Goal: Task Accomplishment & Management: Use online tool/utility

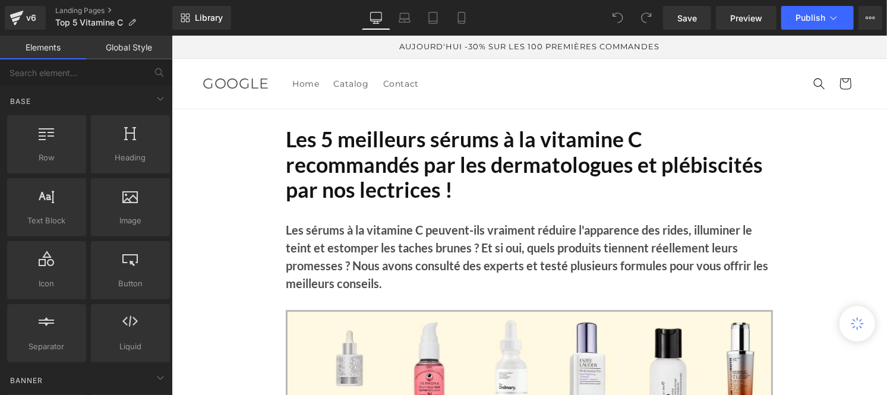
scroll to position [304, 0]
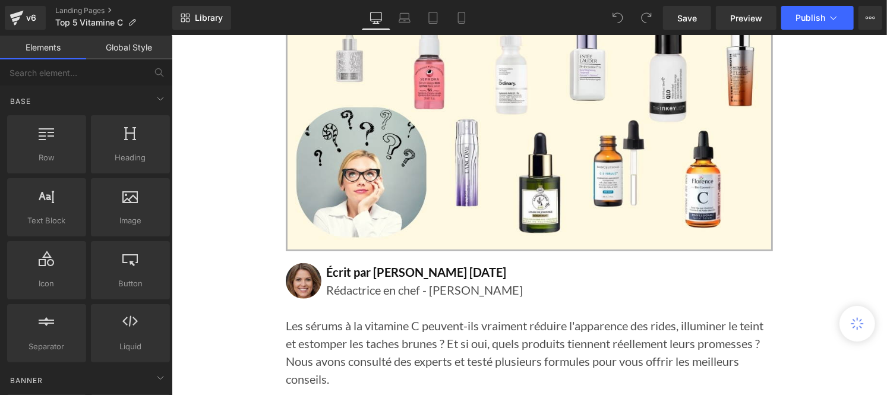
click at [434, 273] on strong "Écrit par Lisa Martin 3 Juillet 2025" at bounding box center [416, 271] width 180 height 14
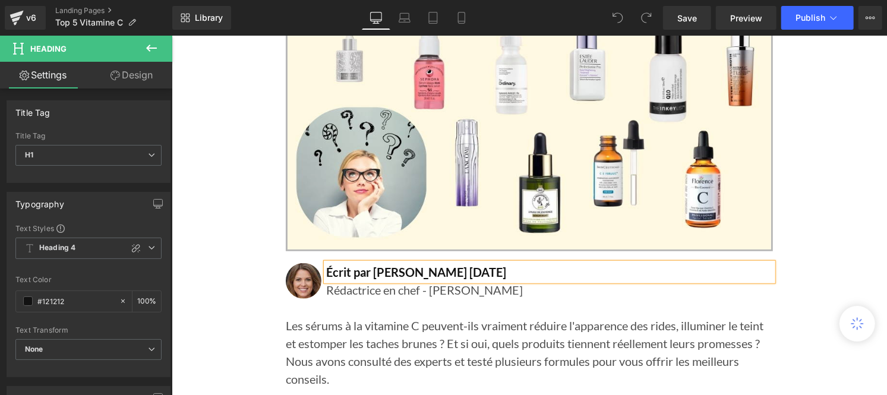
click at [437, 273] on strong "Écrit par Lisa Martin 3 Juillet 2025" at bounding box center [416, 271] width 180 height 14
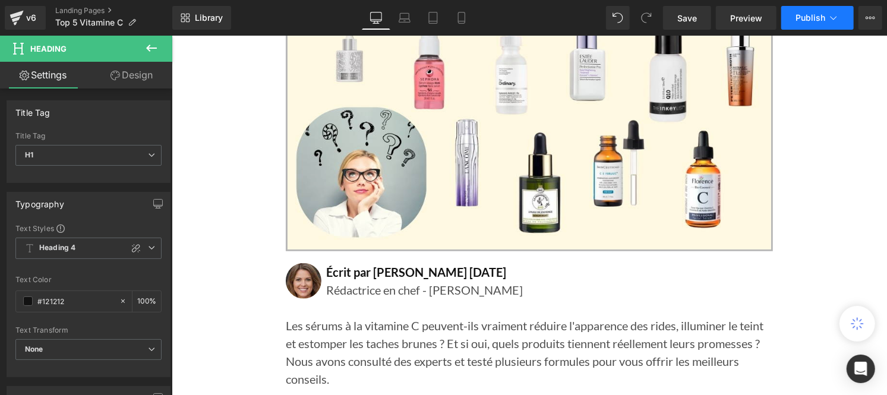
click at [806, 22] on span "Publish" at bounding box center [811, 18] width 30 height 10
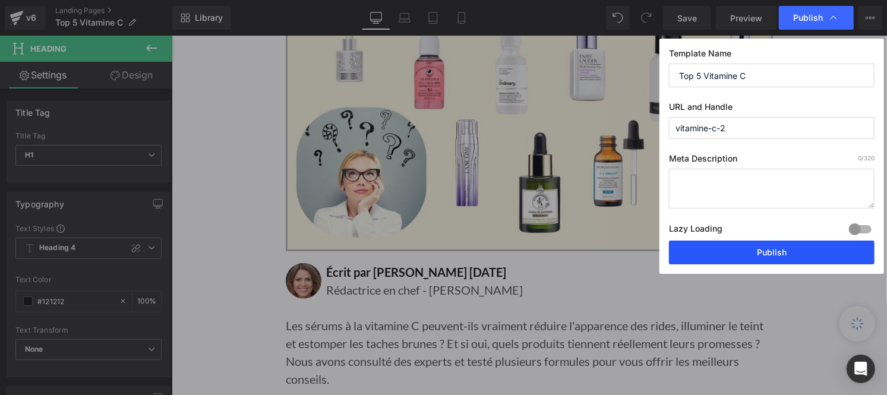
click at [749, 246] on button "Publish" at bounding box center [772, 253] width 206 height 24
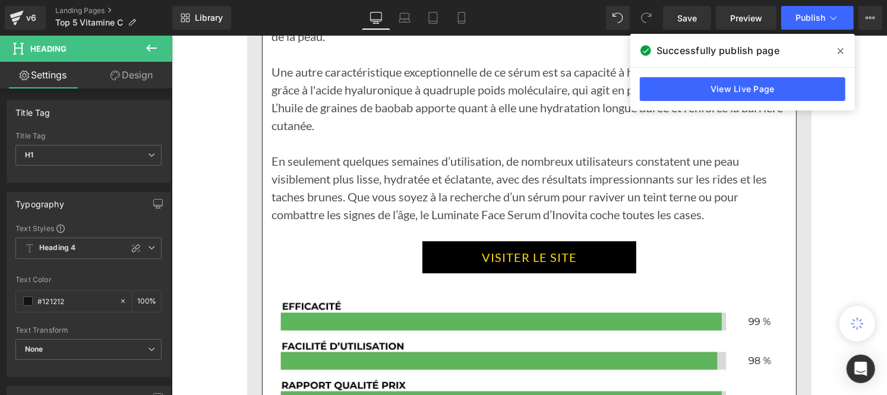
scroll to position [2055, 0]
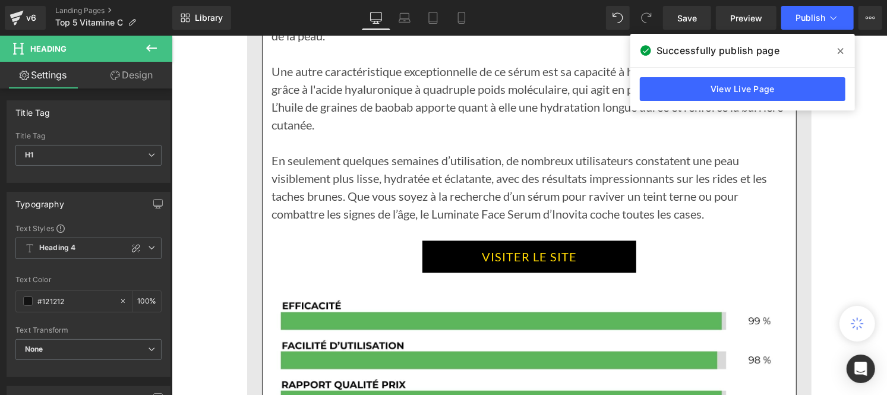
click at [440, 264] on link "VISITER LE SITE" at bounding box center [529, 256] width 214 height 32
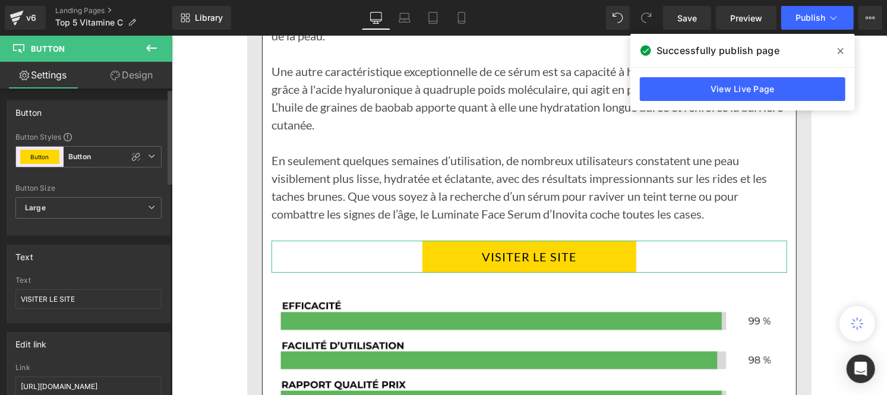
scroll to position [26, 0]
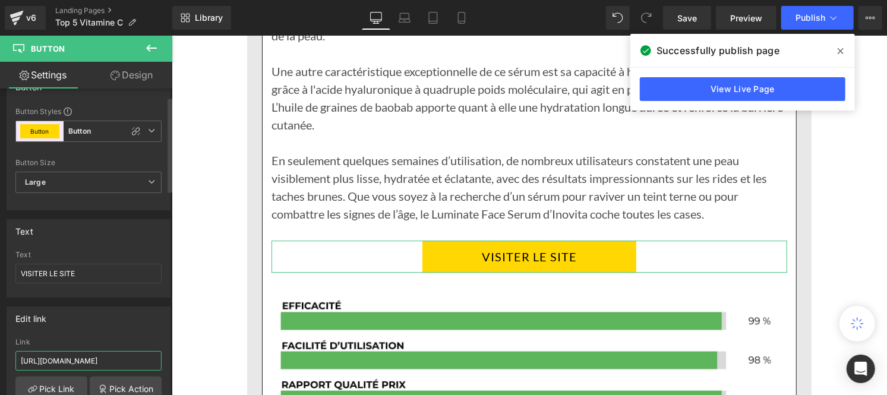
drag, startPoint x: 77, startPoint y: 365, endPoint x: 81, endPoint y: 354, distance: 11.8
click at [81, 354] on input "https://inovita.co/products/luminate-face-serum?_ab=0&key=1754917240215" at bounding box center [88, 361] width 146 height 20
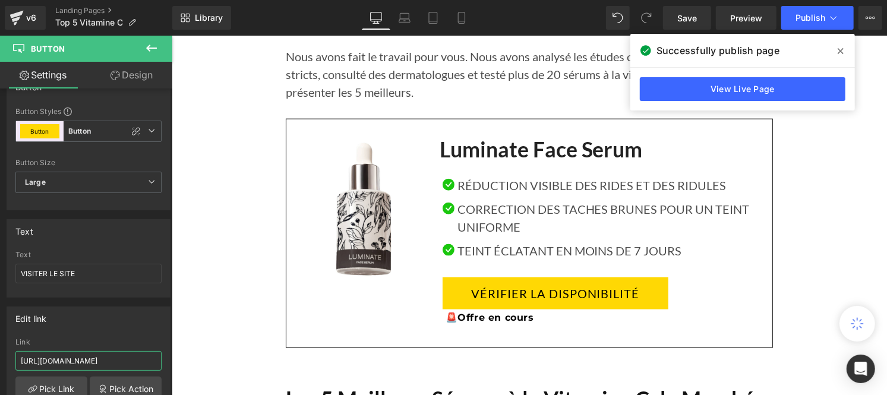
scroll to position [815, 0]
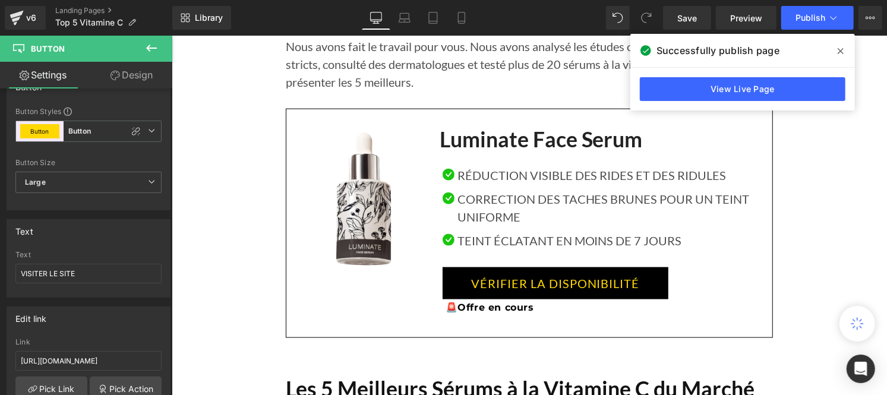
click at [475, 293] on link "VÉRIFIER LA DISPONIBILITÉ" at bounding box center [555, 283] width 226 height 32
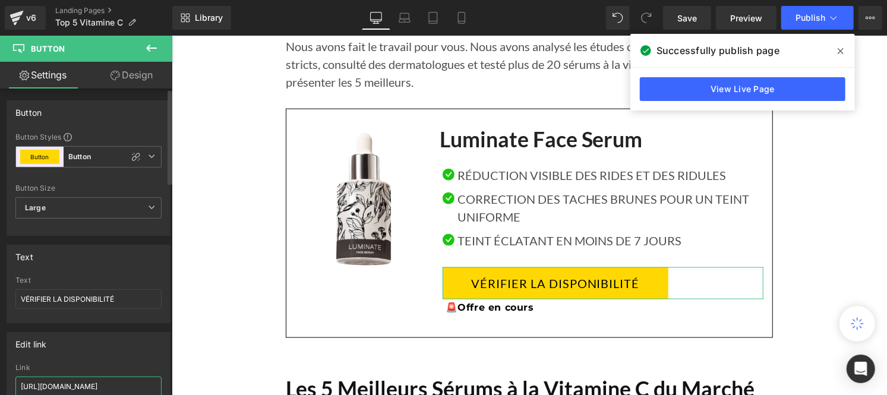
click at [125, 387] on input "https://inovita.co/products/luminate-face-serum?_ab=0&key=1754917240215" at bounding box center [88, 387] width 146 height 20
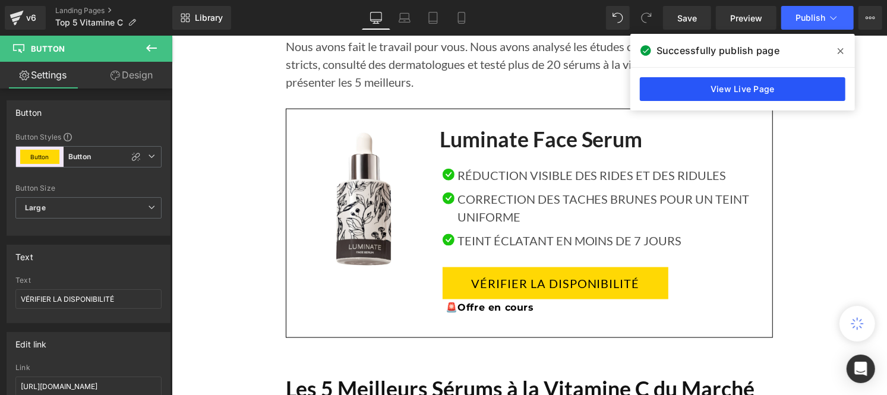
click at [714, 90] on link "View Live Page" at bounding box center [743, 89] width 206 height 24
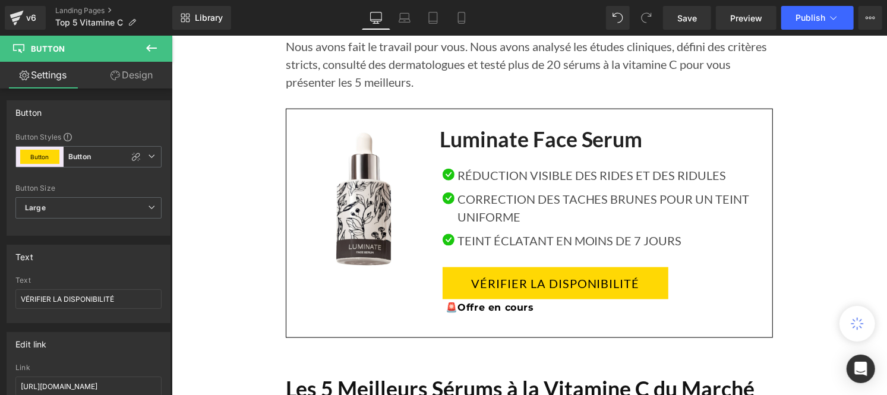
scroll to position [0, 0]
click at [810, 17] on span "Publish" at bounding box center [811, 18] width 30 height 10
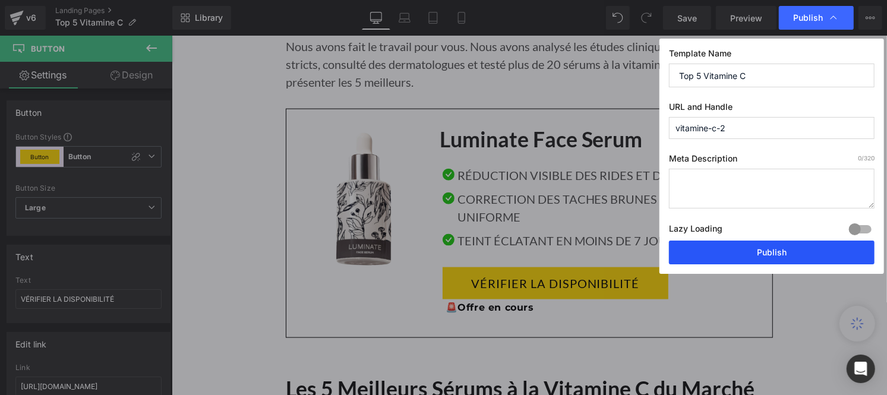
click at [764, 258] on button "Publish" at bounding box center [772, 253] width 206 height 24
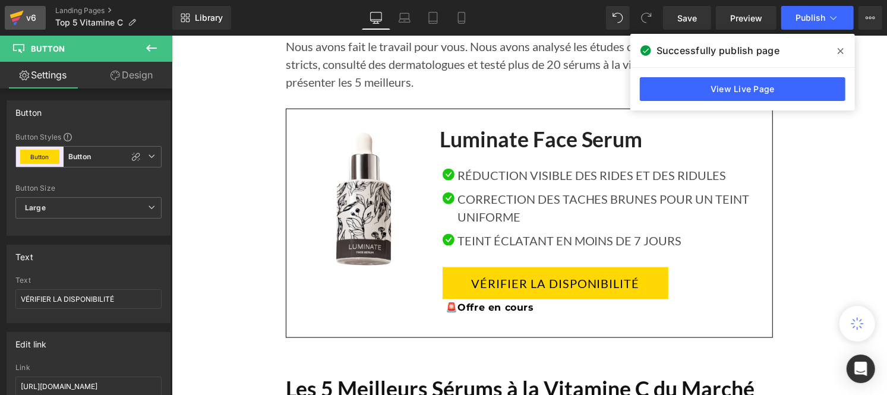
click at [21, 18] on icon at bounding box center [17, 18] width 14 height 30
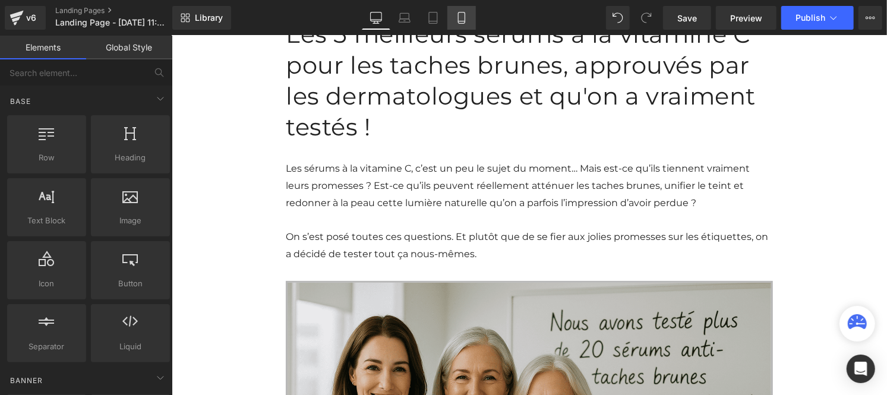
scroll to position [159, 0]
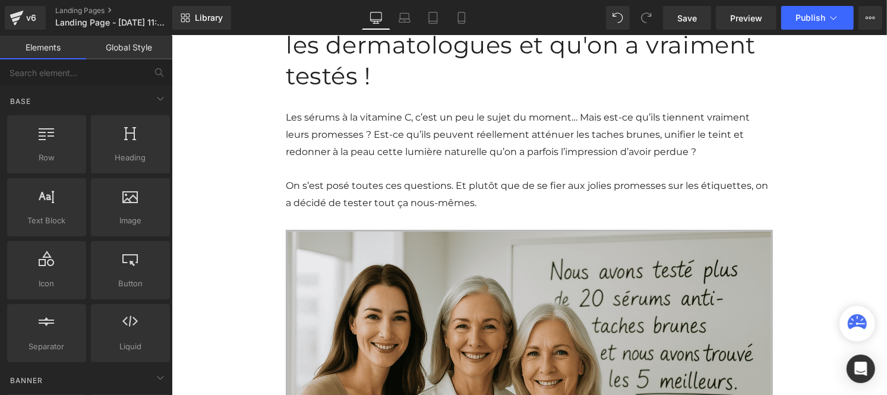
click at [116, 46] on link "Global Style" at bounding box center [129, 48] width 86 height 24
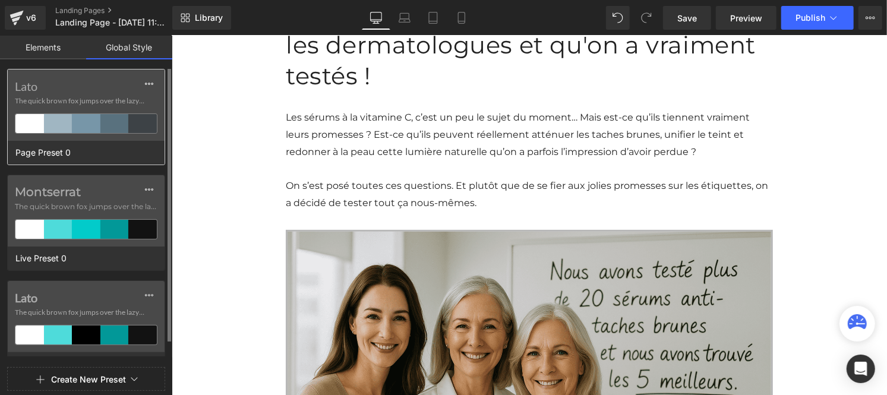
click at [67, 94] on div "Lato The quick brown fox jumps over the lazy..." at bounding box center [86, 105] width 157 height 71
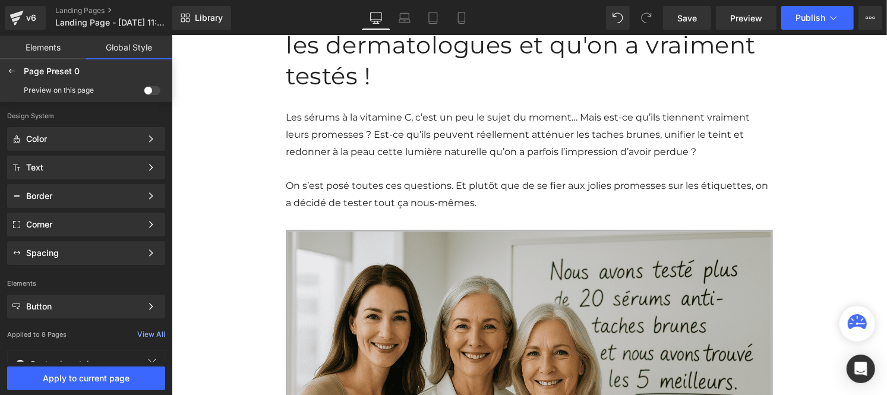
click at [149, 85] on div "Preview on this page" at bounding box center [86, 90] width 168 height 19
click at [107, 378] on span "Apply to current page" at bounding box center [86, 379] width 144 height 10
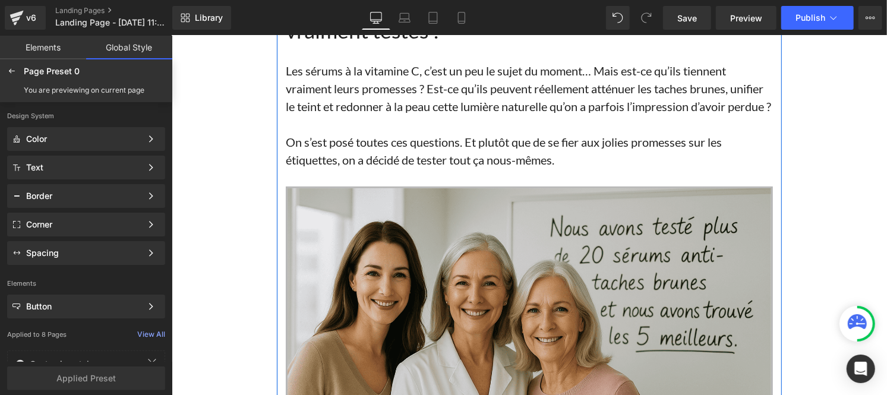
click at [336, 43] on h1 "Les 5 meilleurs sérums à la vitamine C pour les taches brunes, approuvés par le…" at bounding box center [528, 5] width 487 height 76
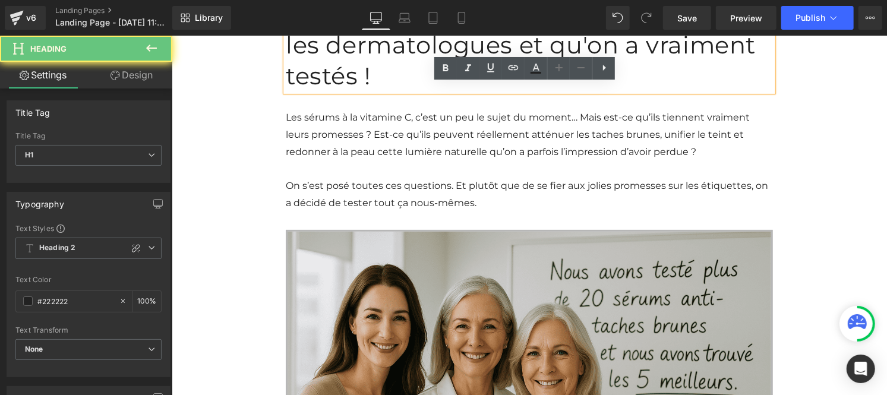
scroll to position [43, 0]
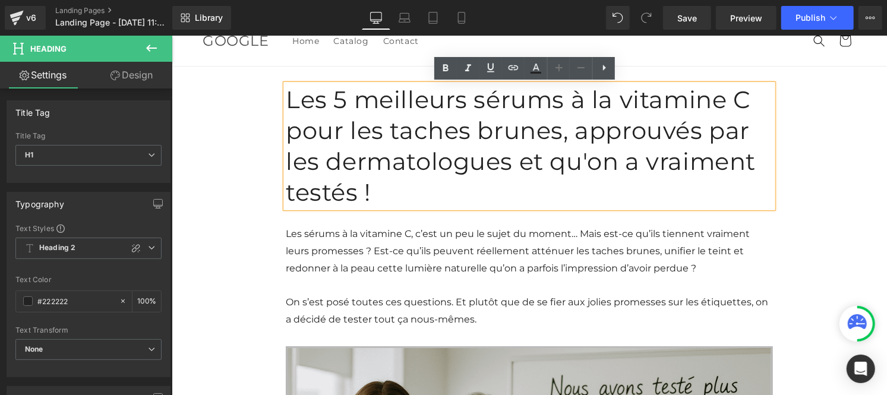
drag, startPoint x: 302, startPoint y: 96, endPoint x: 285, endPoint y: 91, distance: 17.9
click at [285, 91] on h1 "Les 5 meilleurs sérums à la vitamine C pour les taches brunes, approuvés par le…" at bounding box center [528, 146] width 487 height 124
click at [443, 64] on icon at bounding box center [445, 68] width 14 height 14
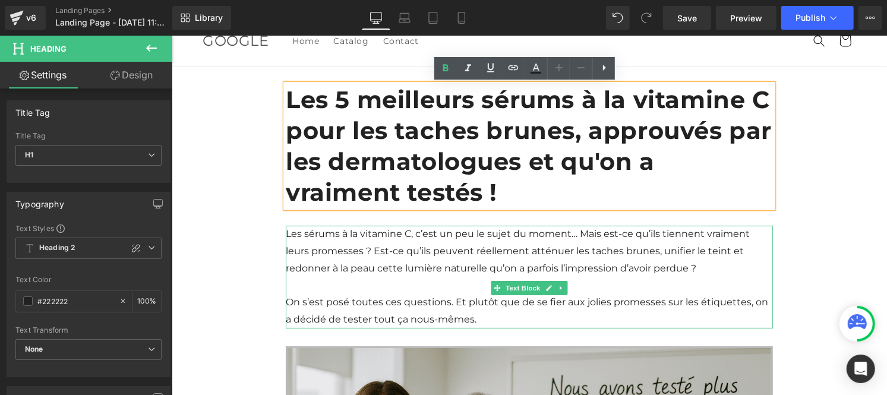
click at [324, 228] on span "Les sérums à la vitamine C, c’est un peu le sujet du moment… Mais est-ce qu’ils…" at bounding box center [517, 251] width 464 height 46
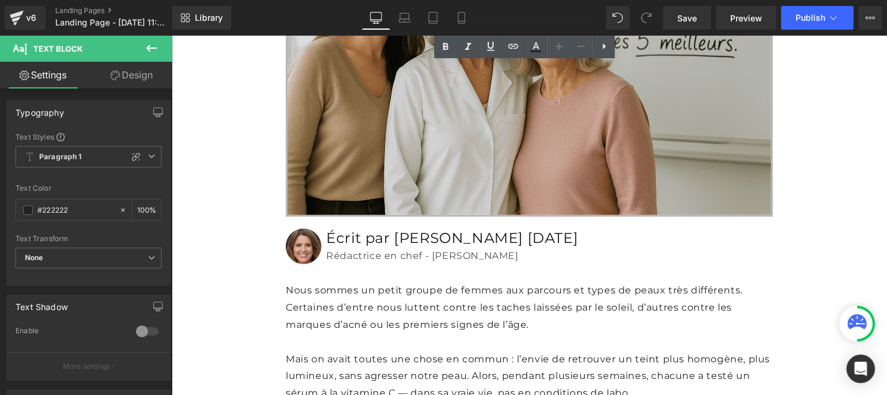
scroll to position [499, 0]
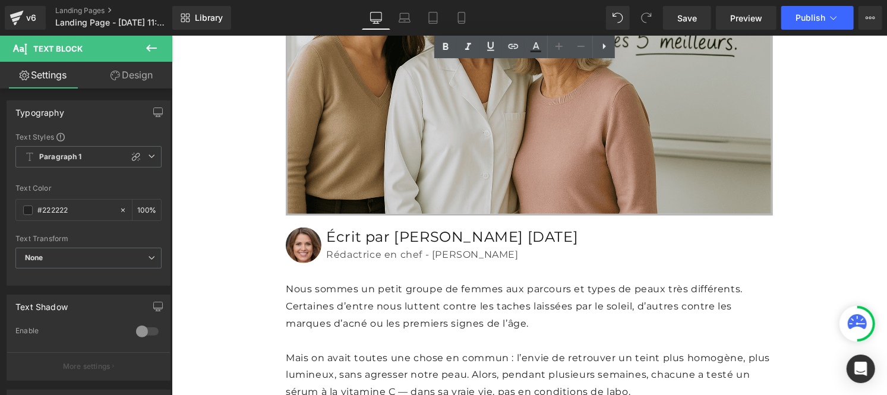
click at [400, 295] on p "Nous sommes un petit groupe de femmes aux parcours et types de peaux très diffé…" at bounding box center [528, 305] width 487 height 51
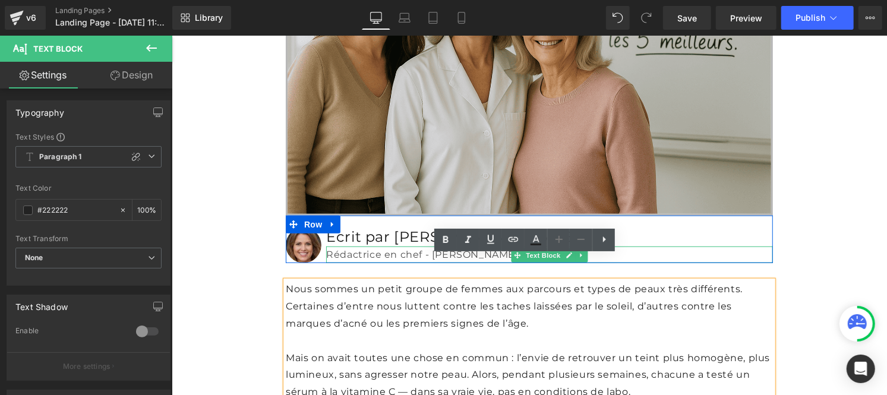
click at [376, 246] on p "Rédactrice en chef - [PERSON_NAME]" at bounding box center [549, 254] width 447 height 17
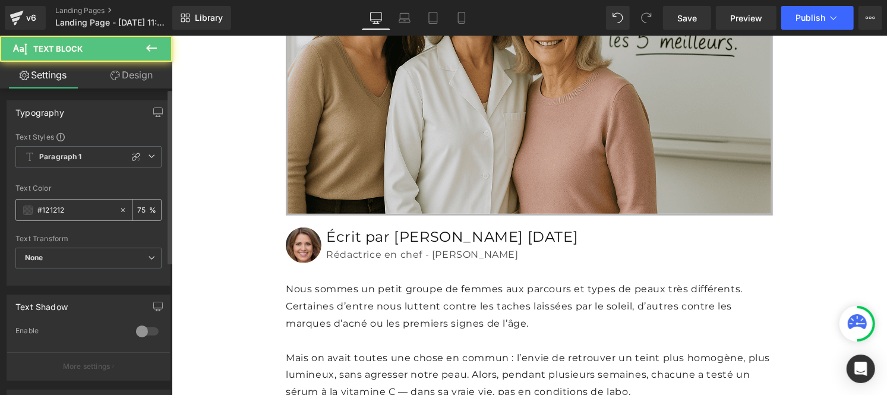
click at [84, 204] on input "#121212" at bounding box center [75, 210] width 76 height 13
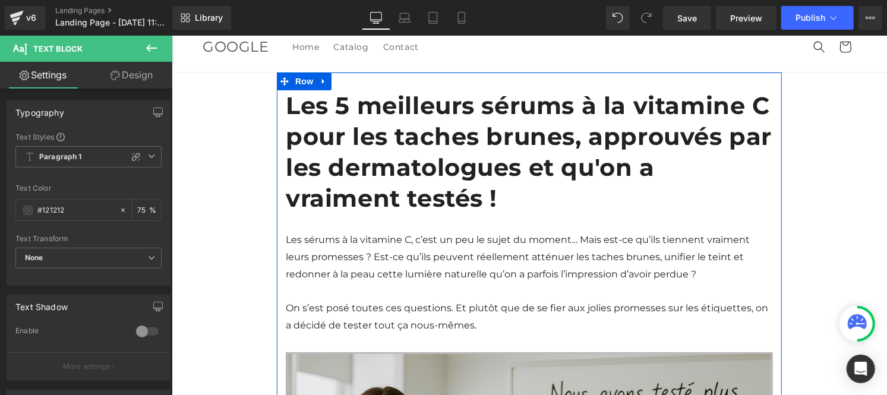
scroll to position [0, 0]
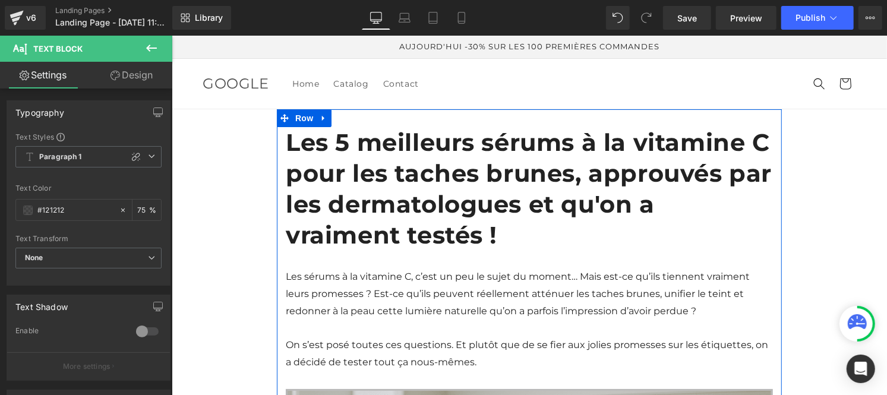
click at [370, 270] on span "Les sérums à la vitamine C, c’est un peu le sujet du moment… Mais est-ce qu’ils…" at bounding box center [517, 293] width 464 height 46
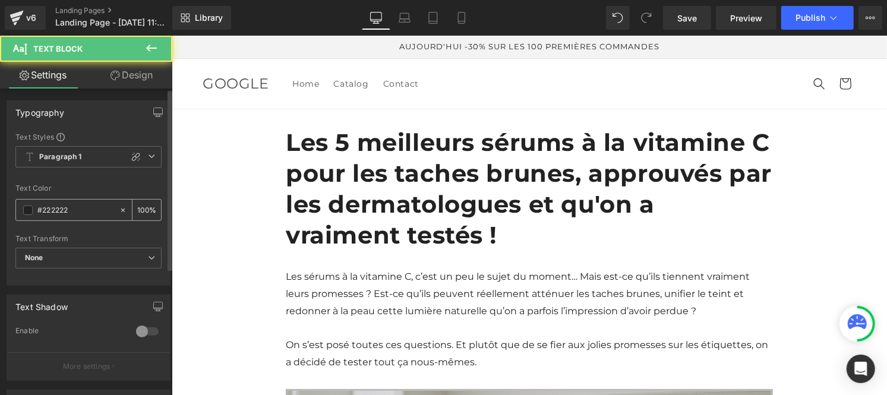
click at [73, 209] on input "#222222" at bounding box center [75, 210] width 76 height 13
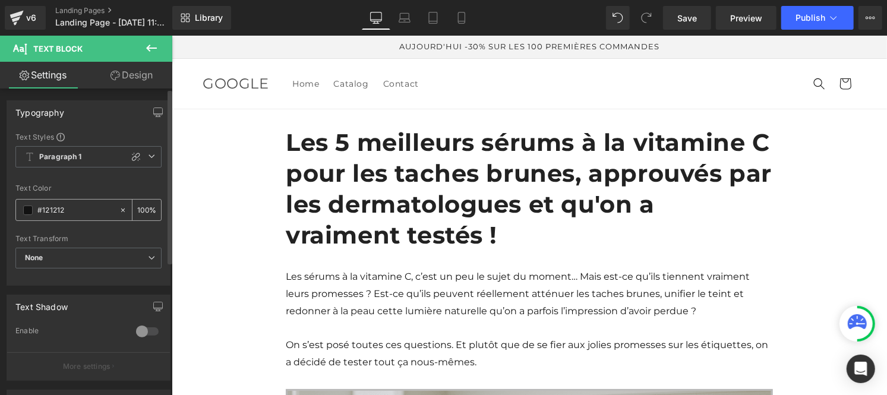
type input "#121212"
click at [143, 206] on input "100" at bounding box center [143, 209] width 12 height 13
type input "1"
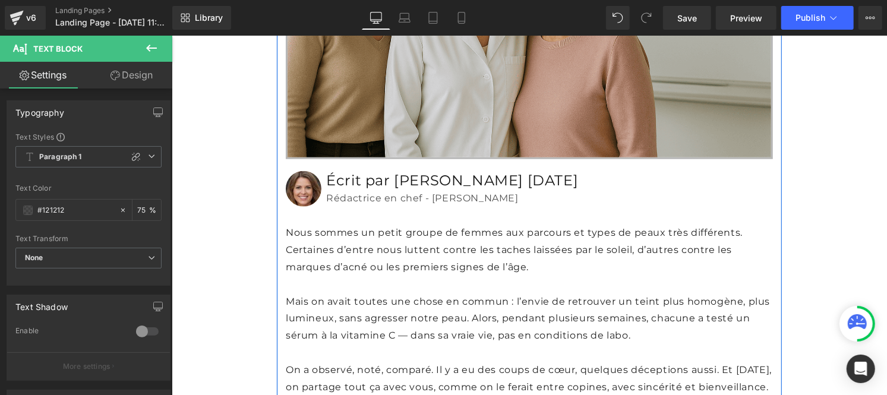
scroll to position [556, 0]
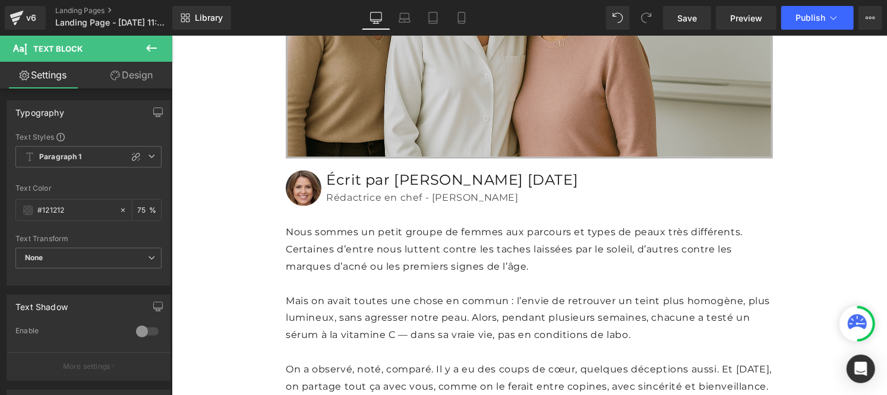
type input "75"
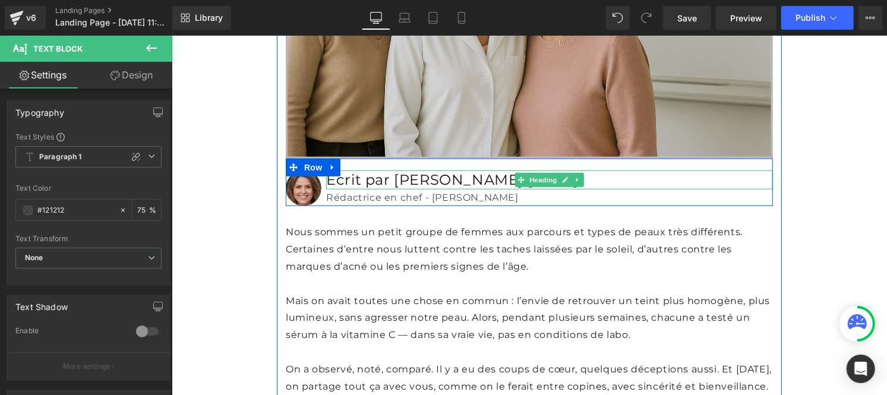
click at [351, 170] on h2 "Écrit par [PERSON_NAME] [DATE]" at bounding box center [549, 179] width 447 height 18
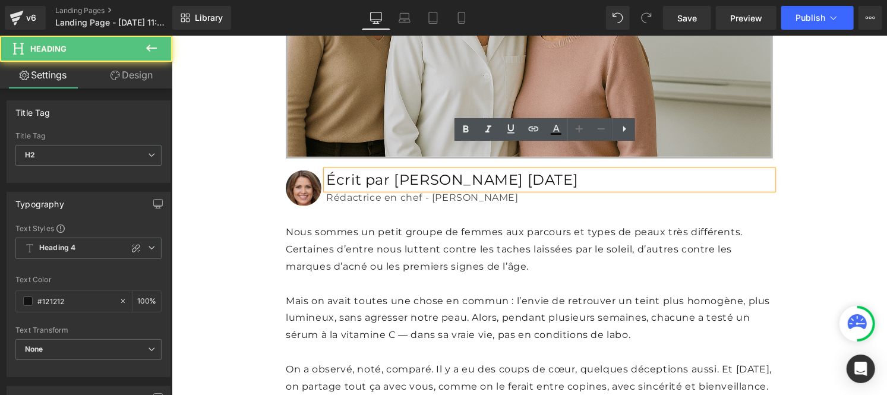
drag, startPoint x: 508, startPoint y: 155, endPoint x: 321, endPoint y: 149, distance: 186.7
click at [321, 158] on div "Image Écrit par [PERSON_NAME] [DATE] Heading Rédactrice en chef - Rubrique Beau…" at bounding box center [528, 182] width 487 height 48
click at [326, 170] on h2 "Écrit par [PERSON_NAME] [DATE]" at bounding box center [549, 179] width 447 height 18
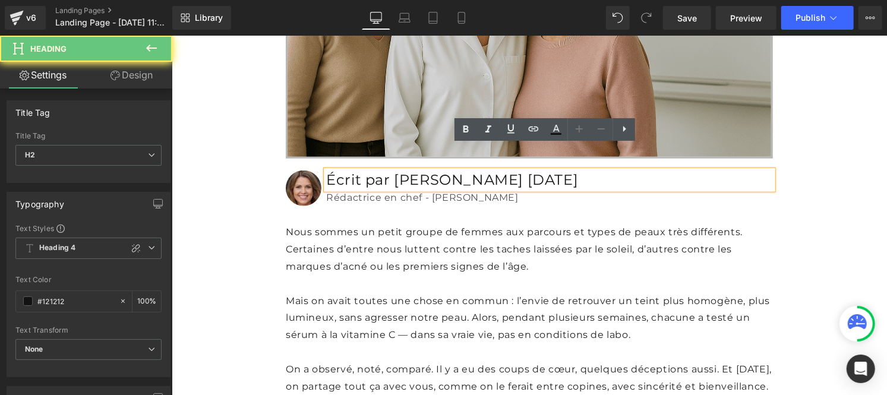
drag, startPoint x: 426, startPoint y: 153, endPoint x: 526, endPoint y: 149, distance: 100.5
click at [526, 170] on h2 "Écrit par [PERSON_NAME] [DATE]" at bounding box center [549, 179] width 447 height 18
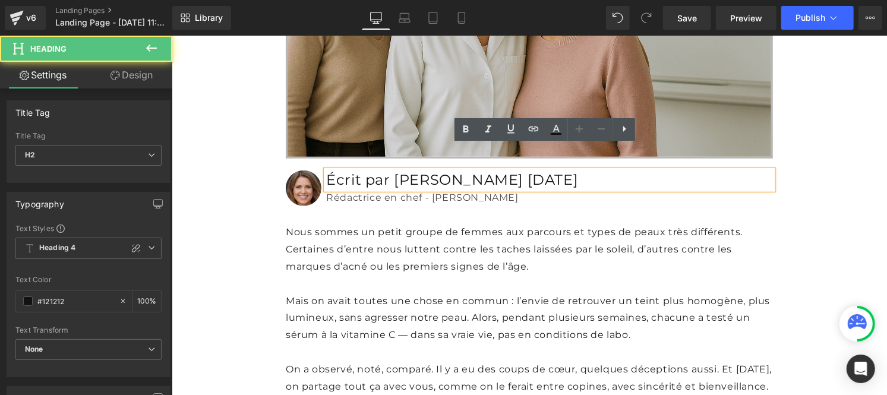
click at [326, 170] on h2 "Écrit par [PERSON_NAME] [DATE]" at bounding box center [549, 179] width 447 height 18
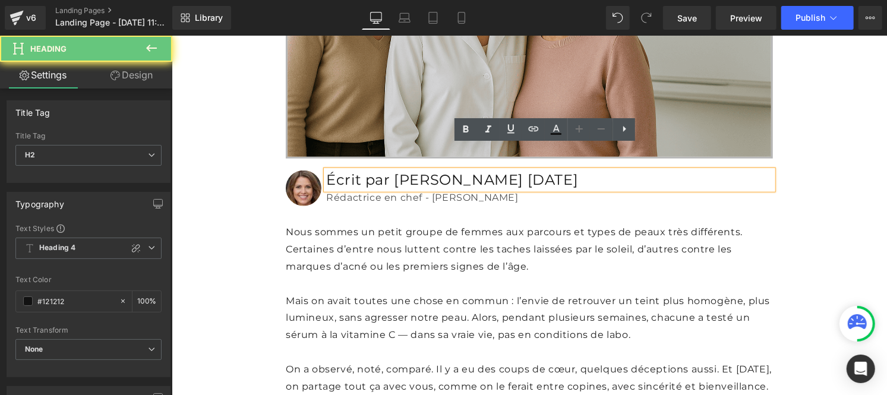
drag, startPoint x: 323, startPoint y: 153, endPoint x: 506, endPoint y: 152, distance: 182.4
click at [506, 170] on h2 "Écrit par [PERSON_NAME] [DATE]" at bounding box center [549, 179] width 447 height 18
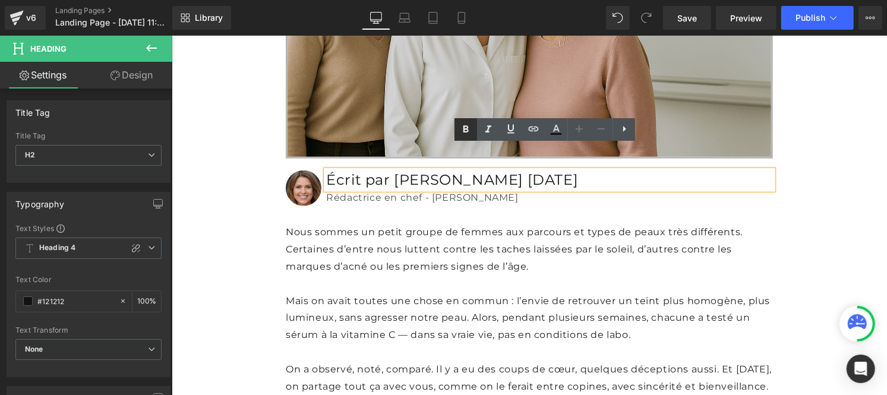
click at [460, 132] on icon at bounding box center [466, 129] width 14 height 14
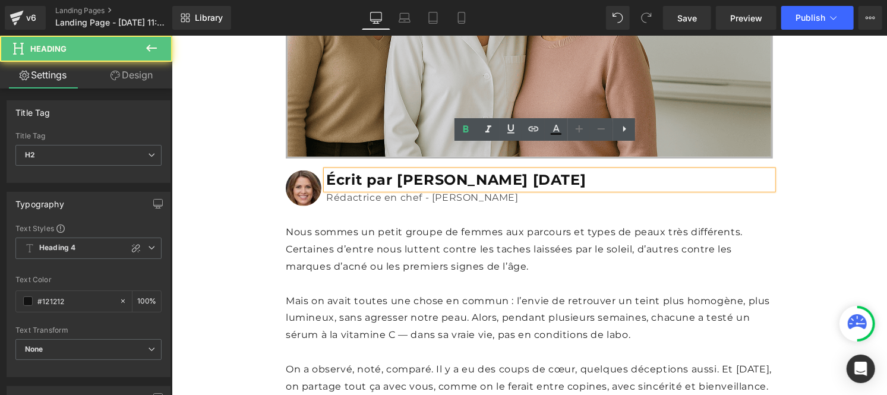
click at [470, 171] on strong "Écrit par [PERSON_NAME] [DATE]" at bounding box center [456, 179] width 260 height 17
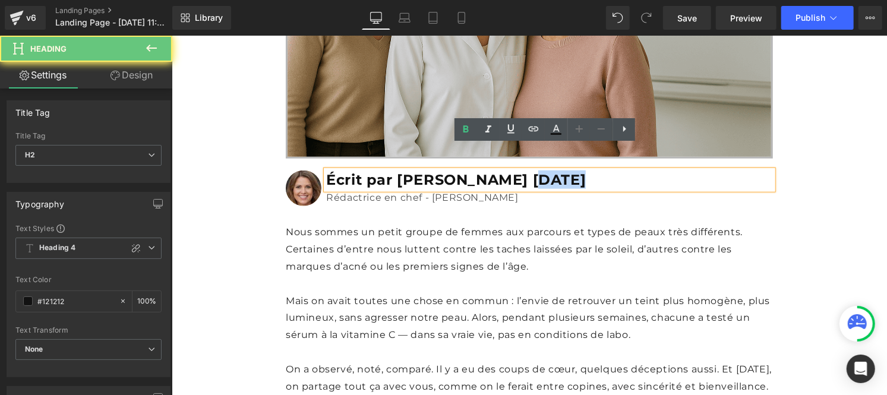
drag, startPoint x: 470, startPoint y: 150, endPoint x: 452, endPoint y: 151, distance: 18.4
click at [452, 171] on strong "Écrit par [PERSON_NAME] [DATE]" at bounding box center [456, 179] width 260 height 17
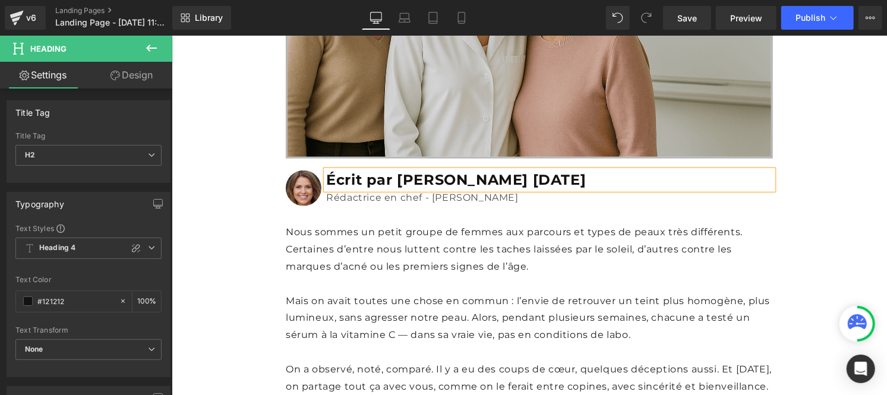
click at [332, 225] on p "Nous sommes un petit groupe de femmes aux parcours et types de peaux très diffé…" at bounding box center [528, 248] width 487 height 51
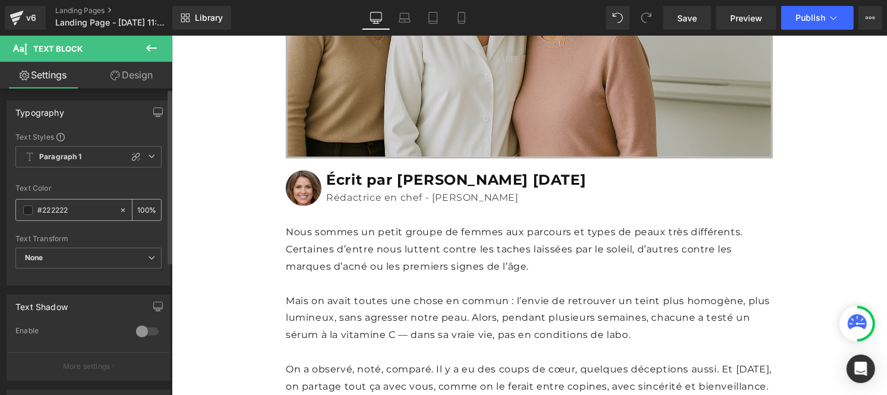
click at [75, 214] on input "#222222" at bounding box center [75, 210] width 76 height 13
type input "#121212"
click at [143, 209] on input "100" at bounding box center [143, 209] width 12 height 13
type input "1"
type input "75"
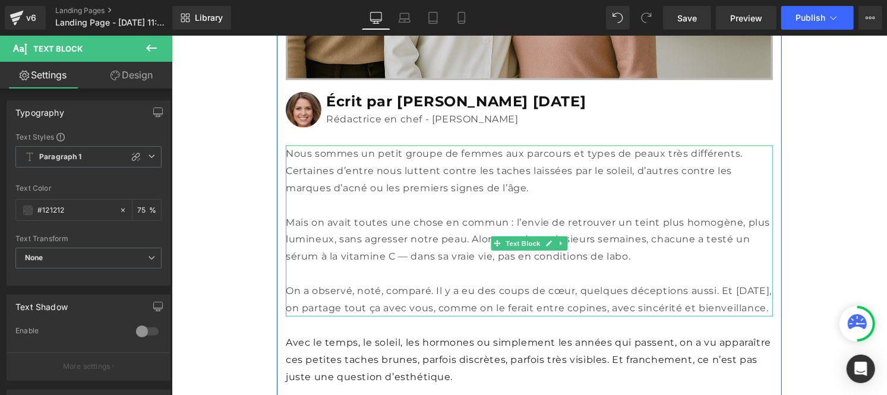
scroll to position [791, 0]
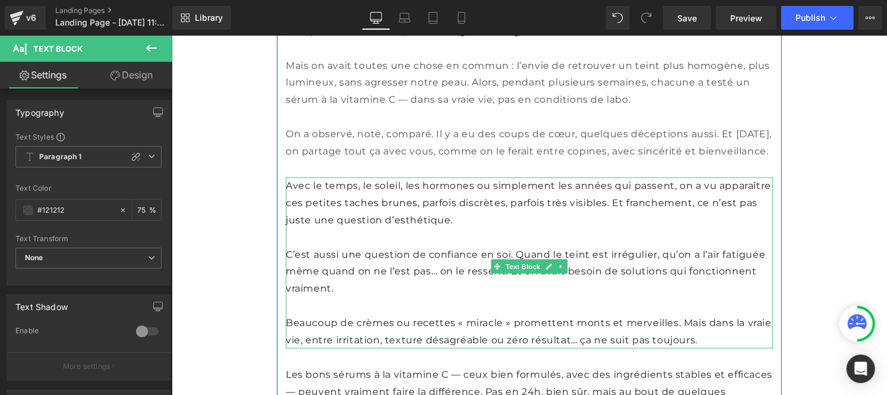
click at [330, 210] on p "Avec le temps, le soleil, les hormones ou simplement les années qui passent, on…" at bounding box center [528, 202] width 487 height 51
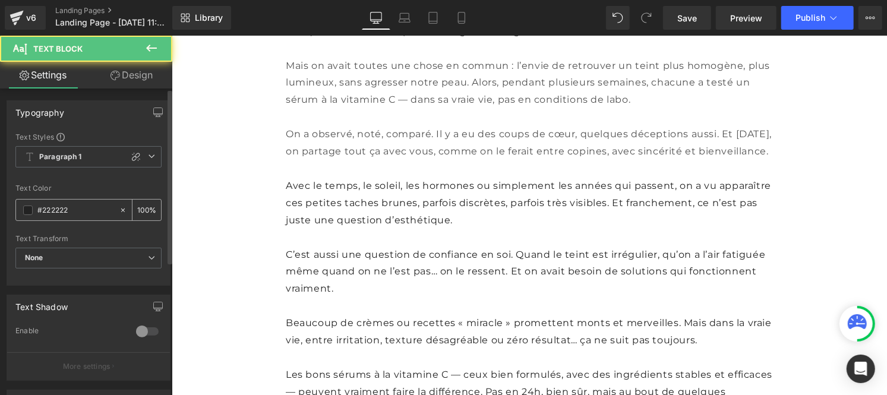
click at [70, 209] on input "#222222" at bounding box center [75, 210] width 76 height 13
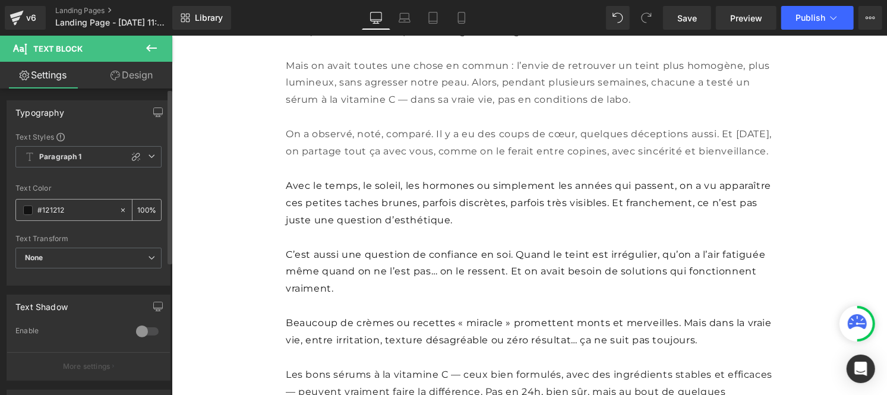
type input "#121212"
click at [143, 211] on input "100" at bounding box center [143, 209] width 12 height 13
type input "1"
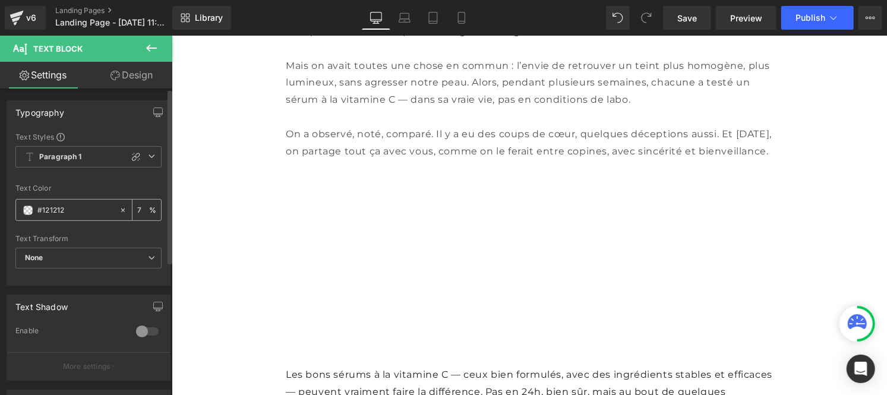
type input "75"
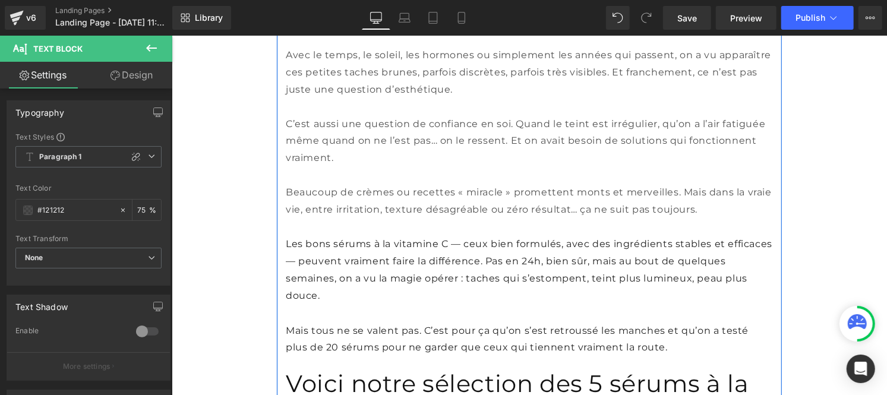
scroll to position [924, 0]
click at [356, 271] on p "Les bons sérums à la vitamine C — ceux bien formulés, avec des ingrédients stab…" at bounding box center [528, 268] width 487 height 68
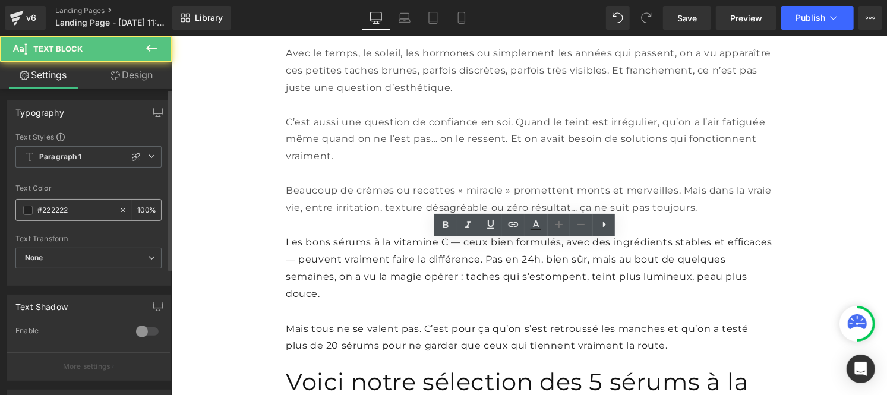
click at [76, 209] on input "#222222" at bounding box center [75, 210] width 76 height 13
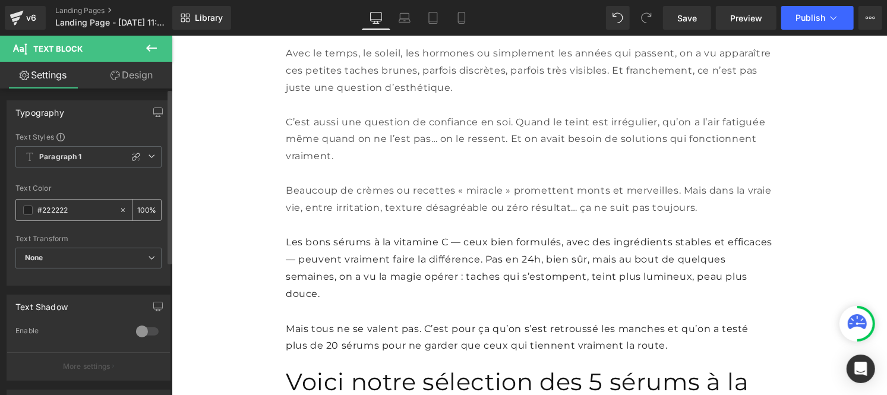
paste input "12121"
type input "#121212"
click at [144, 210] on div "100 %" at bounding box center [146, 210] width 29 height 21
click at [141, 206] on input "100" at bounding box center [143, 209] width 12 height 13
type input "0"
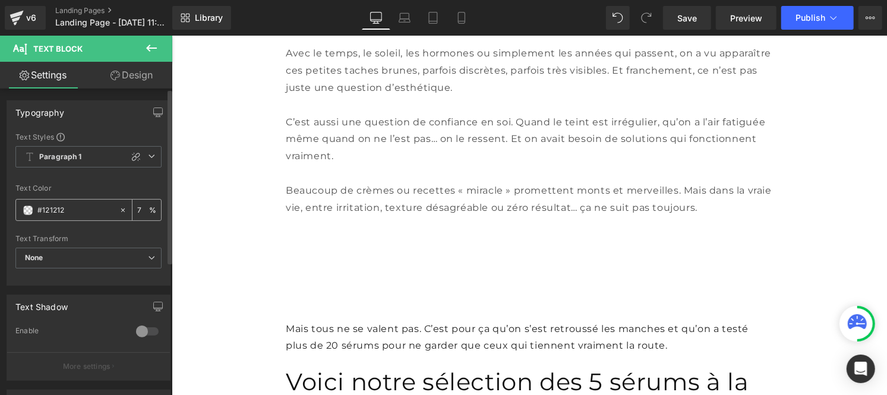
type input "75"
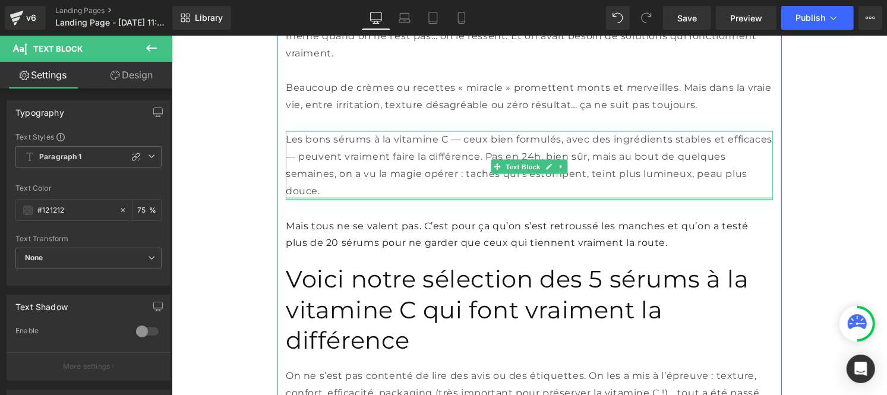
scroll to position [1028, 0]
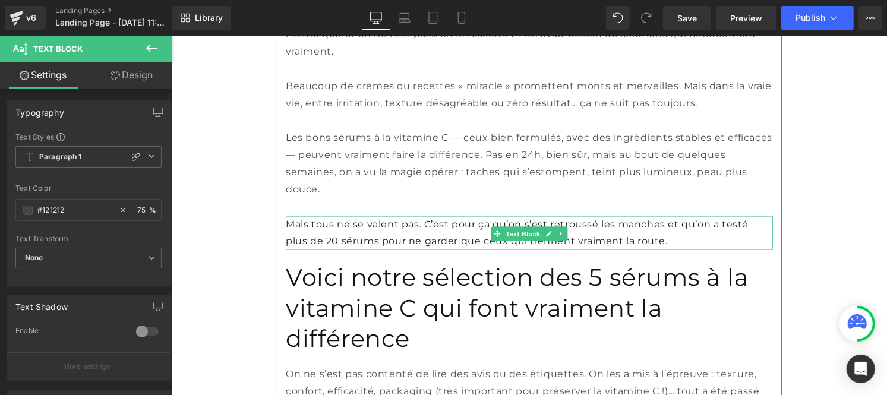
click at [336, 250] on p "Mais tous ne se valent pas. C’est pour ça qu’on s’est retroussé les manches et …" at bounding box center [528, 233] width 487 height 34
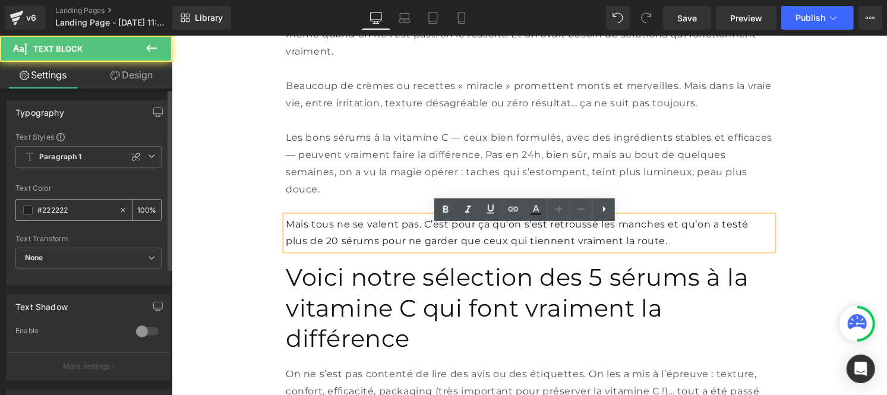
click at [69, 207] on input "#222222" at bounding box center [75, 210] width 76 height 13
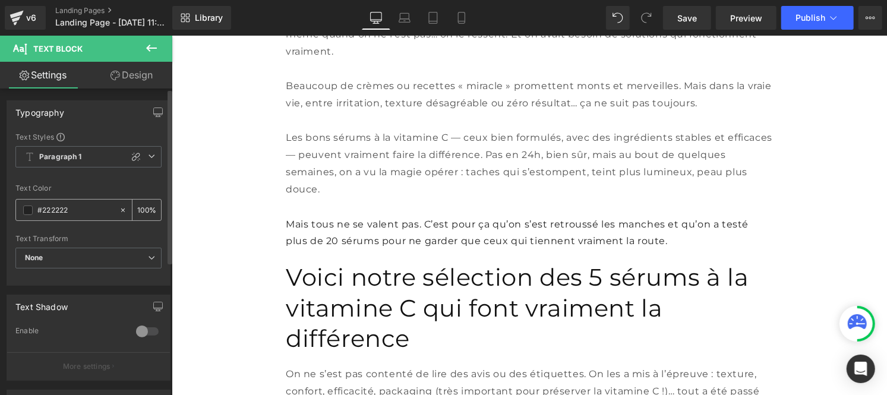
paste input "12121"
type input "#121212"
click at [144, 209] on div "100 %" at bounding box center [146, 210] width 29 height 21
click at [143, 206] on input "100" at bounding box center [143, 209] width 12 height 13
type input "1"
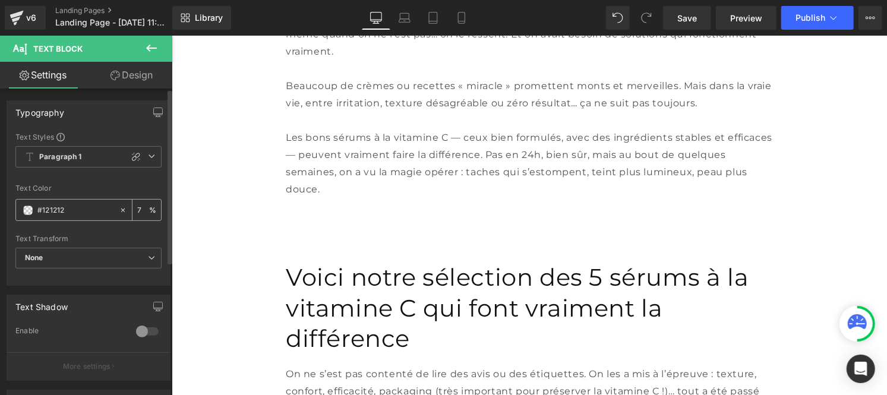
type input "75"
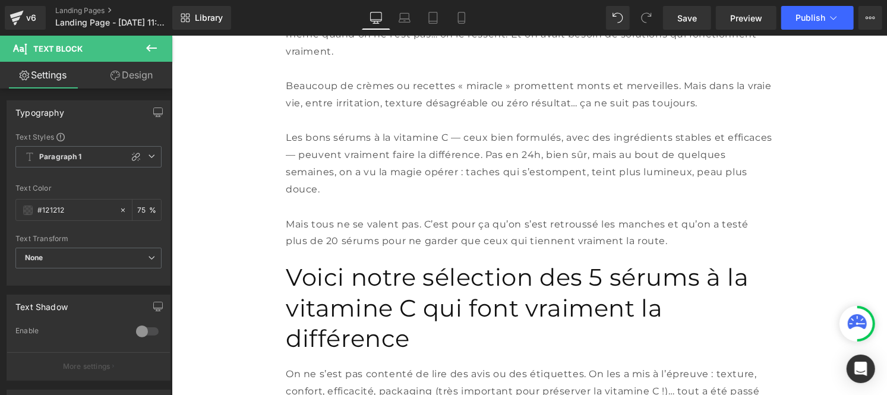
click at [373, 304] on h1 "Voici notre sélection des 5 sérums à la vitamine C qui font vraiment la différe…" at bounding box center [528, 307] width 487 height 93
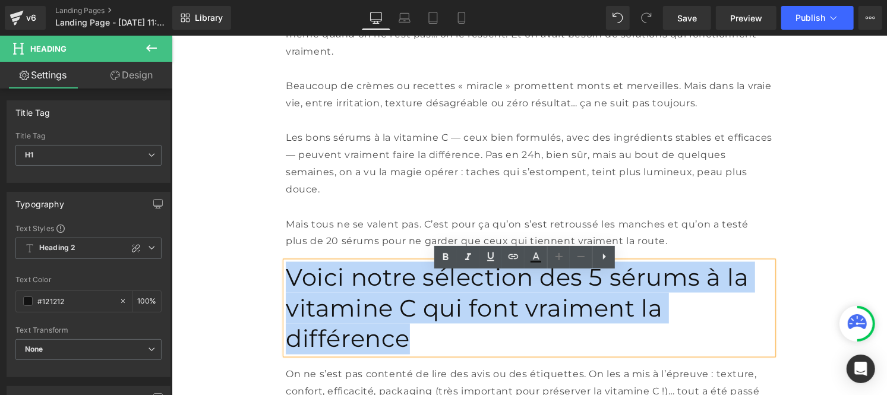
drag, startPoint x: 538, startPoint y: 313, endPoint x: 283, endPoint y: 280, distance: 256.9
click at [285, 280] on h1 "Voici notre sélection des 5 sérums à la vitamine C qui font vraiment la différe…" at bounding box center [528, 307] width 487 height 93
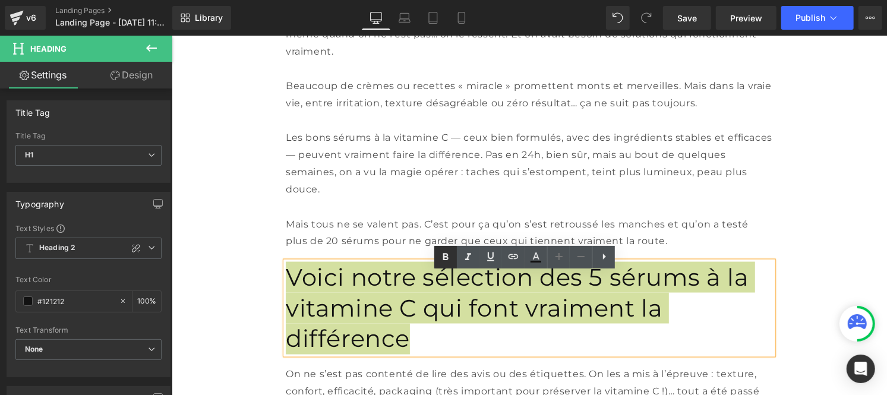
click at [441, 258] on icon at bounding box center [445, 257] width 14 height 14
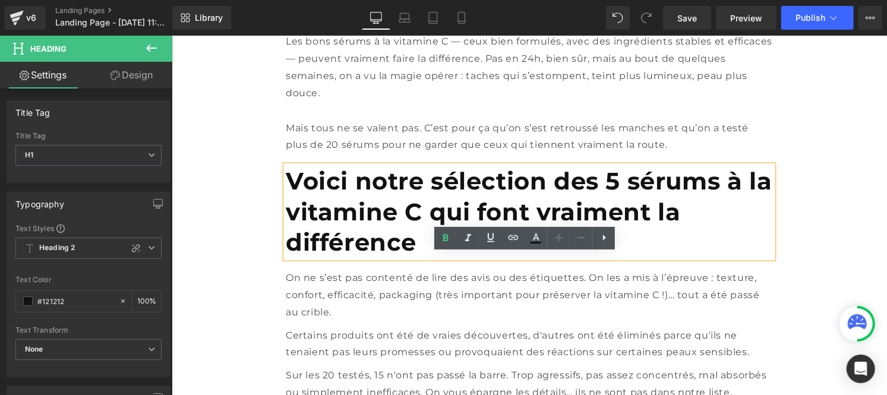
scroll to position [1127, 0]
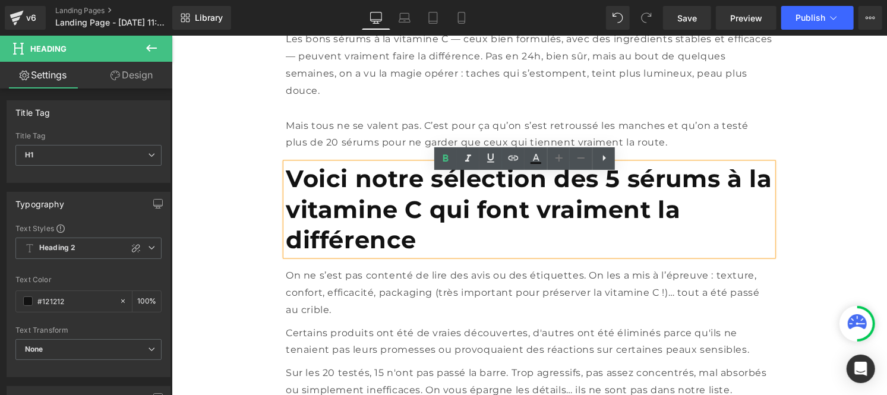
click at [319, 267] on p "On ne s’est pas contenté de lire des avis ou des étiquettes. On les a mis à l’é…" at bounding box center [528, 292] width 487 height 51
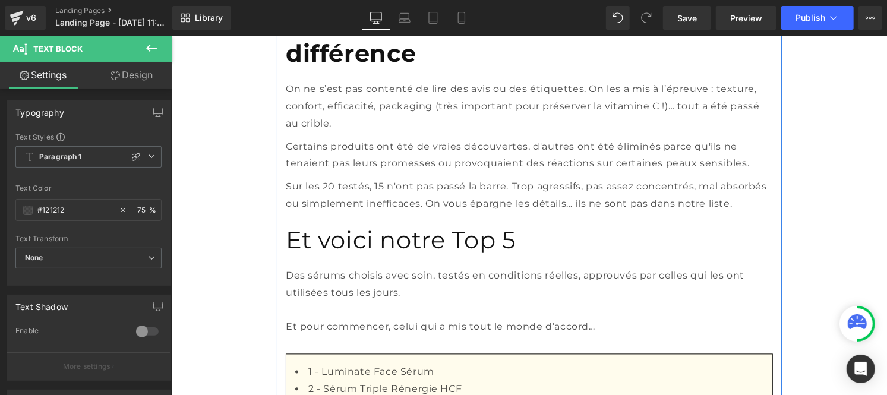
scroll to position [1314, 0]
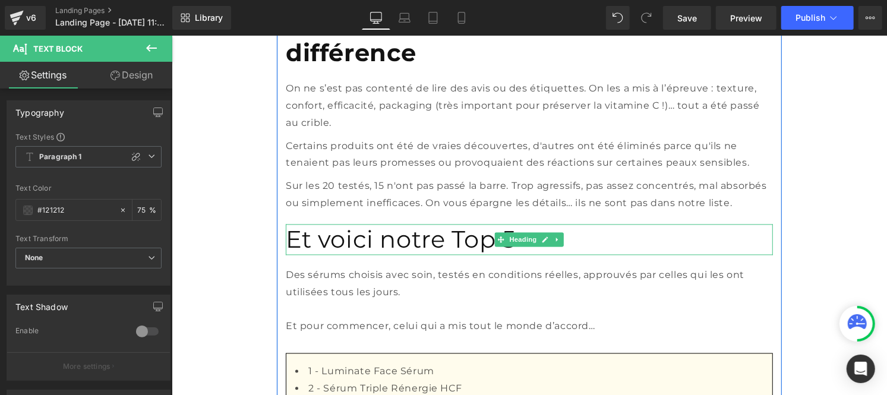
click at [350, 231] on h1 "Et voici notre Top 5" at bounding box center [528, 239] width 487 height 31
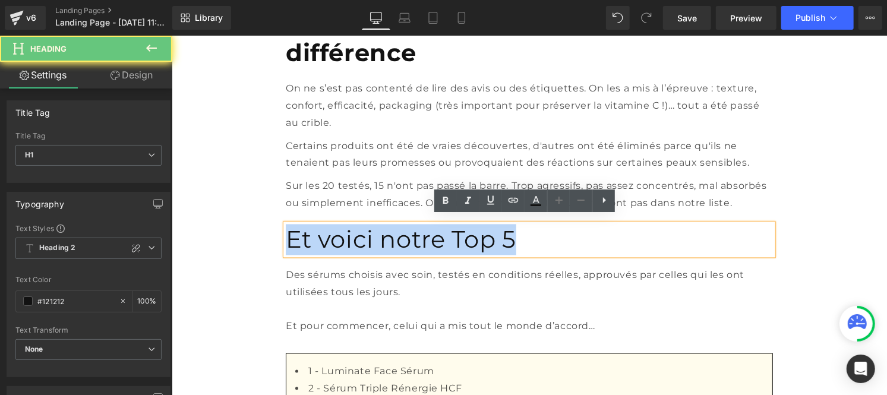
drag, startPoint x: 326, startPoint y: 219, endPoint x: 266, endPoint y: 219, distance: 60.0
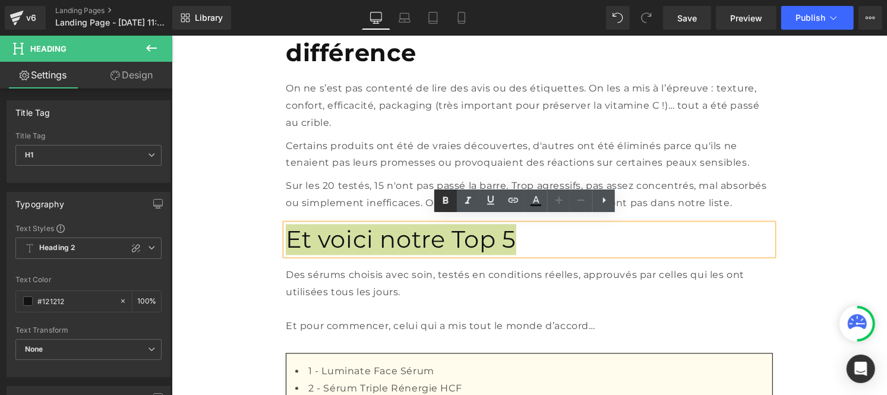
click at [447, 194] on icon at bounding box center [445, 201] width 14 height 14
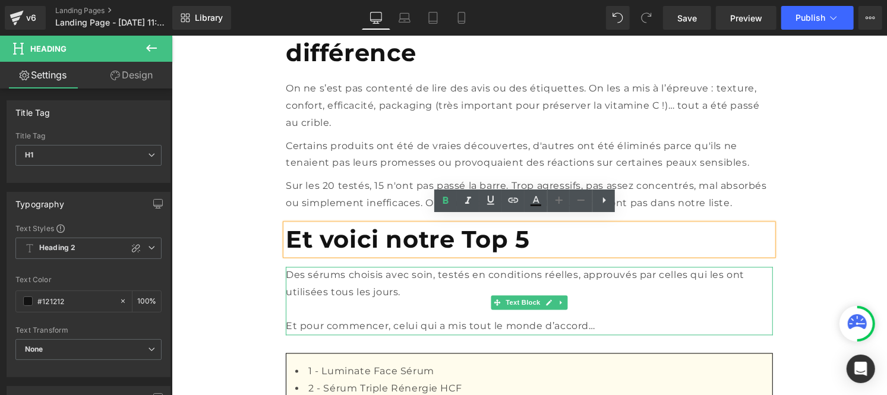
click at [318, 282] on p "Des sérums choisis avec soin, testés en conditions réelles, approuvés par celle…" at bounding box center [528, 284] width 487 height 34
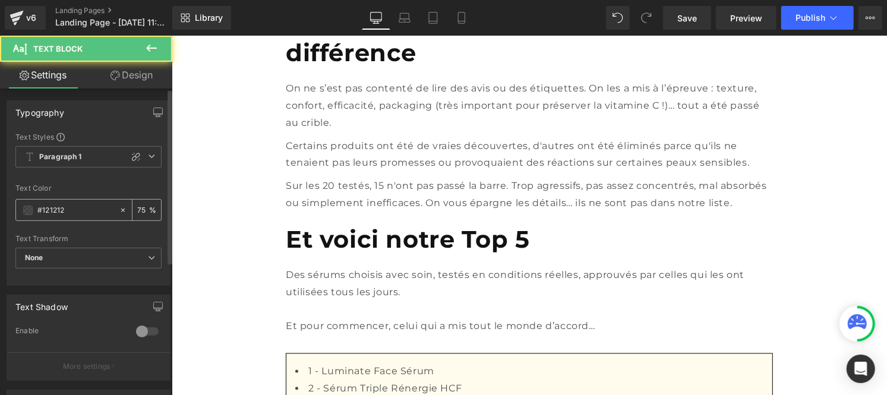
click at [88, 210] on input "#121212" at bounding box center [75, 210] width 76 height 13
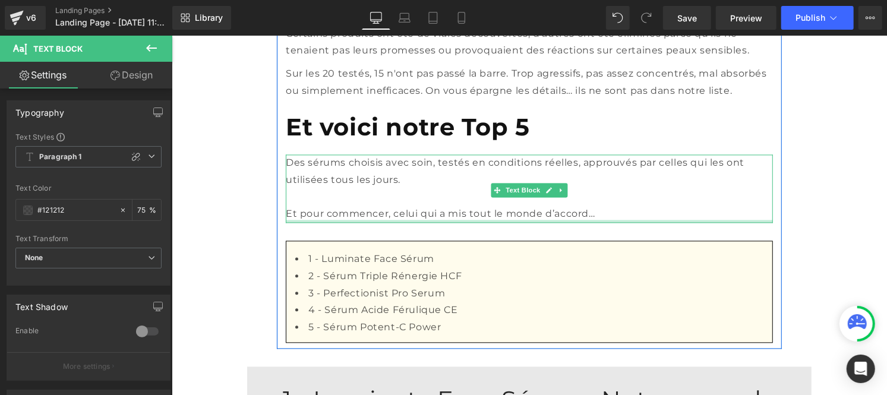
scroll to position [1430, 0]
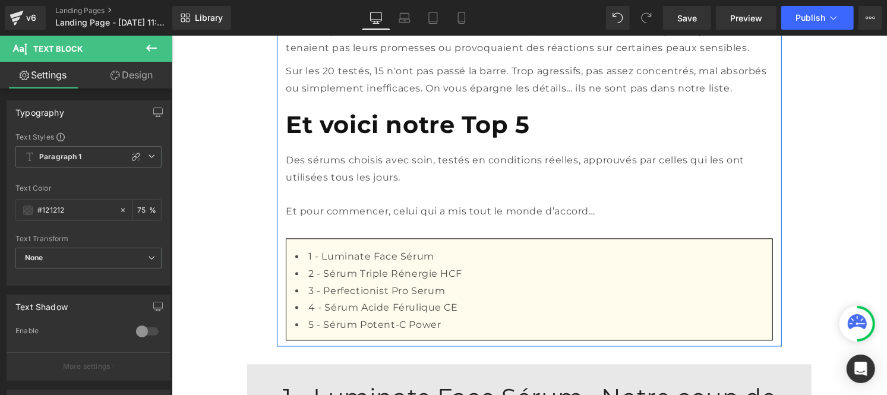
click at [356, 253] on li "1 - Luminate Face Sérum" at bounding box center [529, 256] width 468 height 17
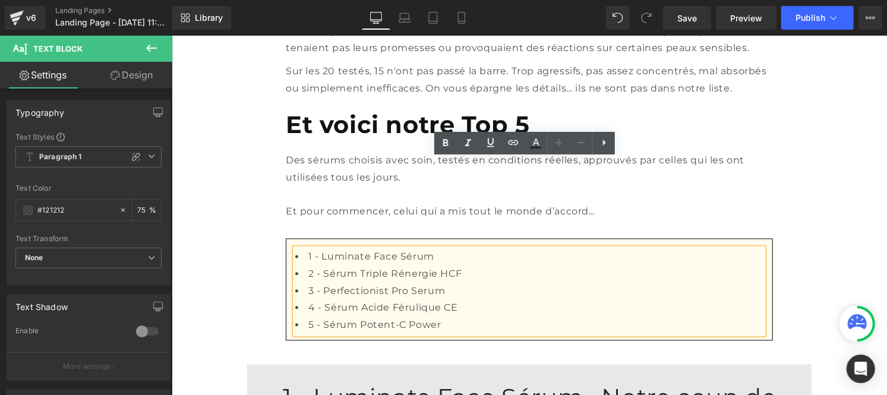
scroll to position [1582, 0]
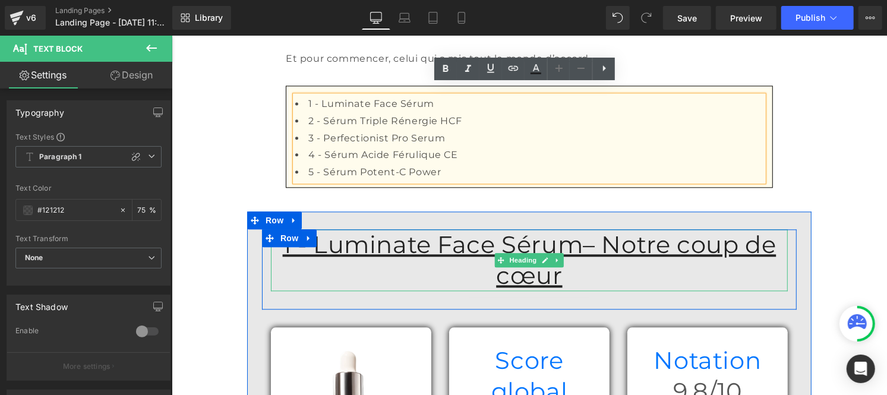
click at [320, 229] on u "1 - Luminate Face Sérum– Notre coup de cœur" at bounding box center [529, 259] width 494 height 60
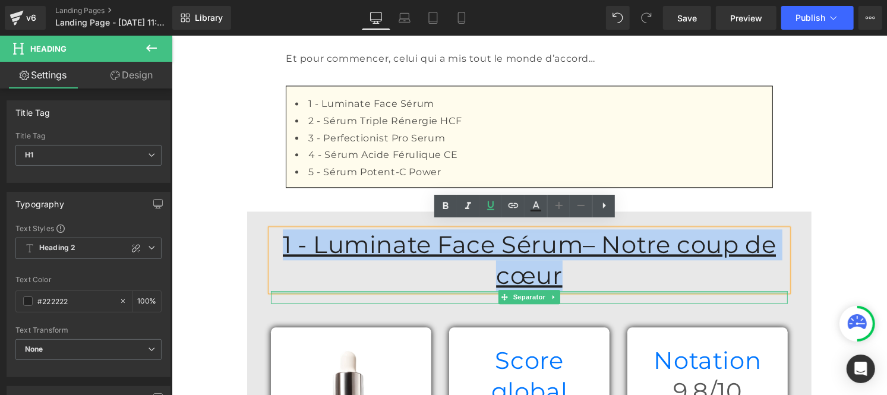
drag, startPoint x: 313, startPoint y: 232, endPoint x: 771, endPoint y: 247, distance: 458.3
click at [771, 247] on div "1 - Luminate Face Sérum– Notre coup de cœur Heading Separator" at bounding box center [528, 266] width 535 height 74
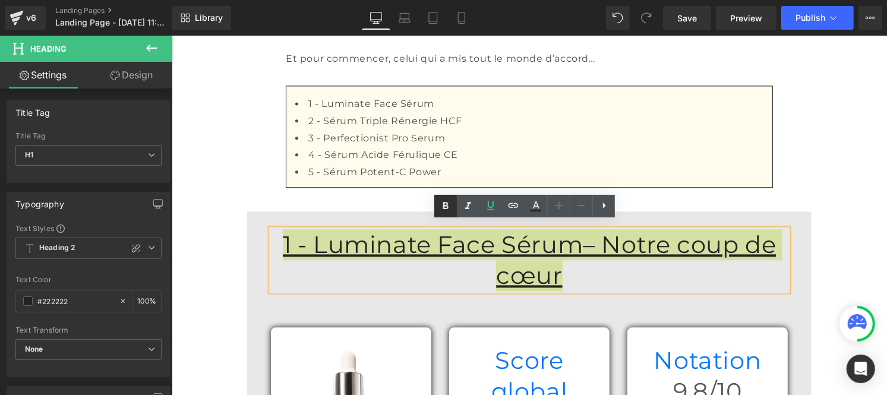
click at [449, 204] on icon at bounding box center [445, 206] width 14 height 14
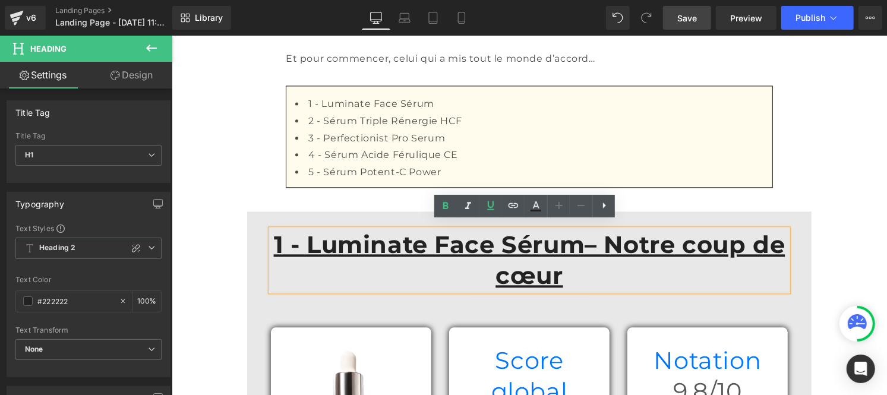
click at [686, 18] on span "Save" at bounding box center [687, 18] width 20 height 12
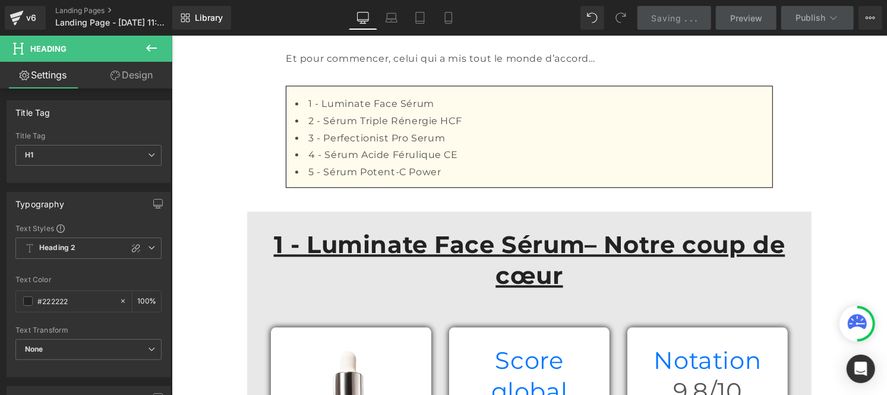
scroll to position [1681, 0]
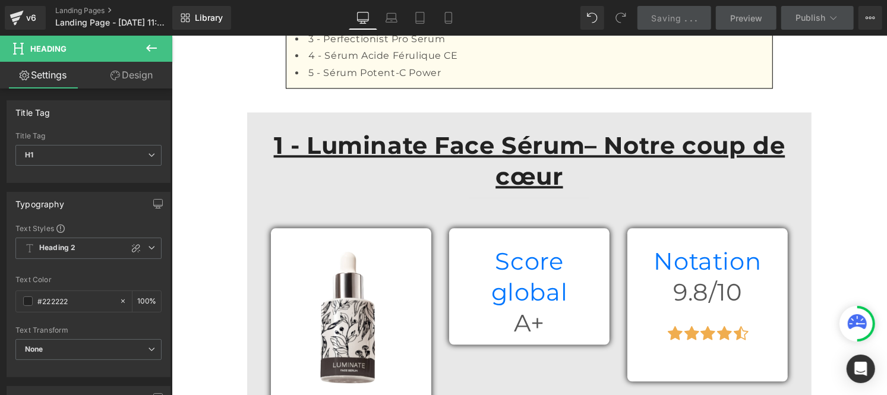
click at [469, 245] on h1 "Score global" at bounding box center [528, 276] width 143 height 62
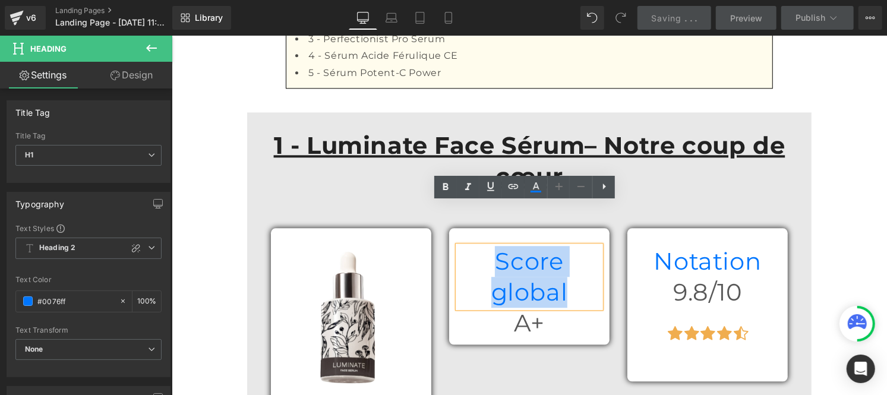
click at [577, 245] on h1 "Score global" at bounding box center [528, 276] width 143 height 62
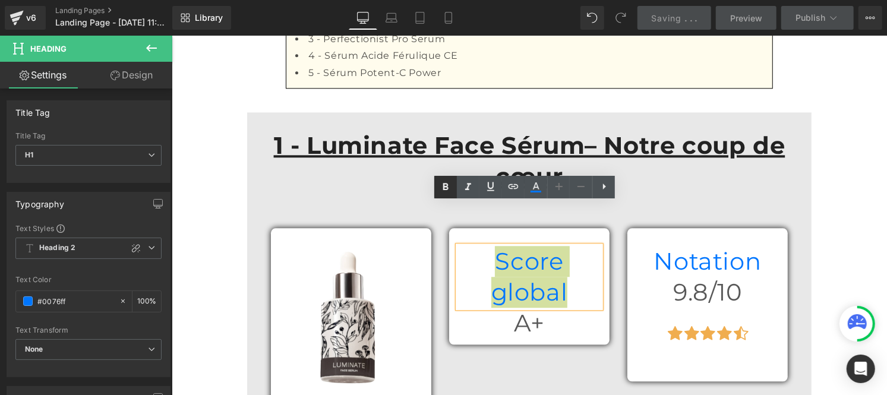
click at [441, 183] on icon at bounding box center [445, 187] width 14 height 14
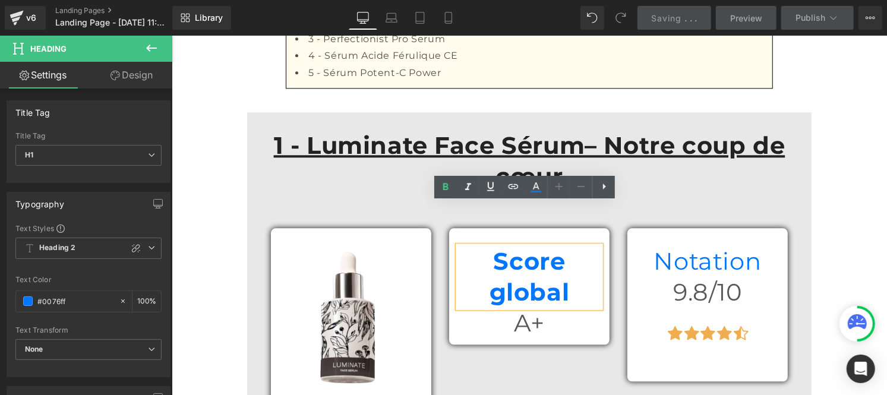
click at [506, 307] on div "A+ Heading" at bounding box center [528, 322] width 143 height 31
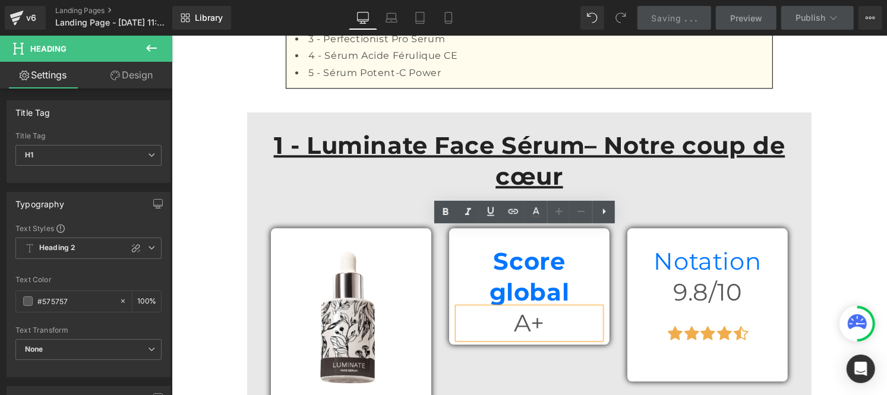
drag, startPoint x: 513, startPoint y: 241, endPoint x: 550, endPoint y: 245, distance: 37.0
click at [550, 307] on h1 "A+" at bounding box center [528, 322] width 143 height 31
click at [442, 215] on icon at bounding box center [445, 212] width 14 height 14
click at [653, 245] on h1 "Notation" at bounding box center [707, 260] width 143 height 31
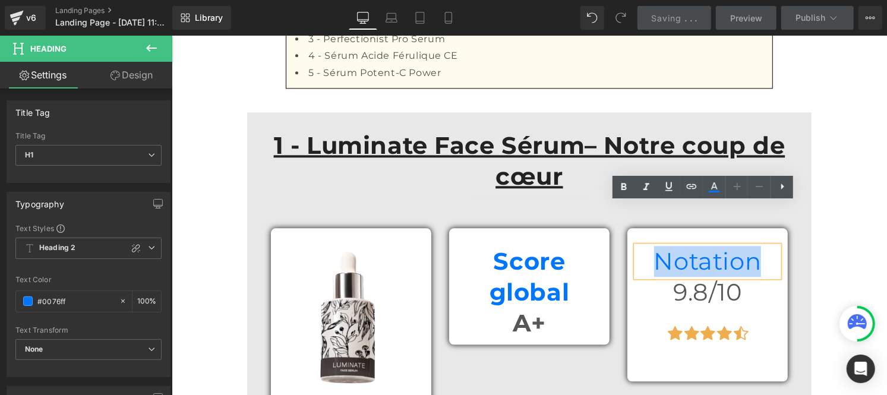
drag, startPoint x: 653, startPoint y: 214, endPoint x: 772, endPoint y: 217, distance: 118.9
click at [772, 245] on h1 "Notation" at bounding box center [707, 260] width 143 height 31
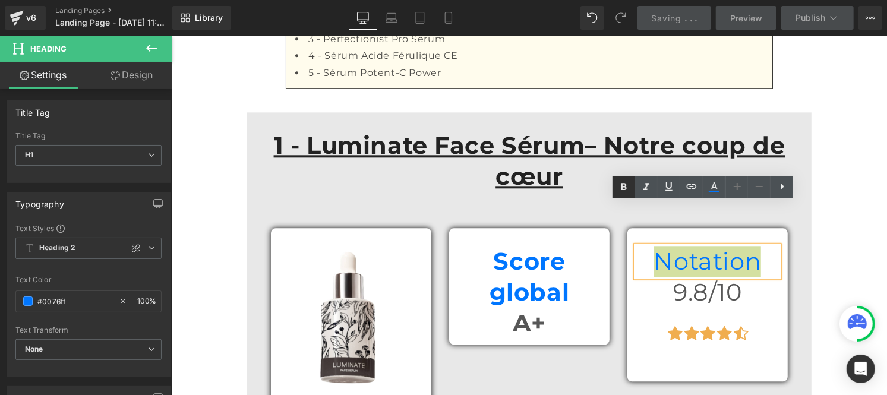
click at [621, 182] on icon at bounding box center [624, 187] width 14 height 14
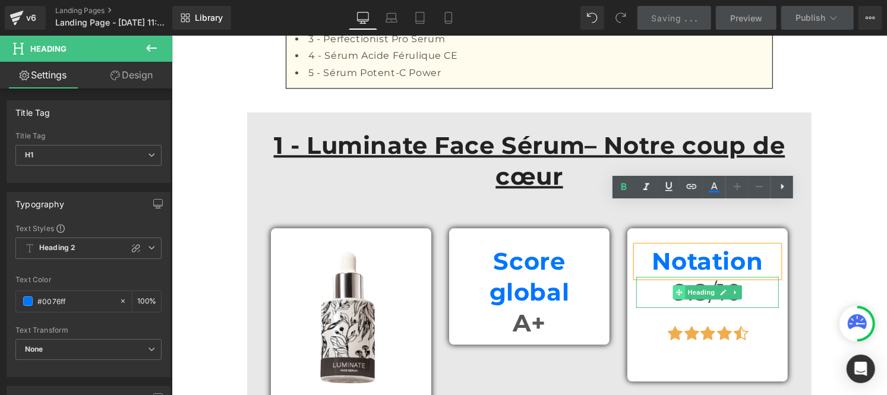
click at [673, 285] on span at bounding box center [679, 292] width 12 height 14
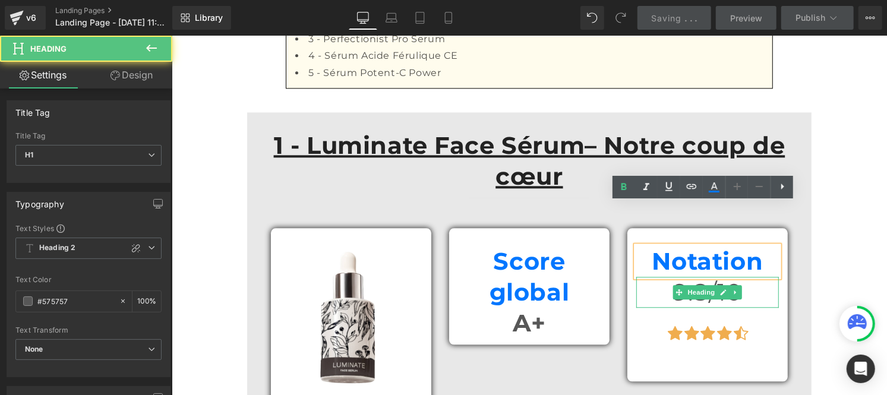
click at [658, 276] on h1 "9.8/10" at bounding box center [707, 291] width 143 height 31
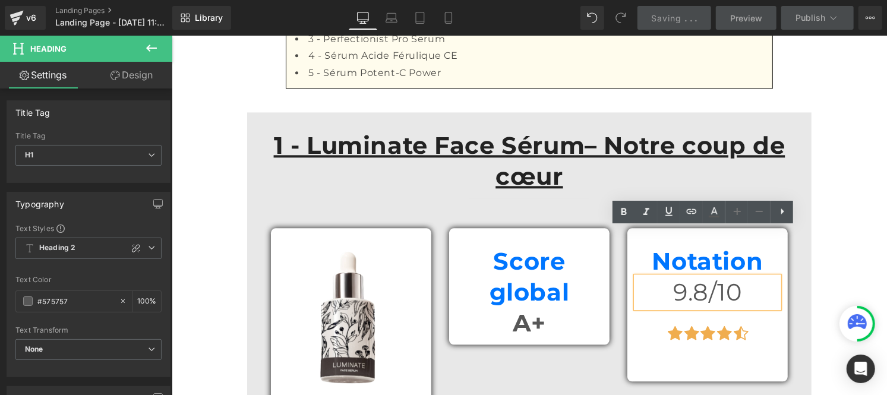
drag, startPoint x: 658, startPoint y: 241, endPoint x: 728, endPoint y: 246, distance: 70.9
click at [728, 276] on h1 "9.8/10" at bounding box center [707, 291] width 143 height 31
drag, startPoint x: 724, startPoint y: 238, endPoint x: 689, endPoint y: 228, distance: 35.7
click at [730, 276] on h1 "9.8/10" at bounding box center [707, 291] width 143 height 31
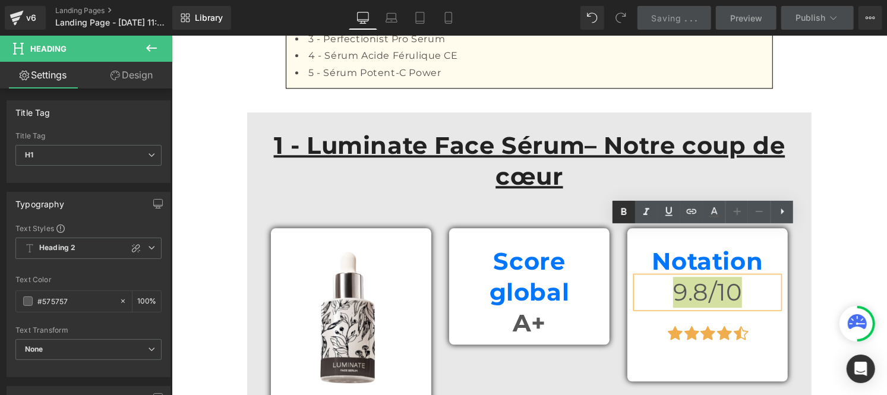
drag, startPoint x: 624, startPoint y: 211, endPoint x: 428, endPoint y: 222, distance: 196.4
click at [624, 211] on icon at bounding box center [623, 212] width 5 height 7
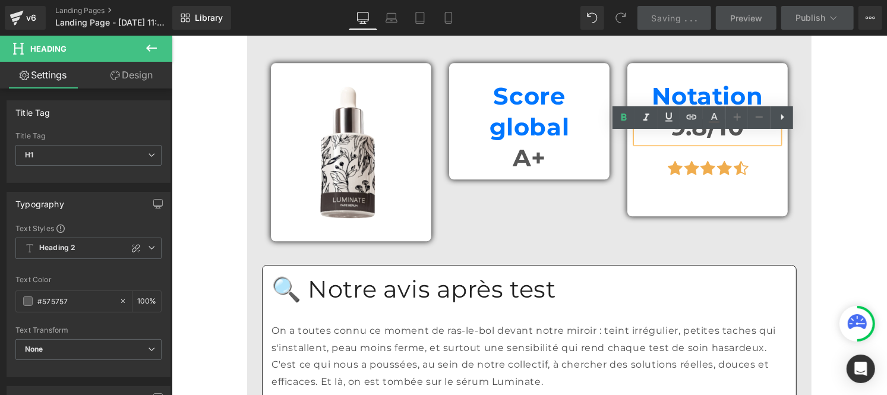
scroll to position [1887, 0]
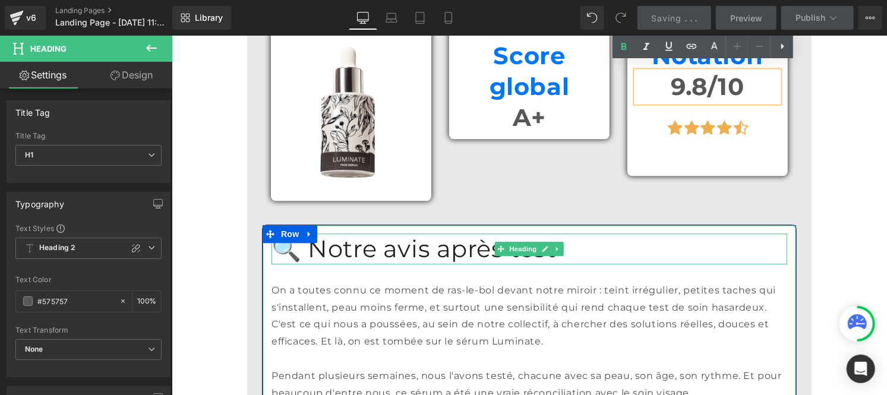
click at [415, 233] on h1 "🔍 Notre avis après test" at bounding box center [529, 248] width 516 height 31
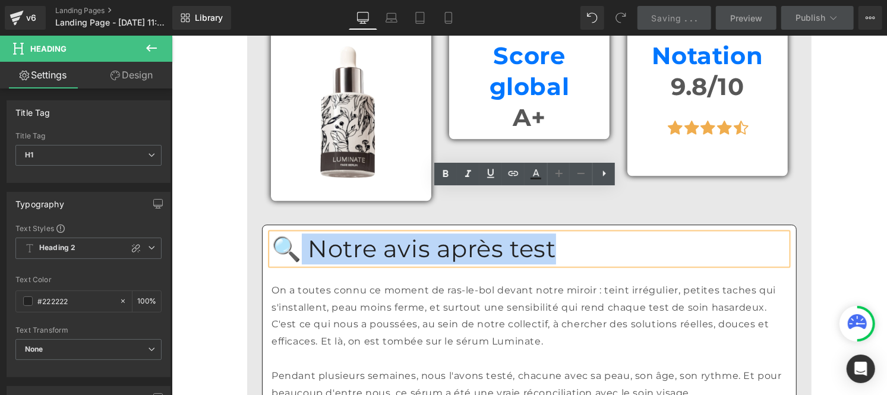
drag, startPoint x: 504, startPoint y: 206, endPoint x: 296, endPoint y: 203, distance: 208.0
click at [296, 233] on h1 "🔍 Notre avis après test" at bounding box center [529, 248] width 516 height 31
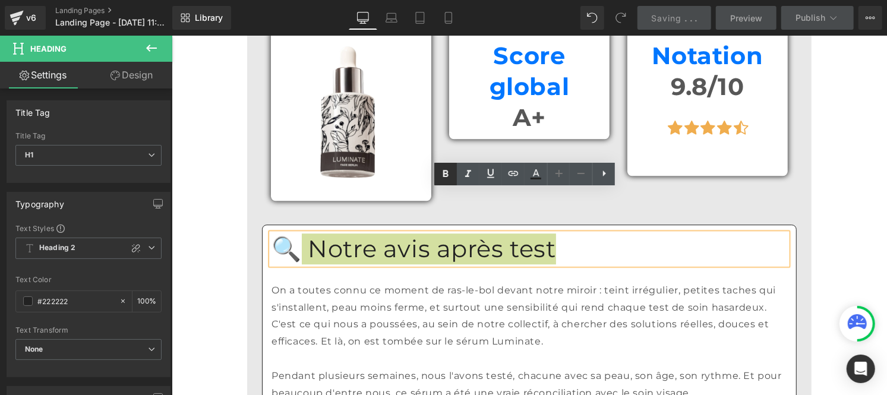
click at [450, 175] on icon at bounding box center [445, 174] width 14 height 14
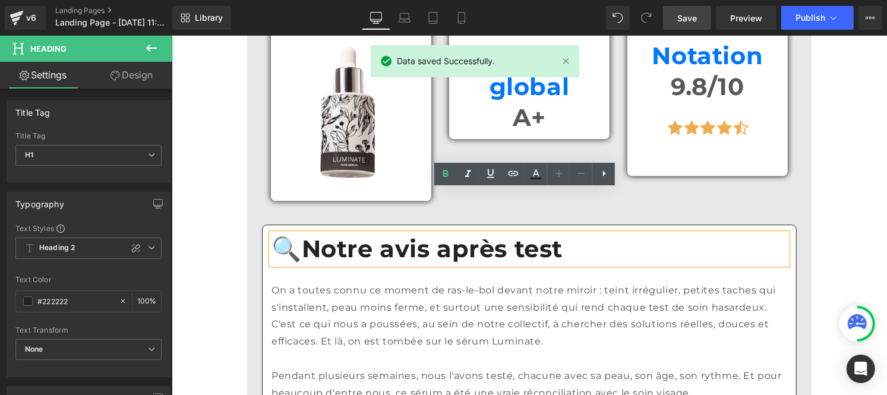
click at [348, 292] on div "On a toutes connu ce moment de ras-le-bol devant notre miroir : teint irrégulie…" at bounding box center [529, 316] width 516 height 68
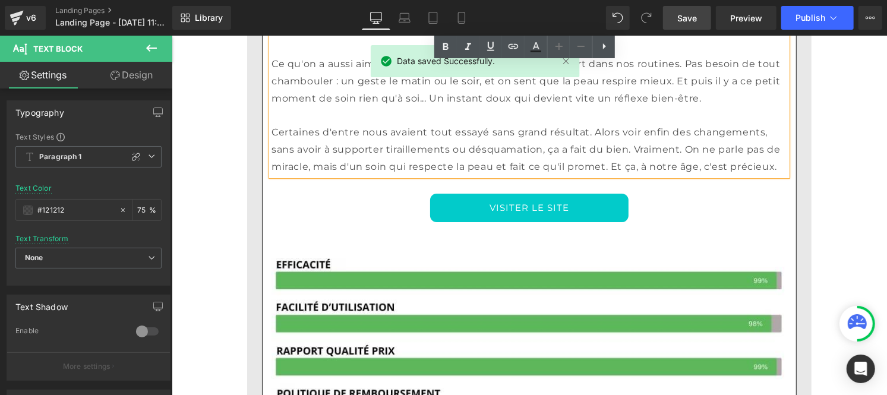
scroll to position [2422, 0]
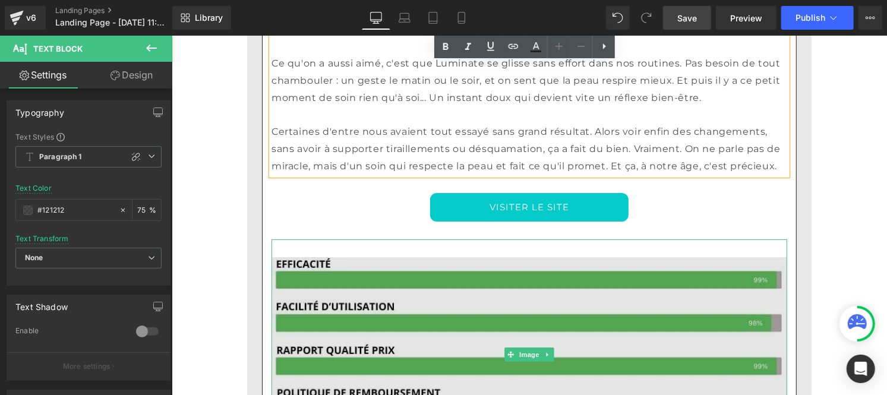
click at [448, 302] on img at bounding box center [529, 354] width 516 height 231
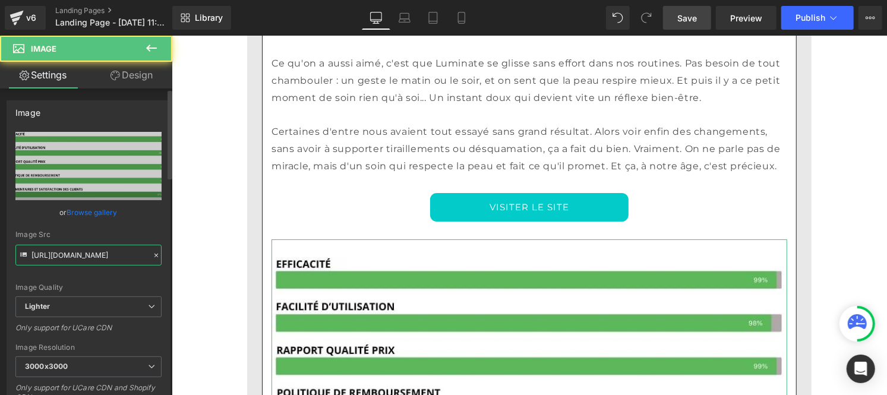
click at [116, 251] on input "[URL][DOMAIN_NAME]" at bounding box center [88, 255] width 146 height 21
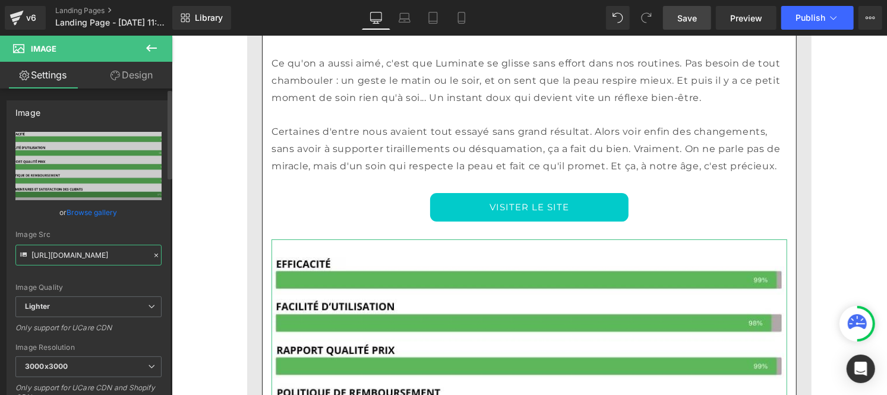
type input "[URL][DOMAIN_NAME]"
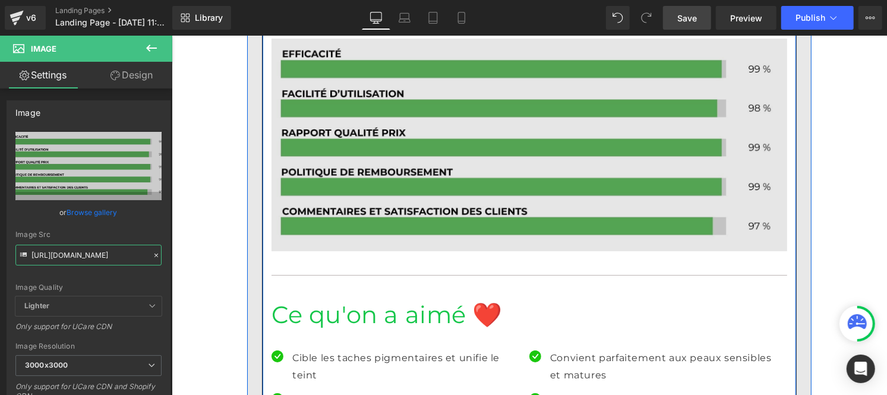
scroll to position [2641, 0]
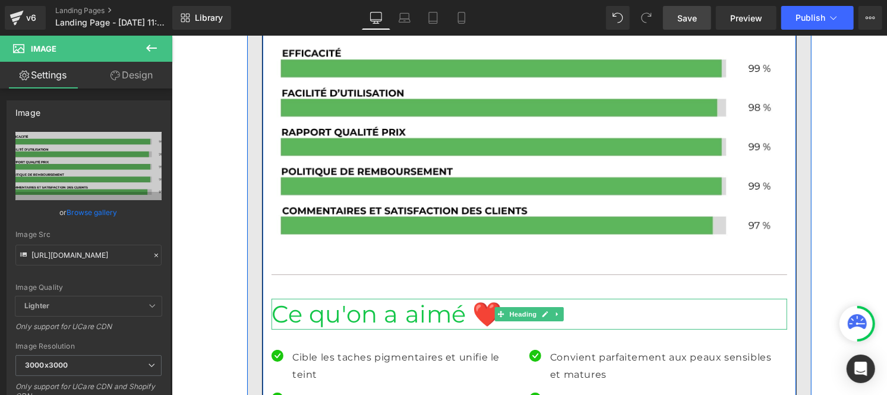
click at [369, 298] on h1 "Ce qu'on a aimé ❤️" at bounding box center [529, 313] width 516 height 31
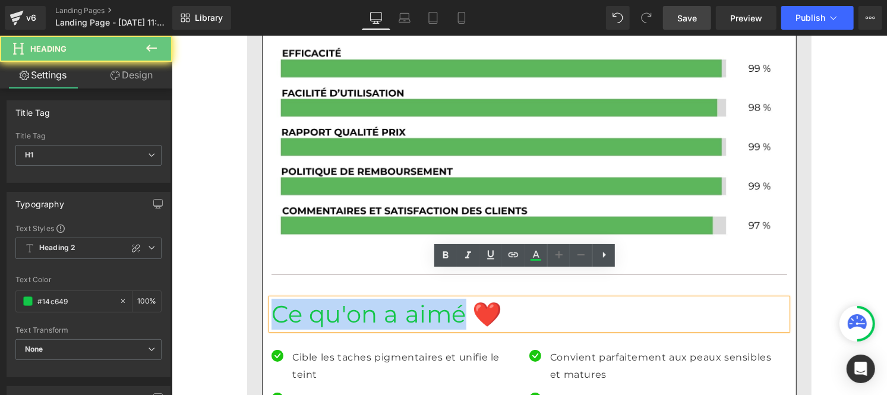
drag, startPoint x: 411, startPoint y: 286, endPoint x: 272, endPoint y: 282, distance: 138.5
click at [272, 298] on h1 "Ce qu'on a aimé ❤️" at bounding box center [529, 313] width 516 height 31
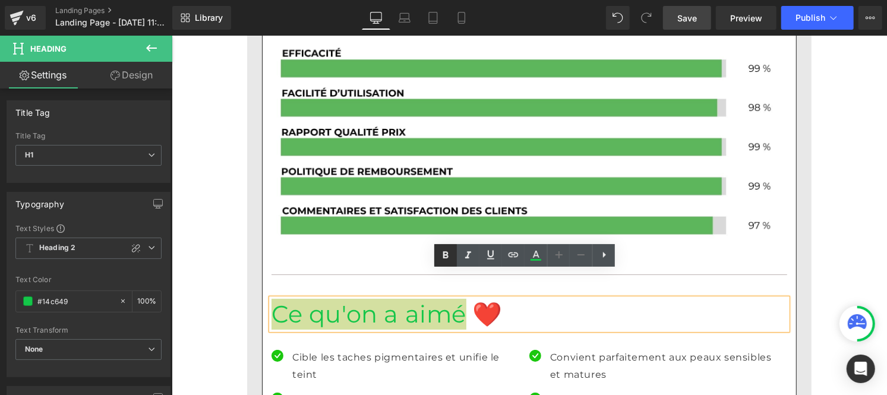
click at [448, 254] on icon at bounding box center [445, 255] width 14 height 14
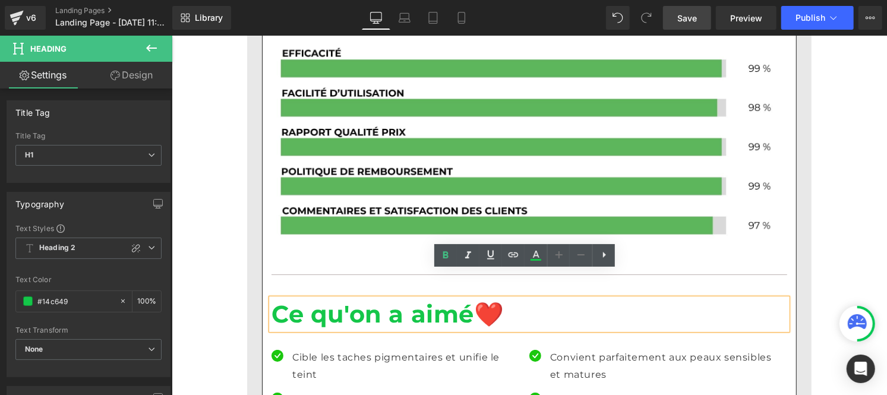
click at [309, 349] on p "Cible les taches pigmentaires et unifie le teint" at bounding box center [406, 366] width 228 height 34
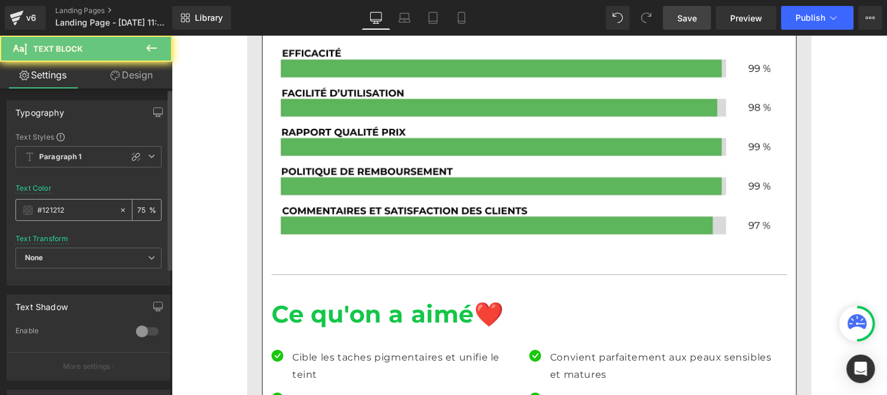
click at [75, 211] on input "#121212" at bounding box center [75, 210] width 76 height 13
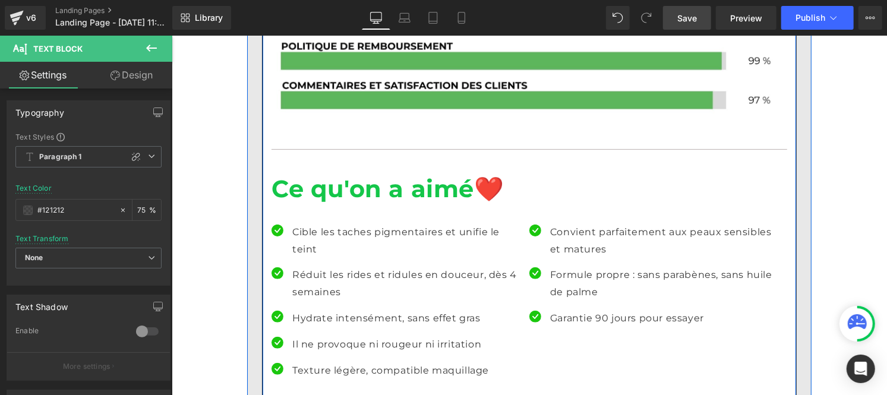
scroll to position [2776, 0]
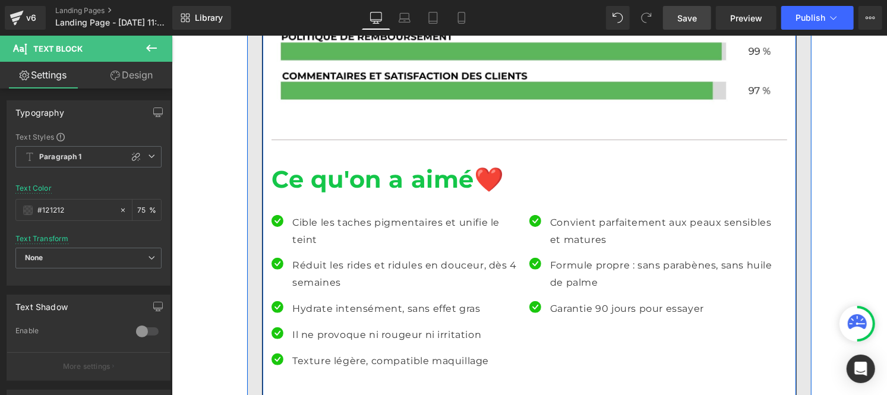
click at [295, 214] on p "Cible les taches pigmentaires et unifie le teint" at bounding box center [406, 231] width 228 height 34
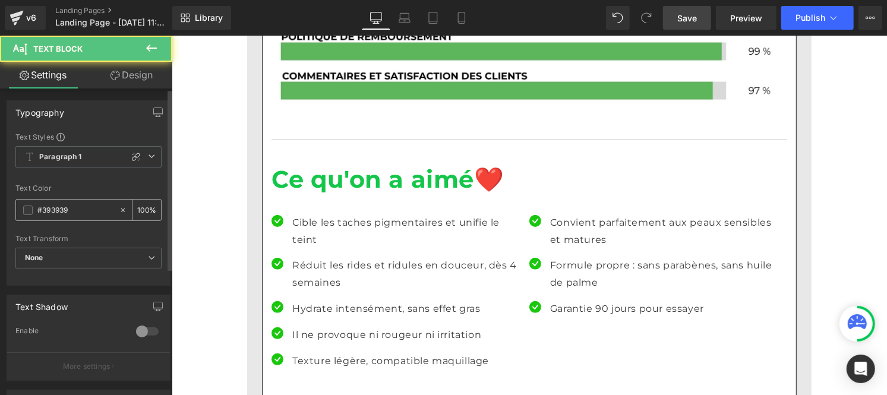
click at [75, 216] on input "#393939" at bounding box center [75, 210] width 76 height 13
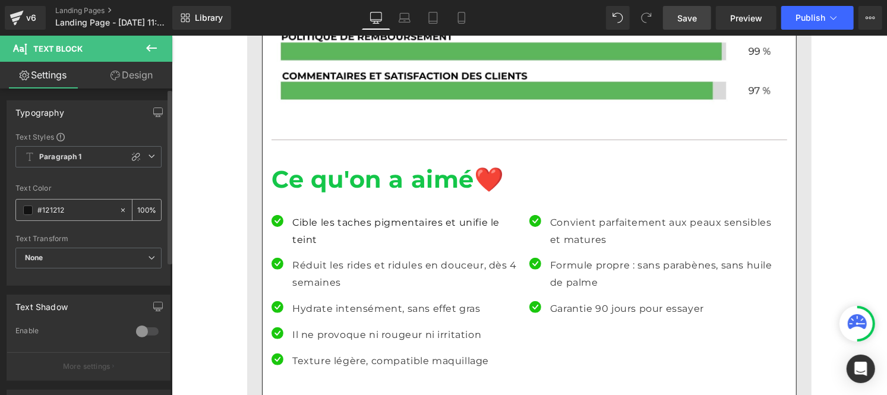
type input "#121212"
click at [144, 206] on div "100 %" at bounding box center [146, 210] width 29 height 21
click at [139, 205] on input "100" at bounding box center [143, 209] width 12 height 13
type input "0"
type input "75"
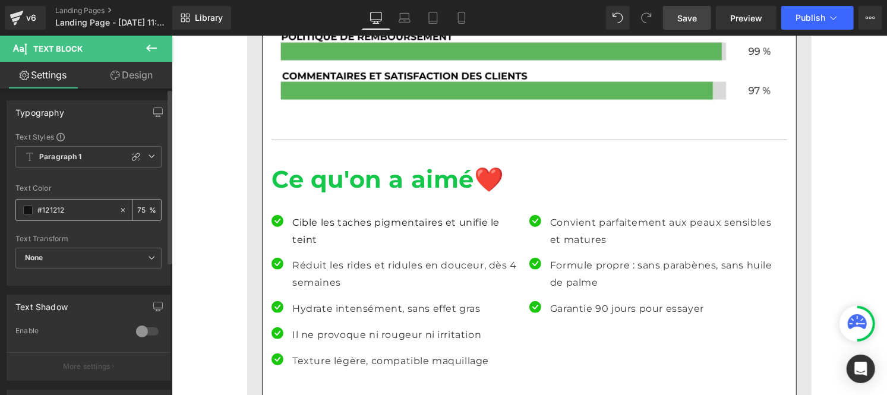
click at [140, 212] on input "75" at bounding box center [143, 209] width 12 height 13
click at [311, 257] on p "Réduit les rides et ridules en douceur, dès 4 semaines" at bounding box center [406, 274] width 228 height 34
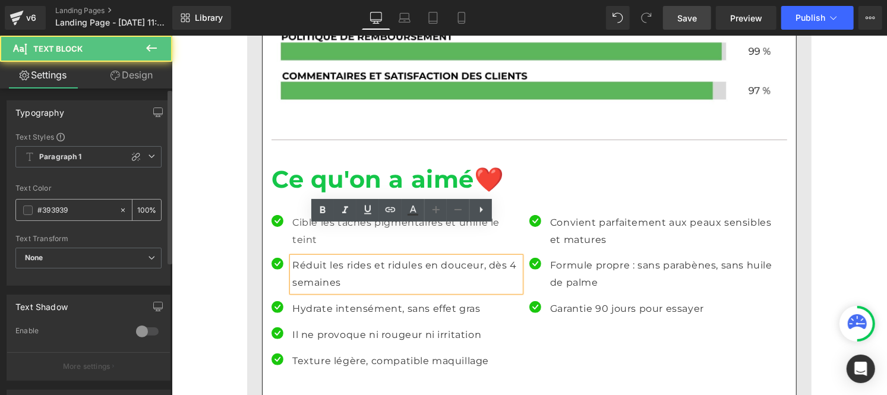
click at [84, 206] on input "#393939" at bounding box center [75, 210] width 76 height 13
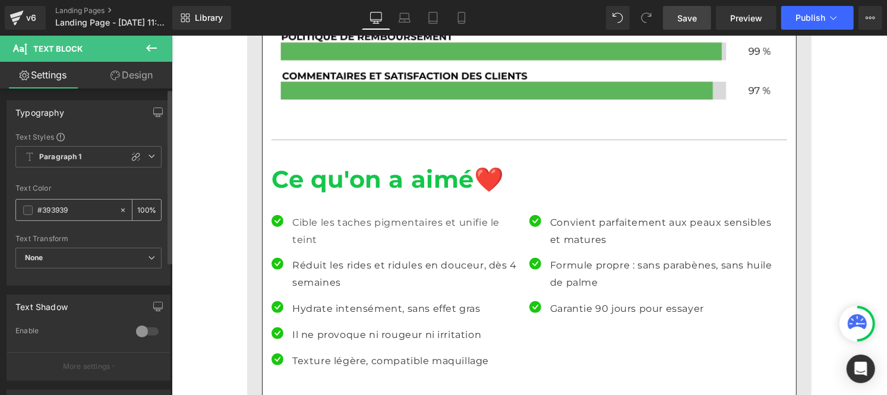
paste input "121212"
type input "#121212"
click at [143, 205] on input "100" at bounding box center [143, 209] width 12 height 13
type input "1"
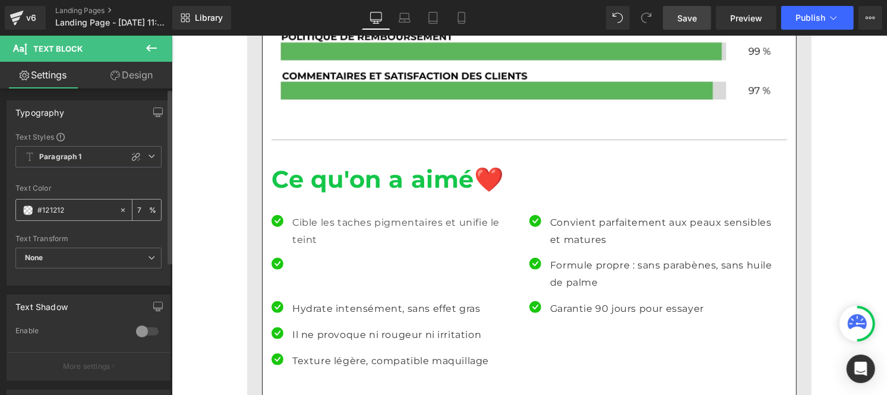
type input "75"
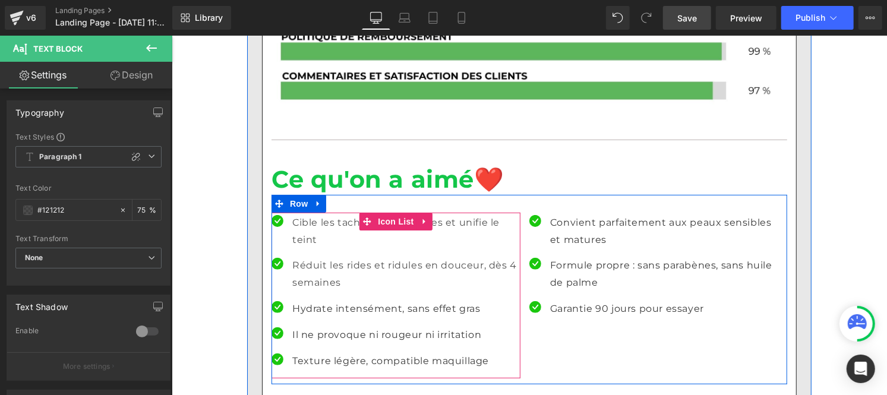
click at [302, 300] on p "Hydrate intensément, sans effet gras" at bounding box center [406, 308] width 228 height 17
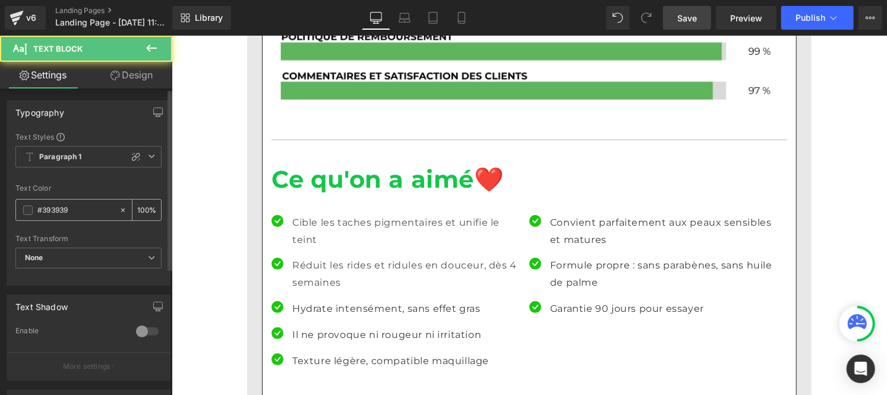
click at [79, 209] on input "#393939" at bounding box center [75, 210] width 76 height 13
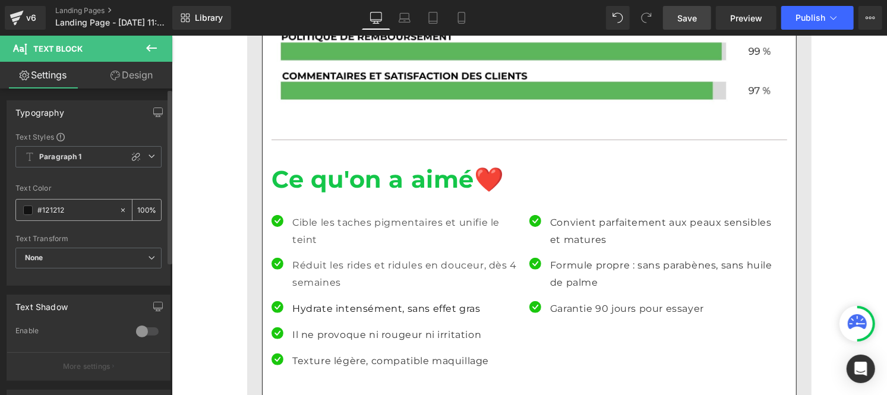
type input "#121212"
click at [140, 210] on input "100" at bounding box center [143, 209] width 12 height 13
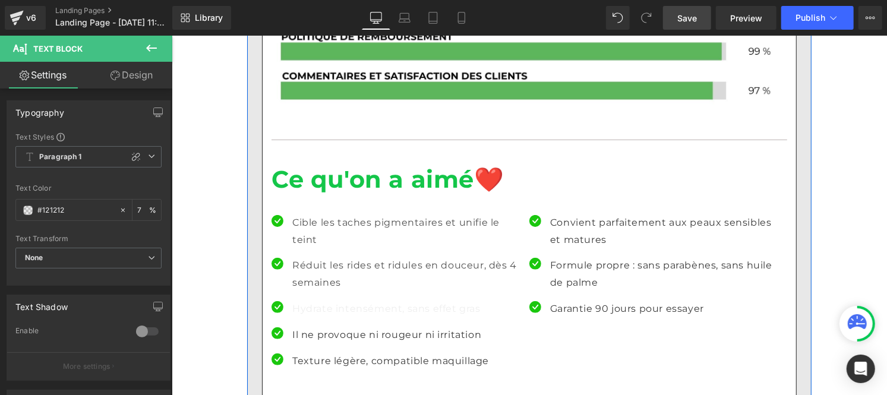
scroll to position [0, 0]
type input "75"
click at [330, 326] on div "Il ne provoque ni rougeur ni irritation Text Block" at bounding box center [406, 334] width 228 height 17
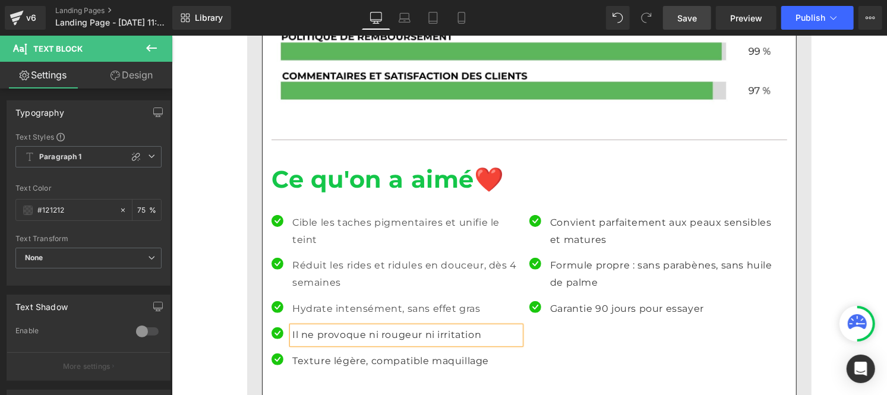
click at [320, 326] on p "Il ne provoque ni rougeur ni irritation" at bounding box center [406, 334] width 228 height 17
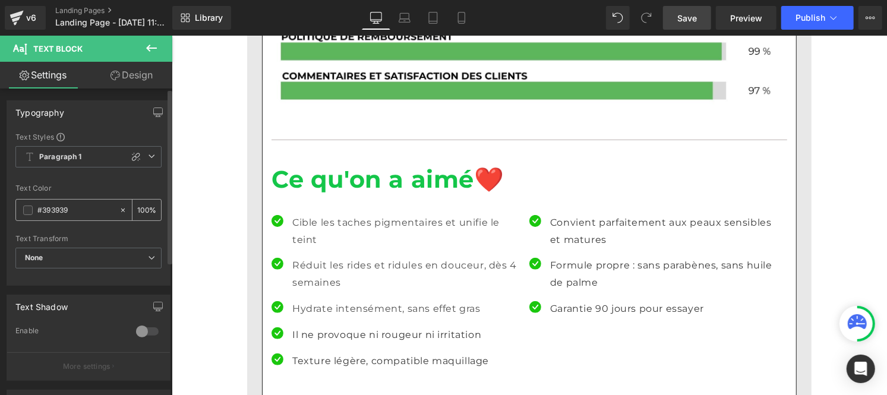
click at [91, 217] on div "#393939" at bounding box center [67, 210] width 103 height 21
click at [78, 214] on input "#393939" at bounding box center [75, 210] width 76 height 13
paste input "121212"
type input "#121212"
click at [144, 209] on div "100 %" at bounding box center [146, 210] width 29 height 21
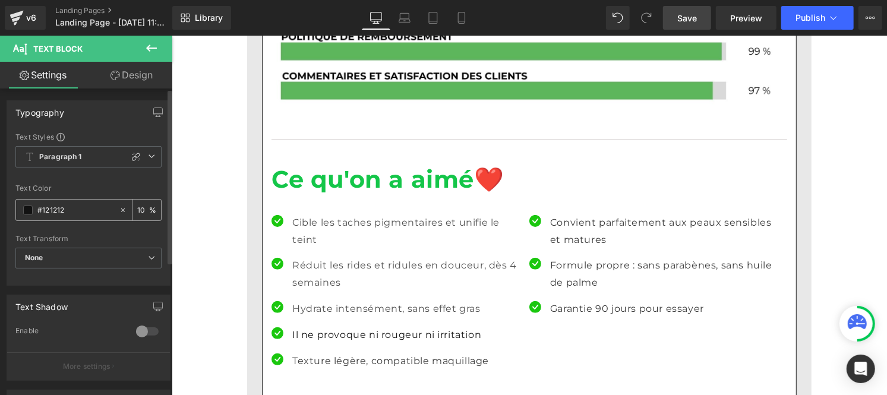
type input "1"
type input "75"
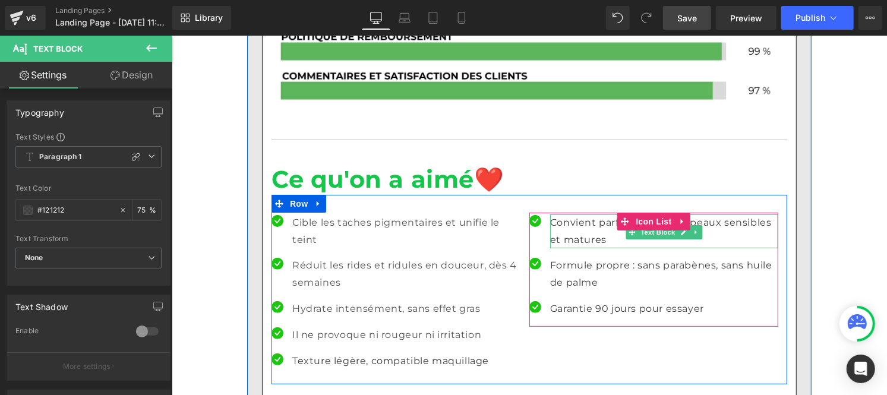
click at [556, 214] on p "Convient parfaitement aux peaux sensibles et matures" at bounding box center [664, 231] width 228 height 34
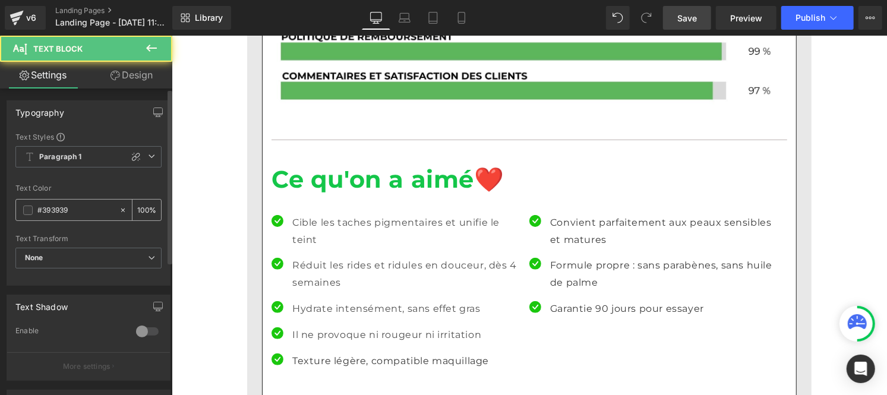
click at [75, 208] on input "#393939" at bounding box center [75, 210] width 76 height 13
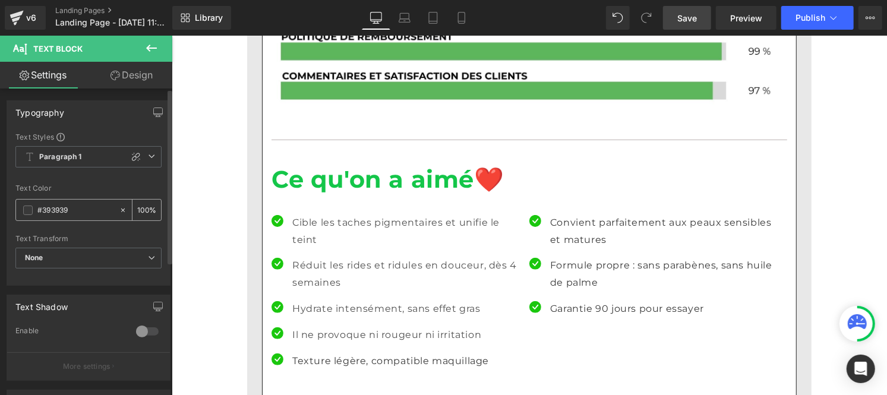
paste input "121212"
type input "#121212"
click at [143, 208] on input "100" at bounding box center [143, 209] width 12 height 13
type input "1"
type input "75"
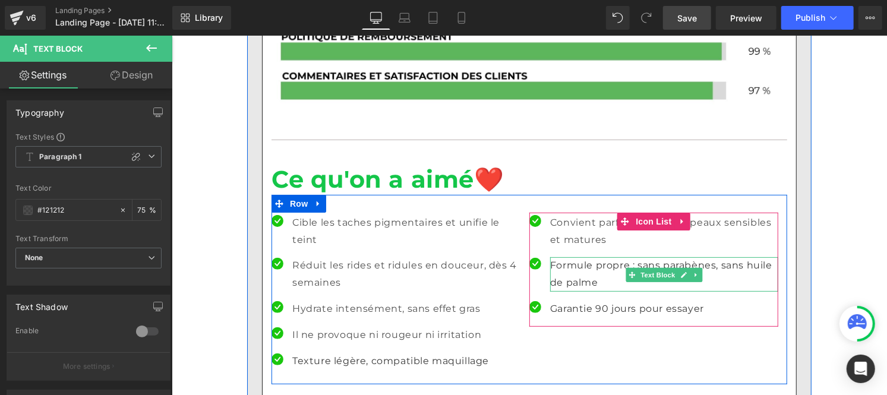
click at [569, 257] on p "Formule propre : sans parabènes, sans huile de palme" at bounding box center [664, 274] width 228 height 34
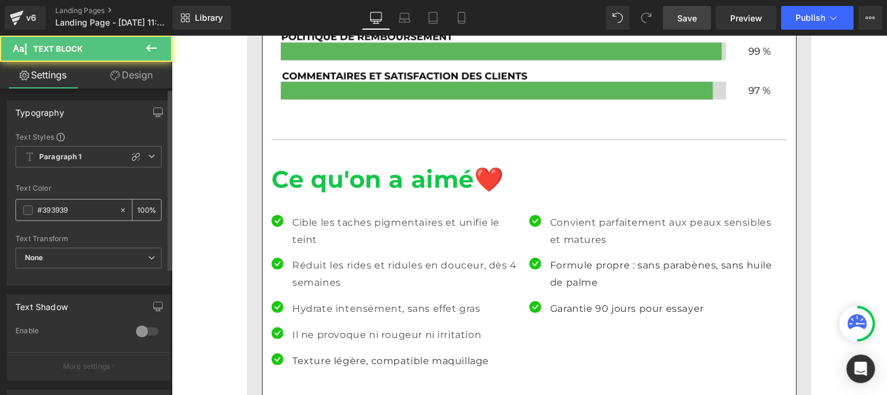
click at [86, 209] on input "#393939" at bounding box center [75, 210] width 76 height 13
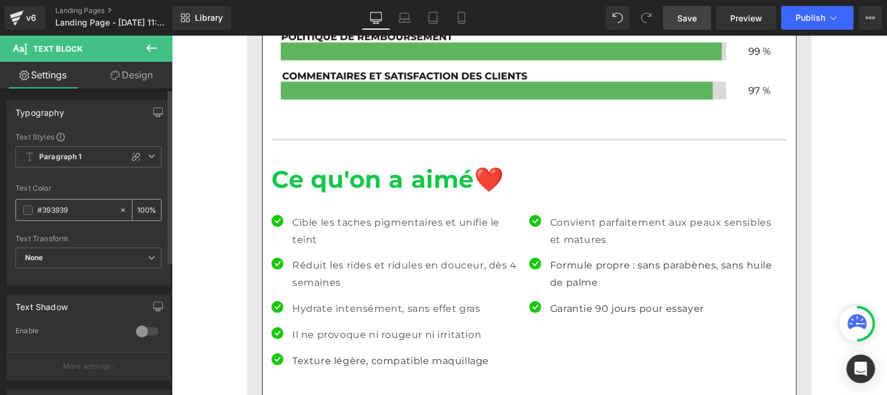
paste input "121212"
type input "#121212"
click at [143, 206] on input "100" at bounding box center [143, 209] width 12 height 13
type input "1"
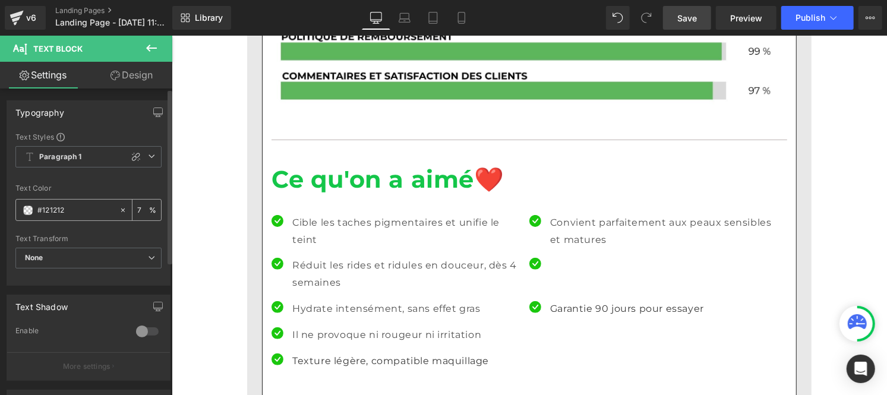
type input "75"
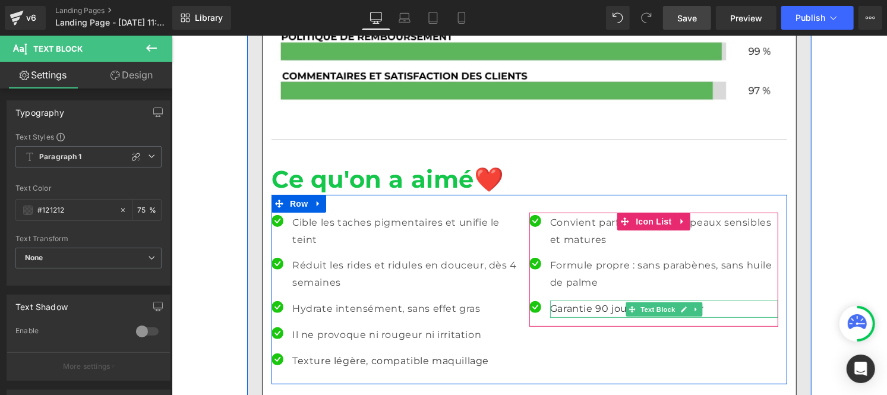
click at [568, 300] on p "Garantie 90 jours pour essayer" at bounding box center [664, 308] width 228 height 17
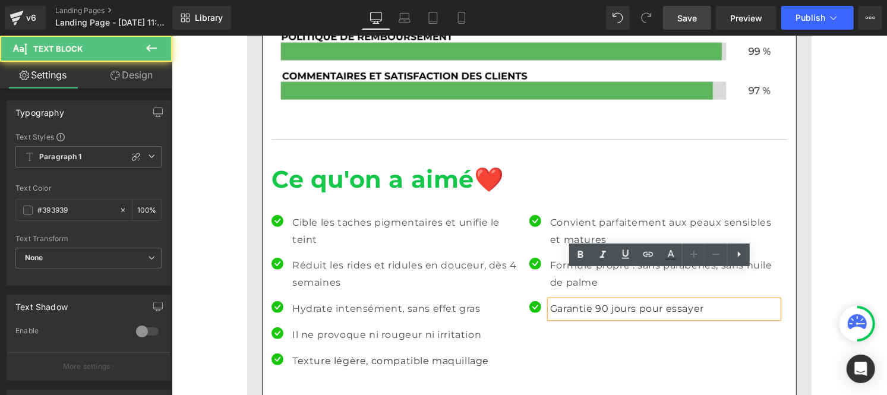
click at [78, 211] on input "#393939" at bounding box center [75, 210] width 76 height 13
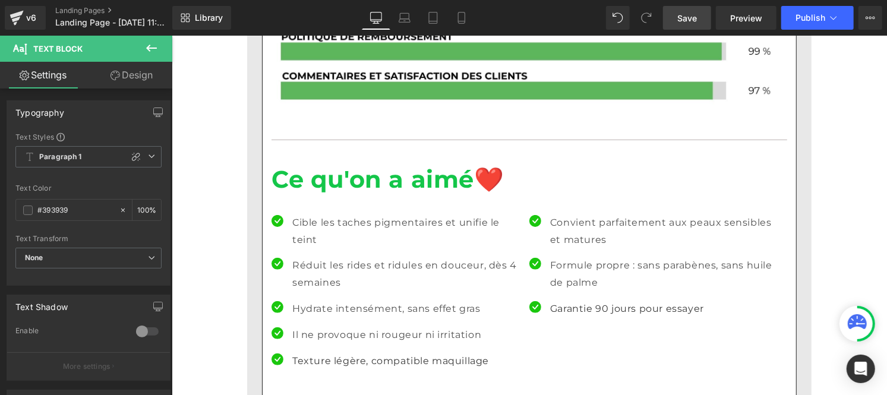
paste input "121212"
type input "#121212"
click at [141, 206] on input "100" at bounding box center [143, 209] width 12 height 13
type input "0"
type input "75"
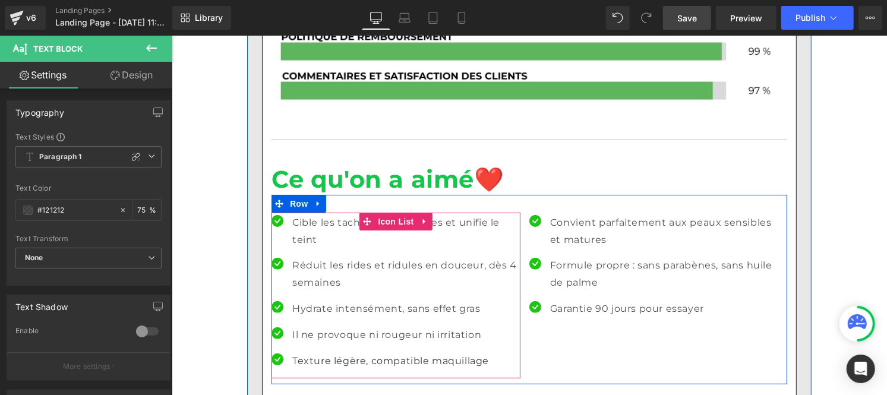
scroll to position [2879, 0]
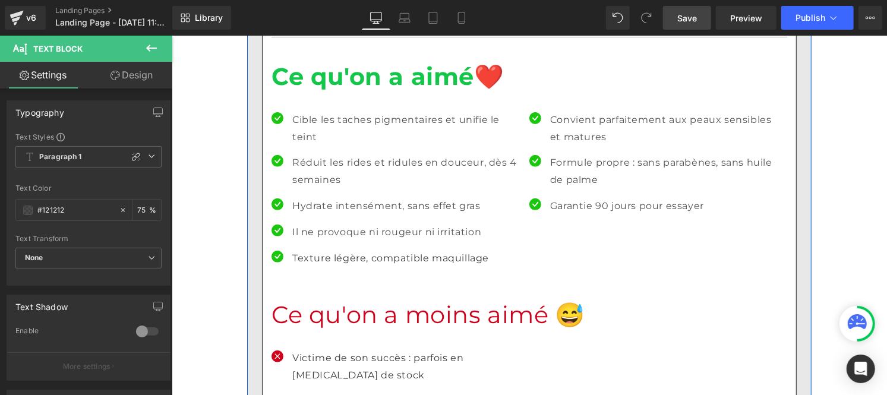
click at [356, 299] on h1 "Ce qu'on a moins aimé 😅" at bounding box center [529, 314] width 516 height 31
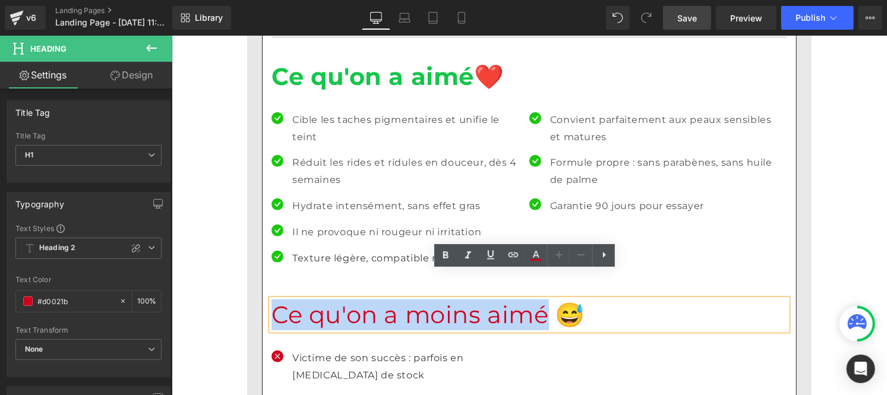
drag, startPoint x: 468, startPoint y: 291, endPoint x: 223, endPoint y: 292, distance: 244.8
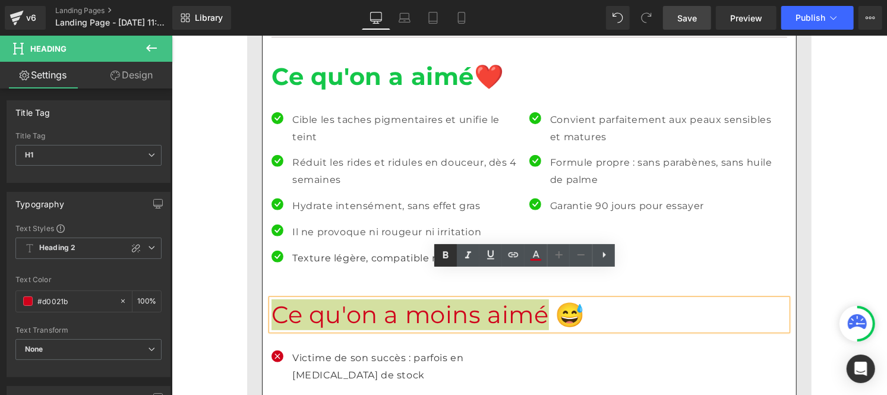
click at [447, 251] on icon at bounding box center [445, 255] width 14 height 14
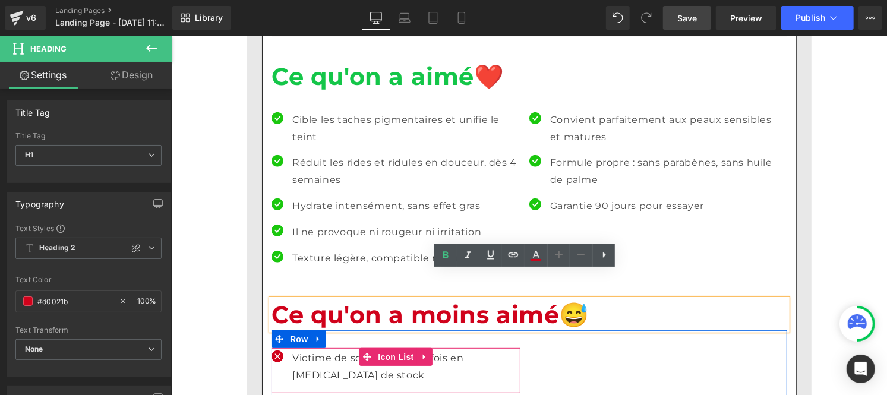
click at [300, 349] on p "Victime de son succès : parfois en [MEDICAL_DATA] de stock" at bounding box center [406, 366] width 228 height 34
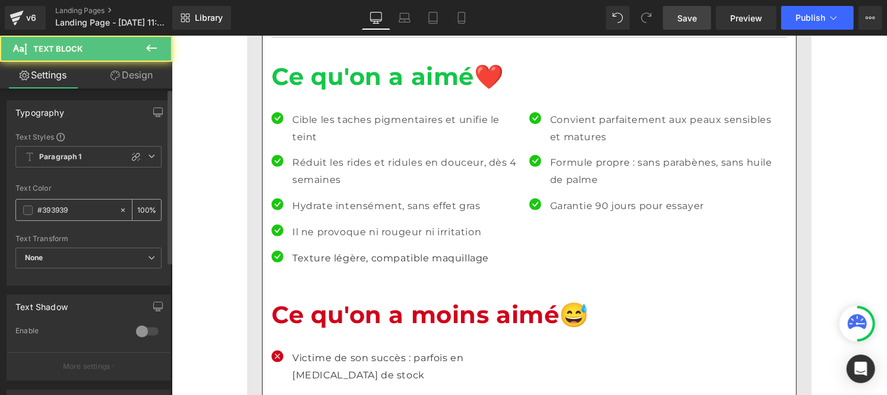
click at [82, 218] on div "#393939" at bounding box center [67, 210] width 103 height 21
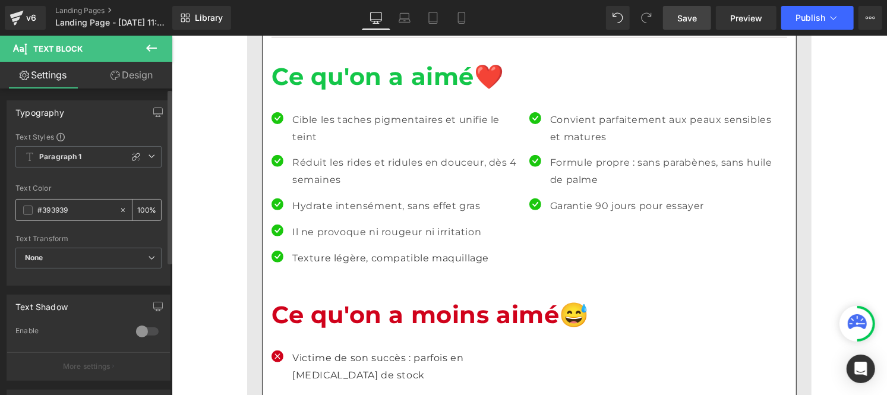
click at [69, 209] on input "#393939" at bounding box center [75, 210] width 76 height 13
paste input "121212"
type input "#121212"
click at [141, 206] on input "100" at bounding box center [143, 209] width 12 height 13
type input "0"
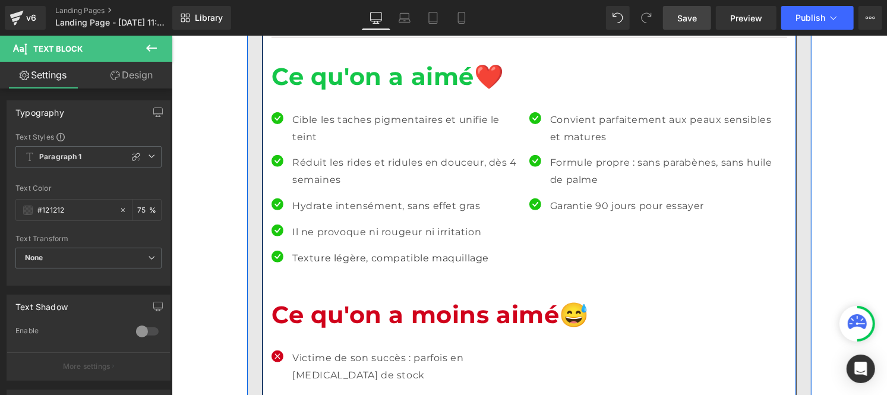
type input "75"
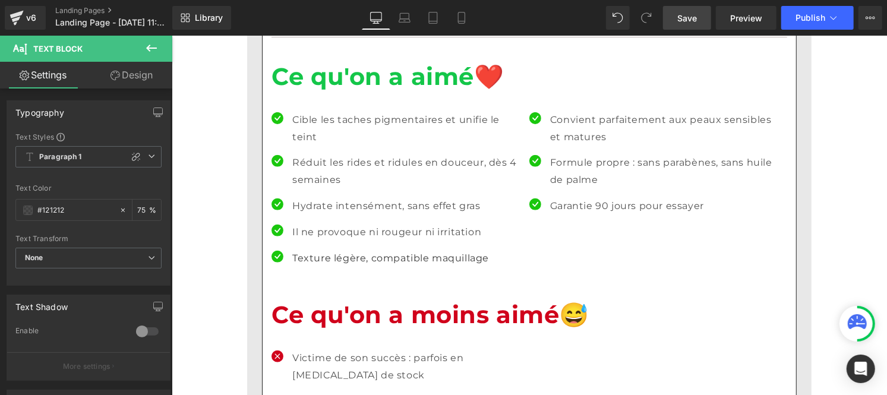
click at [686, 22] on span "Save" at bounding box center [687, 18] width 20 height 12
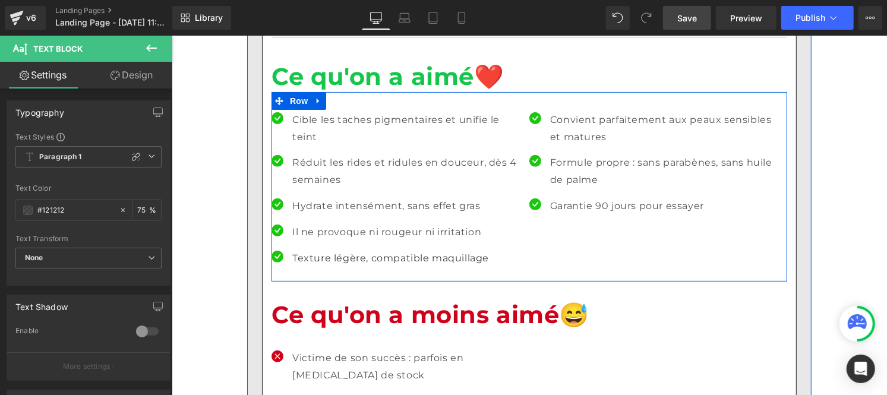
click at [299, 111] on p "Cible les taches pigmentaires et unifie le teint" at bounding box center [406, 128] width 228 height 34
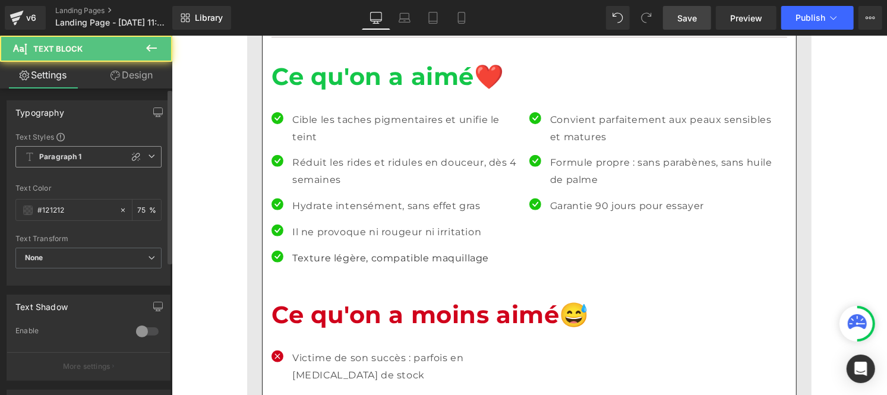
click at [56, 159] on b "Paragraph 1" at bounding box center [60, 157] width 43 height 10
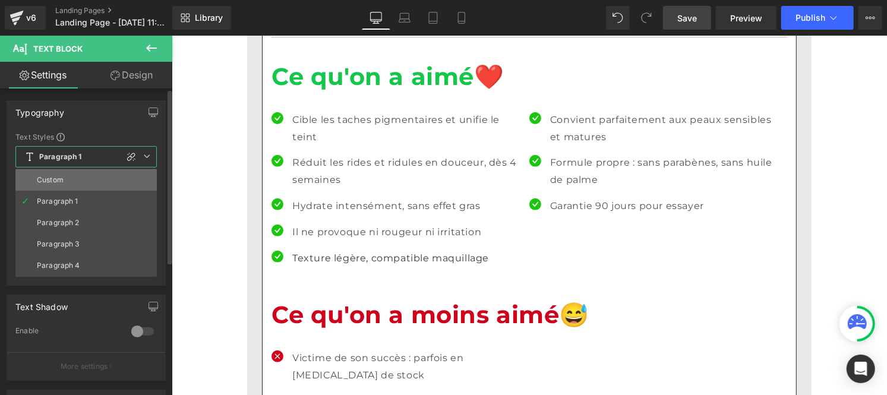
click at [56, 182] on div "Custom" at bounding box center [50, 180] width 27 height 8
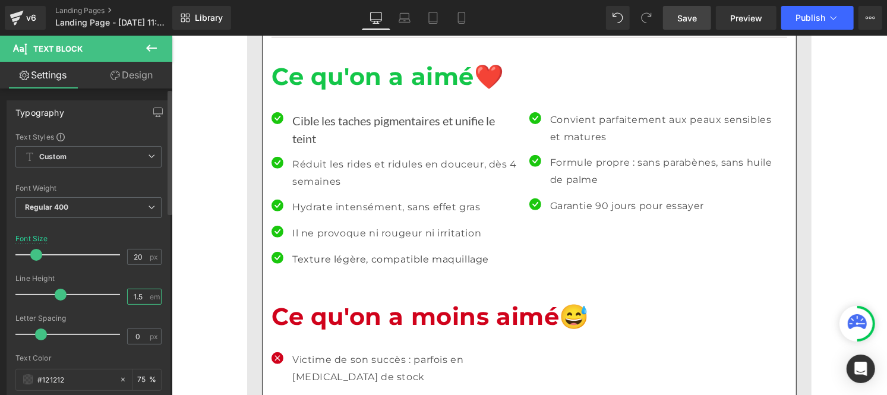
click at [139, 298] on input "1.5" at bounding box center [138, 296] width 21 height 15
type input "1"
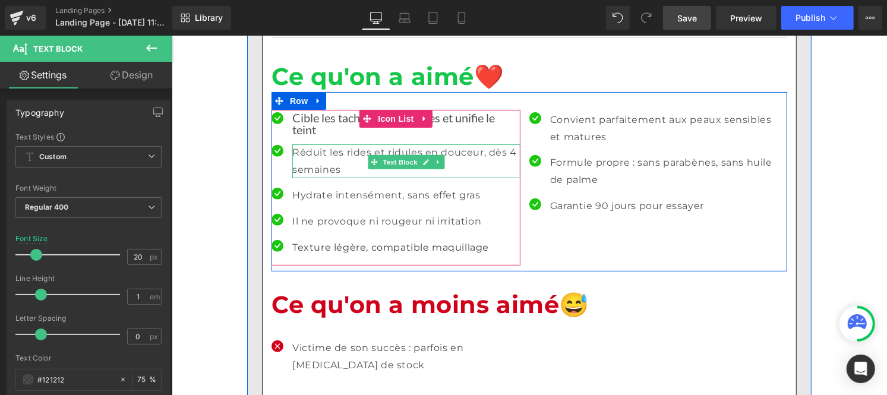
click at [310, 144] on p "Réduit les rides et ridules en douceur, dès 4 semaines" at bounding box center [406, 161] width 228 height 34
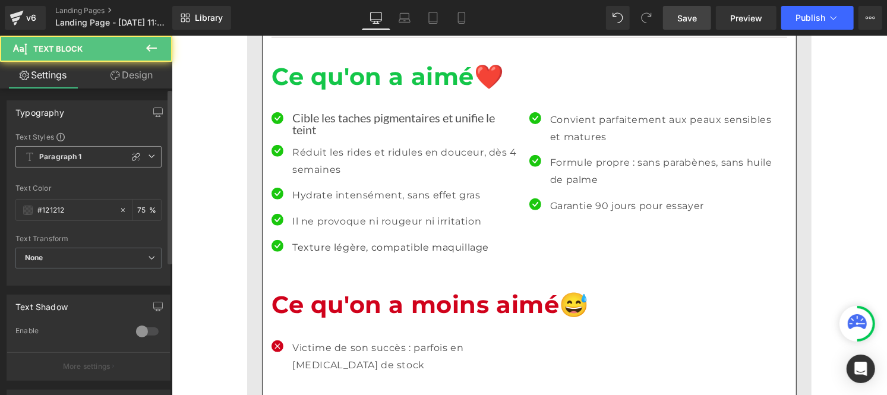
click at [69, 164] on span "Paragraph 1" at bounding box center [88, 156] width 146 height 21
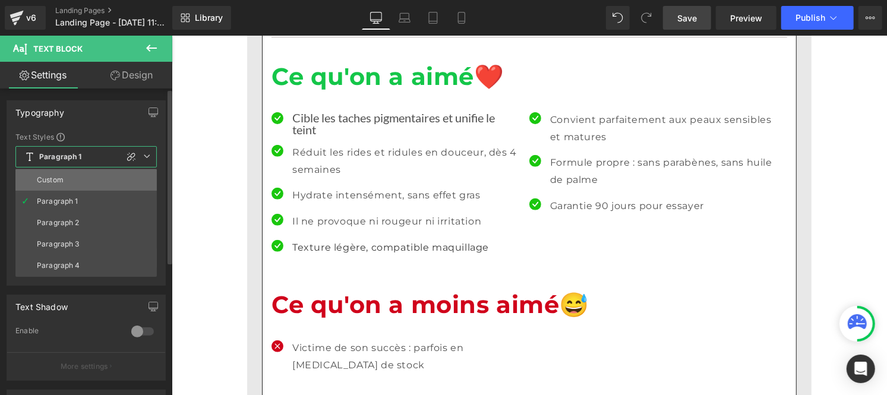
click at [67, 178] on li "Custom" at bounding box center [85, 179] width 141 height 21
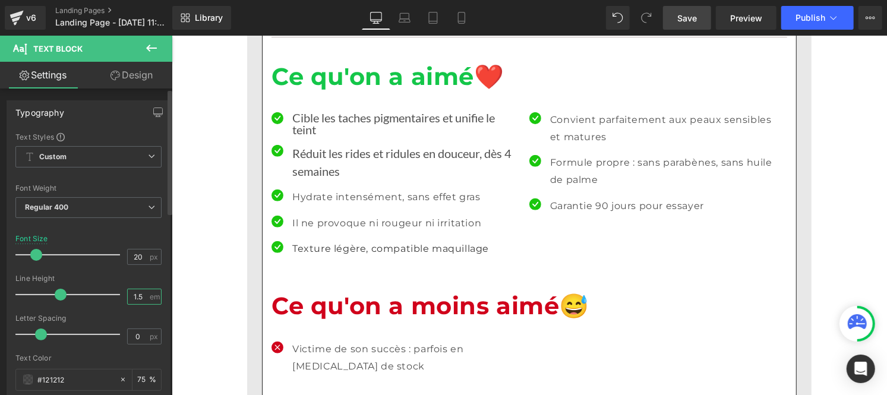
click at [143, 298] on input "1.5" at bounding box center [138, 296] width 21 height 15
type input "1"
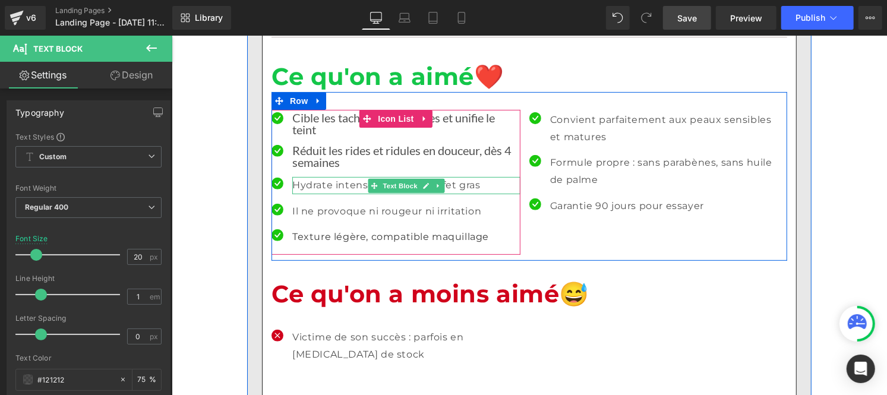
click at [311, 176] on p "Hydrate intensément, sans effet gras" at bounding box center [406, 184] width 228 height 17
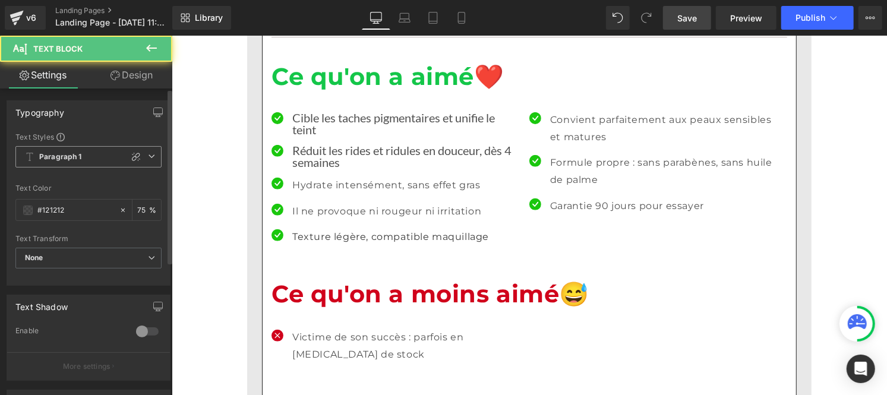
click at [73, 158] on b "Paragraph 1" at bounding box center [60, 157] width 43 height 10
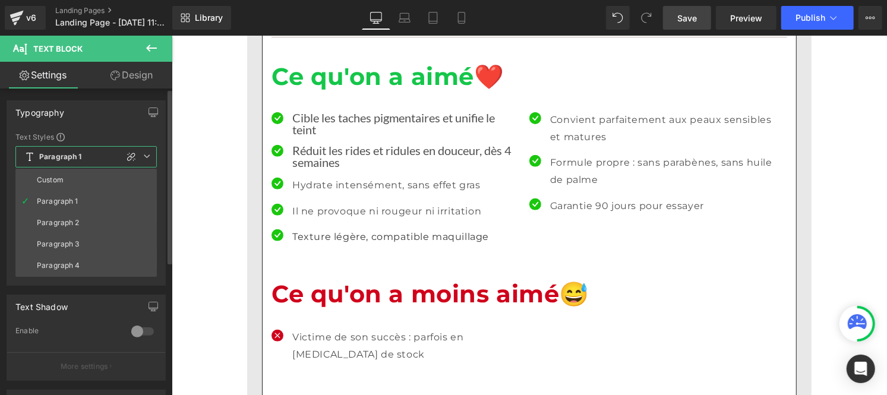
click at [70, 182] on li "Custom" at bounding box center [85, 179] width 141 height 21
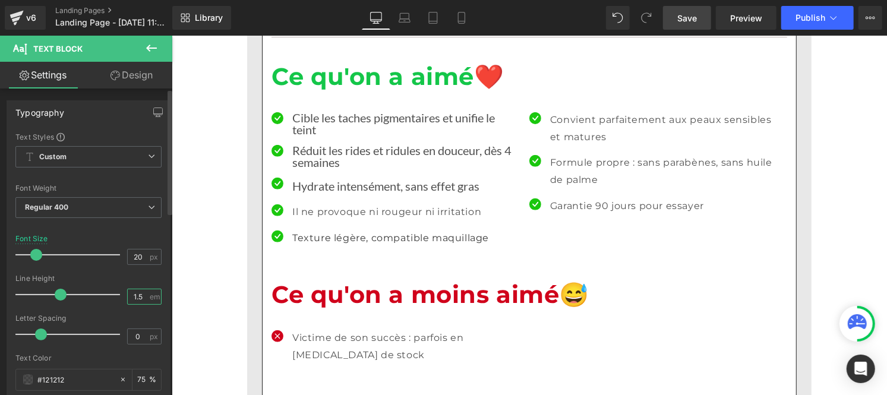
click at [140, 294] on input "1.5" at bounding box center [138, 296] width 21 height 15
type input "1"
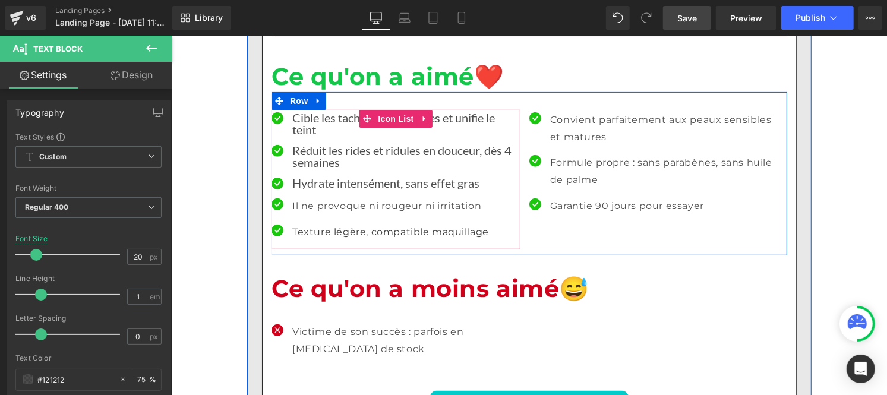
click at [330, 161] on ul "Icon Cible les taches pigmentaires et unifie le teint Text Block Icon Réduit le…" at bounding box center [395, 180] width 249 height 138
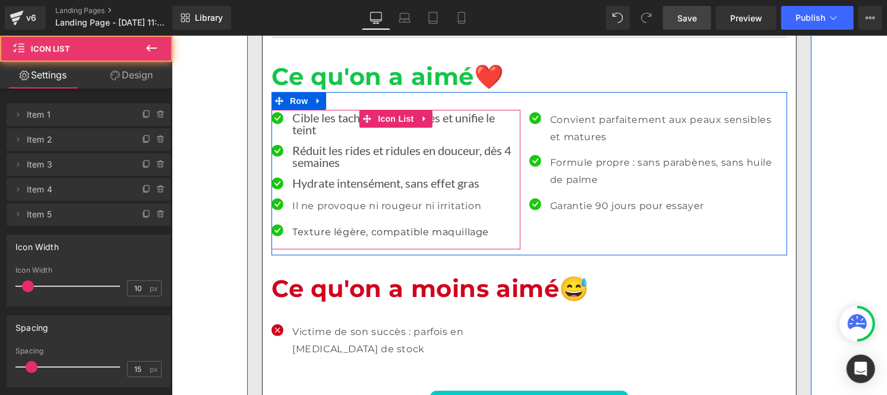
click at [317, 197] on p "Il ne provoque ni rougeur ni irritation" at bounding box center [406, 205] width 228 height 17
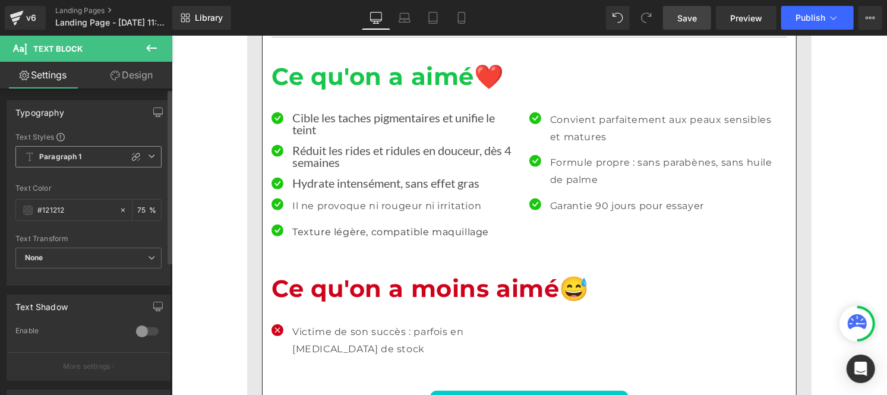
click at [57, 159] on b "Paragraph 1" at bounding box center [60, 157] width 43 height 10
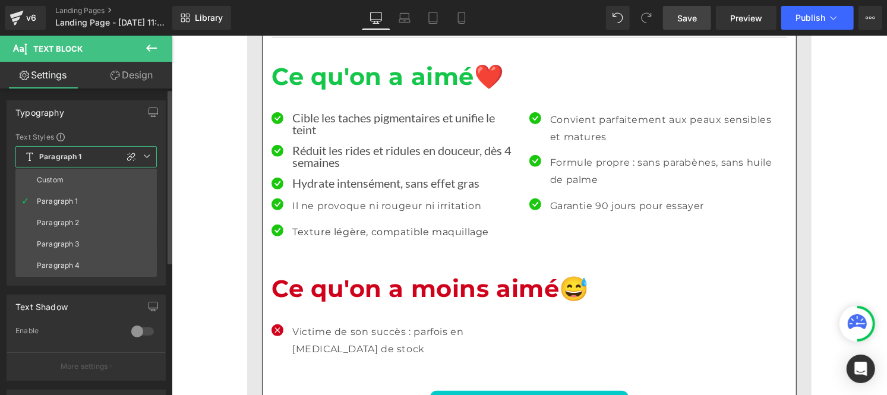
click at [58, 169] on ul "Custom Paragraph 1 Paragraph 2 Paragraph 3 Paragraph 4" at bounding box center [85, 223] width 141 height 108
click at [58, 178] on div "Custom" at bounding box center [50, 180] width 27 height 8
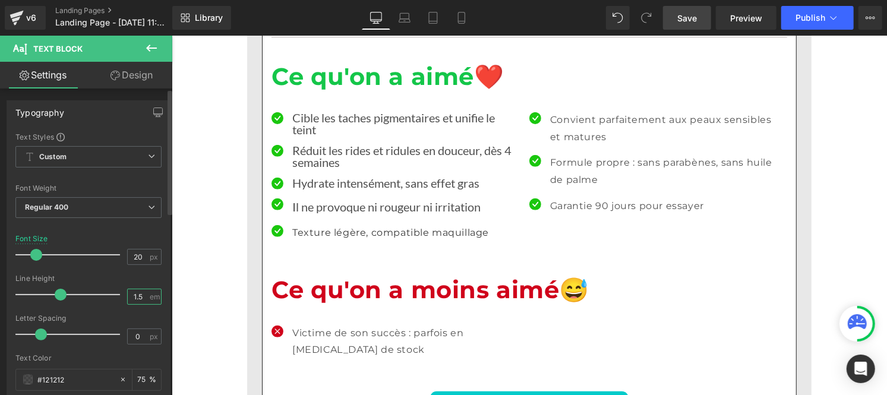
click at [143, 300] on input "1.5" at bounding box center [138, 296] width 21 height 15
type input "1"
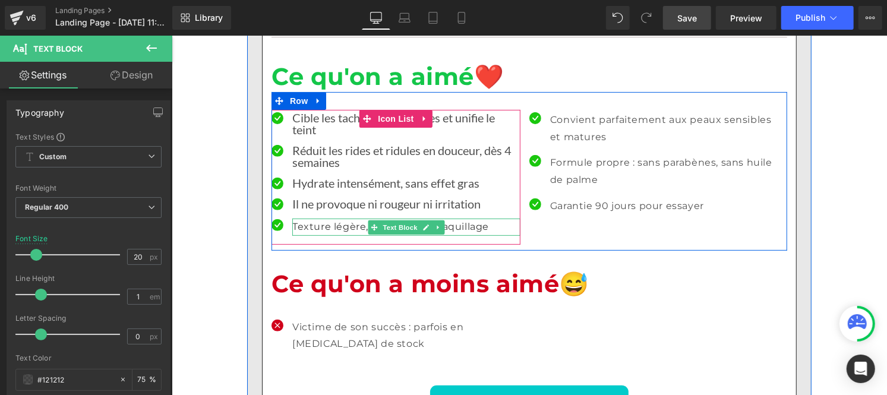
click at [323, 218] on p "Texture légère, compatible maquillage" at bounding box center [406, 226] width 228 height 17
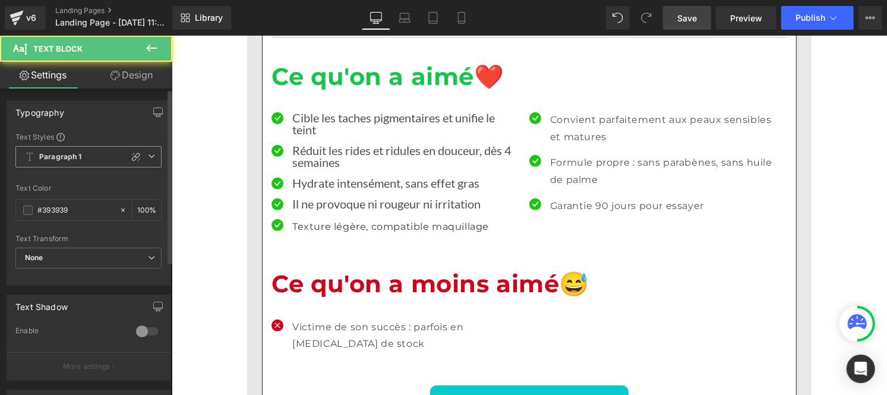
click at [83, 159] on span "Paragraph 1" at bounding box center [88, 156] width 146 height 21
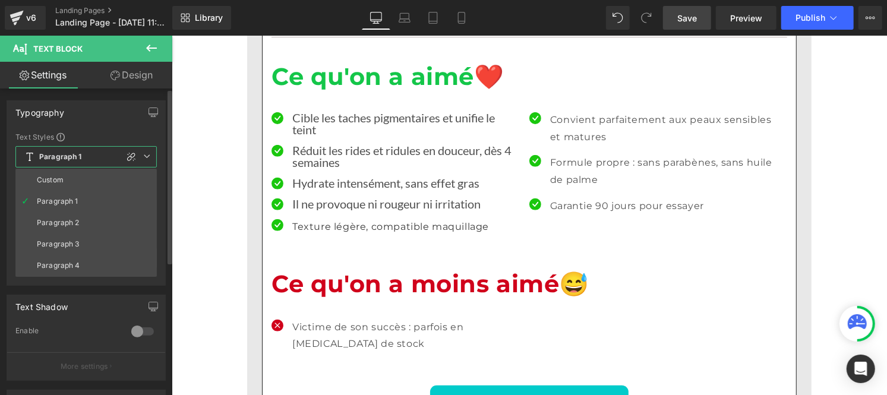
click at [72, 179] on li "Custom" at bounding box center [85, 179] width 141 height 21
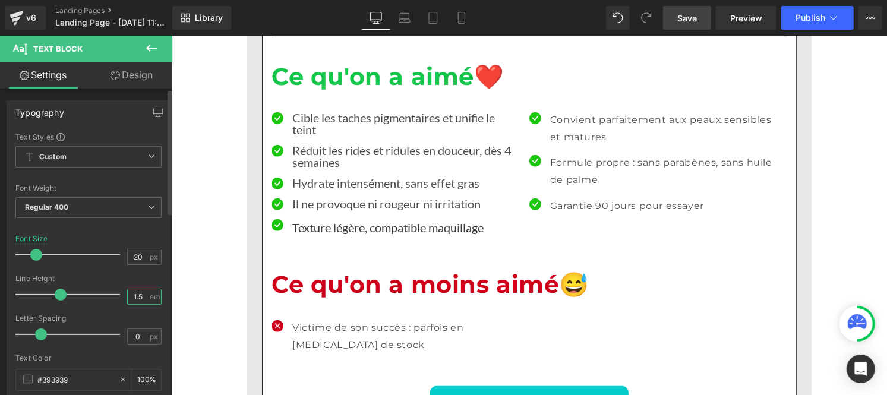
click at [137, 304] on input "1.5" at bounding box center [138, 296] width 21 height 15
type input "1"
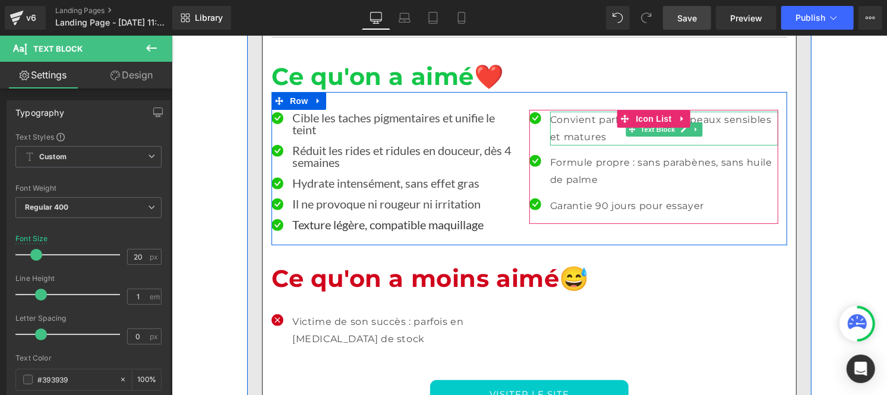
click at [569, 111] on p "Convient parfaitement aux peaux sensibles et matures" at bounding box center [664, 128] width 228 height 34
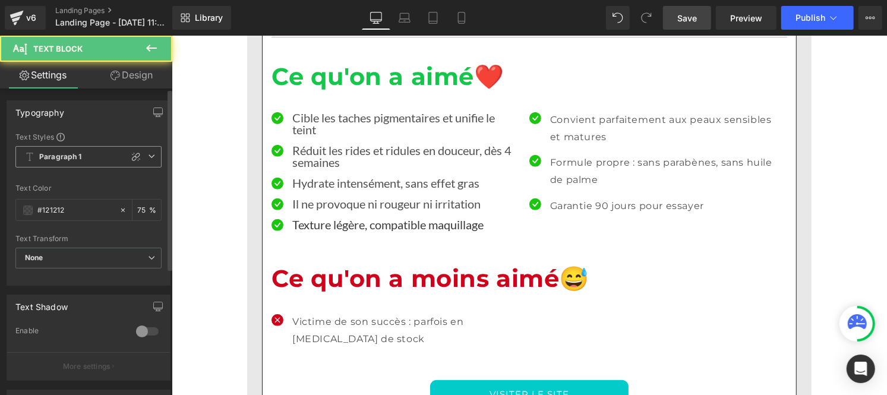
click at [78, 151] on span "Paragraph 1" at bounding box center [88, 156] width 146 height 21
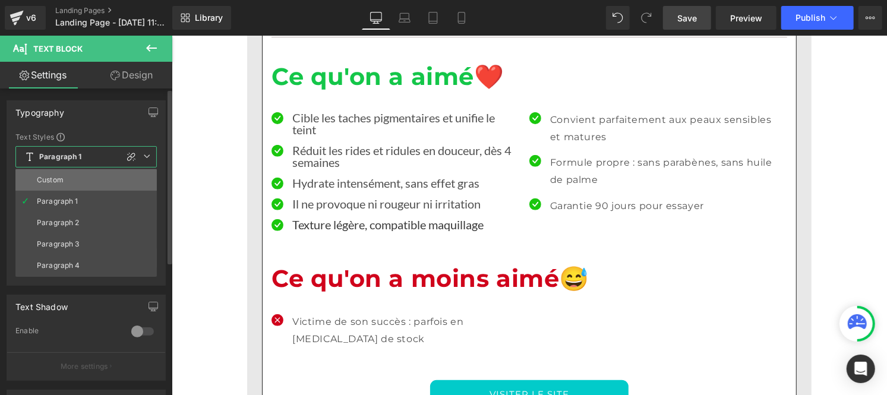
click at [64, 176] on li "Custom" at bounding box center [85, 179] width 141 height 21
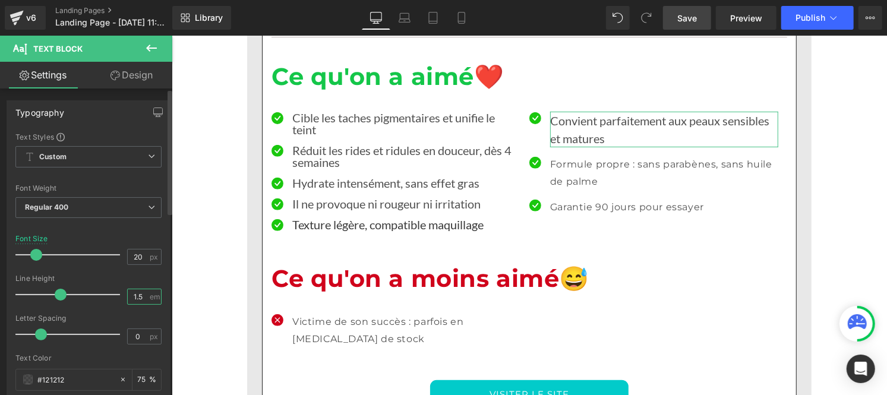
click at [140, 299] on input "1.5" at bounding box center [138, 296] width 21 height 15
type input "1"
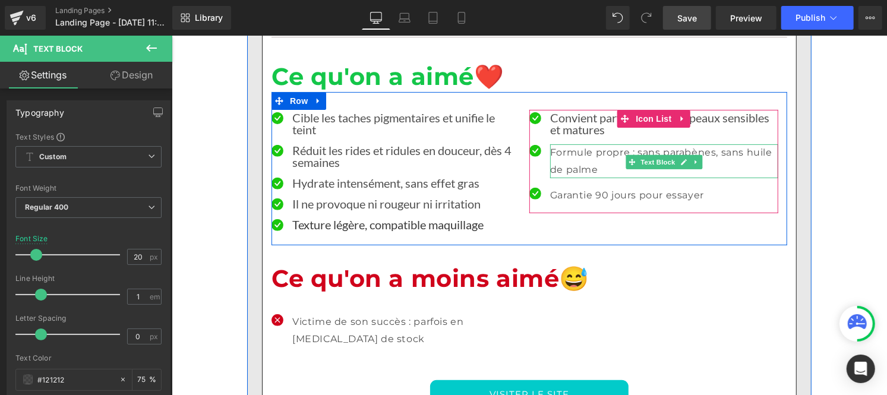
click at [575, 144] on p "Formule propre : sans parabènes, sans huile de palme" at bounding box center [664, 161] width 228 height 34
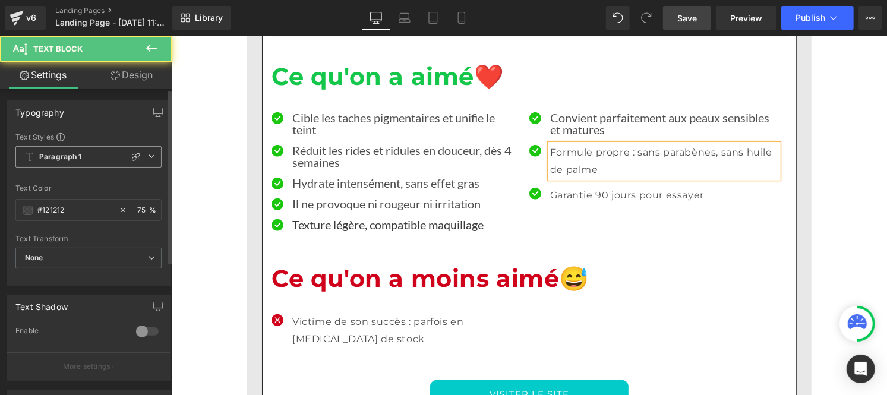
click at [55, 160] on b "Paragraph 1" at bounding box center [60, 157] width 43 height 10
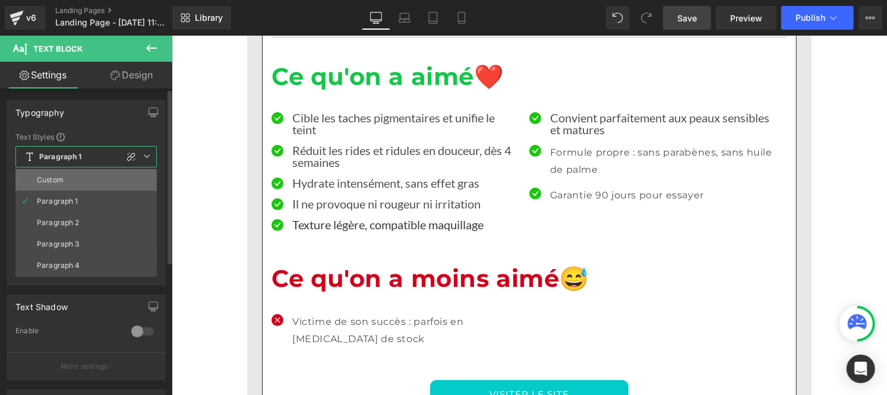
click at [55, 170] on li "Custom" at bounding box center [85, 179] width 141 height 21
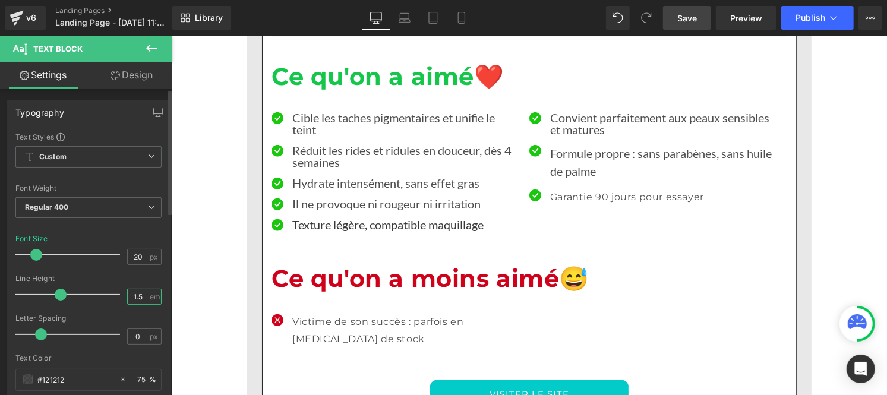
click at [144, 302] on input "1.5" at bounding box center [138, 296] width 21 height 15
type input "1"
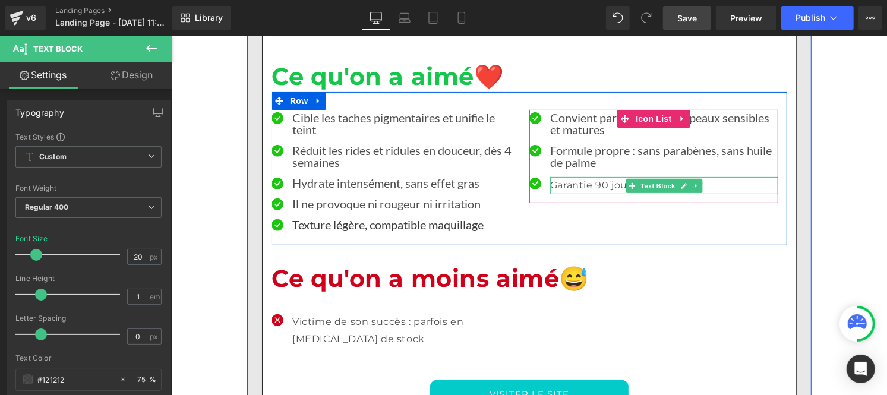
click at [564, 176] on p "Garantie 90 jours pour essayer" at bounding box center [664, 184] width 228 height 17
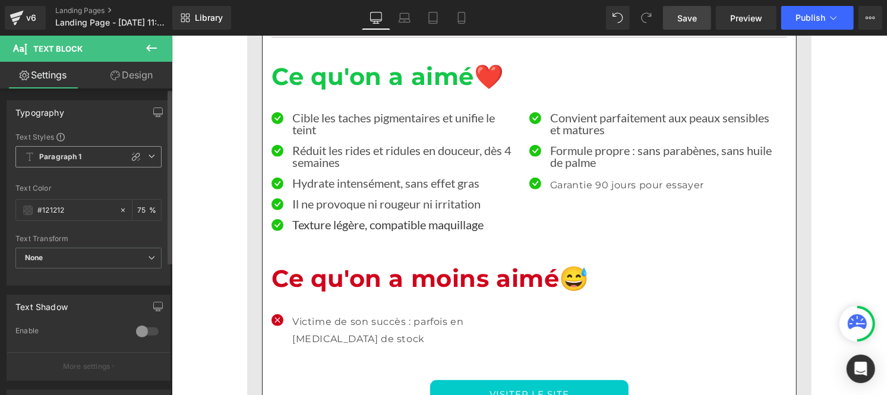
click at [53, 157] on b "Paragraph 1" at bounding box center [60, 157] width 43 height 10
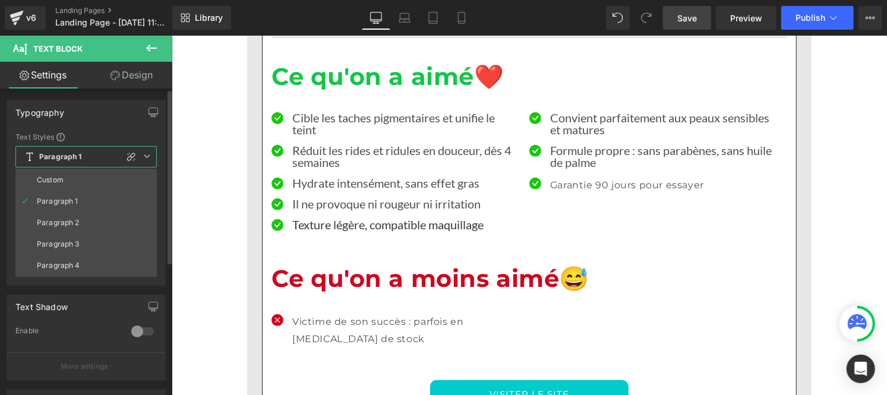
click at [67, 180] on li "Custom" at bounding box center [85, 179] width 141 height 21
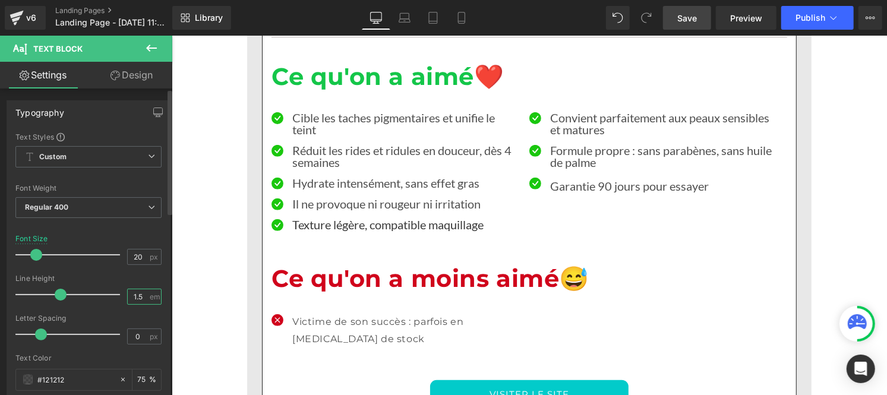
click at [141, 297] on input "1.5" at bounding box center [138, 296] width 21 height 15
type input "1"
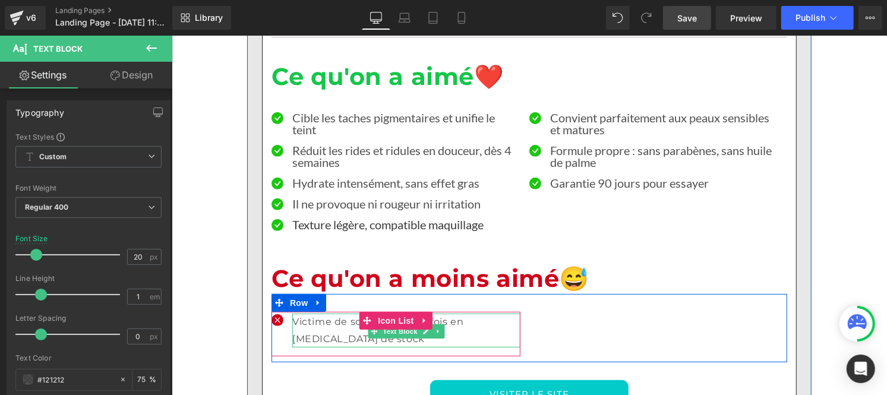
click at [317, 313] on p "Victime de son succès : parfois en [MEDICAL_DATA] de stock" at bounding box center [406, 330] width 228 height 34
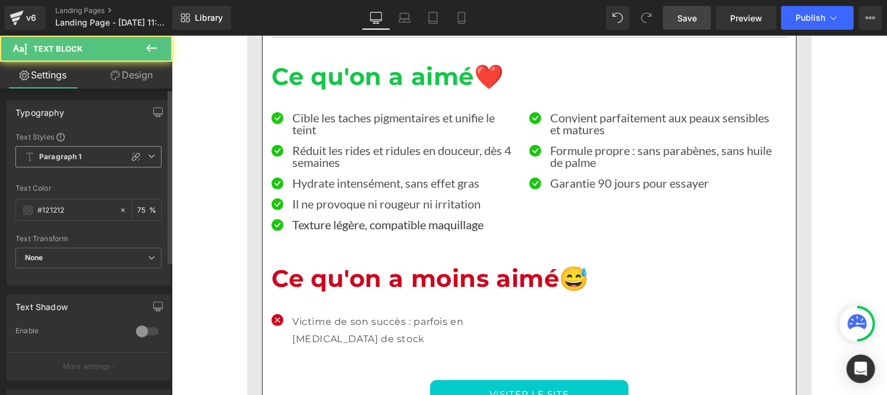
click at [78, 158] on b "Paragraph 1" at bounding box center [60, 157] width 43 height 10
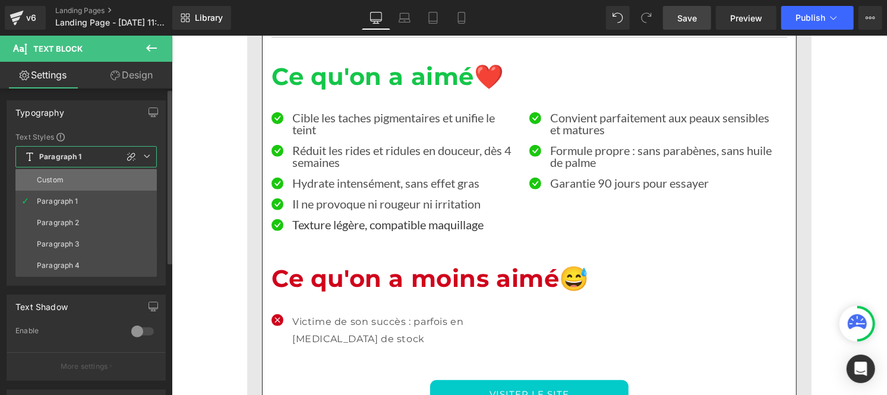
click at [74, 187] on li "Custom" at bounding box center [85, 179] width 141 height 21
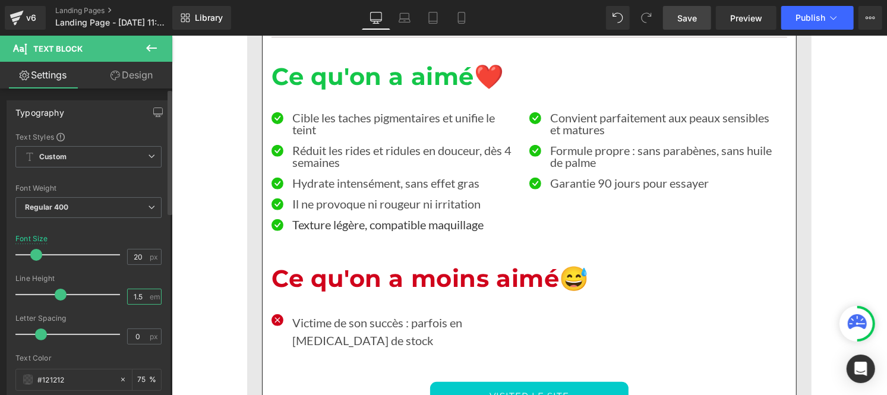
click at [140, 301] on input "1.5" at bounding box center [138, 296] width 21 height 15
type input "1"
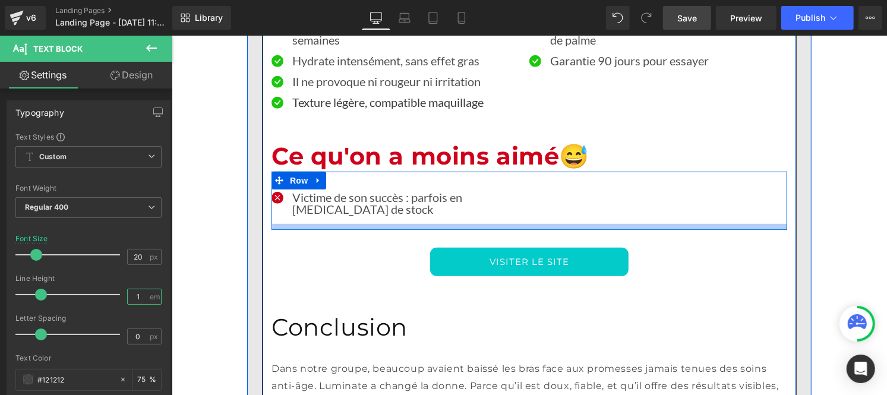
scroll to position [3002, 0]
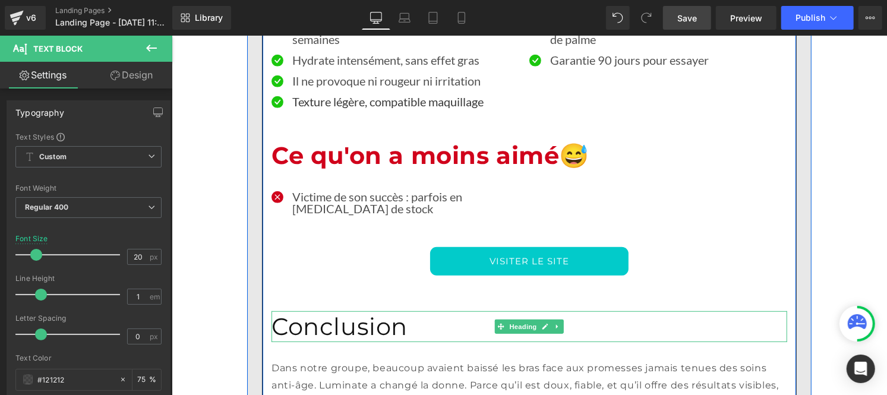
click at [350, 311] on h1 "Conclusion" at bounding box center [529, 326] width 516 height 31
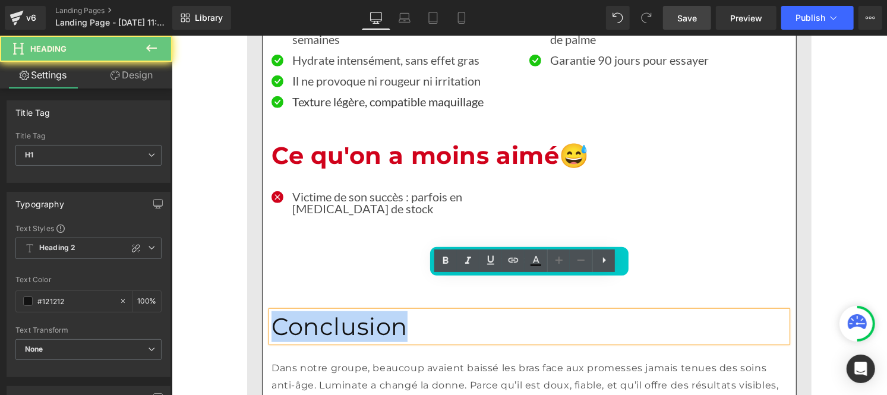
drag, startPoint x: 294, startPoint y: 280, endPoint x: 256, endPoint y: 276, distance: 38.2
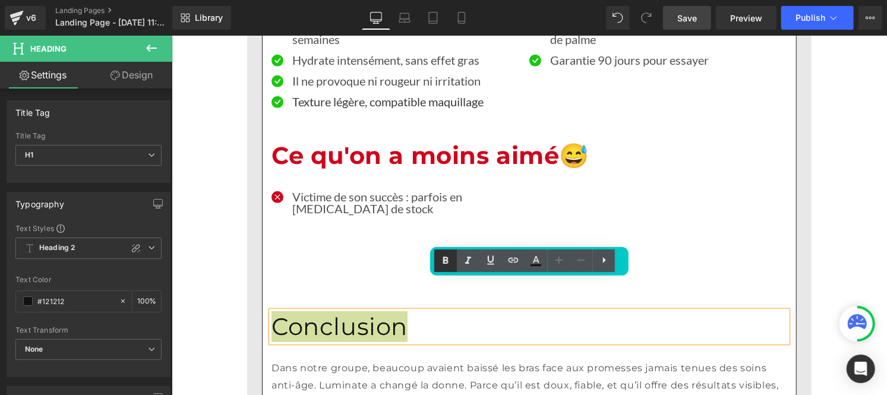
click at [438, 262] on icon at bounding box center [445, 261] width 14 height 14
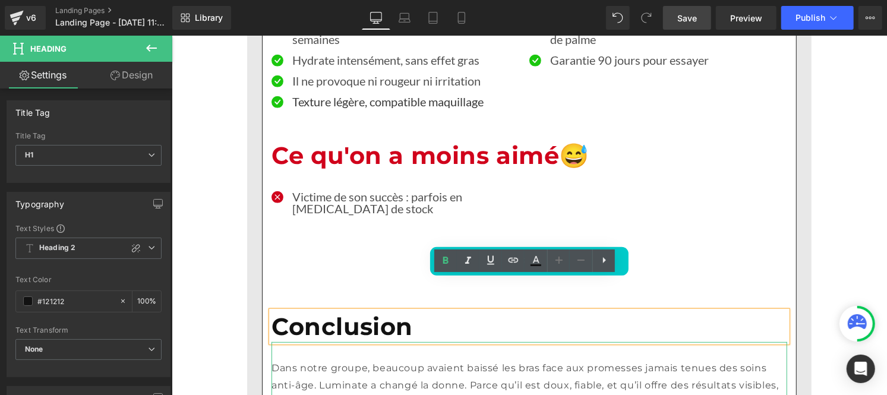
click at [333, 346] on div "Dans notre groupe, beaucoup avaient baissé les bras face aux promesses jamais t…" at bounding box center [529, 393] width 516 height 103
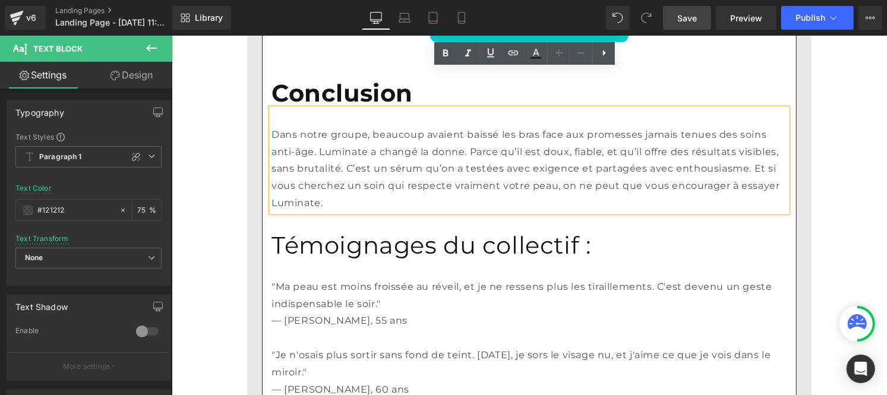
scroll to position [3236, 0]
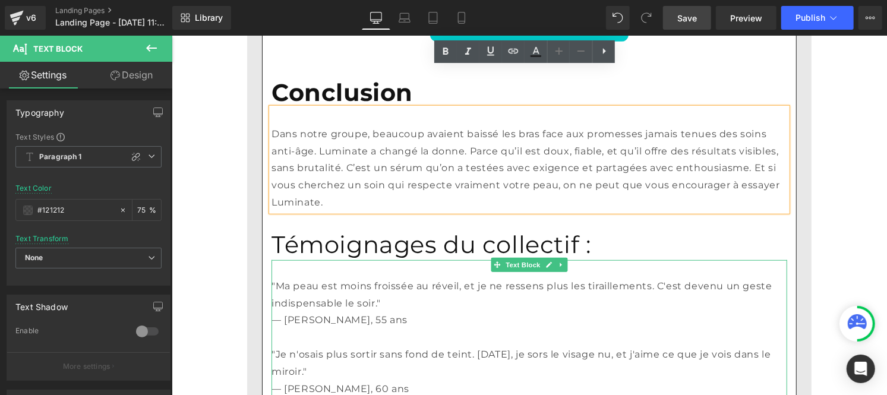
click at [320, 260] on div at bounding box center [529, 261] width 516 height 3
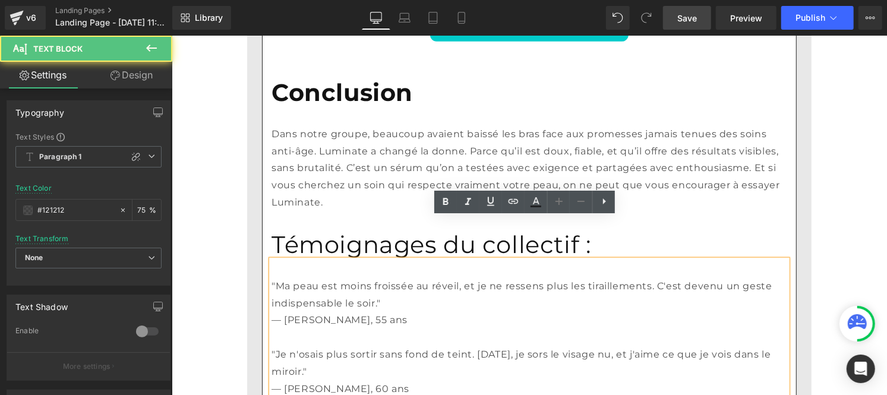
click at [373, 229] on h1 "Témoignages du collectif :" at bounding box center [529, 244] width 516 height 31
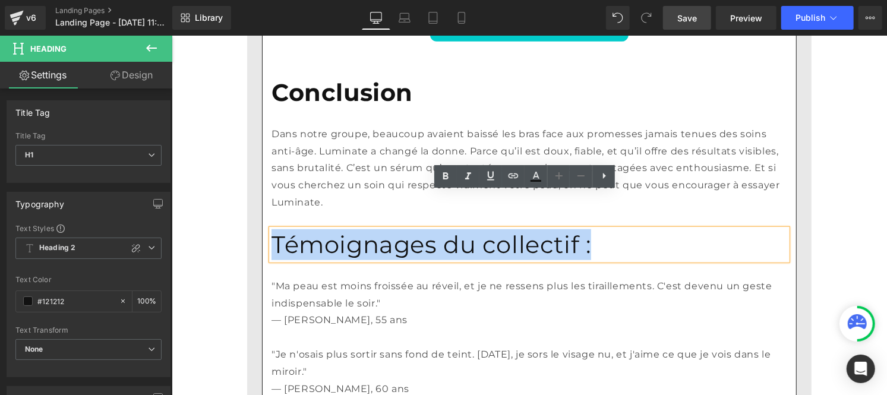
drag, startPoint x: 521, startPoint y: 209, endPoint x: 219, endPoint y: 192, distance: 302.3
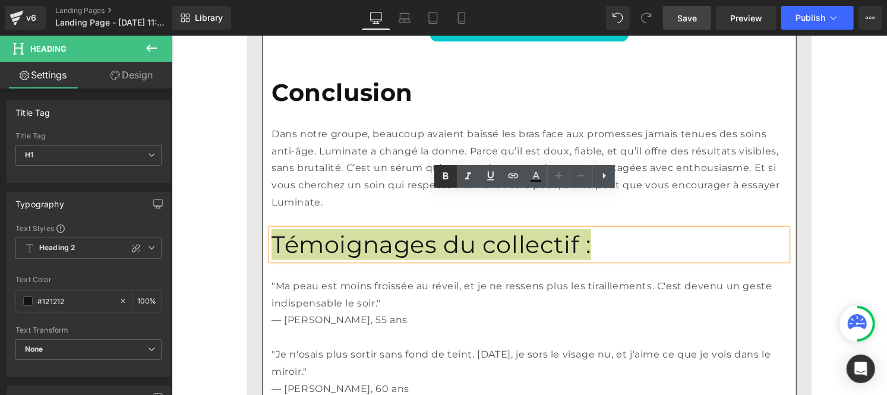
click at [449, 178] on icon at bounding box center [445, 176] width 14 height 14
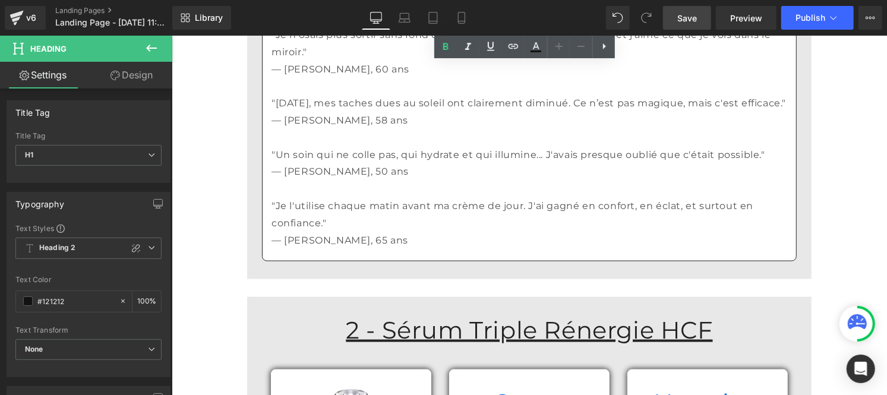
scroll to position [3605, 0]
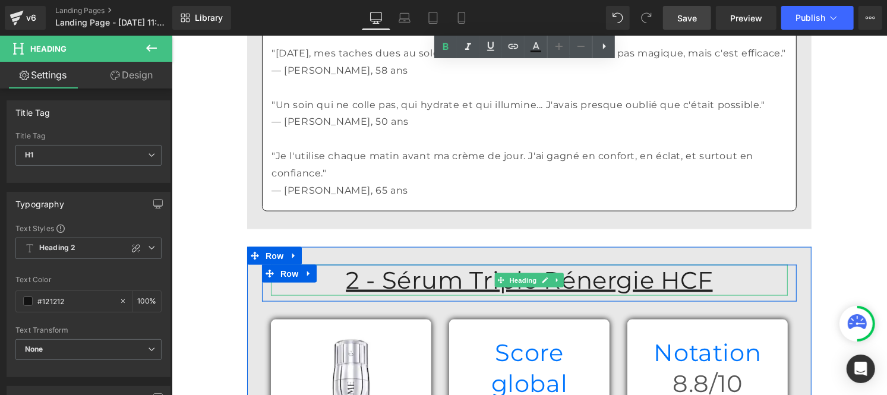
click at [382, 265] on u "2 - Sérum Triple Rénergie HCF" at bounding box center [528, 279] width 367 height 29
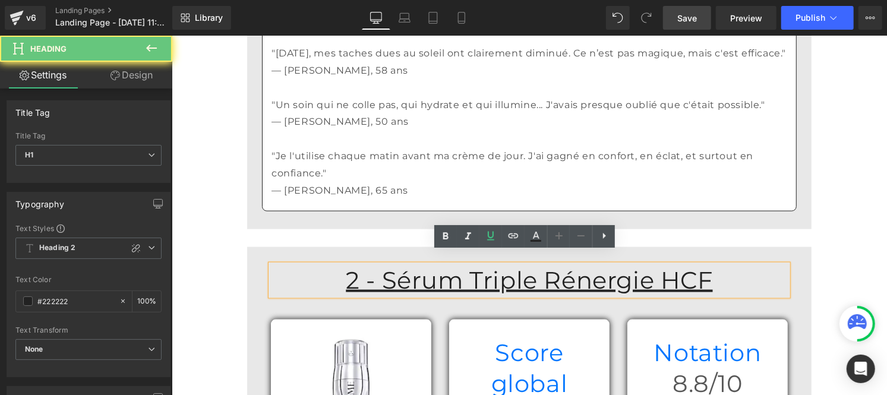
drag, startPoint x: 382, startPoint y: 259, endPoint x: 692, endPoint y: 270, distance: 309.7
click at [692, 270] on h1 "2 - Sérum Triple Rénergie HCF" at bounding box center [528, 279] width 517 height 31
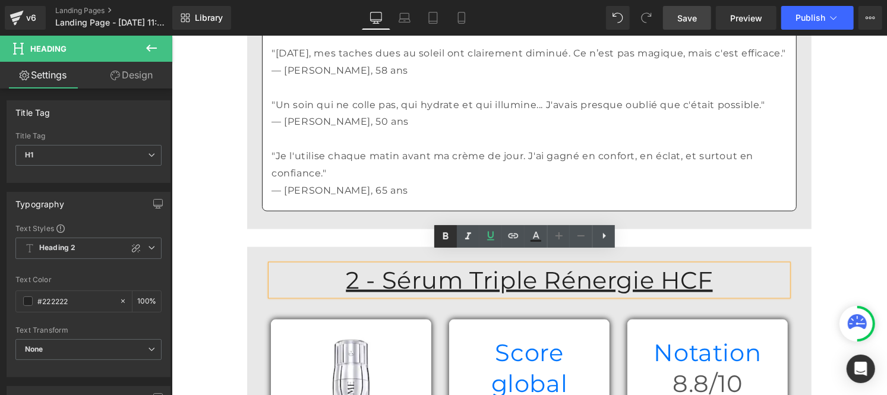
drag, startPoint x: 442, startPoint y: 233, endPoint x: 282, endPoint y: 247, distance: 160.5
click at [442, 233] on icon at bounding box center [445, 236] width 14 height 14
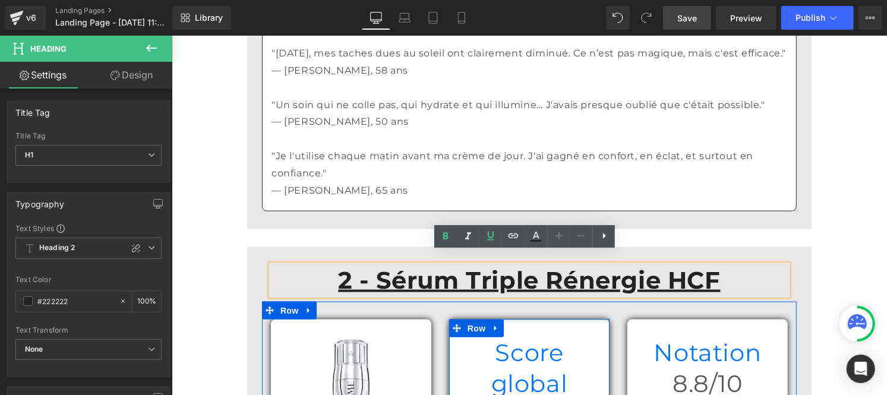
click at [466, 337] on h1 "Score global" at bounding box center [528, 368] width 143 height 62
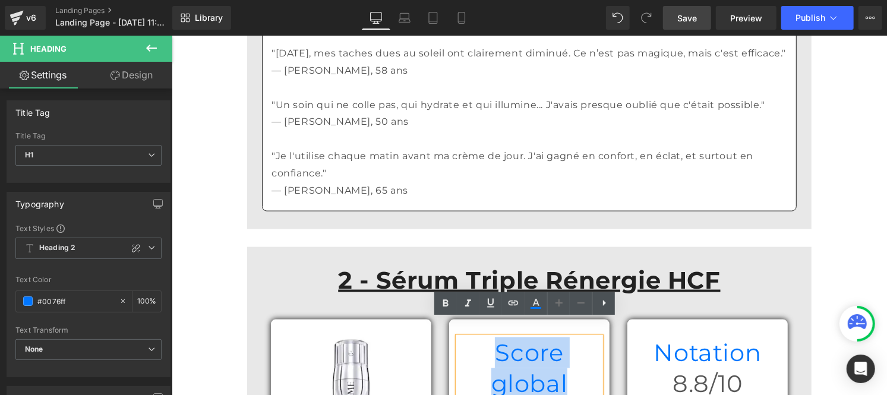
drag, startPoint x: 466, startPoint y: 333, endPoint x: 576, endPoint y: 333, distance: 109.3
click at [579, 337] on h1 "Score global" at bounding box center [528, 368] width 143 height 62
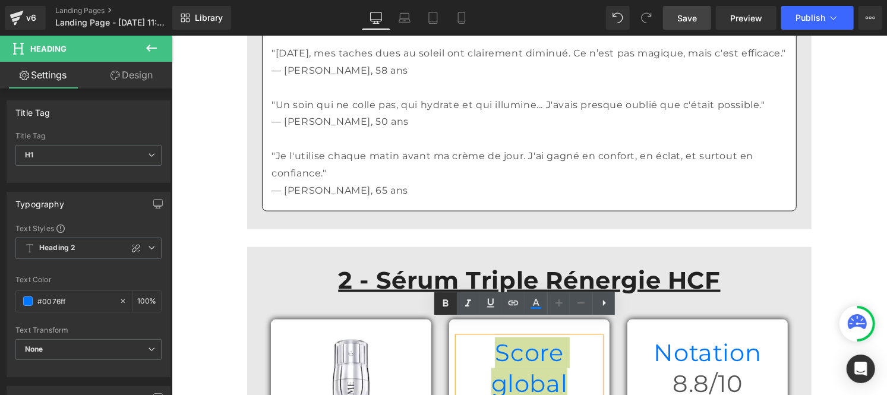
click at [449, 302] on icon at bounding box center [445, 303] width 14 height 14
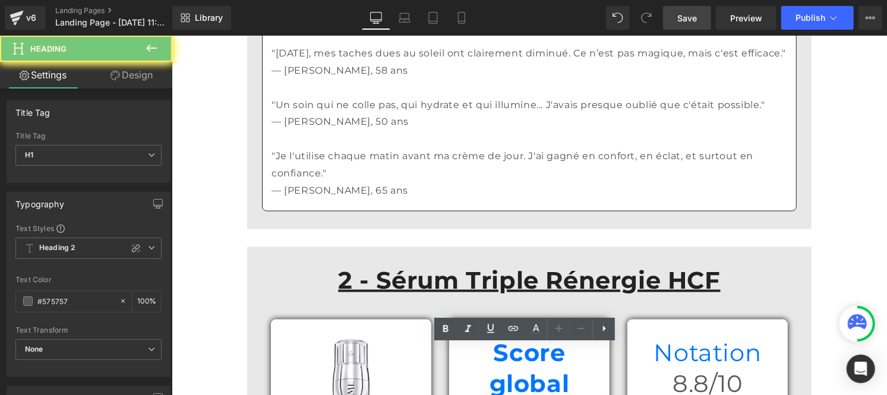
drag, startPoint x: 474, startPoint y: 354, endPoint x: 529, endPoint y: 364, distance: 56.1
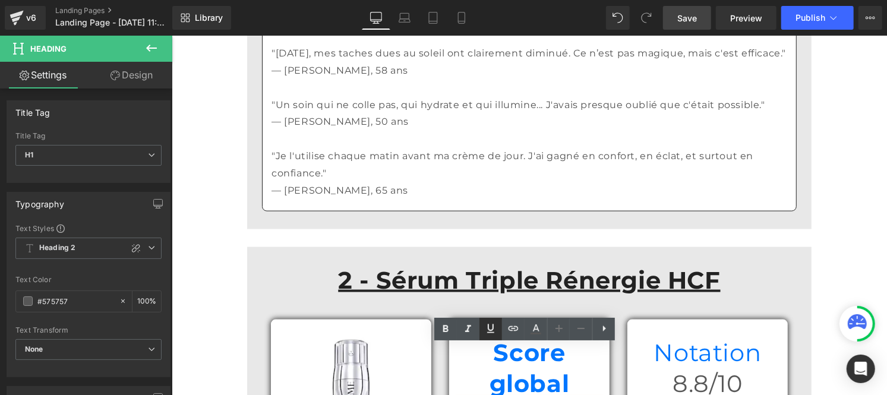
click at [440, 325] on icon at bounding box center [445, 329] width 14 height 14
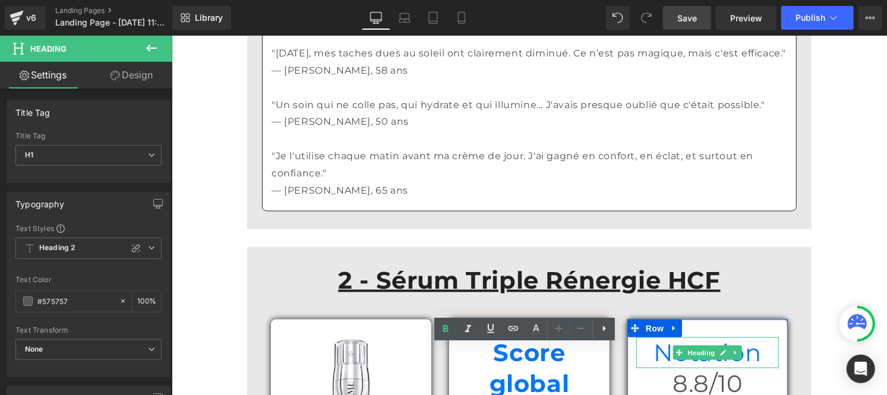
click at [645, 337] on h1 "Notation" at bounding box center [707, 352] width 143 height 31
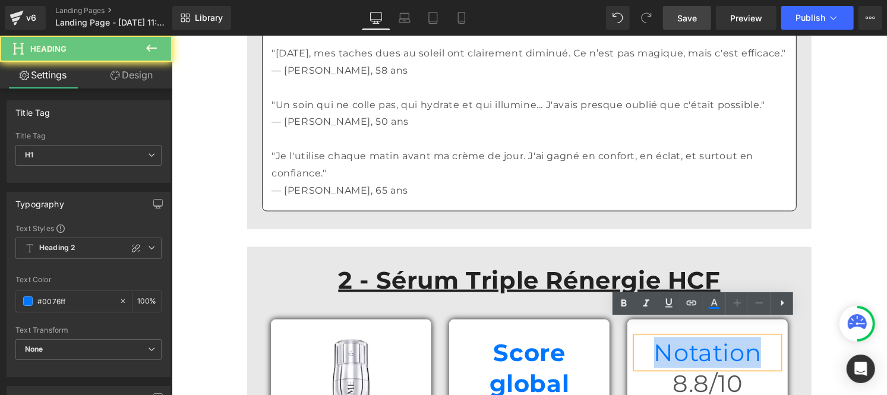
drag, startPoint x: 645, startPoint y: 332, endPoint x: 766, endPoint y: 332, distance: 121.8
click at [771, 337] on h1 "Notation" at bounding box center [707, 352] width 143 height 31
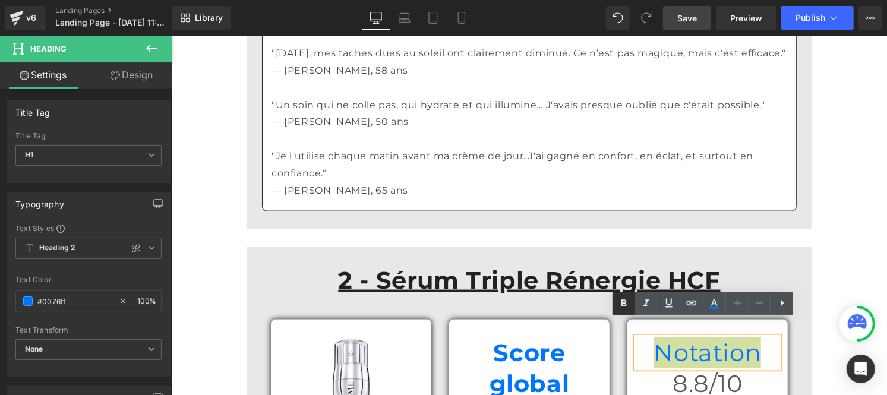
click at [623, 299] on icon at bounding box center [624, 303] width 14 height 14
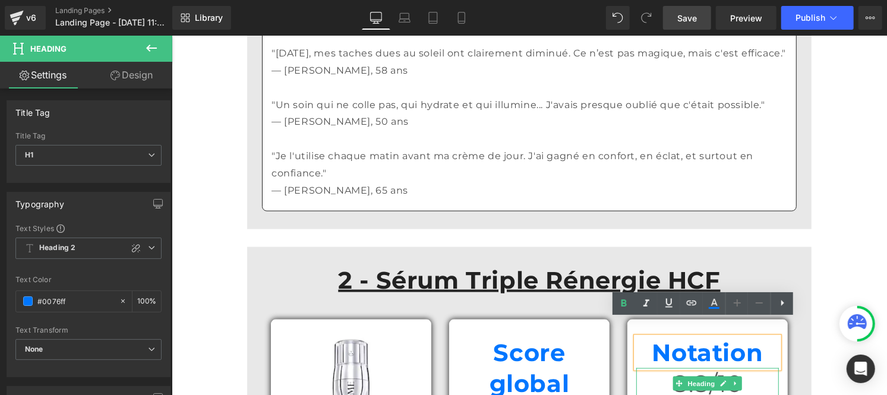
click at [660, 368] on h1 "8.8/10" at bounding box center [707, 383] width 143 height 31
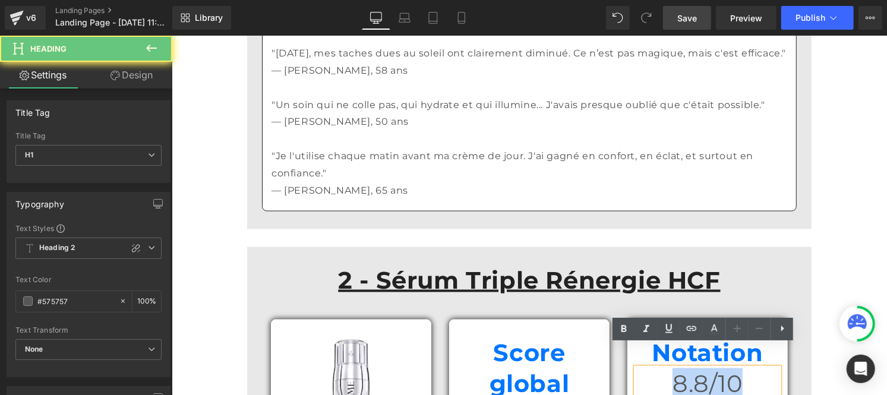
drag, startPoint x: 658, startPoint y: 359, endPoint x: 762, endPoint y: 360, distance: 104.6
click at [762, 368] on h1 "8.8/10" at bounding box center [707, 383] width 143 height 31
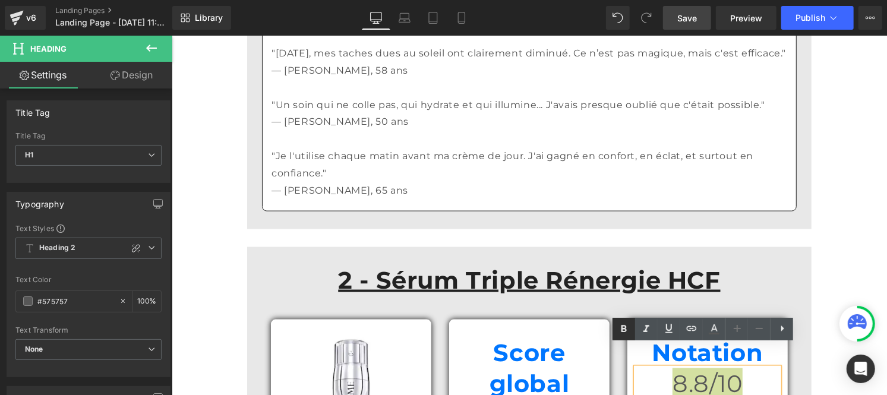
click at [614, 327] on link at bounding box center [624, 329] width 23 height 23
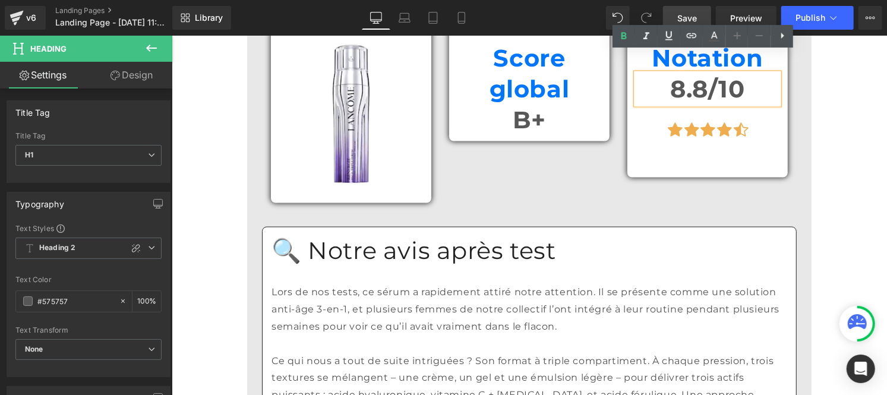
scroll to position [3901, 0]
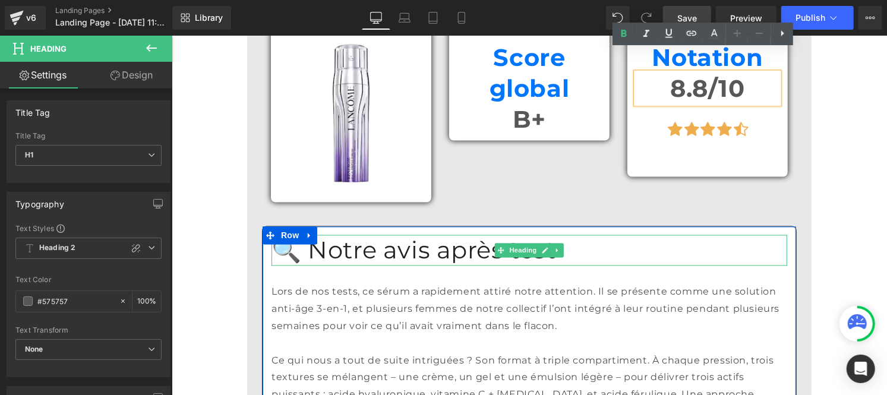
click at [472, 235] on h1 "🔍 Notre avis après test" at bounding box center [529, 250] width 516 height 31
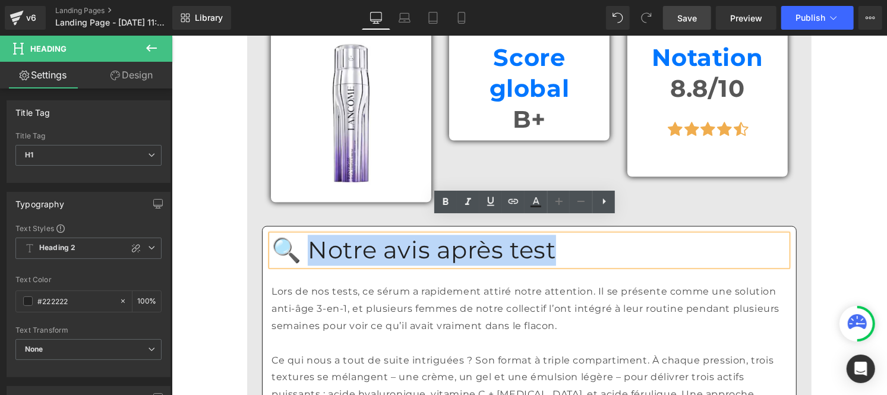
drag, startPoint x: 550, startPoint y: 240, endPoint x: 300, endPoint y: 221, distance: 250.3
click at [300, 235] on h1 "🔍 Notre avis après test" at bounding box center [529, 250] width 516 height 31
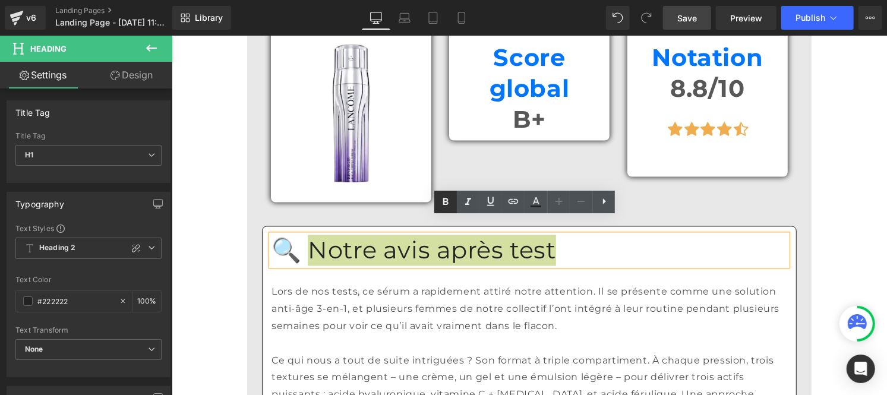
click at [452, 195] on icon at bounding box center [445, 202] width 14 height 14
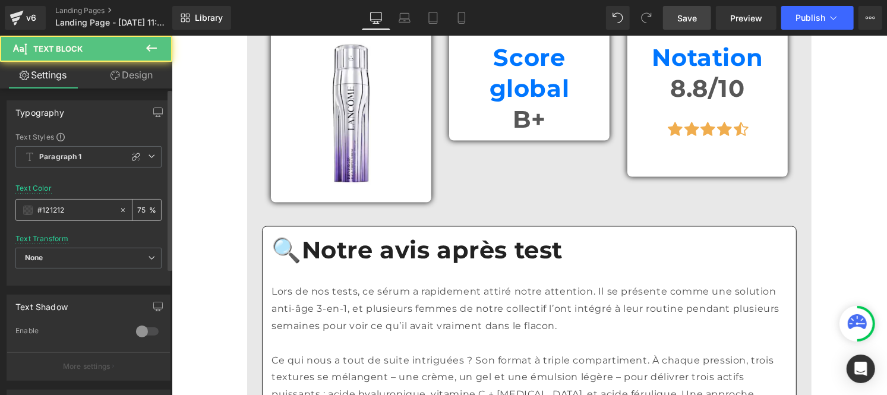
click at [80, 210] on input "#121212" at bounding box center [75, 210] width 76 height 13
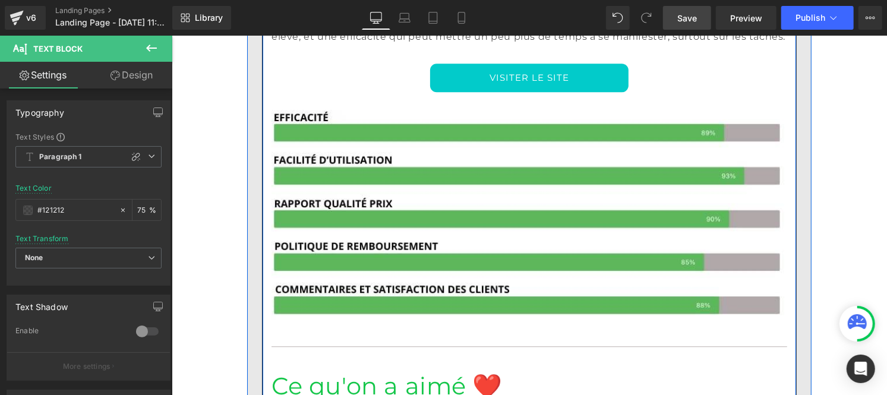
scroll to position [4448, 0]
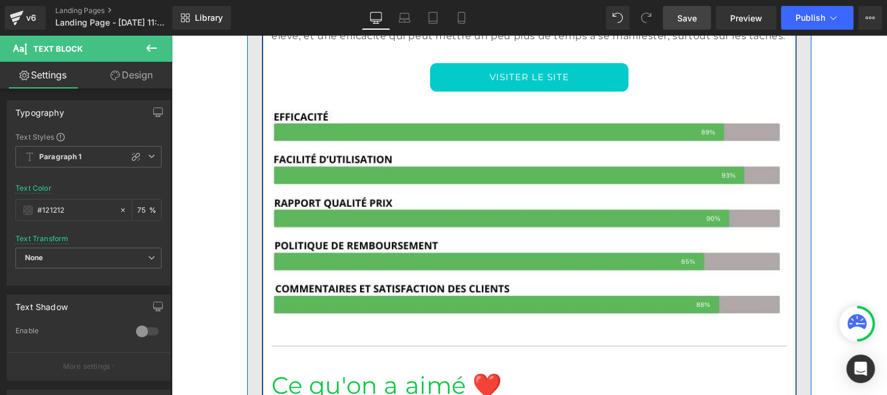
click at [361, 370] on h1 "Ce qu'on a aimé ❤️" at bounding box center [529, 385] width 516 height 31
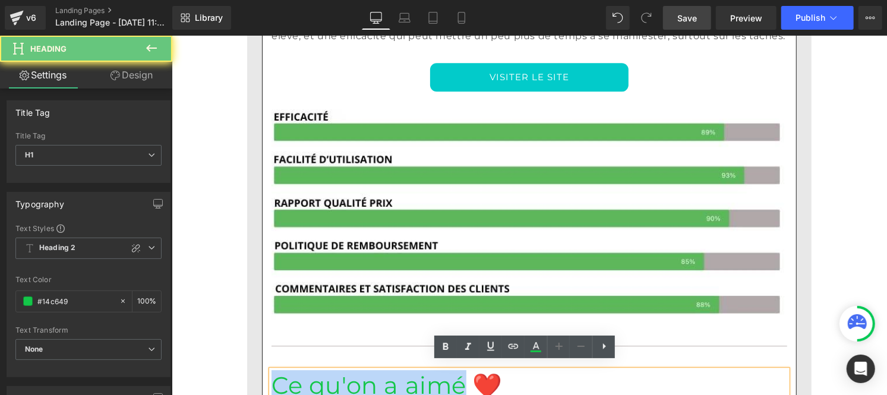
drag, startPoint x: 411, startPoint y: 376, endPoint x: 263, endPoint y: 358, distance: 148.4
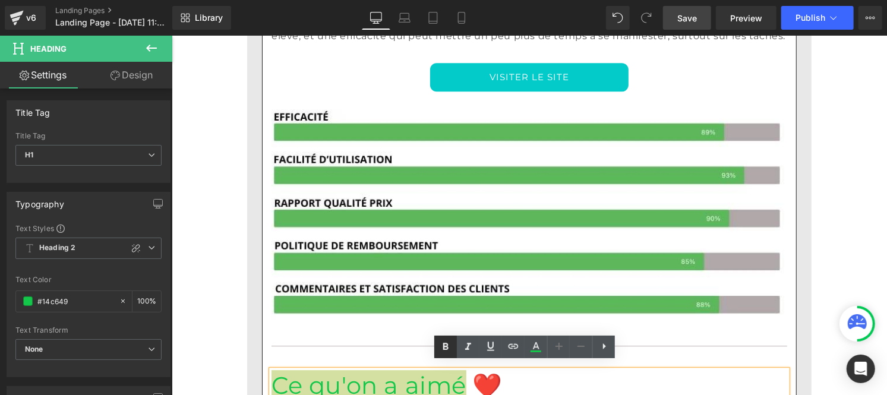
click at [447, 349] on icon at bounding box center [445, 347] width 14 height 14
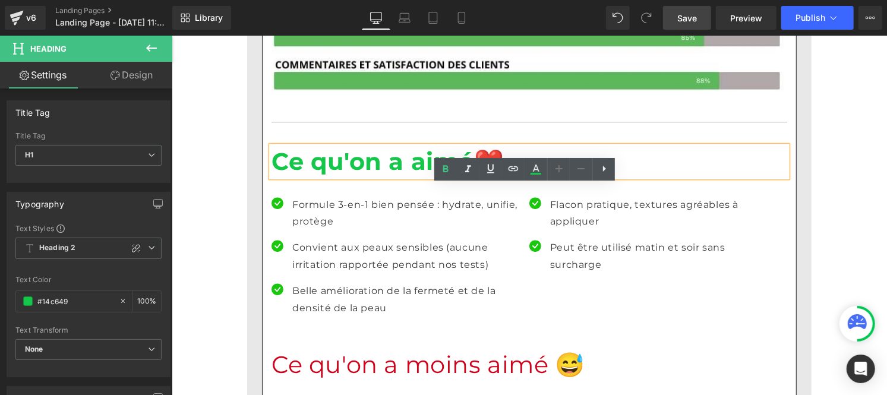
scroll to position [4672, 0]
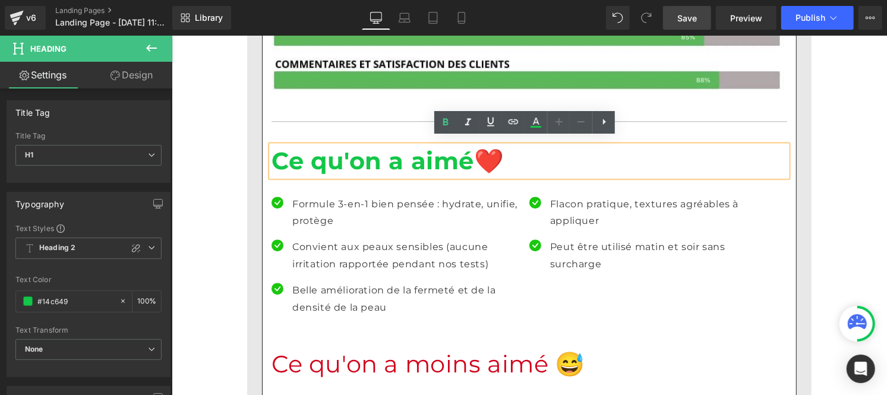
click at [337, 195] on p "Formule 3-en-1 bien pensée : hydrate, unifie, protège" at bounding box center [406, 212] width 228 height 34
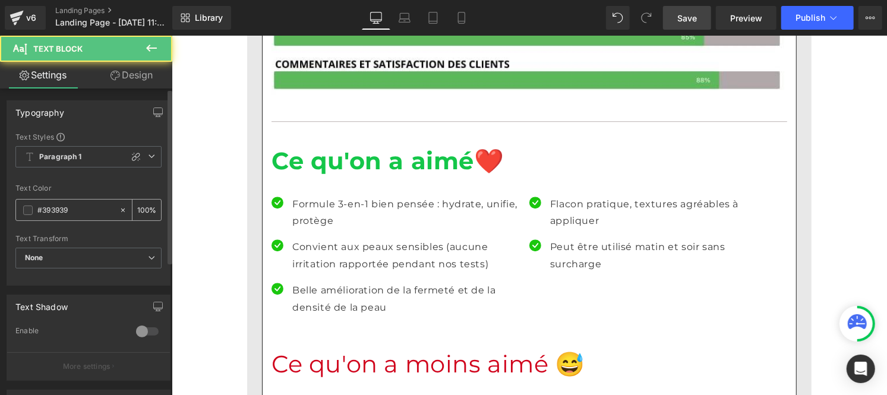
click at [75, 204] on input "#393939" at bounding box center [75, 210] width 76 height 13
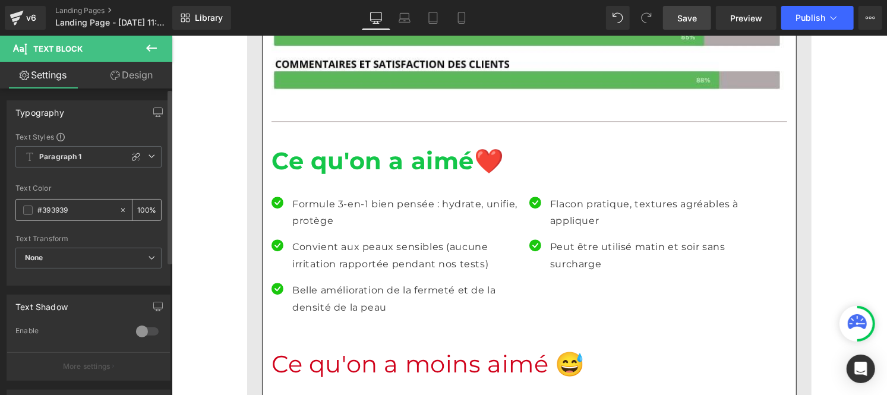
paste input "121212"
type input "#121212"
click at [144, 206] on div "100 %" at bounding box center [146, 210] width 29 height 21
click at [141, 206] on input "100" at bounding box center [143, 209] width 12 height 13
type input "0"
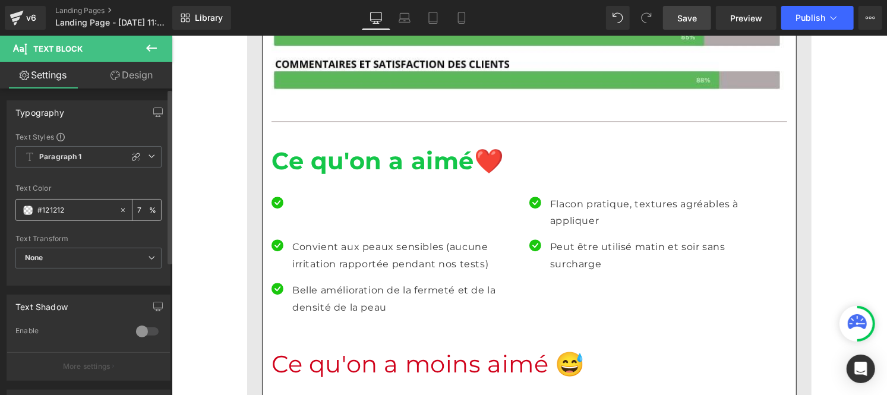
type input "75"
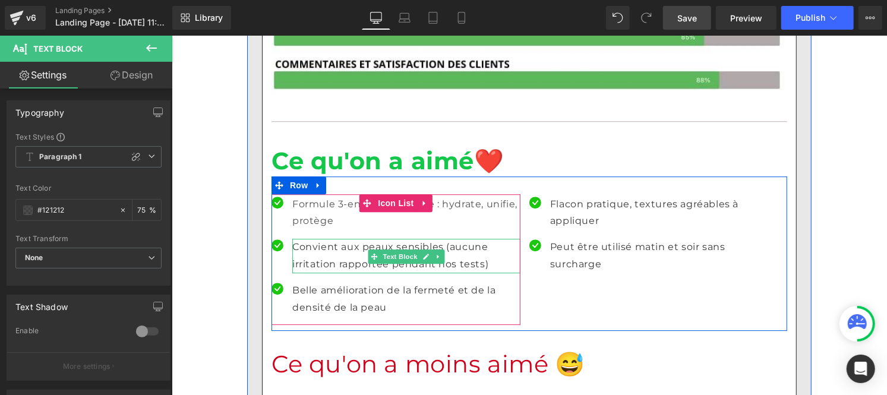
click at [317, 241] on p "Convient aux peaux sensibles (aucune irritation rapportée pendant nos tests)" at bounding box center [406, 255] width 228 height 34
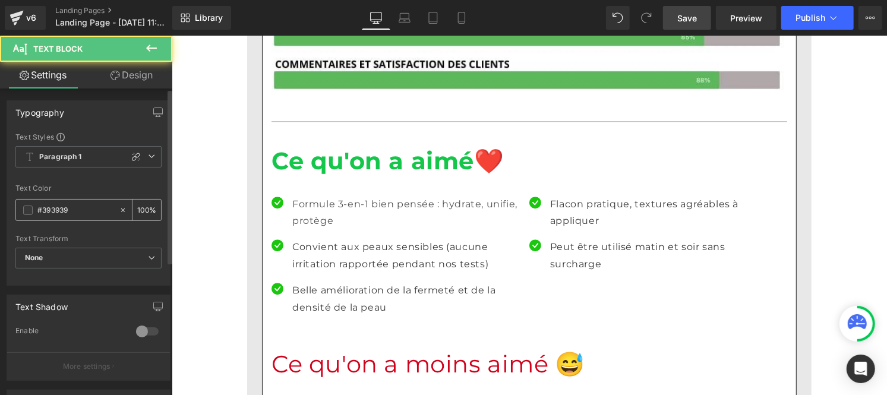
click at [61, 202] on div "#393939" at bounding box center [67, 210] width 103 height 21
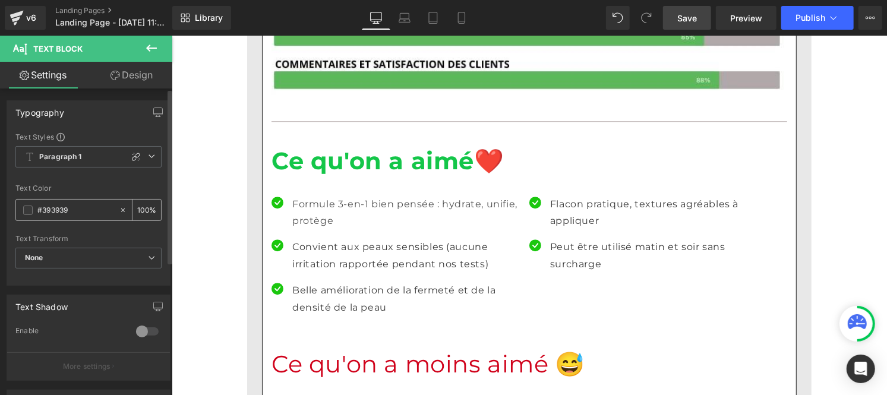
click at [67, 204] on input "#393939" at bounding box center [75, 210] width 76 height 13
paste input "121212"
type input "#121212"
click at [144, 206] on div "100 %" at bounding box center [146, 210] width 29 height 21
click at [143, 206] on input "100" at bounding box center [143, 209] width 12 height 13
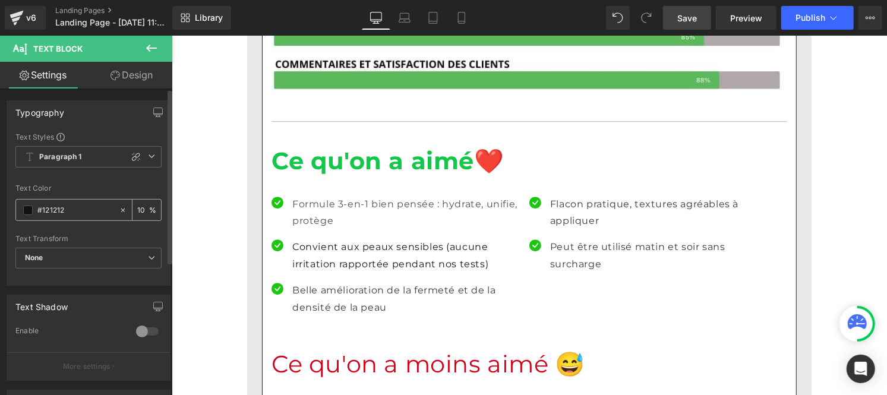
type input "1"
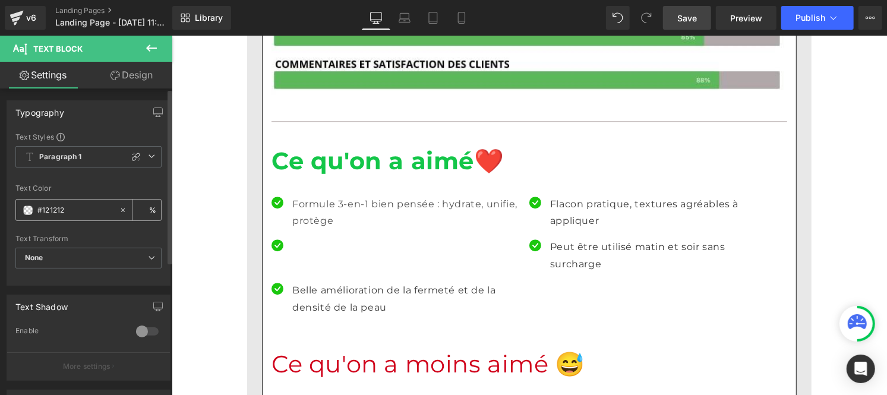
type input "5"
type input "75"
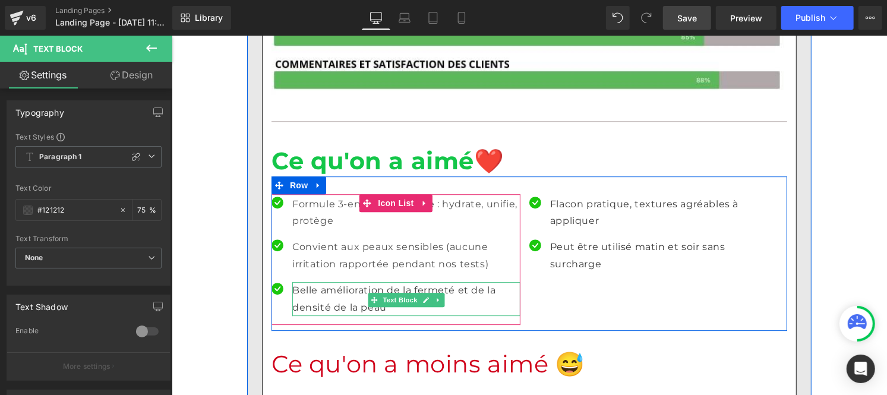
click at [335, 291] on p "Belle amélioration de la fermeté et de la densité de la peau" at bounding box center [406, 299] width 228 height 34
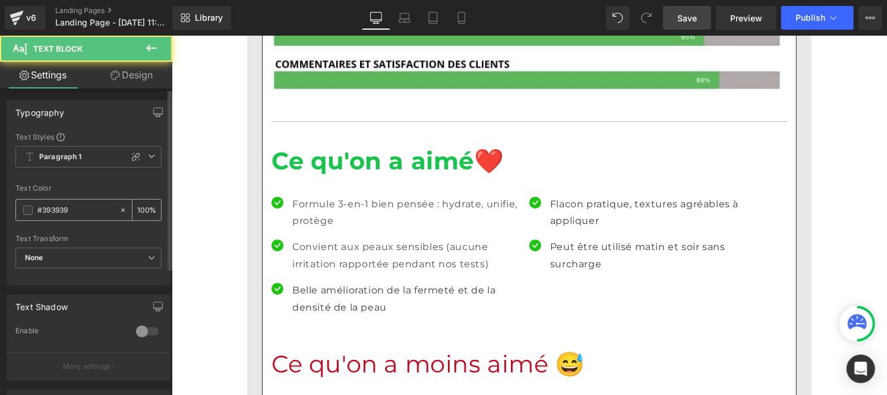
click at [85, 209] on input "#393939" at bounding box center [75, 210] width 76 height 13
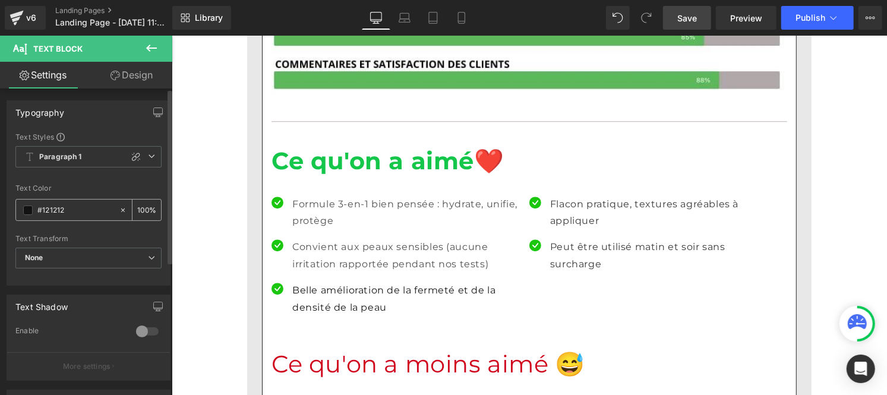
type input "#121212"
click at [145, 211] on div "100 %" at bounding box center [146, 210] width 29 height 21
click at [144, 209] on div "100 %" at bounding box center [146, 210] width 29 height 21
click at [143, 206] on input "100" at bounding box center [143, 209] width 12 height 13
type input "1"
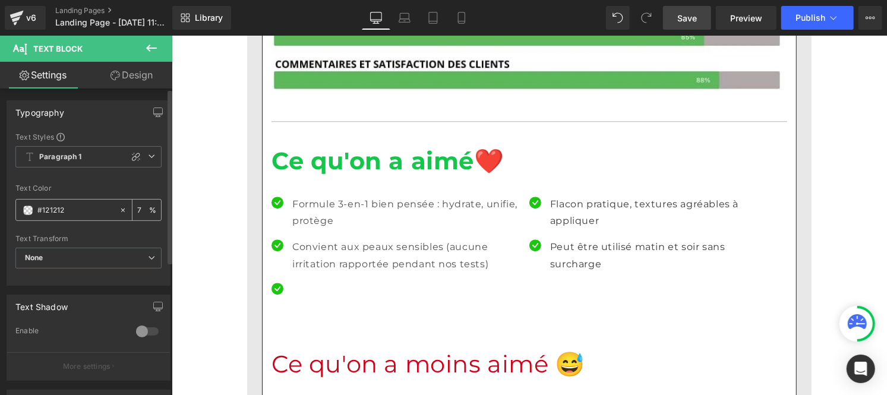
type input "75"
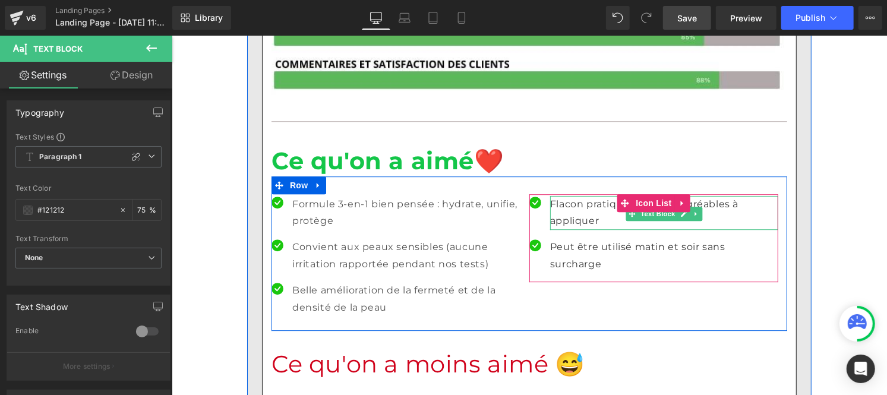
click at [567, 195] on p "Flacon pratique, textures agréables à appliquer" at bounding box center [664, 212] width 228 height 34
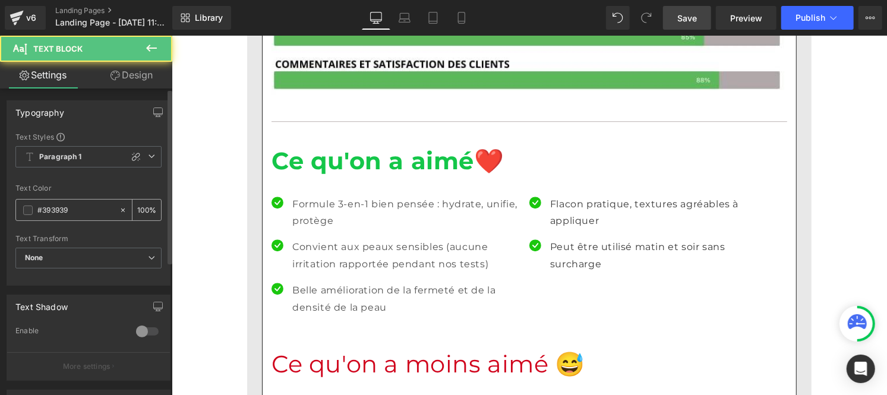
click at [72, 209] on input "#393939" at bounding box center [75, 210] width 76 height 13
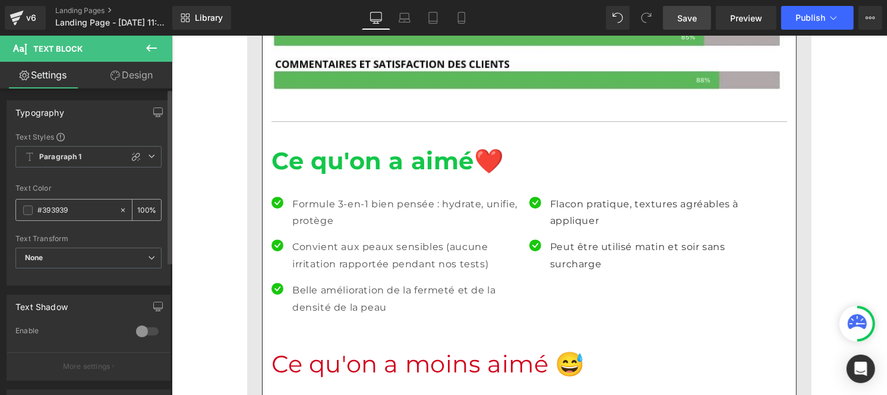
paste input "121212"
type input "#121212"
click at [143, 208] on input "100" at bounding box center [143, 209] width 12 height 13
type input "1"
type input "75"
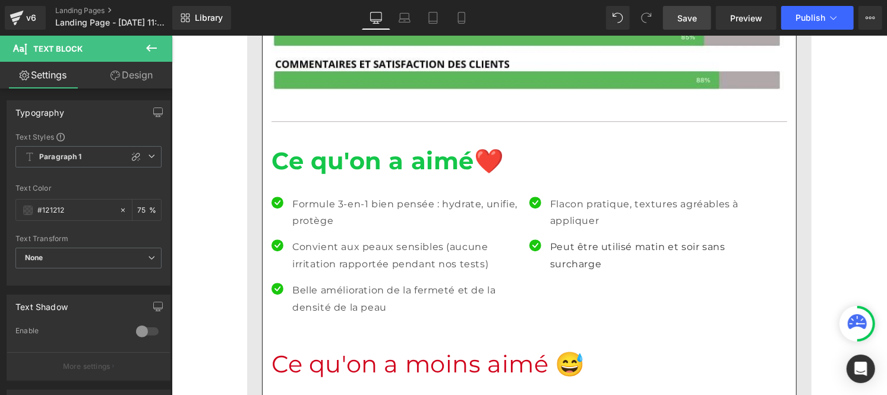
click at [171, 35] on div at bounding box center [171, 35] width 0 height 0
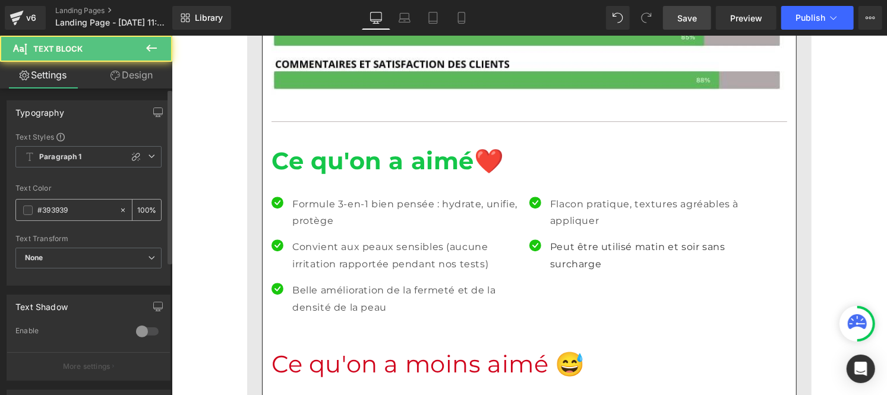
click at [82, 204] on input "#393939" at bounding box center [75, 210] width 76 height 13
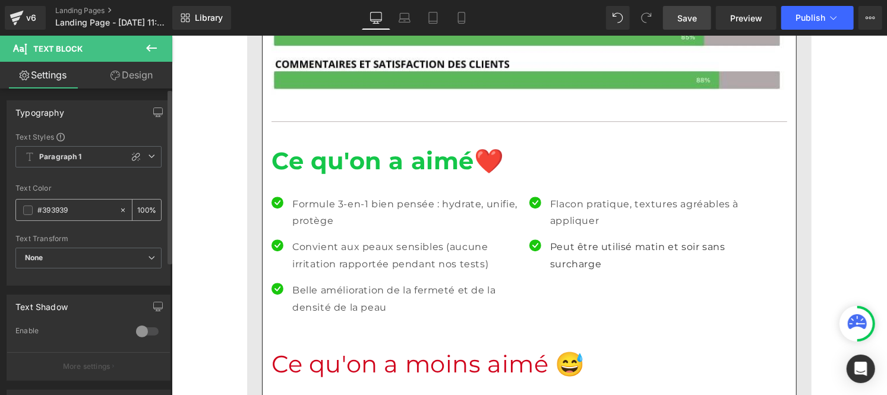
paste input "121212"
type input "#121212"
click at [143, 205] on input "100" at bounding box center [143, 209] width 12 height 13
type input "1"
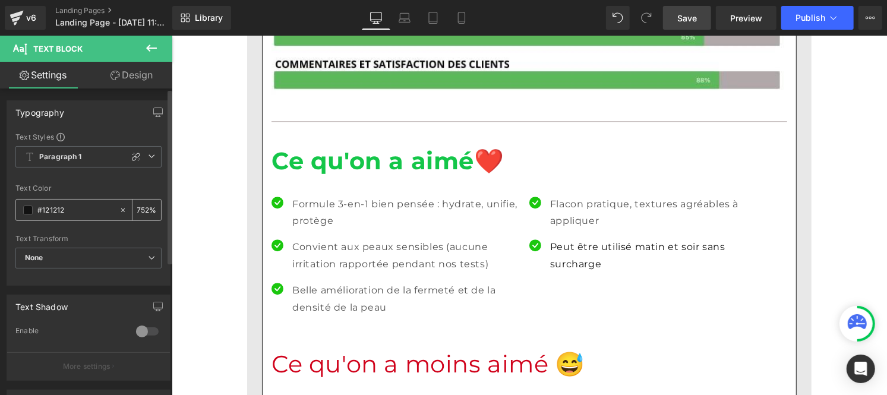
type input "75"
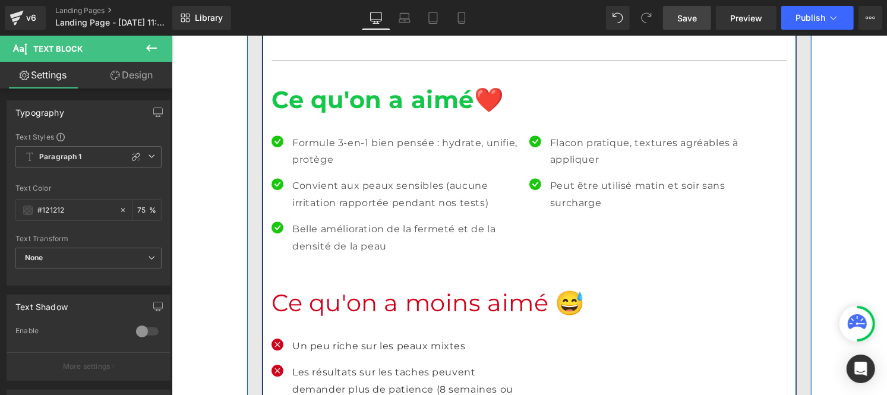
scroll to position [4737, 0]
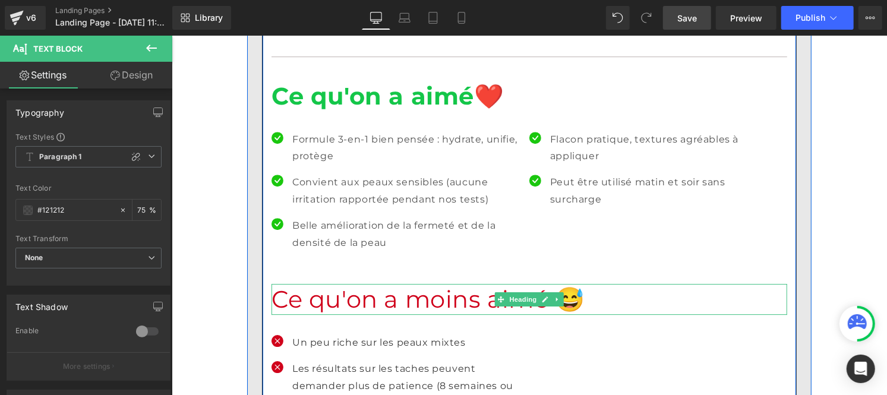
click at [315, 291] on h1 "Ce qu'on a moins aimé 😅" at bounding box center [529, 298] width 516 height 31
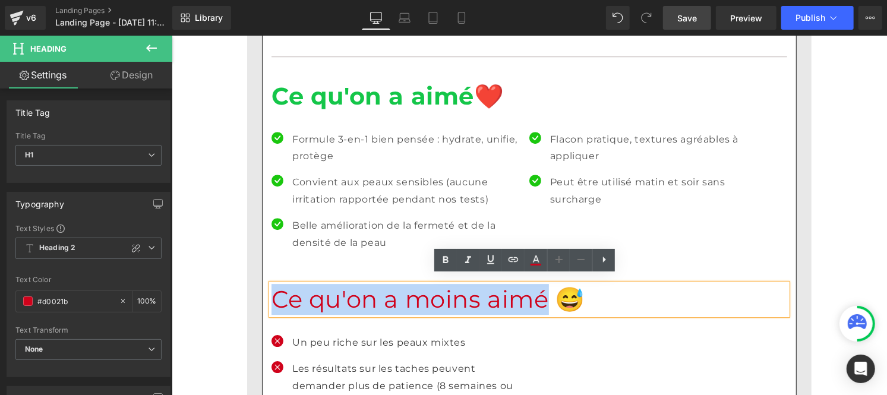
drag, startPoint x: 469, startPoint y: 293, endPoint x: 267, endPoint y: 297, distance: 201.5
click at [271, 297] on h1 "Ce qu'on a moins aimé 😅" at bounding box center [529, 298] width 516 height 31
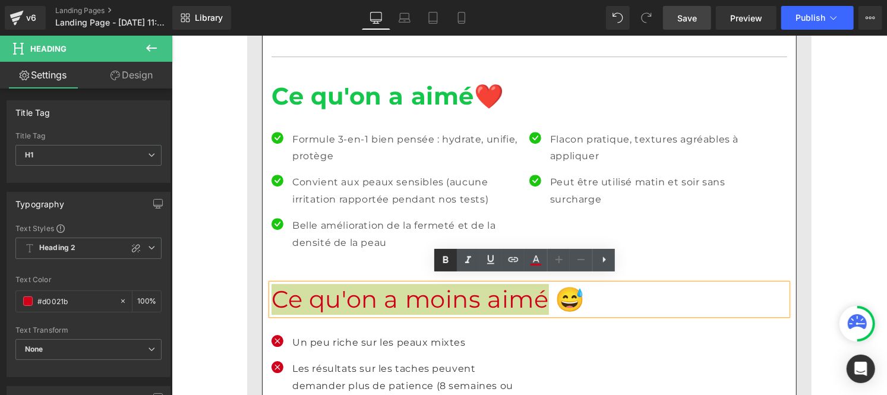
click at [444, 261] on icon at bounding box center [445, 260] width 5 height 7
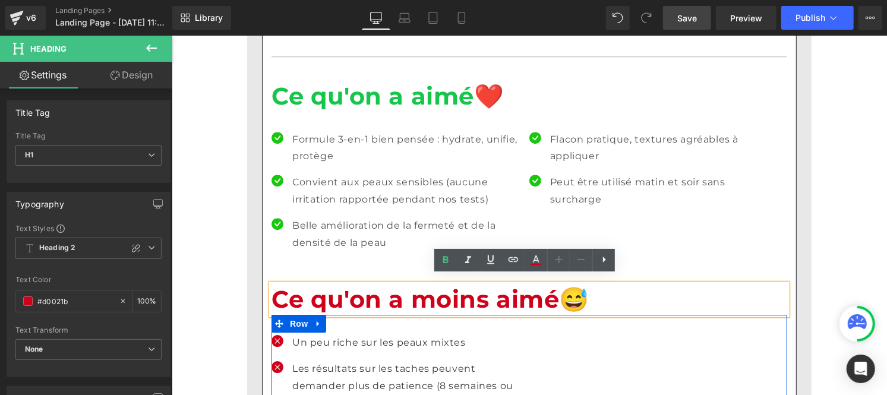
click at [340, 334] on p "Un peu riche sur les peaux mixtes" at bounding box center [406, 342] width 228 height 17
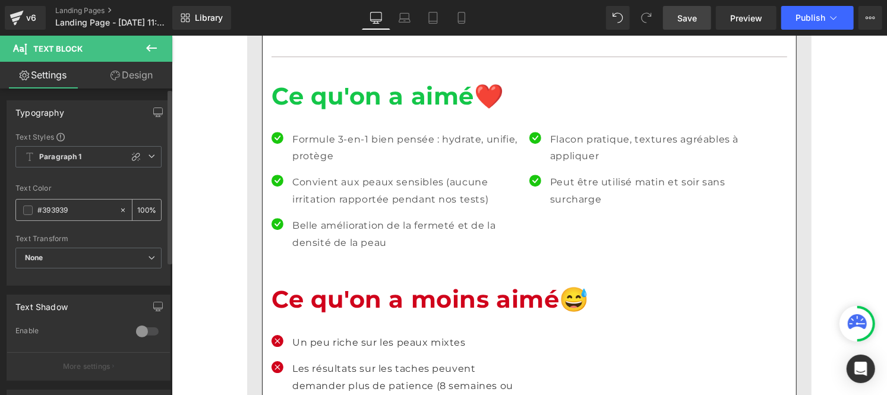
click at [70, 219] on div "#393939" at bounding box center [67, 210] width 103 height 21
click at [79, 202] on div "#393939" at bounding box center [67, 210] width 103 height 21
click at [75, 205] on input "#393939" at bounding box center [75, 210] width 76 height 13
paste input "121212"
type input "#121212"
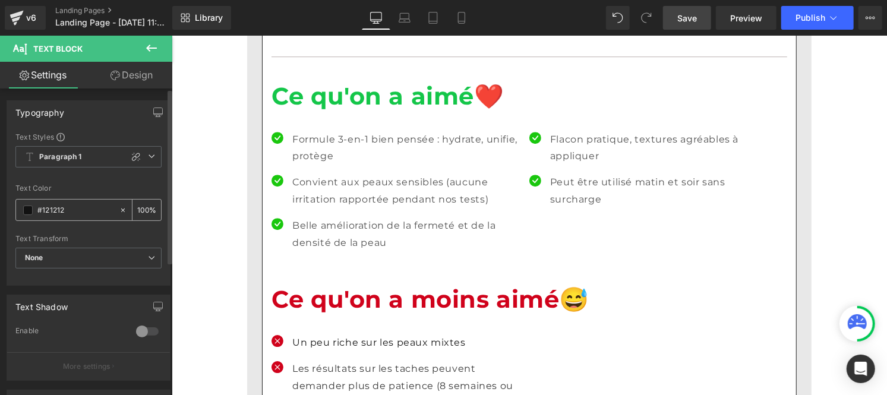
click at [144, 206] on div "100 %" at bounding box center [146, 210] width 29 height 21
click at [138, 208] on input "100" at bounding box center [143, 209] width 12 height 13
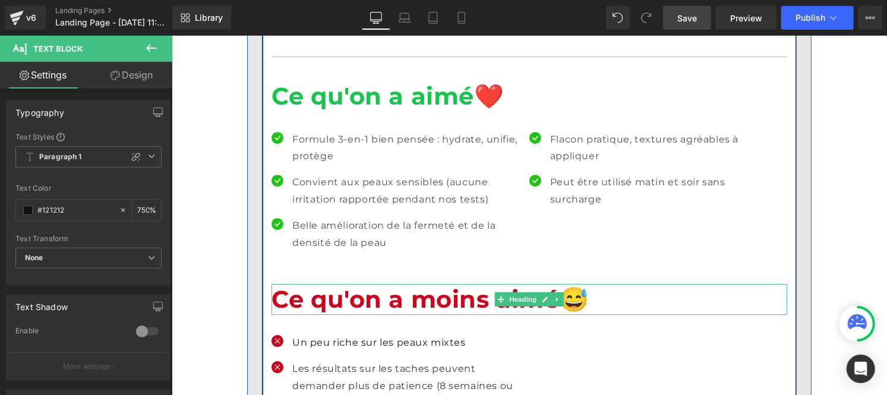
scroll to position [0, 1]
type input "75"
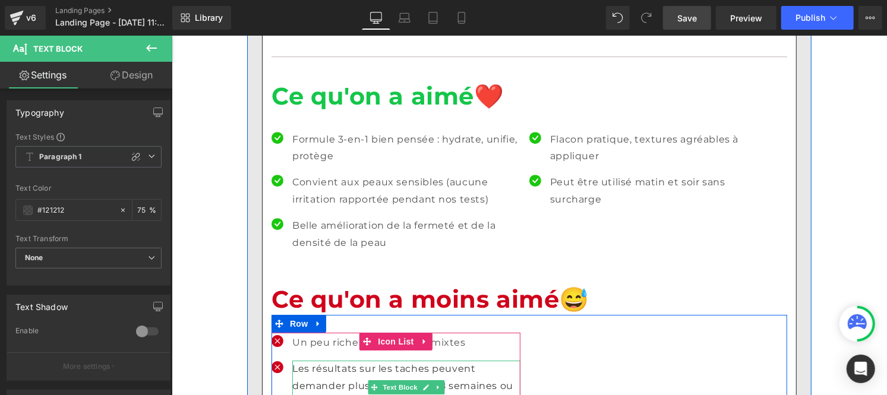
click at [319, 369] on p "Les résultats sur les taches peuvent demander plus de patience (8 semaines ou p…" at bounding box center [406, 385] width 228 height 51
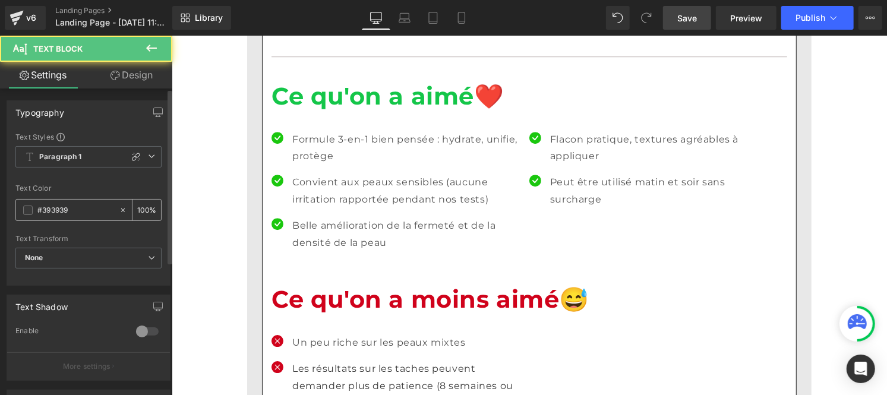
click at [80, 210] on input "#393939" at bounding box center [75, 210] width 76 height 13
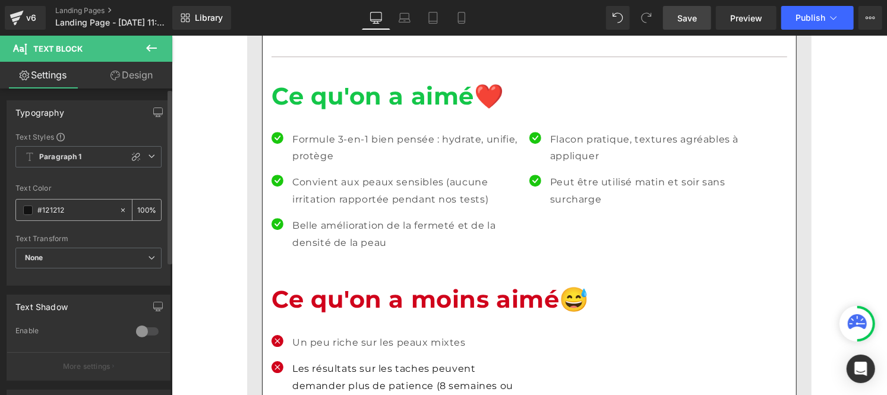
type input "#121212"
click at [143, 205] on input "100" at bounding box center [143, 209] width 12 height 13
type input "1"
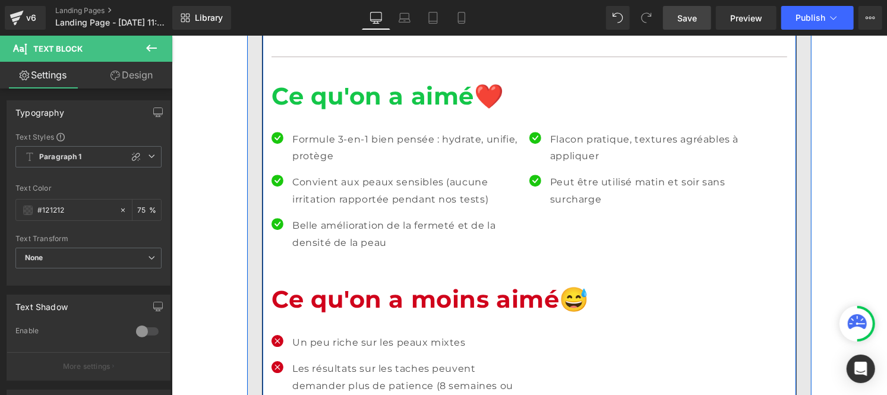
scroll to position [4820, 0]
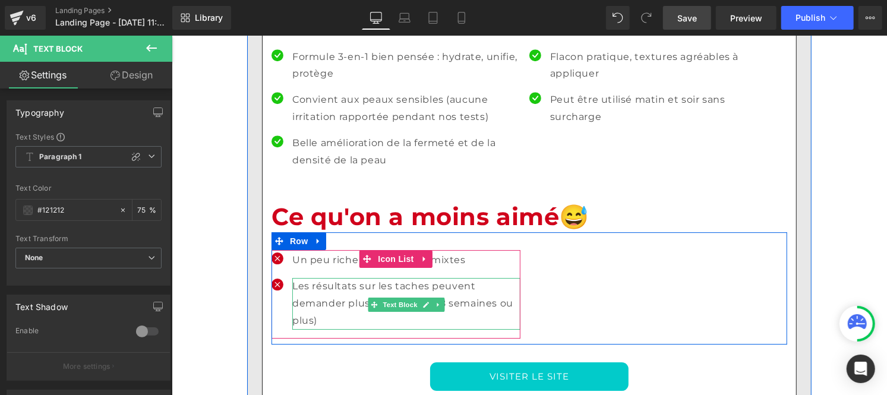
type input "75"
click at [308, 311] on p "Les résultats sur les taches peuvent demander plus de patience (8 semaines ou p…" at bounding box center [406, 302] width 228 height 51
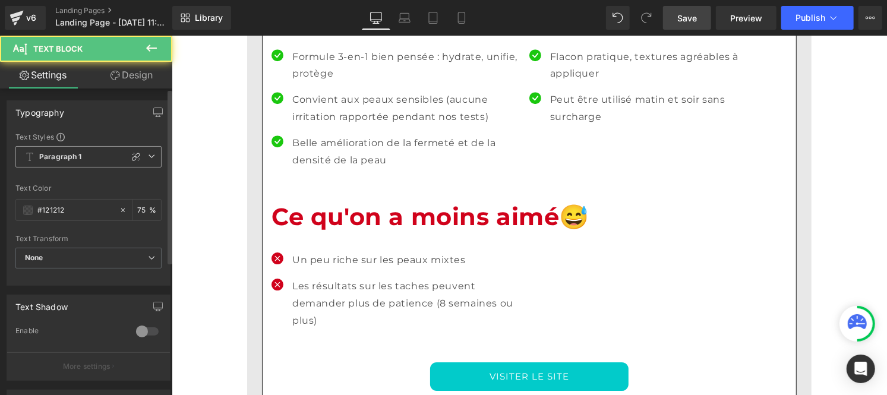
click at [62, 158] on b "Paragraph 1" at bounding box center [60, 157] width 43 height 10
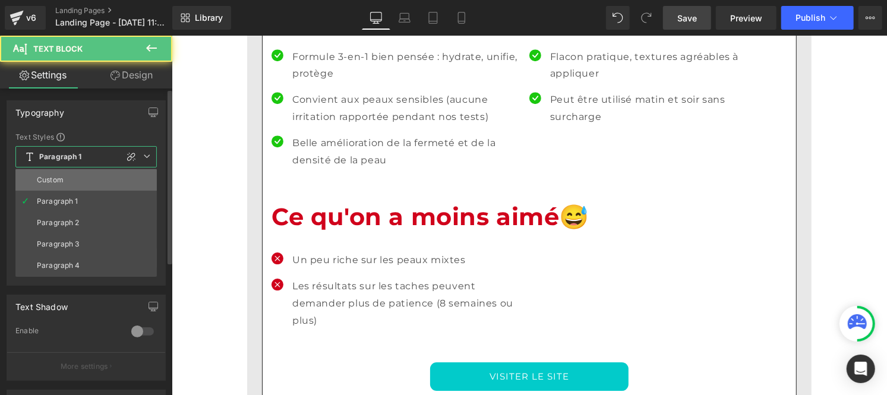
click at [62, 174] on li "Custom" at bounding box center [85, 179] width 141 height 21
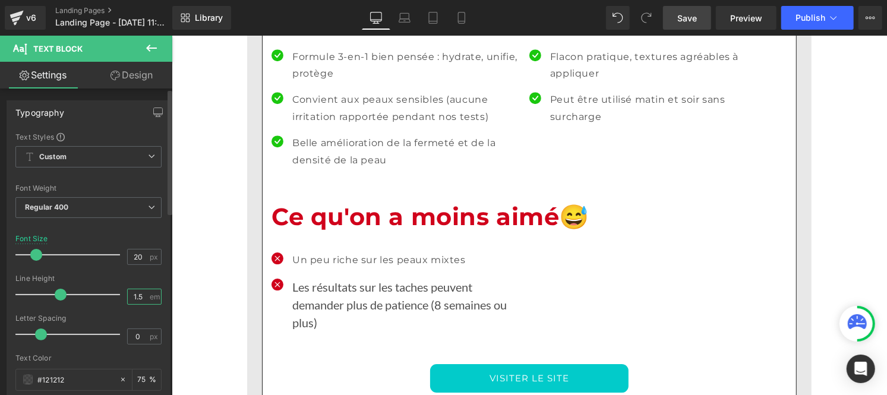
click at [141, 301] on input "1.5" at bounding box center [138, 296] width 21 height 15
type input "1"
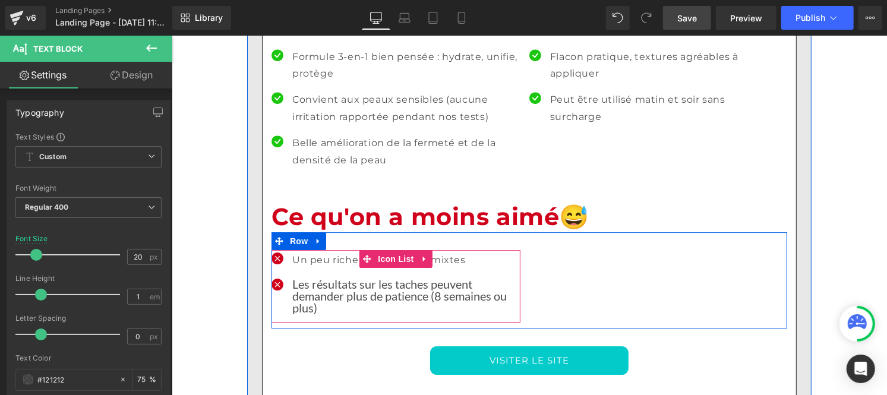
click at [306, 251] on p "Un peu riche sur les peaux mixtes" at bounding box center [406, 259] width 228 height 17
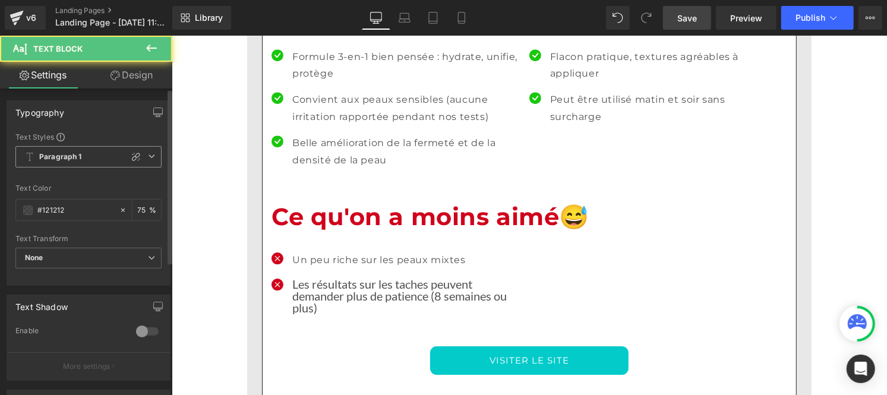
click at [60, 159] on b "Paragraph 1" at bounding box center [60, 157] width 43 height 10
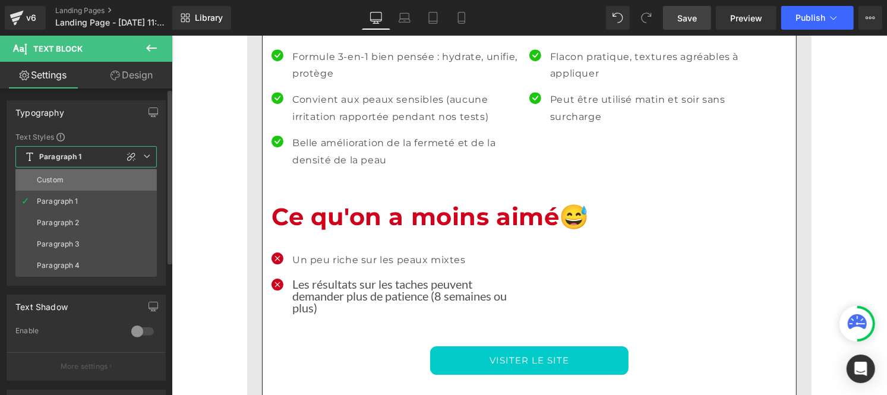
click at [61, 171] on li "Custom" at bounding box center [85, 179] width 141 height 21
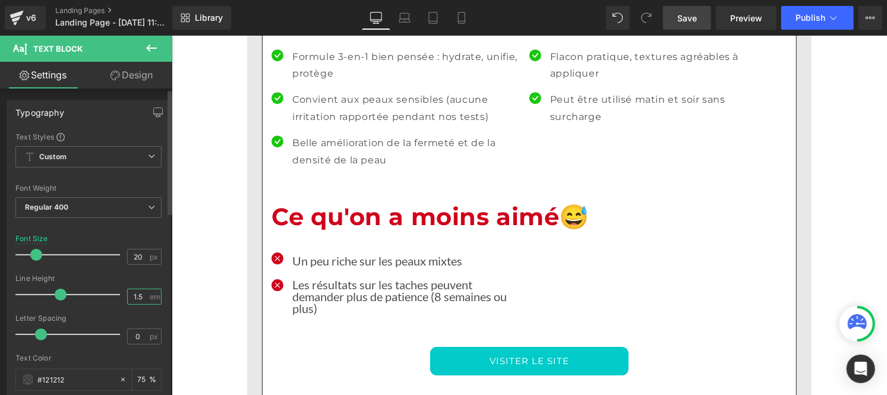
click at [135, 295] on input "1.5" at bounding box center [138, 296] width 21 height 15
type input "1"
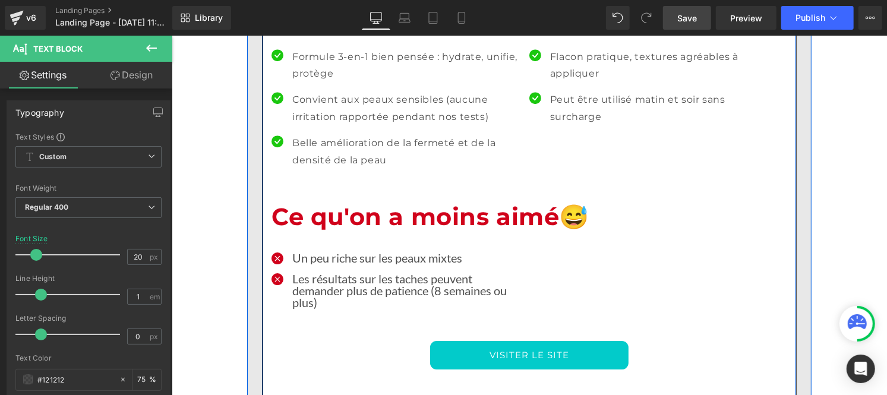
click at [318, 147] on p "Belle amélioration de la fermeté et de la densité de la peau" at bounding box center [406, 151] width 228 height 34
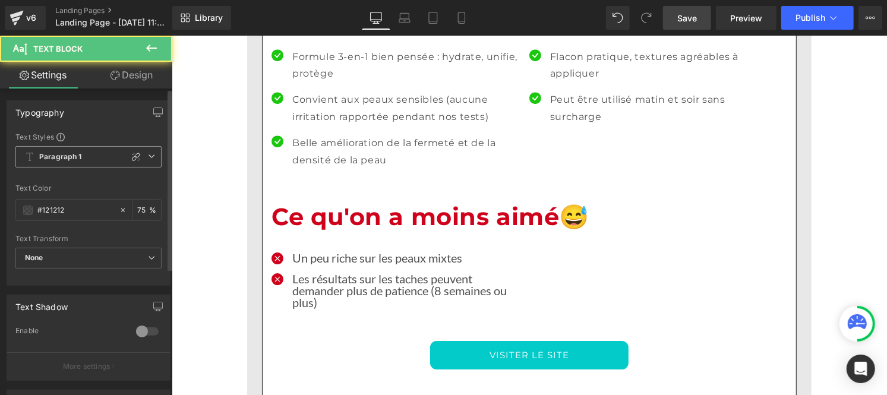
click at [59, 155] on b "Paragraph 1" at bounding box center [60, 157] width 43 height 10
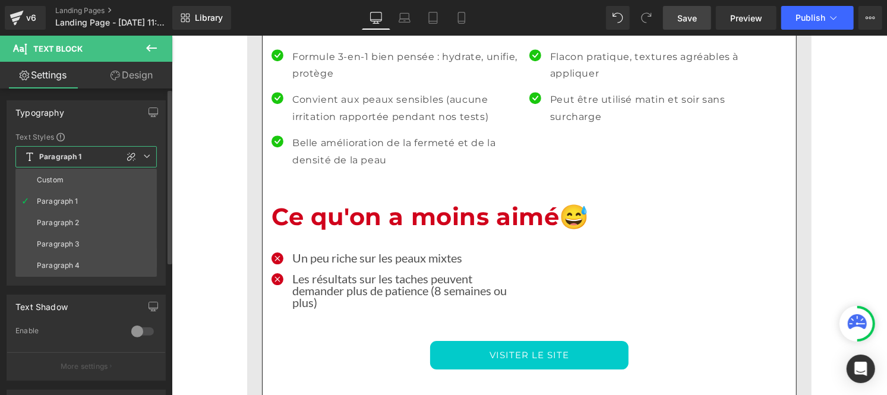
click at [61, 181] on div "Custom" at bounding box center [50, 180] width 27 height 8
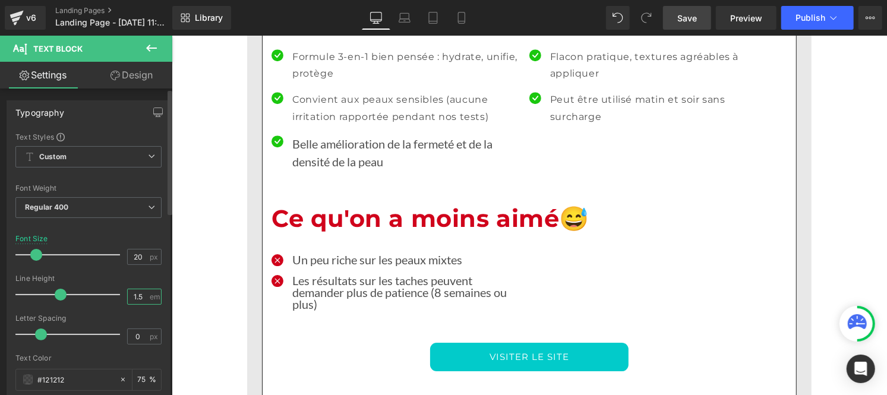
click at [140, 297] on input "1.5" at bounding box center [138, 296] width 21 height 15
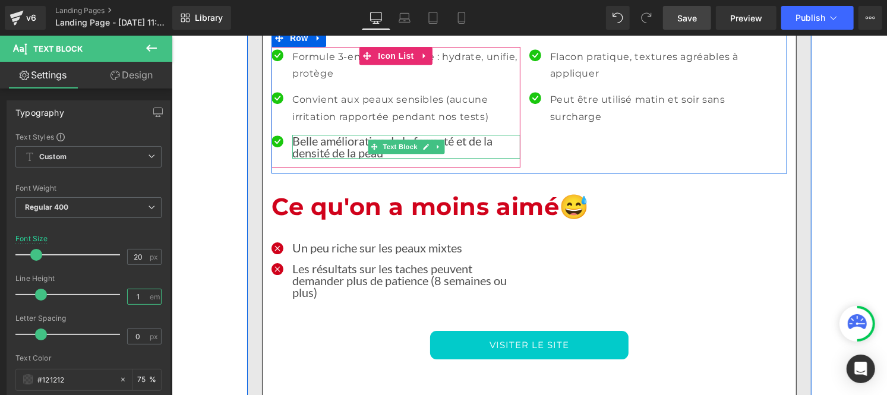
type input "1"
click at [332, 134] on p "Belle amélioration de la fermeté et de la densité de la peau" at bounding box center [406, 146] width 228 height 24
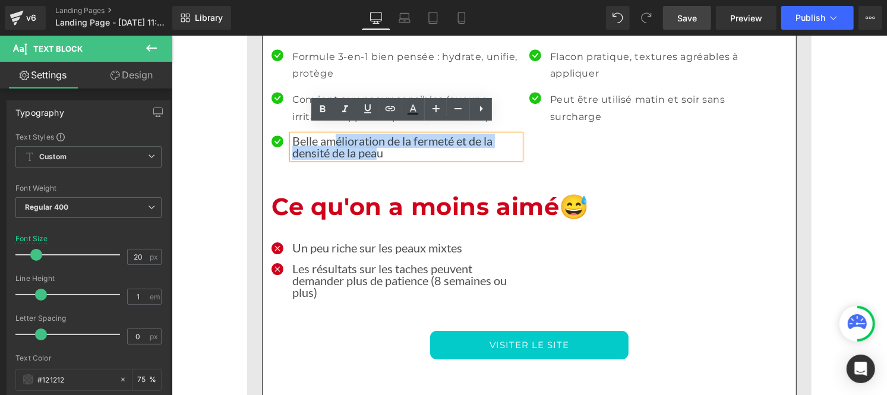
drag, startPoint x: 332, startPoint y: 134, endPoint x: 371, endPoint y: 138, distance: 40.0
click at [371, 138] on p "Belle amélioration de la fermeté et de la densité de la peau" at bounding box center [406, 146] width 228 height 24
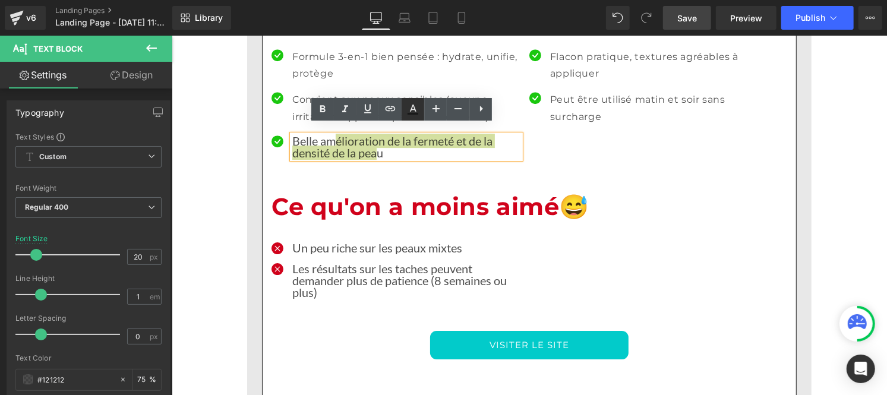
click at [411, 114] on icon at bounding box center [413, 114] width 11 height 2
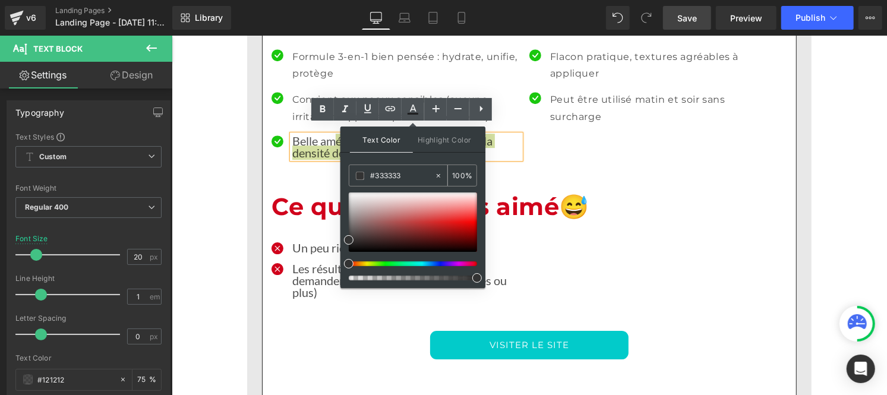
click at [405, 176] on input "#333333" at bounding box center [402, 175] width 64 height 13
paste input "121212"
type input "#121212"
click at [462, 173] on input "100" at bounding box center [458, 175] width 13 height 13
type input "10"
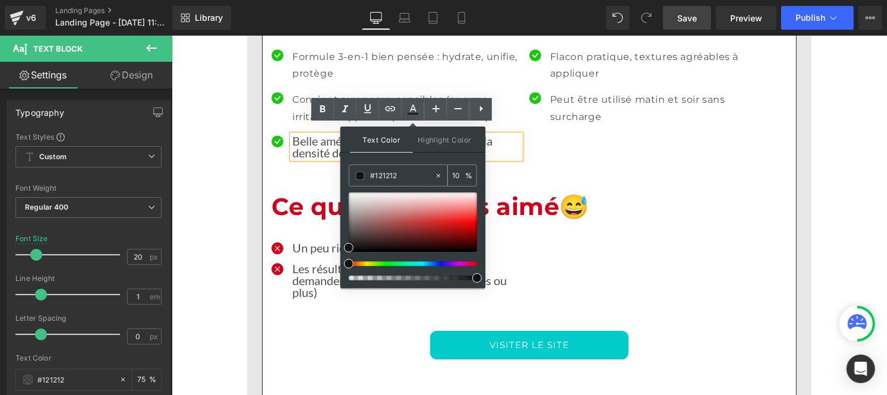
type input "0"
type input "75"
click at [684, 150] on div "Icon Formule 3-en-1 bien pensée : hydrate, unifie, protège Text Block Icon Conv…" at bounding box center [529, 101] width 516 height 144
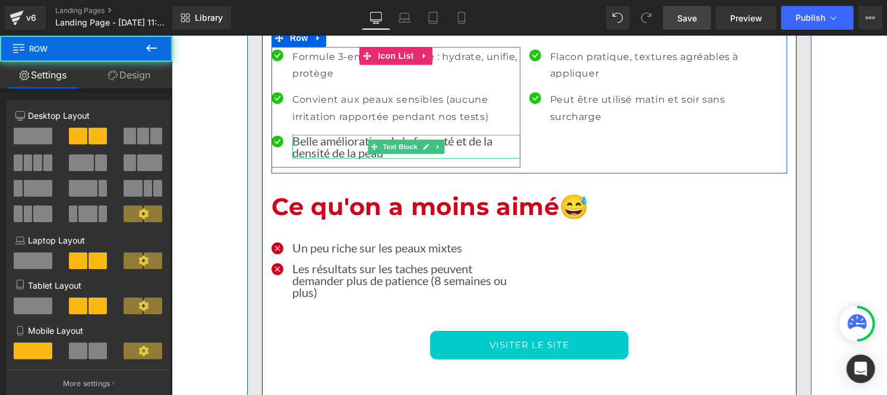
click at [356, 134] on p "Belle am élioration de la fermeté et de la densité de la pea u" at bounding box center [406, 146] width 228 height 24
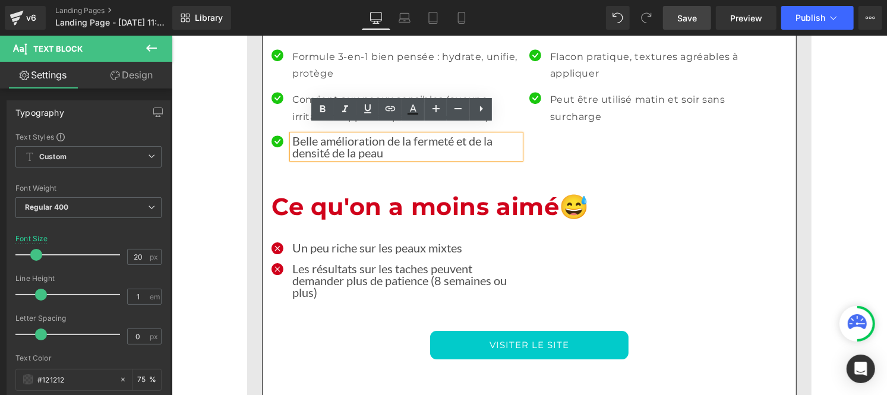
click at [329, 134] on p "Belle am élioration de la fermeté et de la densité de la pea u" at bounding box center [406, 146] width 228 height 24
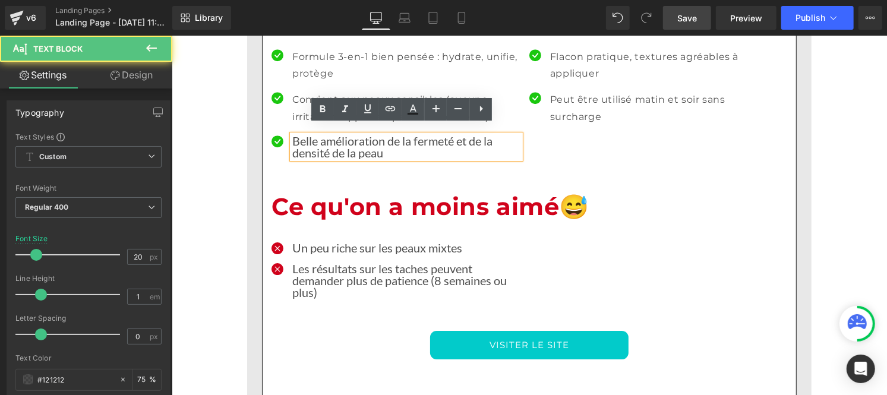
click at [329, 134] on p "Belle am élioration de la fermeté et de la densité de la pea u" at bounding box center [406, 146] width 228 height 24
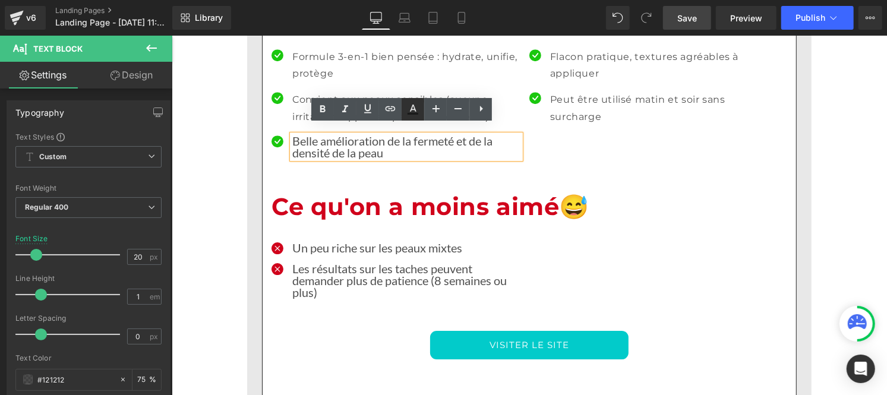
click at [409, 111] on icon at bounding box center [413, 109] width 14 height 14
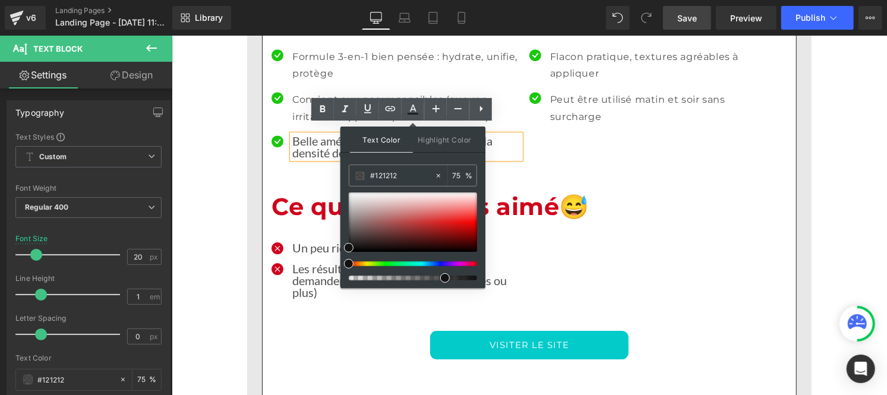
click at [307, 136] on p "Belle am élioration de la fermeté et de la densité de la pea u" at bounding box center [406, 146] width 228 height 24
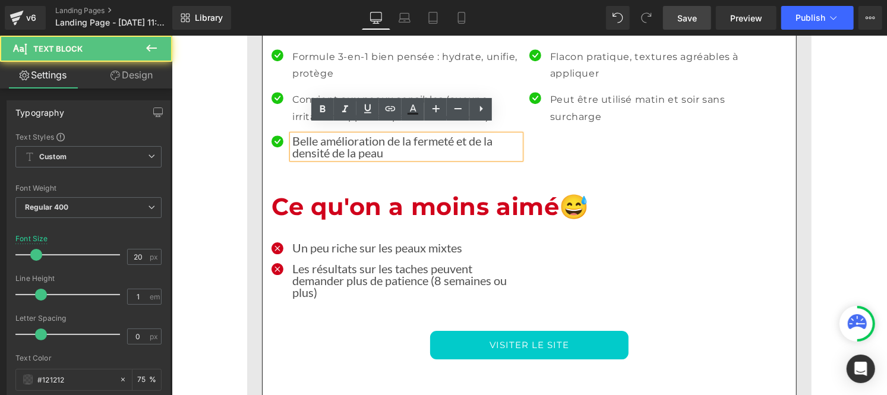
click at [306, 121] on ul "Icon Formule 3-en-1 bien pensée : hydrate, unifie, protège Text Block Icon Conv…" at bounding box center [395, 107] width 249 height 119
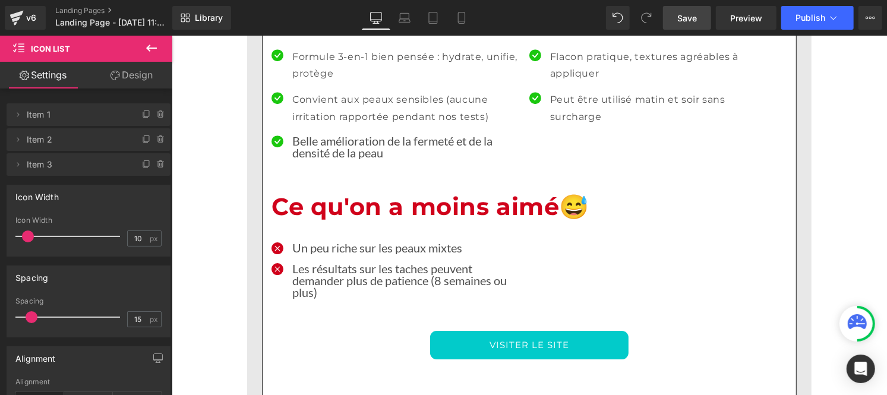
click at [308, 134] on p "Belle am élioration de la fermeté et de la densité de la pea u" at bounding box center [406, 146] width 228 height 24
click at [330, 134] on p "Belle am élioration de la fermeté et de la densité de la pea u" at bounding box center [406, 146] width 228 height 24
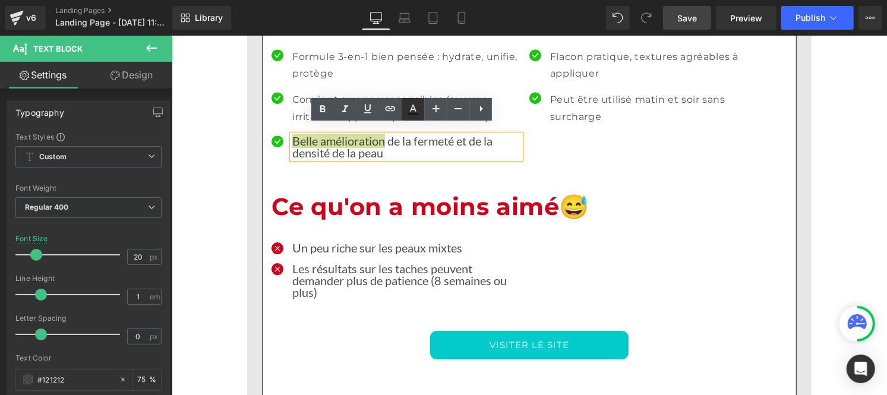
click at [411, 105] on icon at bounding box center [413, 109] width 14 height 14
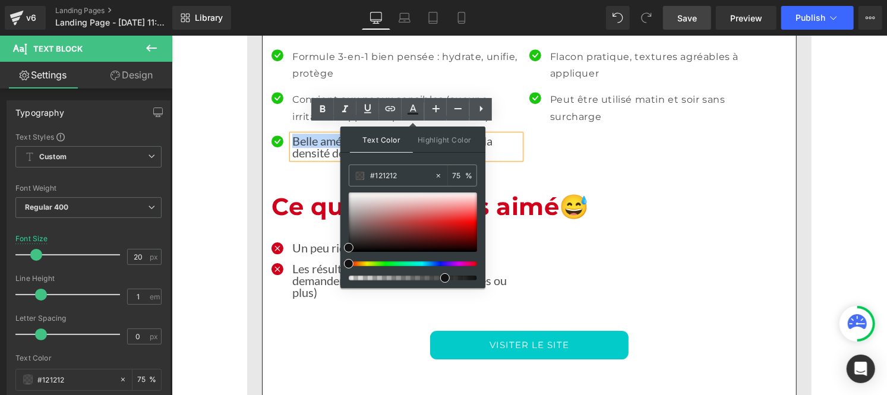
click at [295, 140] on p "Belle am élioration de la fermeté et de la densité de la pea u" at bounding box center [406, 146] width 228 height 24
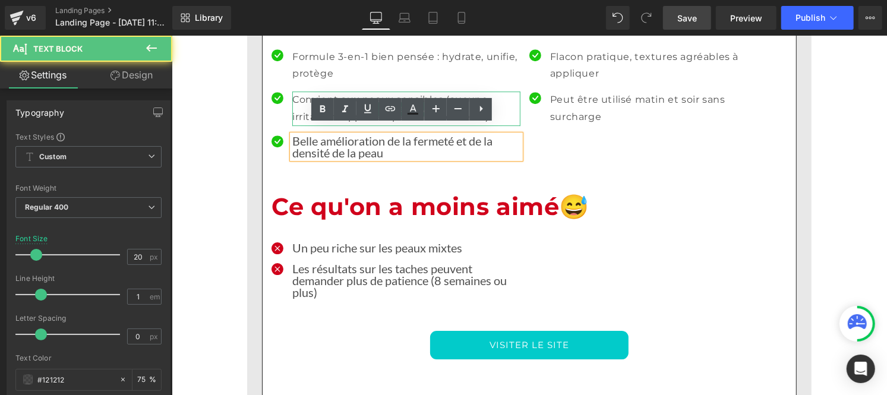
click at [295, 98] on p "Convient aux peaux sensibles (aucune irritation rapportée pendant nos tests)" at bounding box center [406, 108] width 228 height 34
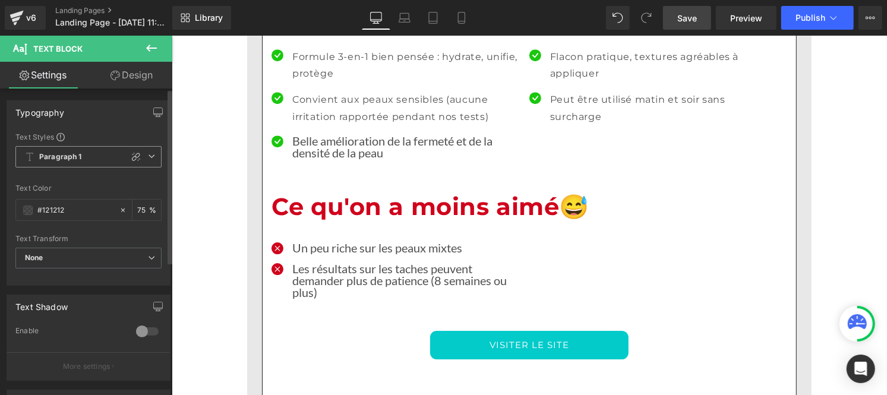
click at [62, 162] on b "Paragraph 1" at bounding box center [60, 157] width 43 height 10
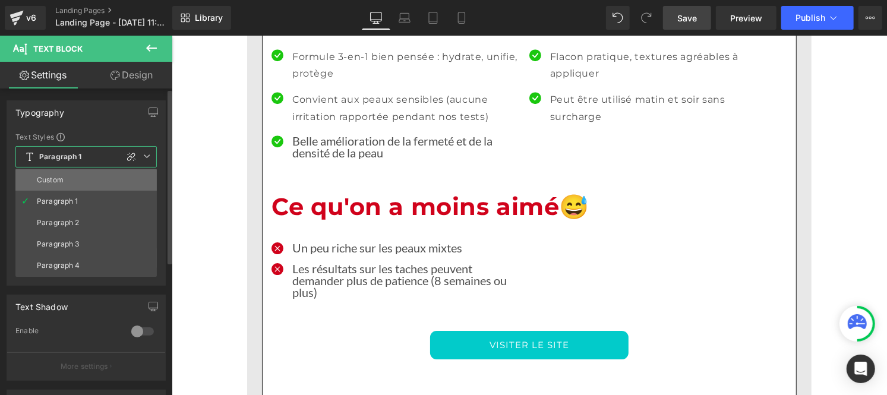
click at [56, 181] on div "Custom" at bounding box center [50, 180] width 27 height 8
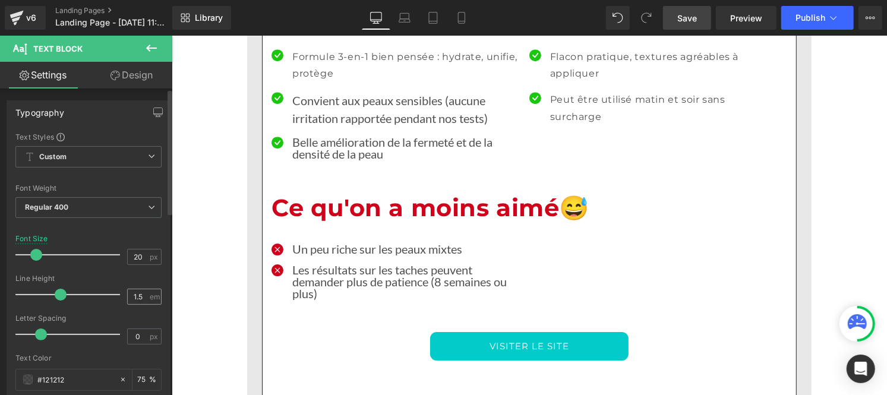
click at [144, 296] on div "1.5 em" at bounding box center [144, 297] width 34 height 16
click at [141, 295] on input "1.5" at bounding box center [138, 296] width 21 height 15
type input "1"
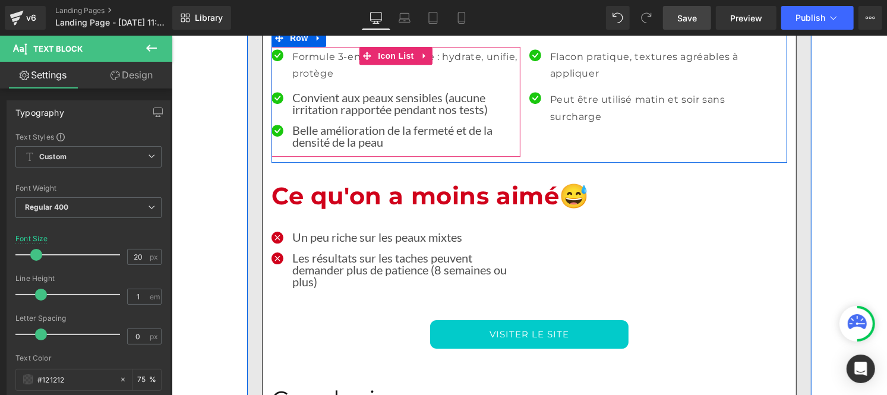
click at [314, 63] on p "Formule 3-en-1 bien pensée : hydrate, unifie, protège" at bounding box center [406, 65] width 228 height 34
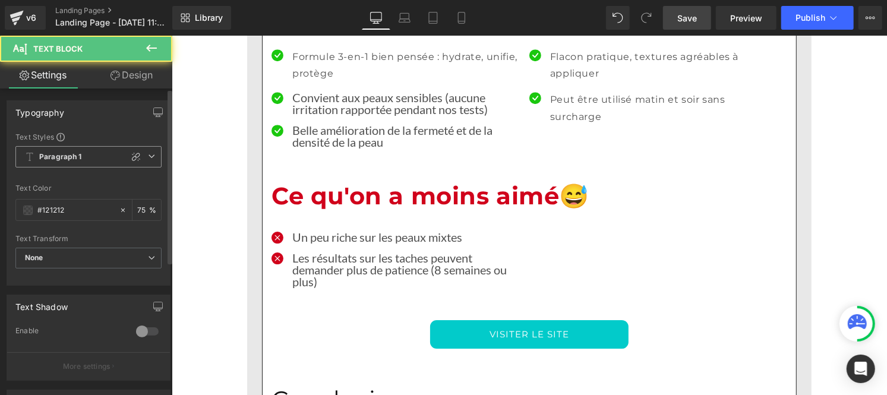
click at [49, 157] on b "Paragraph 1" at bounding box center [60, 157] width 43 height 10
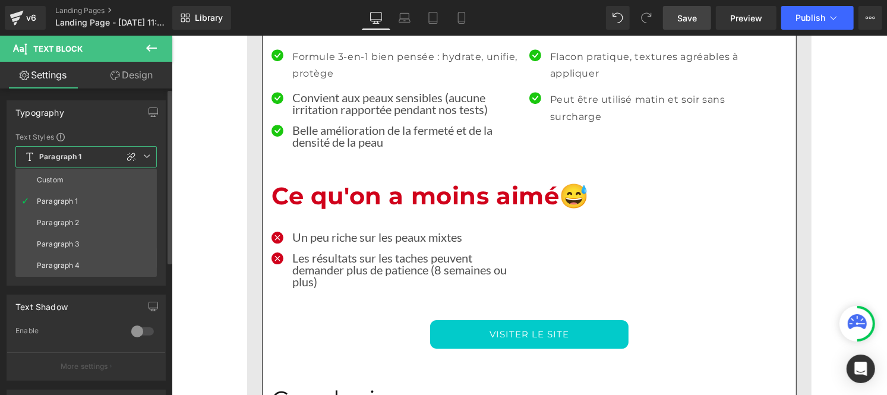
click at [49, 176] on div "Custom" at bounding box center [50, 180] width 27 height 8
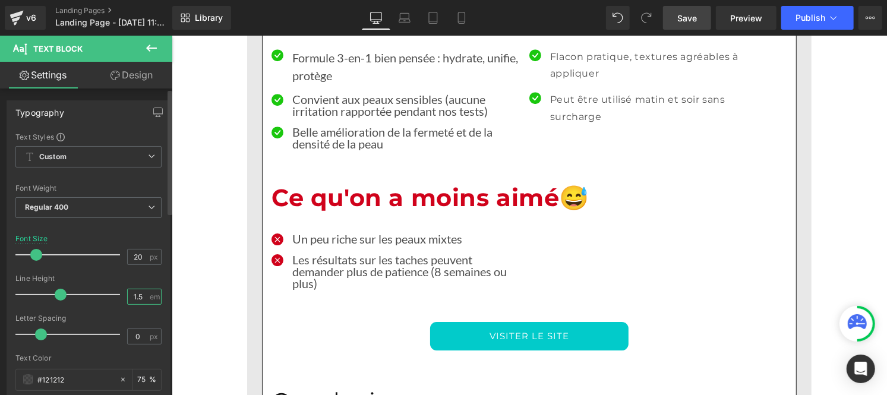
click at [141, 299] on input "1.5" at bounding box center [138, 296] width 21 height 15
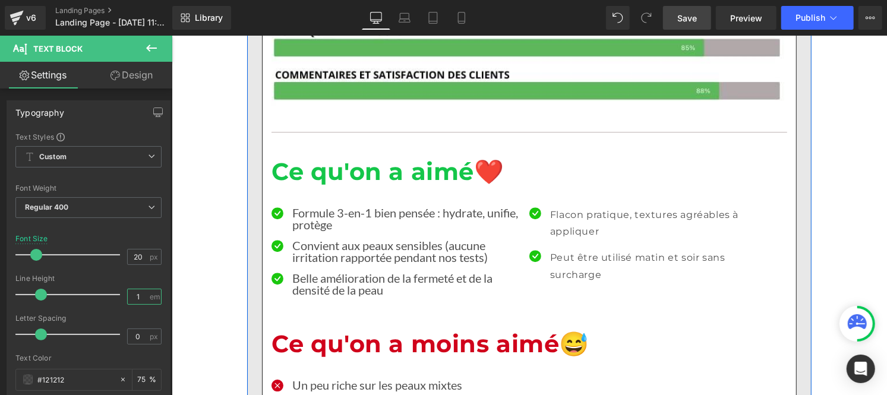
scroll to position [4656, 0]
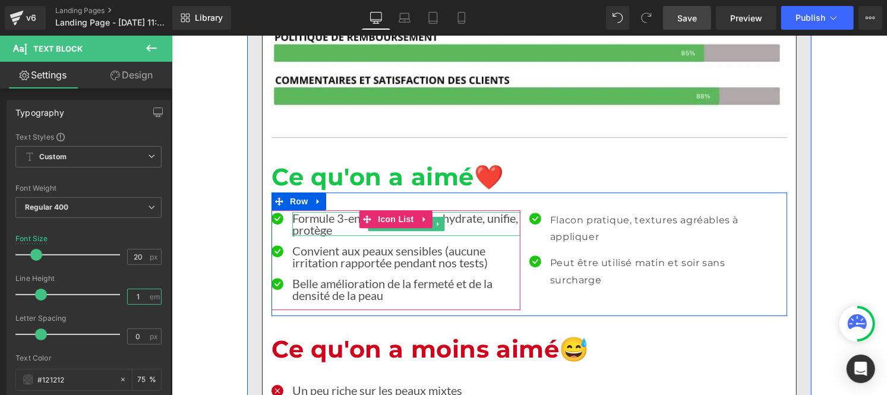
type input "1"
click at [357, 217] on p "Formule 3-en-1 bien pensée : hydrate, unifie, protège" at bounding box center [406, 224] width 228 height 24
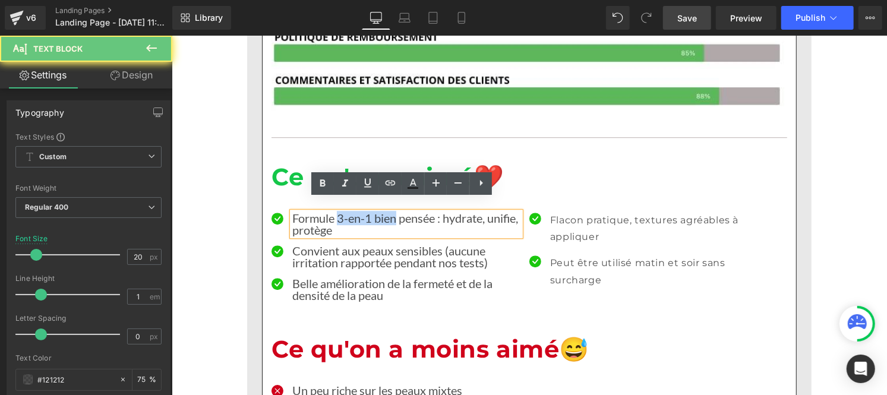
click at [392, 212] on p "Formule 3-en-1 bien pensée : hydrate, unifie, protège" at bounding box center [406, 224] width 228 height 24
click at [419, 183] on icon at bounding box center [413, 183] width 14 height 14
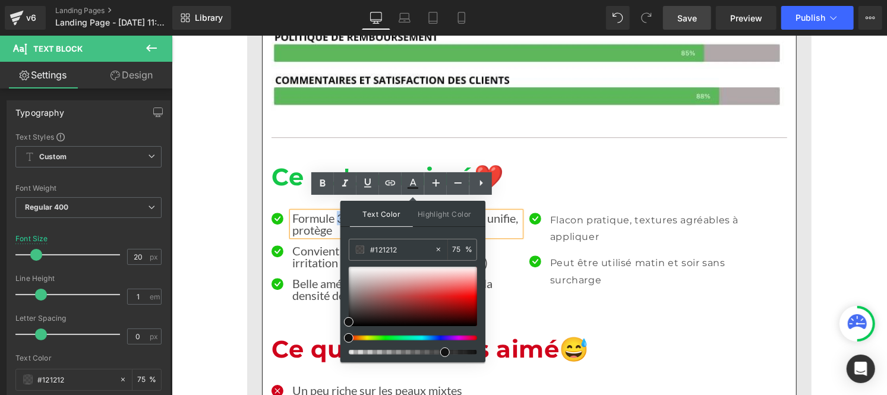
click at [336, 212] on p "Formule 3-en-1 bien pensée : hydrate, unifie, protège" at bounding box center [406, 224] width 228 height 24
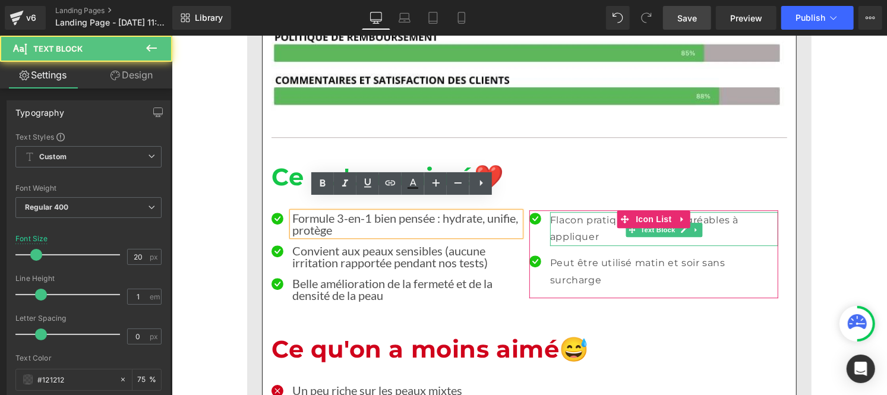
click at [570, 214] on p "Flacon pratique, textures agréables à appliquer" at bounding box center [664, 229] width 228 height 34
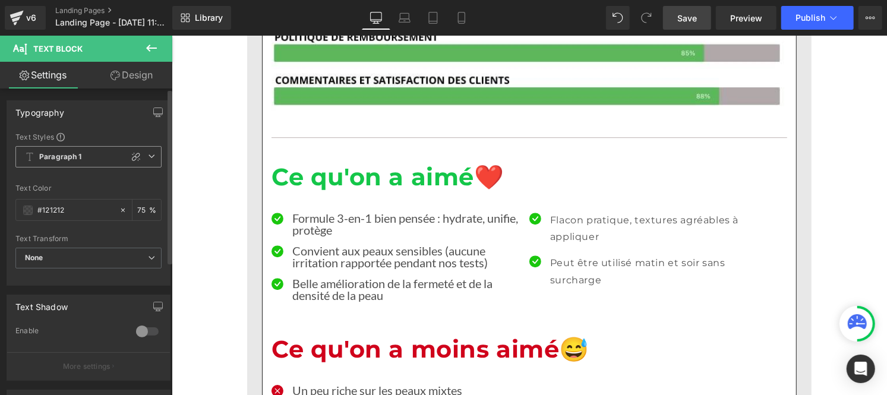
click at [69, 163] on span "Paragraph 1" at bounding box center [88, 156] width 146 height 21
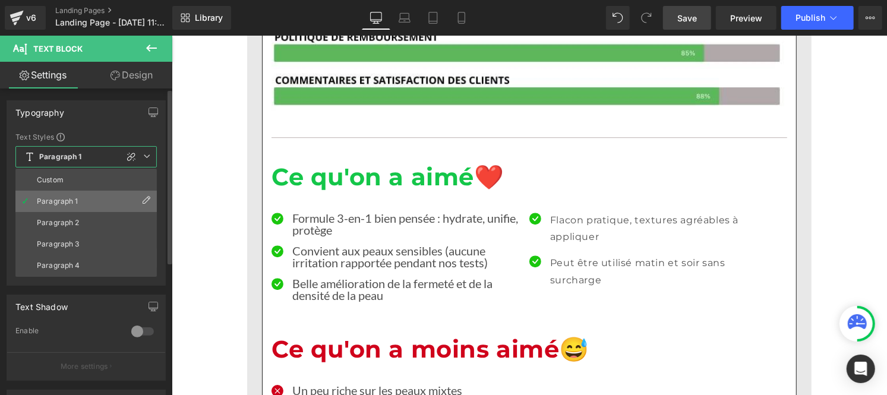
click at [64, 194] on li "Paragraph 1" at bounding box center [85, 201] width 141 height 21
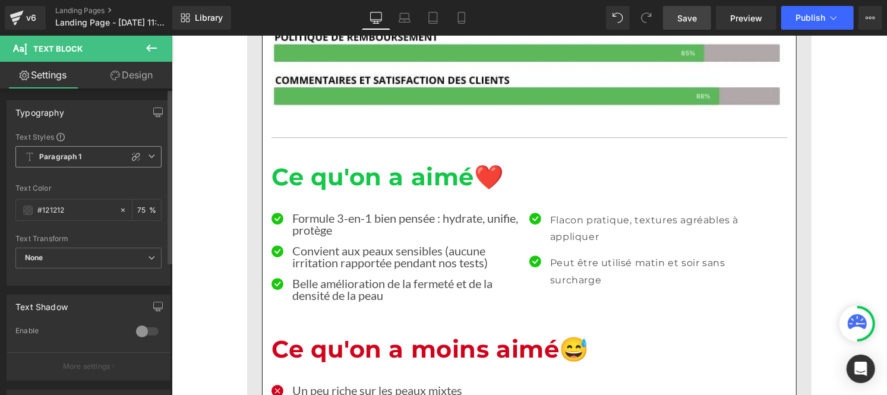
click at [64, 155] on b "Paragraph 1" at bounding box center [60, 157] width 43 height 10
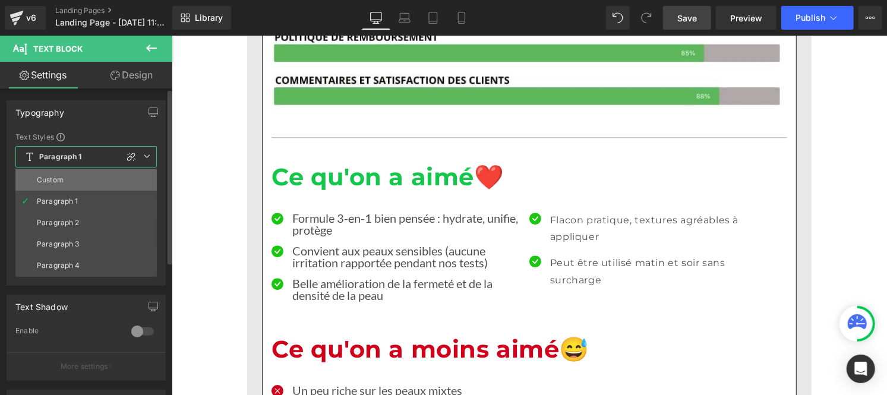
click at [58, 179] on div "Custom" at bounding box center [50, 180] width 27 height 8
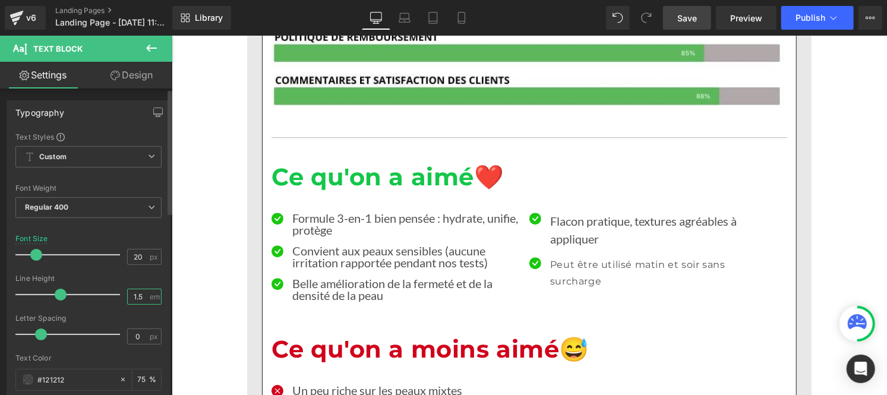
click at [143, 298] on input "1.5" at bounding box center [138, 296] width 21 height 15
type input "1"
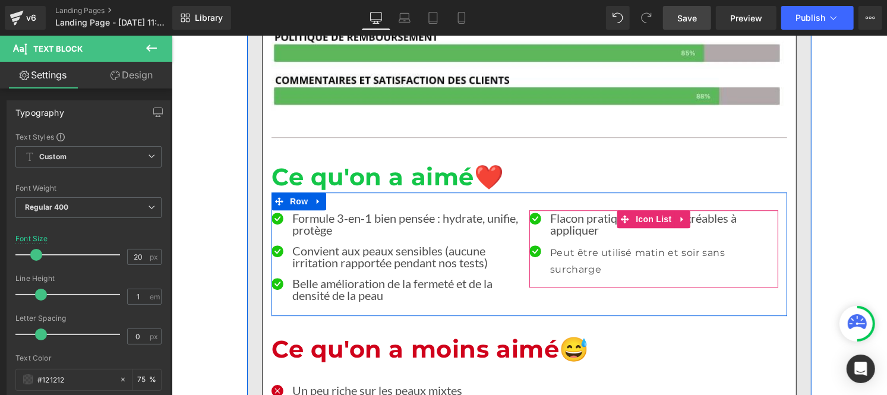
click at [579, 261] on p "Peut être utilisé matin et soir sans surcharge" at bounding box center [664, 261] width 228 height 34
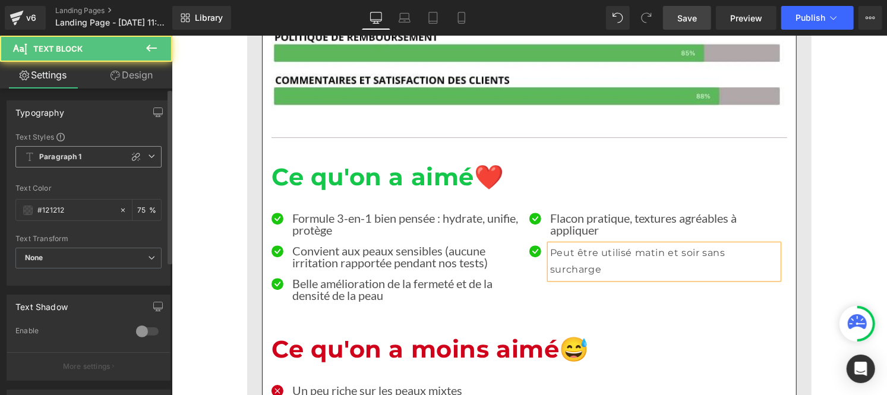
click at [62, 152] on b "Paragraph 1" at bounding box center [60, 157] width 43 height 10
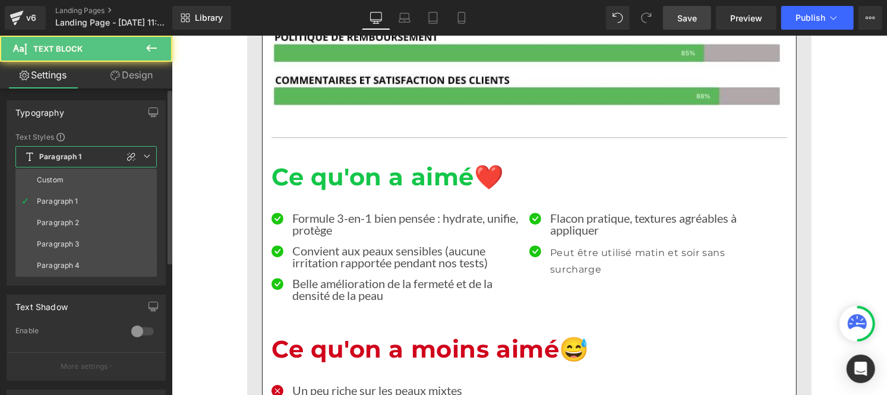
click at [60, 190] on li "Custom" at bounding box center [85, 179] width 141 height 21
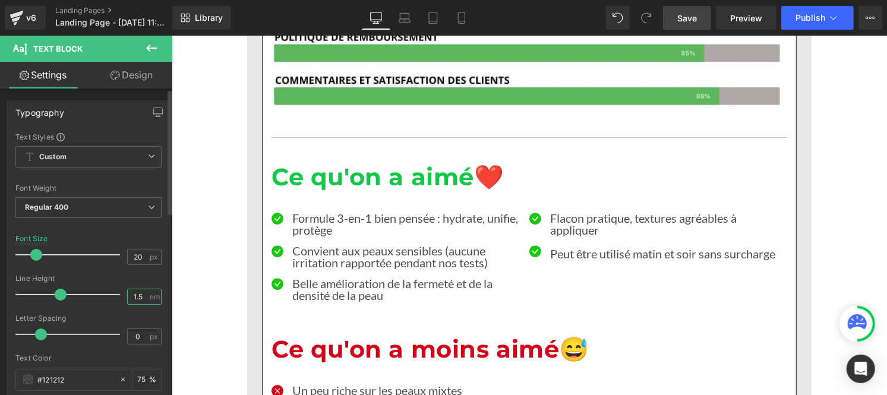
click at [141, 295] on input "1.5" at bounding box center [138, 296] width 21 height 15
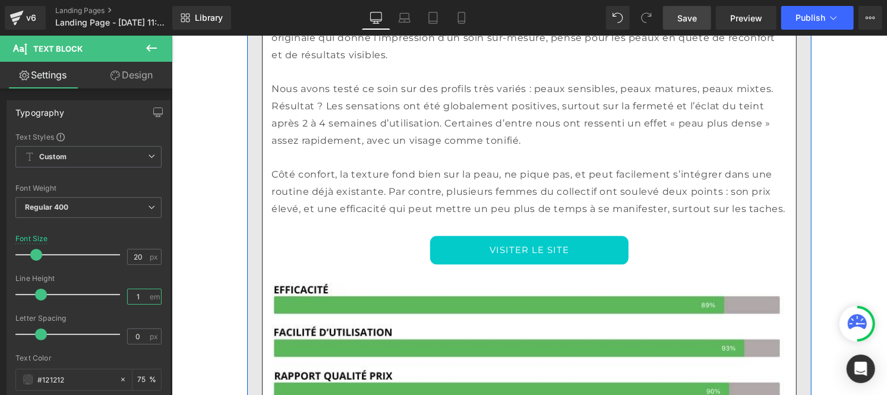
scroll to position [4274, 0]
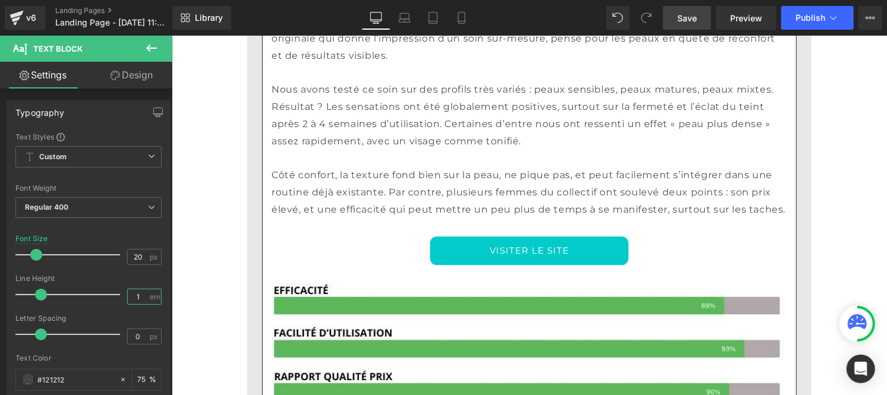
type input "1"
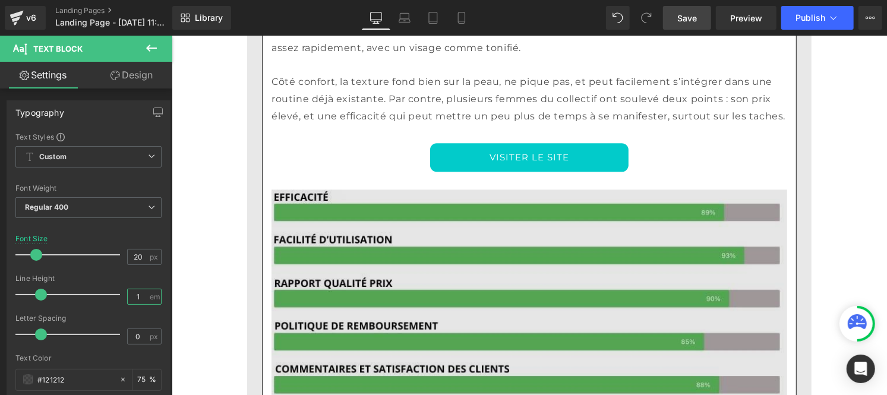
scroll to position [4368, 0]
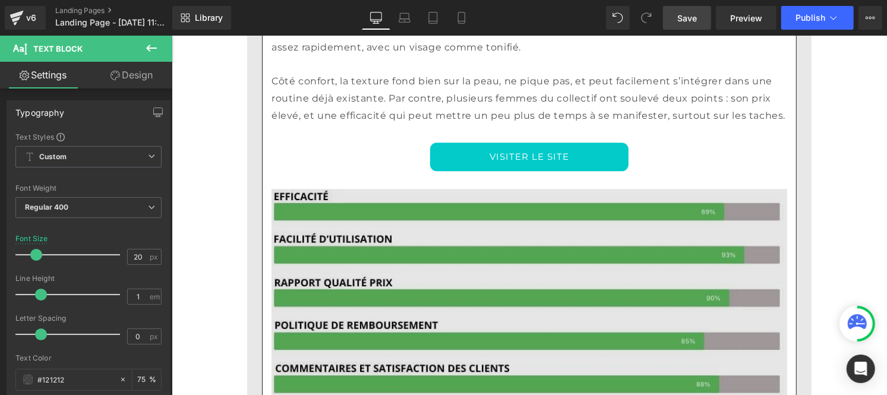
click at [471, 303] on img at bounding box center [529, 294] width 516 height 213
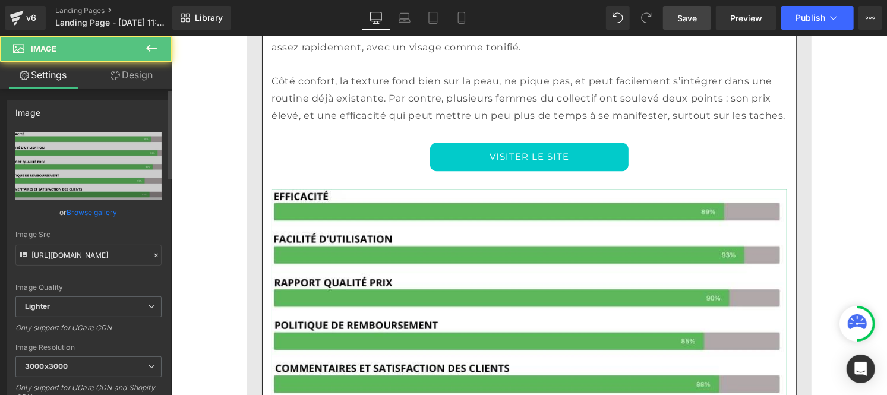
click at [152, 257] on icon at bounding box center [156, 255] width 8 height 8
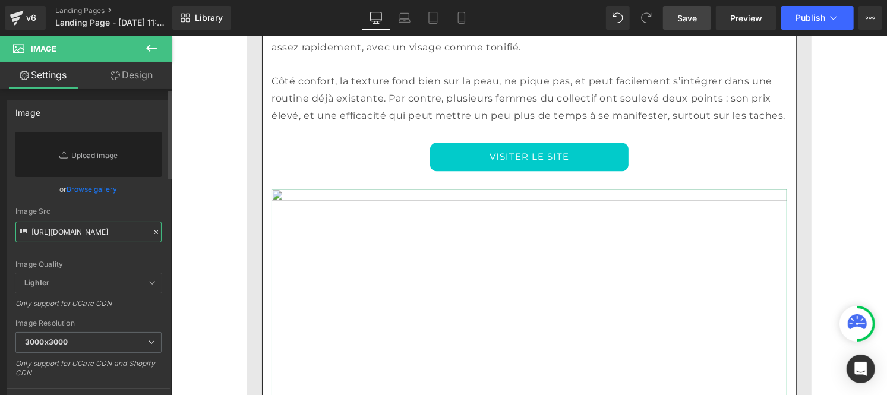
click at [99, 229] on input "[URL][DOMAIN_NAME]" at bounding box center [88, 232] width 146 height 21
paste input "[URL][DOMAIN_NAME]"
type input "[URL][DOMAIN_NAME]"
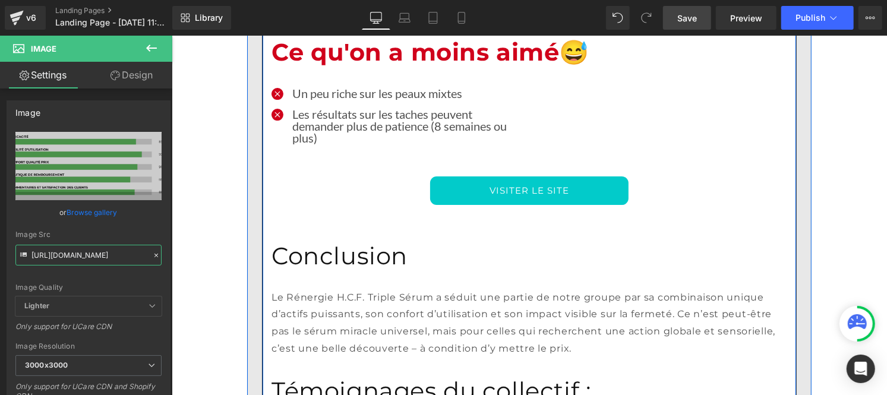
scroll to position [4934, 0]
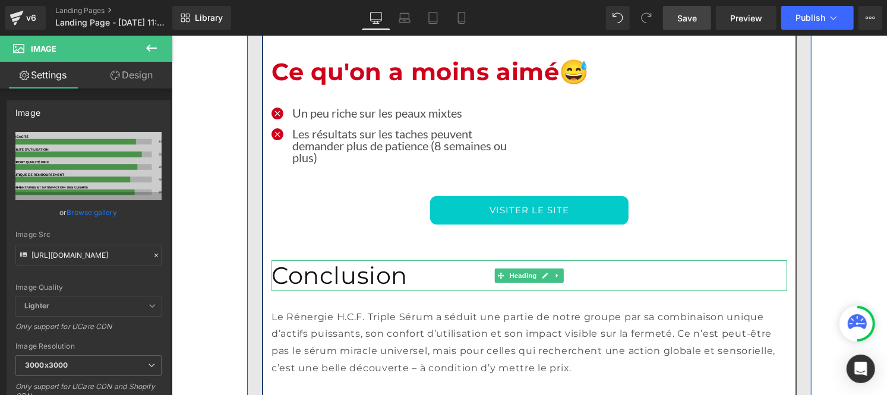
click at [318, 260] on h1 "Conclusion" at bounding box center [529, 275] width 516 height 31
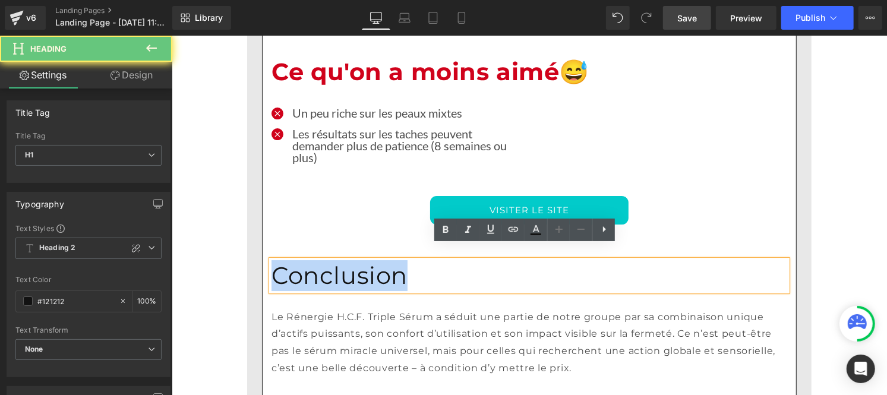
drag, startPoint x: 407, startPoint y: 263, endPoint x: 267, endPoint y: 255, distance: 139.8
click at [271, 260] on h1 "Conclusion" at bounding box center [529, 275] width 516 height 31
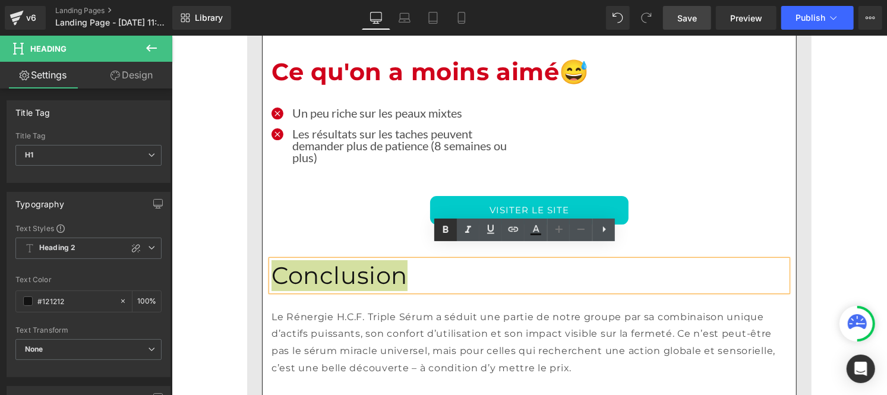
click at [452, 228] on icon at bounding box center [445, 230] width 14 height 14
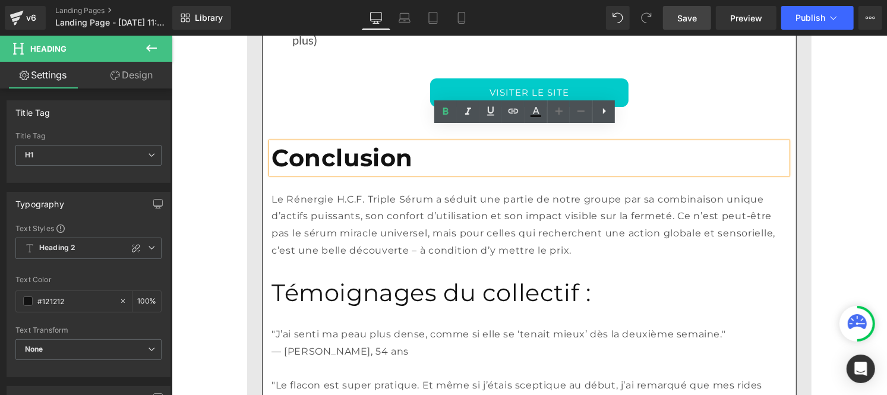
scroll to position [5052, 0]
click at [355, 277] on h1 "Témoignages du collectif :" at bounding box center [529, 291] width 516 height 31
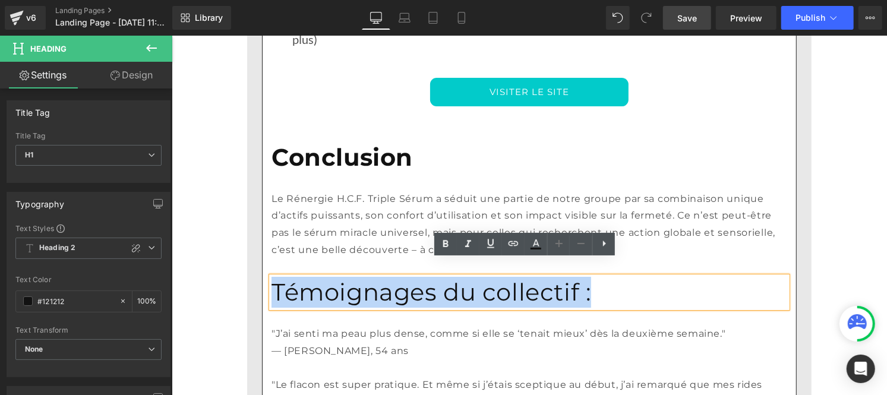
drag, startPoint x: 261, startPoint y: 264, endPoint x: 421, endPoint y: 228, distance: 163.8
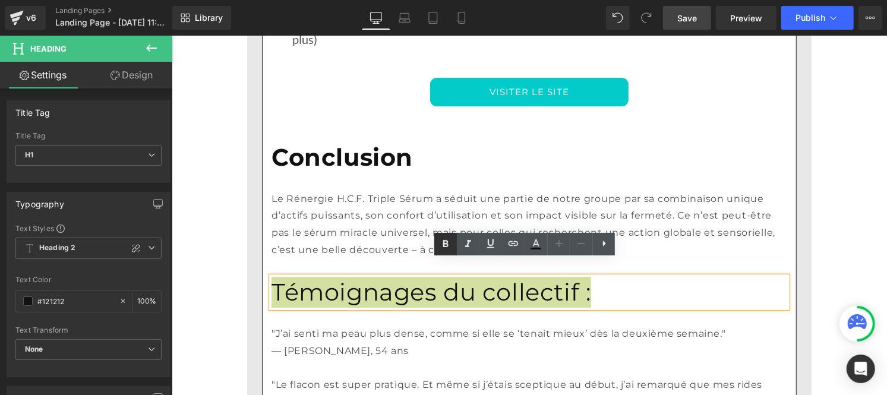
click at [443, 238] on icon at bounding box center [445, 244] width 14 height 14
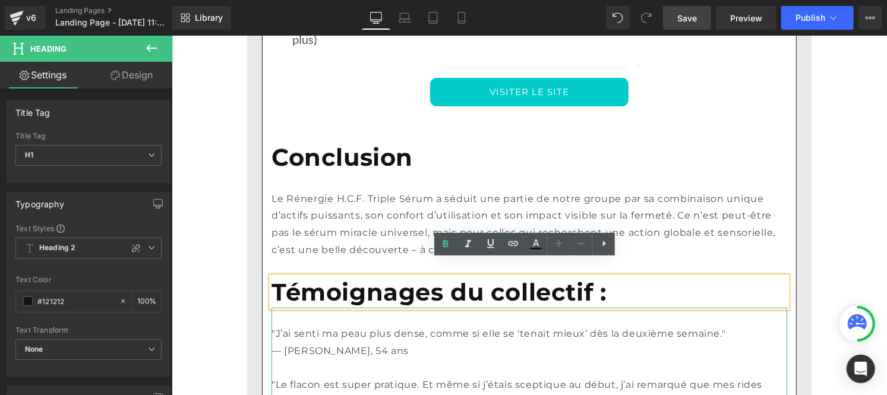
click at [361, 342] on p "— [PERSON_NAME], 54 ans" at bounding box center [529, 350] width 516 height 17
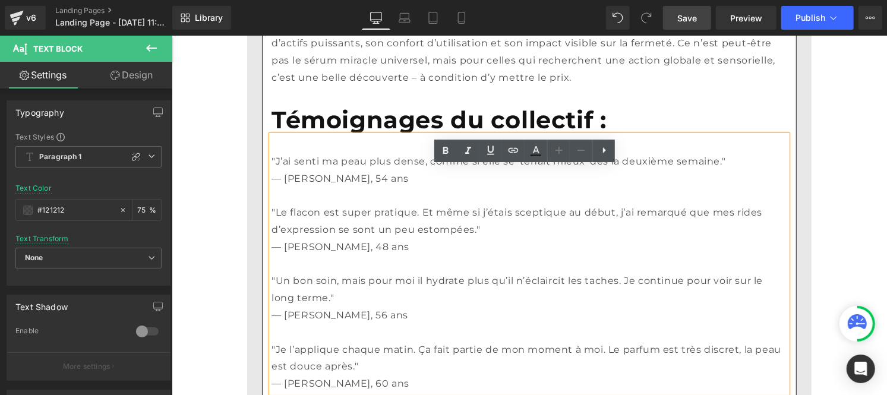
scroll to position [5262, 0]
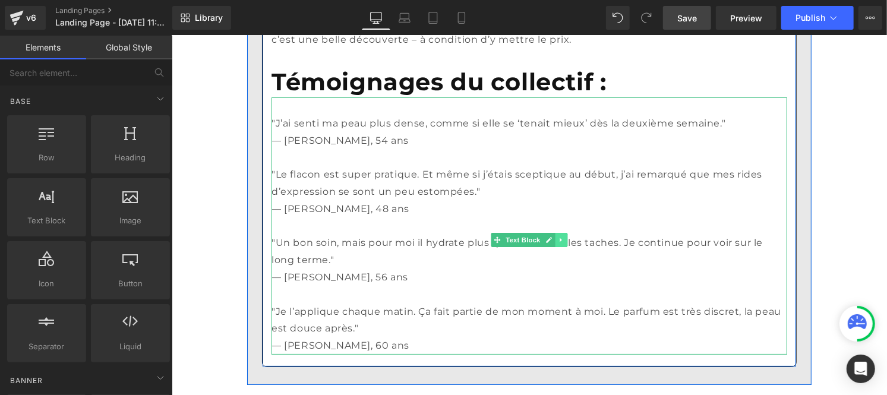
click at [559, 232] on link at bounding box center [560, 239] width 12 height 14
click at [552, 236] on icon at bounding box center [554, 239] width 7 height 7
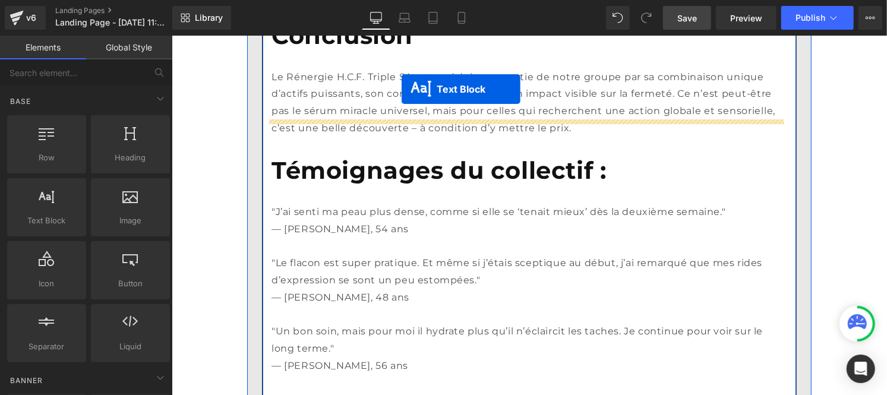
scroll to position [5103, 0]
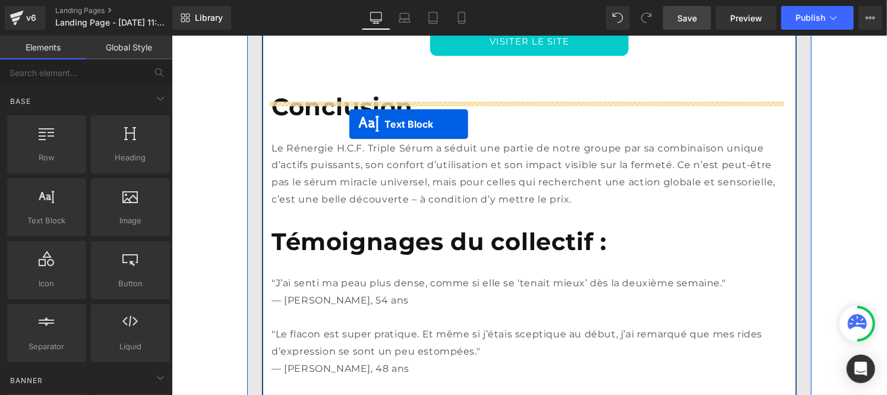
drag, startPoint x: 490, startPoint y: 277, endPoint x: 349, endPoint y: 124, distance: 207.7
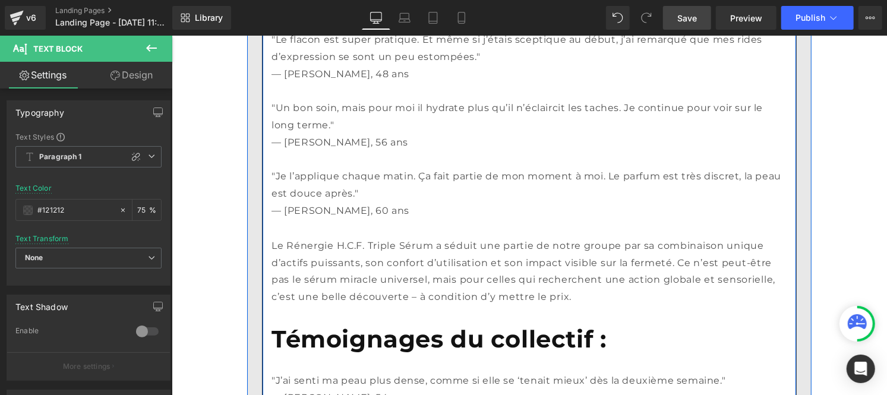
scroll to position [5263, 0]
click at [343, 264] on span "Le Rénergie H.C.F. Triple Sérum a séduit une partie de notre groupe par sa comb…" at bounding box center [523, 270] width 504 height 62
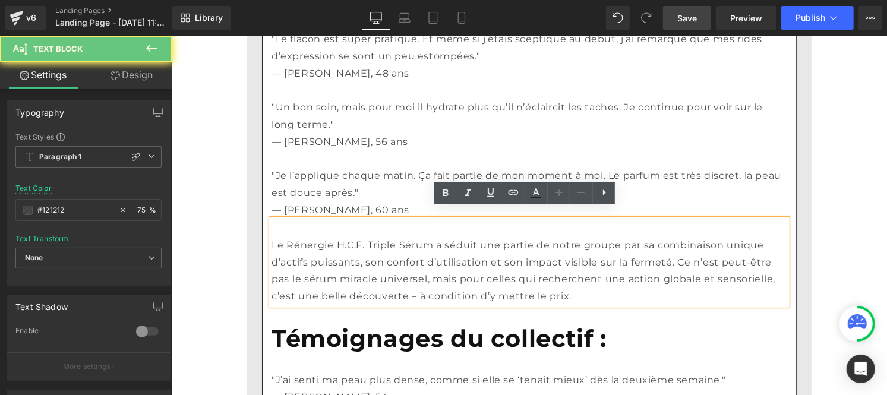
click at [343, 264] on span "Le Rénergie H.C.F. Triple Sérum a séduit une partie de notre groupe par sa comb…" at bounding box center [523, 270] width 504 height 62
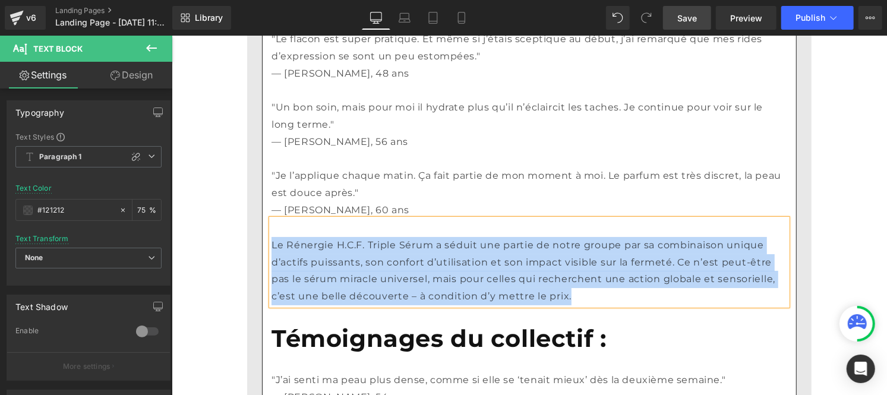
copy span "Le Rénergie H.C.F. Triple Sérum a séduit une partie de notre groupe par sa comb…"
click at [321, 173] on p ""Je l’applique chaque matin. Ça fait partie de mon moment à moi. Le parfum est …" at bounding box center [529, 184] width 516 height 34
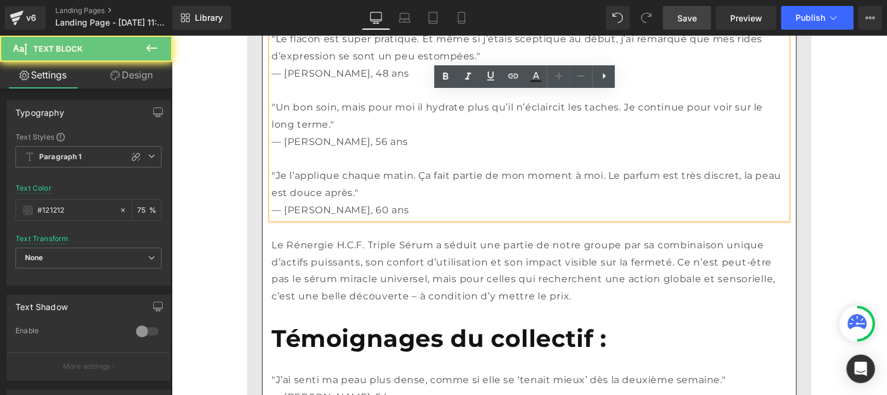
click at [321, 173] on p ""Je l’applique chaque matin. Ça fait partie de mon moment à moi. Le parfum est …" at bounding box center [529, 184] width 516 height 34
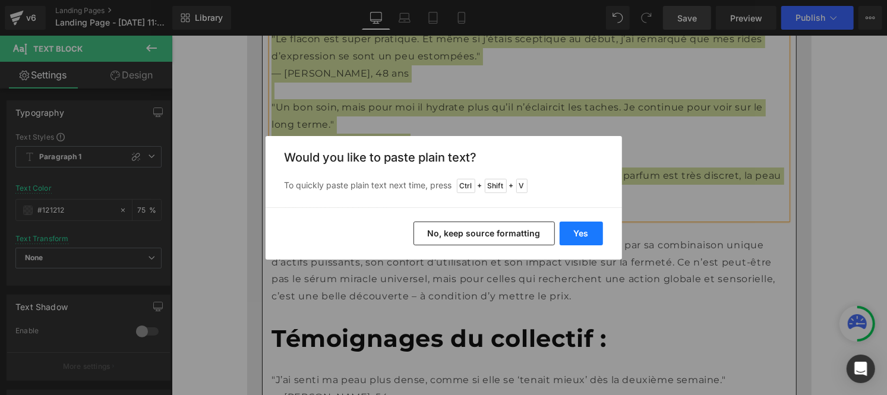
click at [579, 227] on button "Yes" at bounding box center [581, 234] width 43 height 24
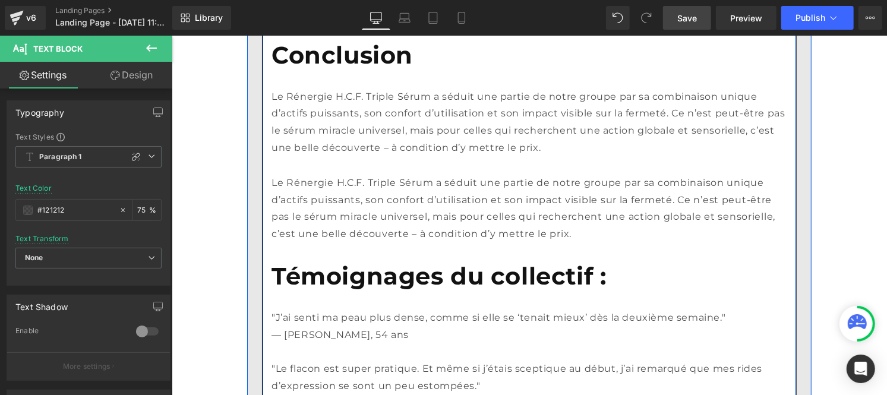
scroll to position [5138, 0]
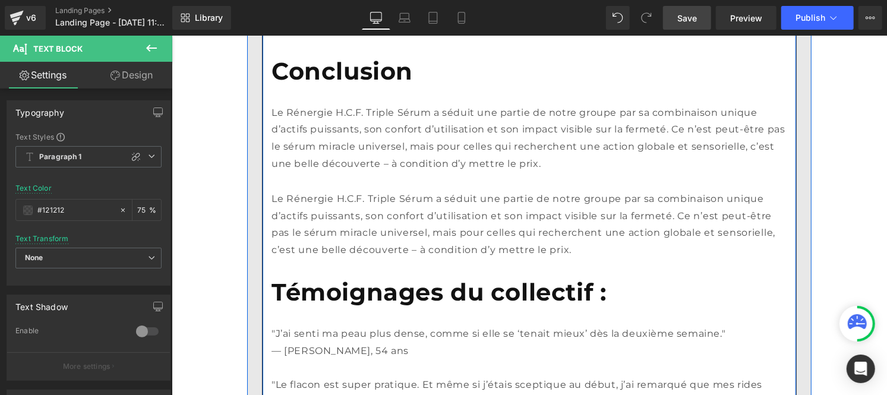
click at [414, 200] on span "Le Rénergie H.C.F. Triple Sérum a séduit une partie de notre groupe par sa comb…" at bounding box center [523, 224] width 504 height 62
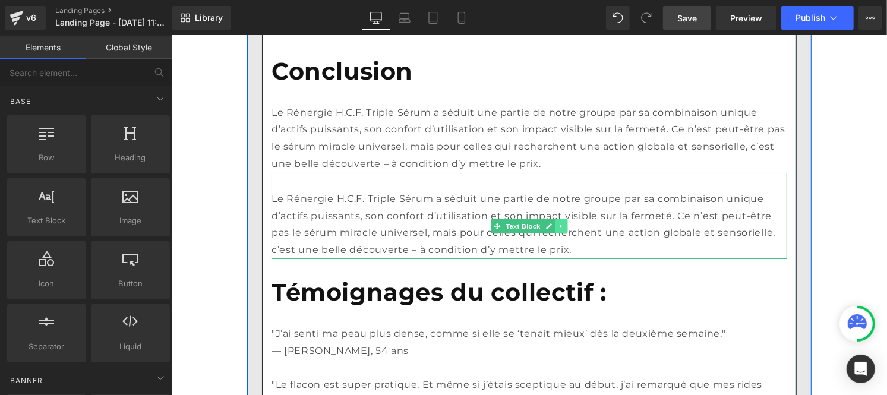
click at [557, 222] on icon at bounding box center [560, 225] width 7 height 7
click at [573, 219] on link at bounding box center [579, 226] width 12 height 14
click at [559, 219] on link at bounding box center [560, 226] width 12 height 14
click at [564, 222] on icon at bounding box center [567, 225] width 7 height 7
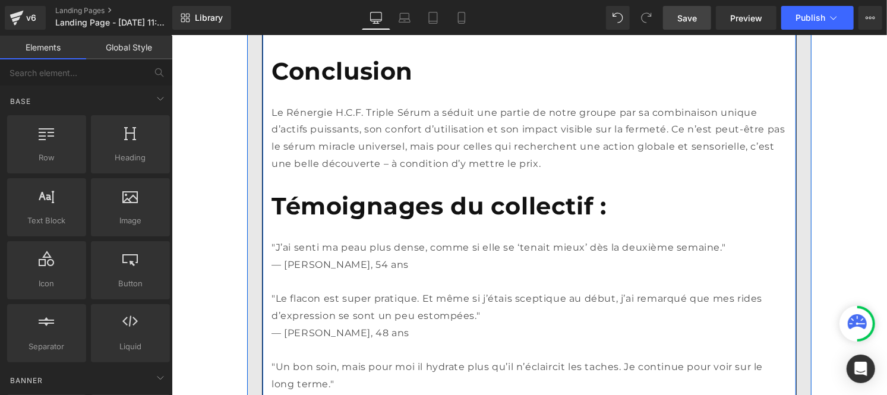
click at [357, 115] on p "Le Rénergie H.C.F. Triple Sérum a séduit une partie de notre groupe par sa comb…" at bounding box center [529, 138] width 516 height 68
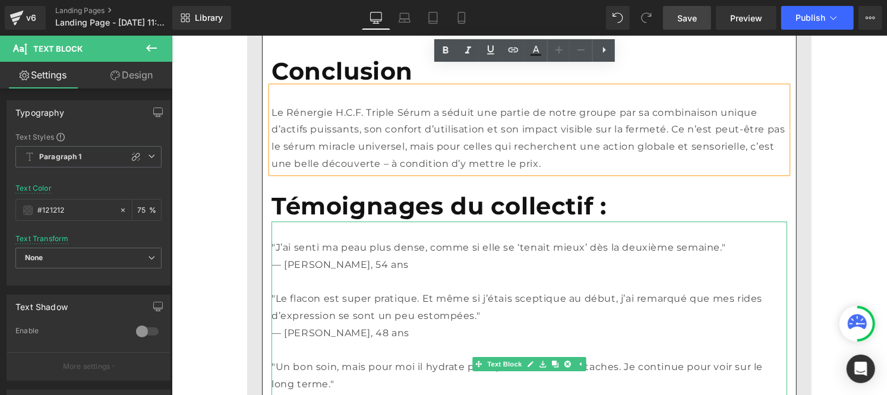
click at [356, 290] on p ""Le flacon est super pratique. Et même si j’étais sceptique au début, j’ai rema…" at bounding box center [529, 307] width 516 height 34
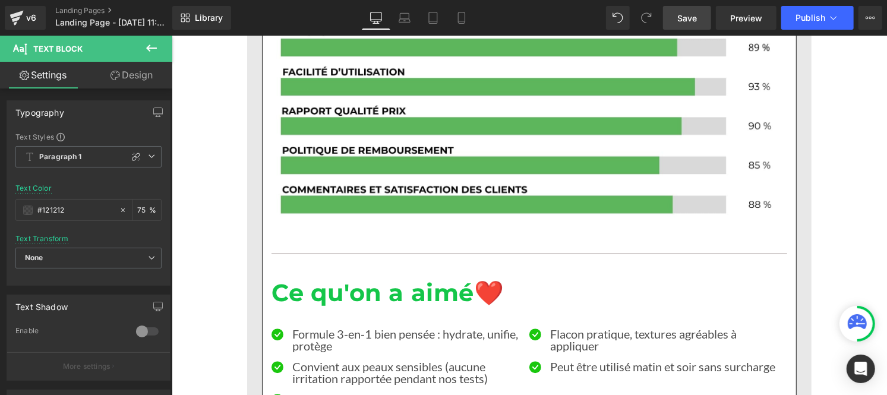
scroll to position [4540, 0]
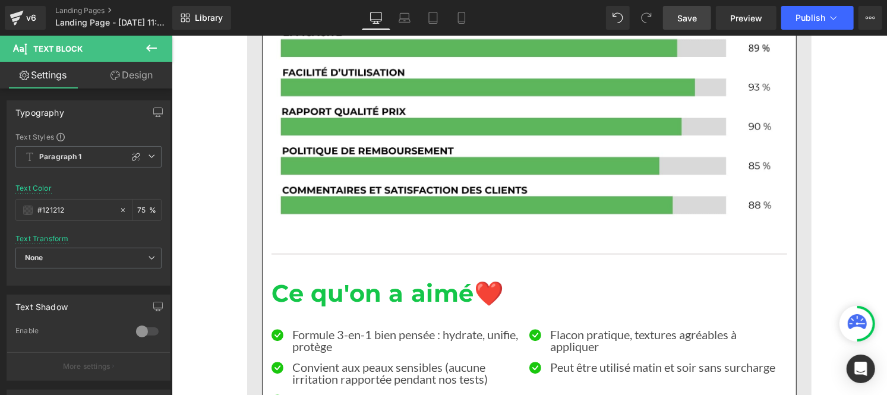
click at [689, 14] on span "Save" at bounding box center [687, 18] width 20 height 12
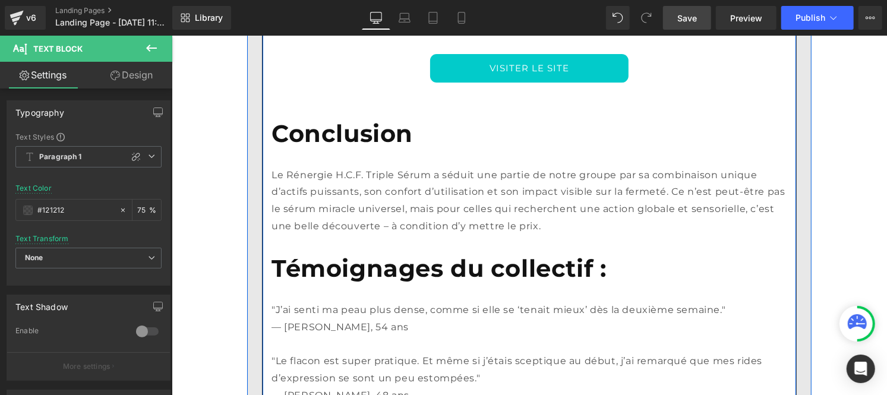
scroll to position [5076, 0]
click at [427, 205] on p "Le Rénergie H.C.F. Triple Sérum a séduit une partie de notre groupe par sa comb…" at bounding box center [529, 200] width 516 height 68
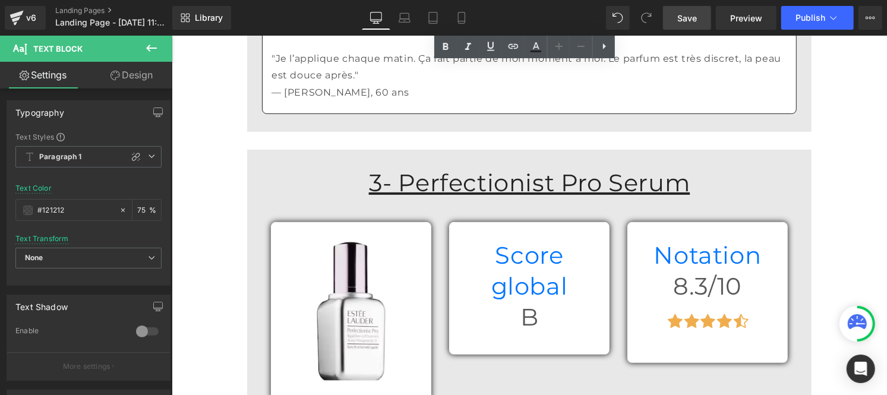
scroll to position [5517, 0]
click at [406, 166] on u "3- Perfectionist Pro Serum" at bounding box center [528, 180] width 321 height 29
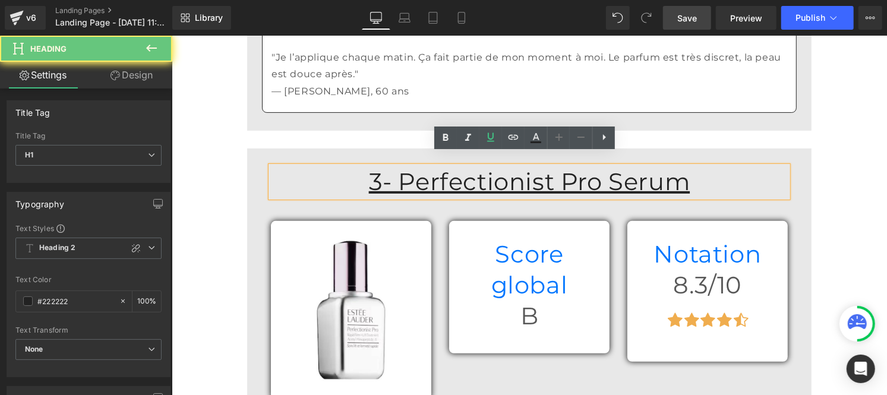
drag, startPoint x: 395, startPoint y: 165, endPoint x: 636, endPoint y: 156, distance: 241.4
click at [698, 166] on h1 "3- Perfectionist Pro Serum" at bounding box center [528, 181] width 517 height 31
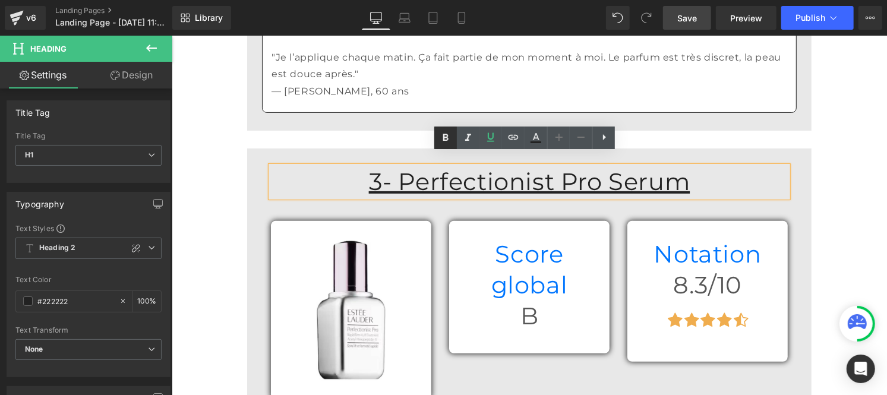
click at [446, 133] on icon at bounding box center [445, 138] width 14 height 14
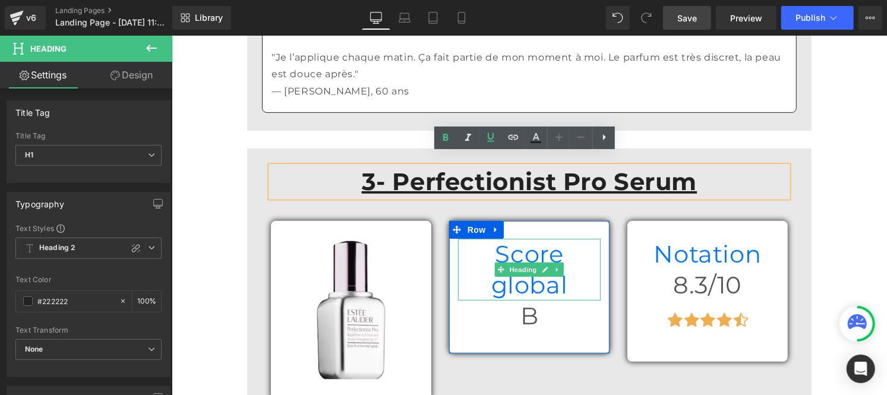
click at [466, 238] on h1 "Score global" at bounding box center [528, 269] width 143 height 62
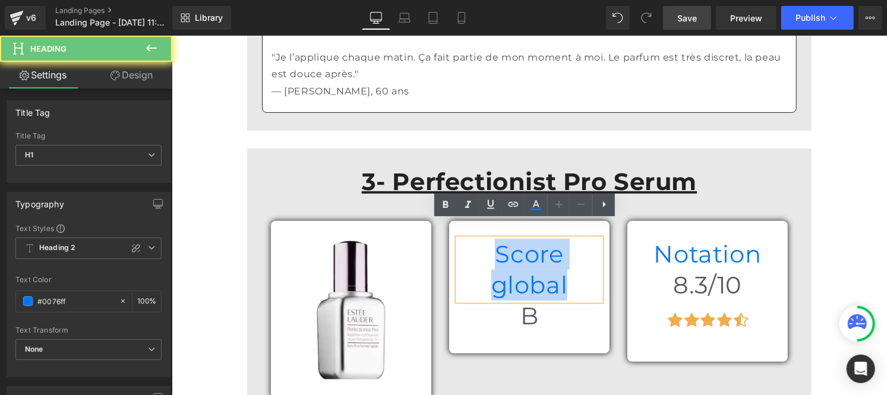
drag, startPoint x: 466, startPoint y: 231, endPoint x: 580, endPoint y: 232, distance: 114.7
click at [580, 238] on h1 "Score global" at bounding box center [528, 269] width 143 height 62
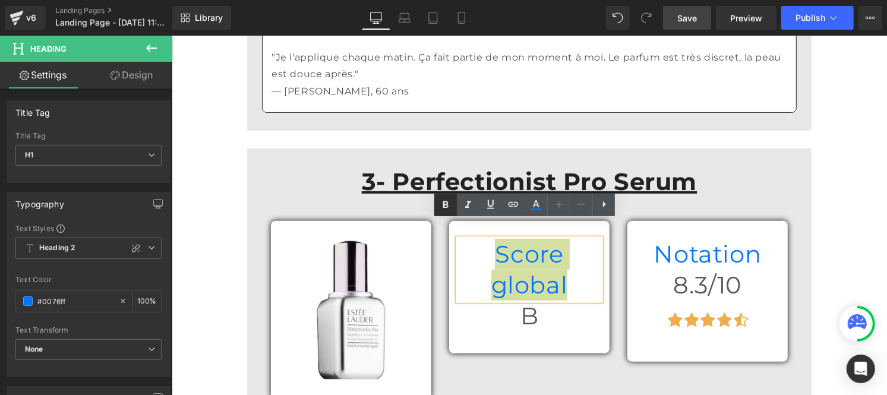
click at [441, 198] on icon at bounding box center [445, 205] width 14 height 14
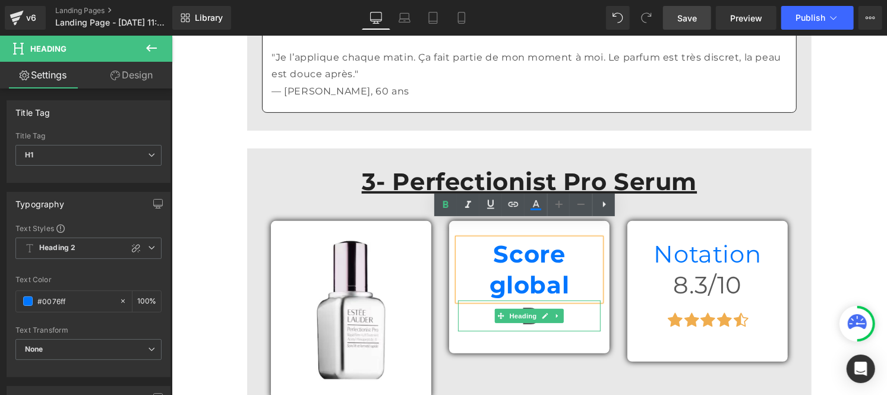
click at [484, 300] on h1 "B" at bounding box center [528, 315] width 143 height 31
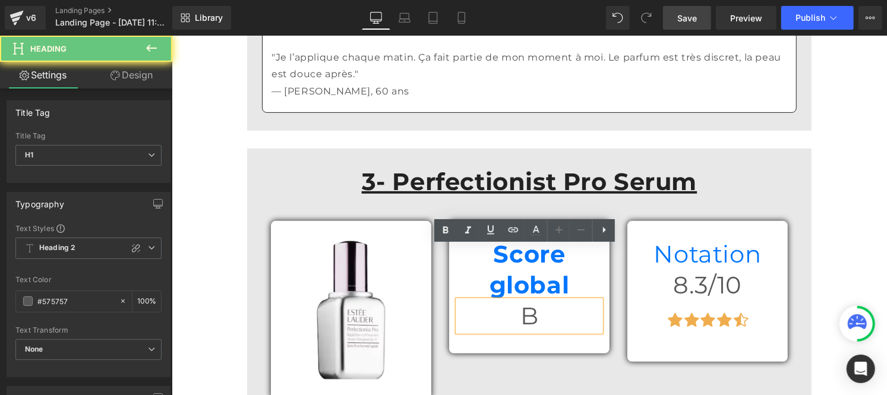
drag, startPoint x: 485, startPoint y: 257, endPoint x: 541, endPoint y: 259, distance: 55.9
click at [541, 300] on h1 "B" at bounding box center [528, 315] width 143 height 31
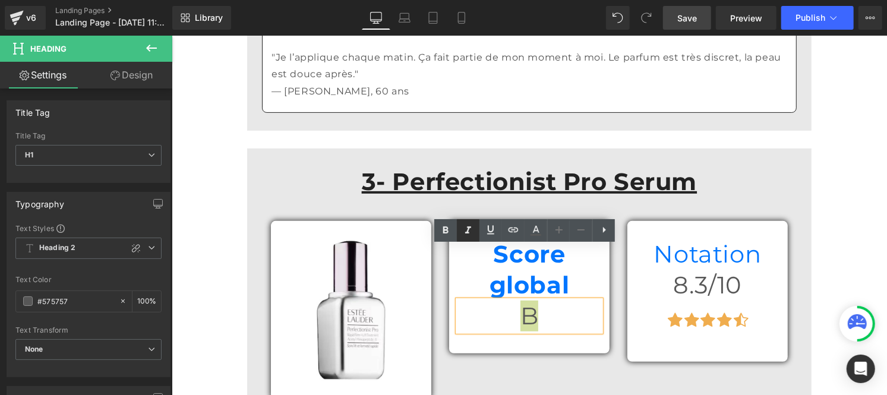
click at [443, 226] on icon at bounding box center [445, 230] width 14 height 14
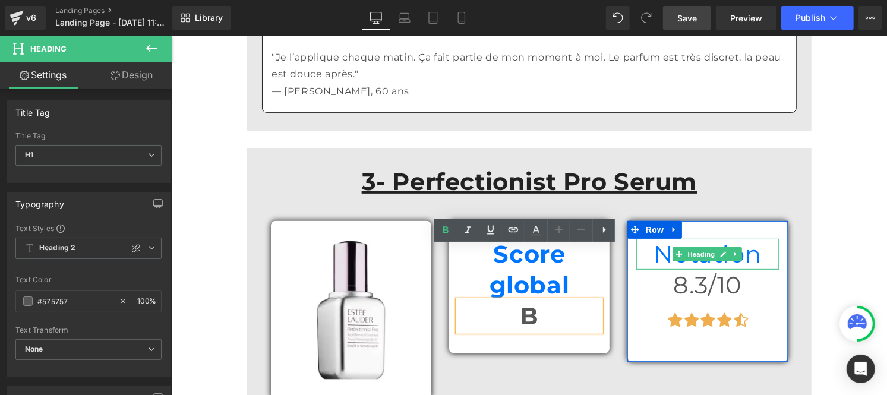
click at [653, 238] on h1 "Notation" at bounding box center [707, 253] width 143 height 31
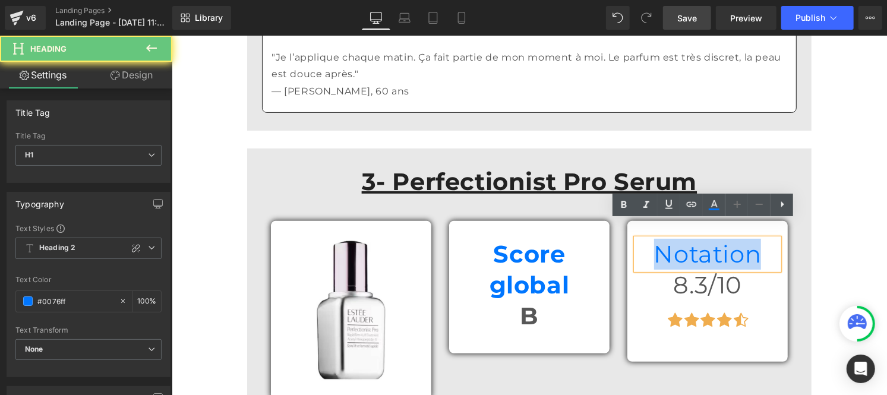
drag, startPoint x: 653, startPoint y: 228, endPoint x: 782, endPoint y: 217, distance: 130.0
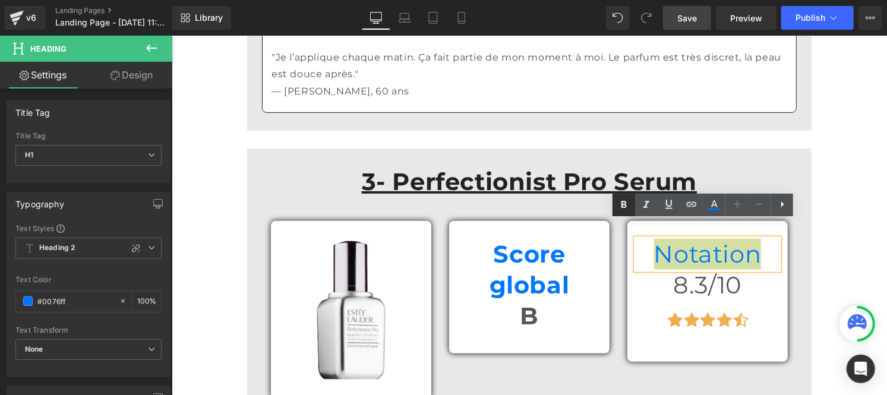
click at [623, 200] on icon at bounding box center [624, 205] width 14 height 14
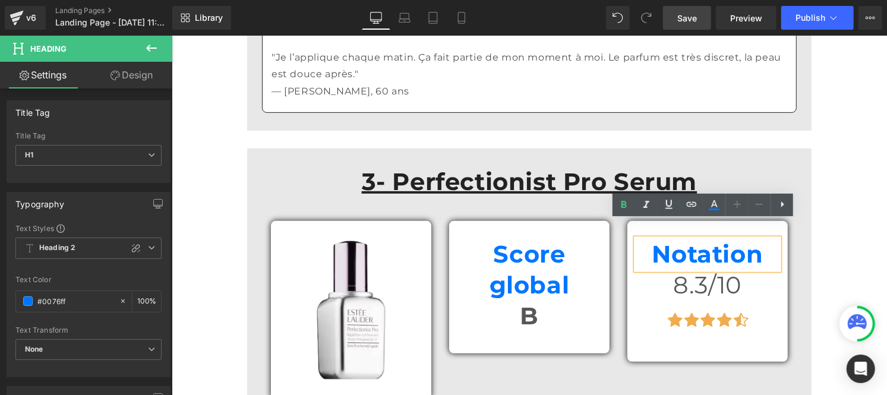
click at [654, 269] on h1 "8.3/10" at bounding box center [707, 284] width 143 height 31
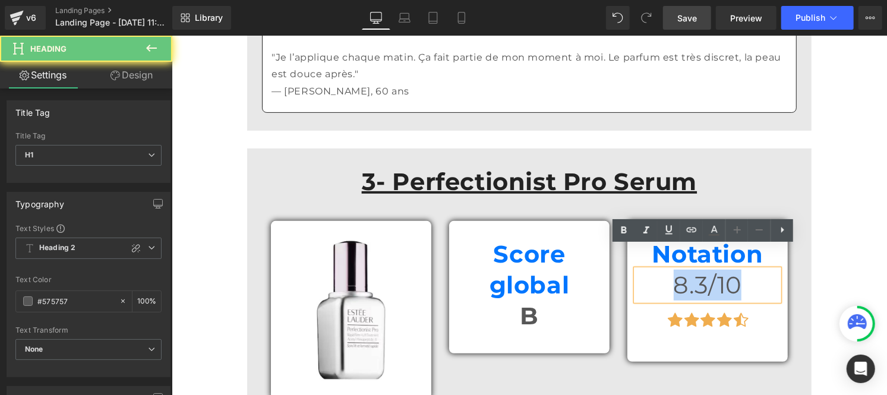
drag, startPoint x: 654, startPoint y: 258, endPoint x: 743, endPoint y: 257, distance: 89.1
click at [743, 269] on h1 "8.3/10" at bounding box center [707, 284] width 143 height 31
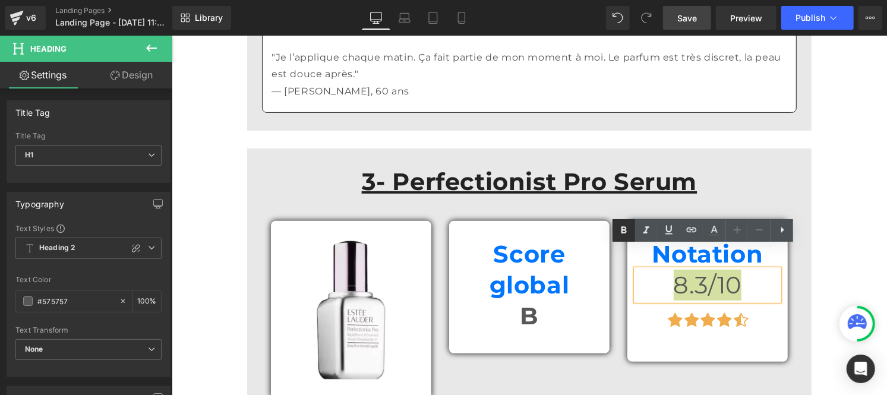
click at [621, 229] on icon at bounding box center [623, 229] width 5 height 7
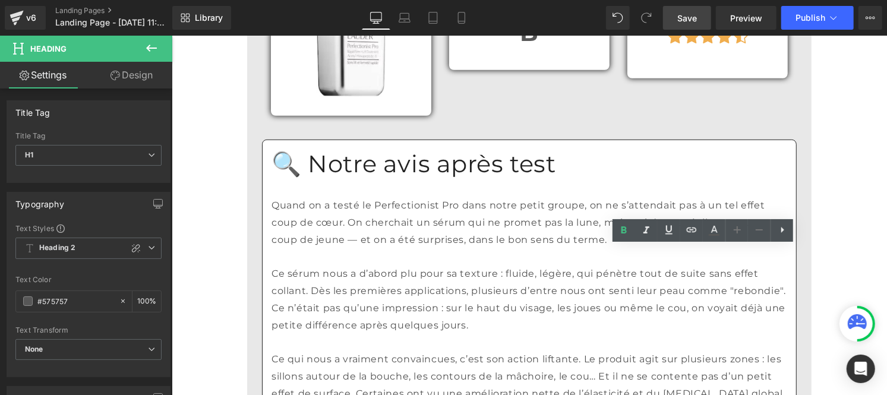
scroll to position [5818, 0]
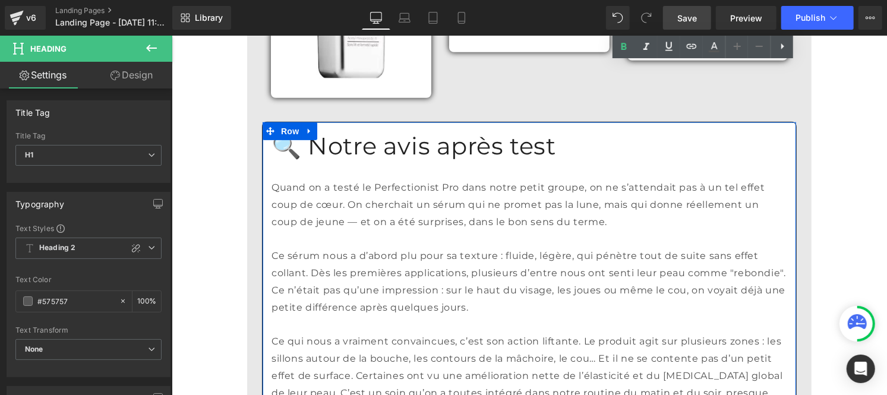
click at [356, 130] on h1 "🔍 Notre avis après test" at bounding box center [529, 145] width 516 height 31
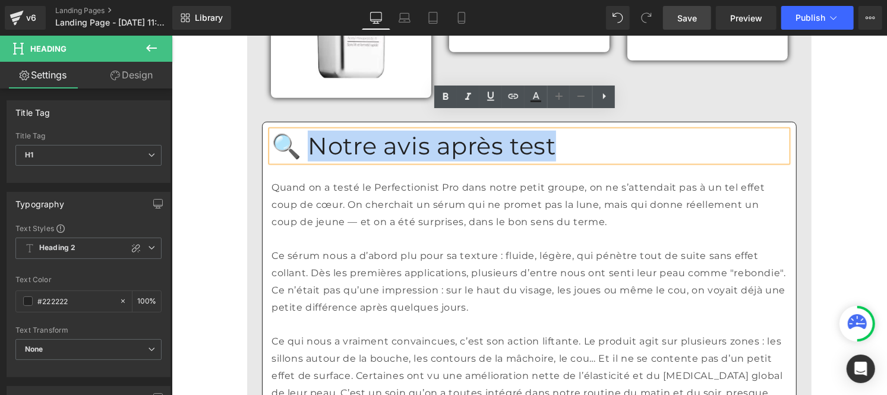
drag, startPoint x: 426, startPoint y: 119, endPoint x: 304, endPoint y: 125, distance: 122.6
click at [304, 130] on h1 "🔍 Notre avis après test" at bounding box center [529, 145] width 516 height 31
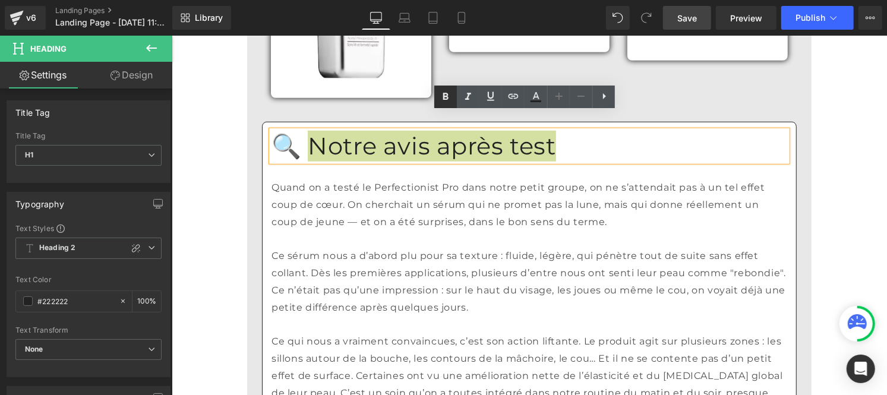
click at [447, 93] on icon at bounding box center [445, 97] width 14 height 14
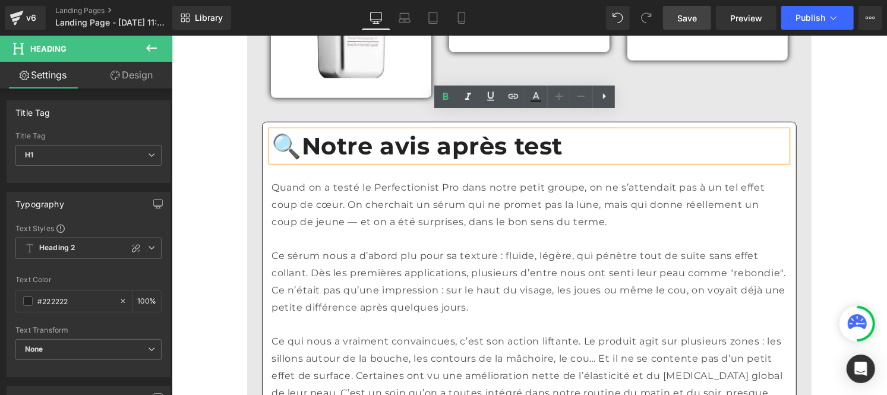
click at [353, 230] on div "Ce sérum nous a d’abord plu pour sa texture : fluide, légère, qui pénètre tout …" at bounding box center [529, 392] width 516 height 325
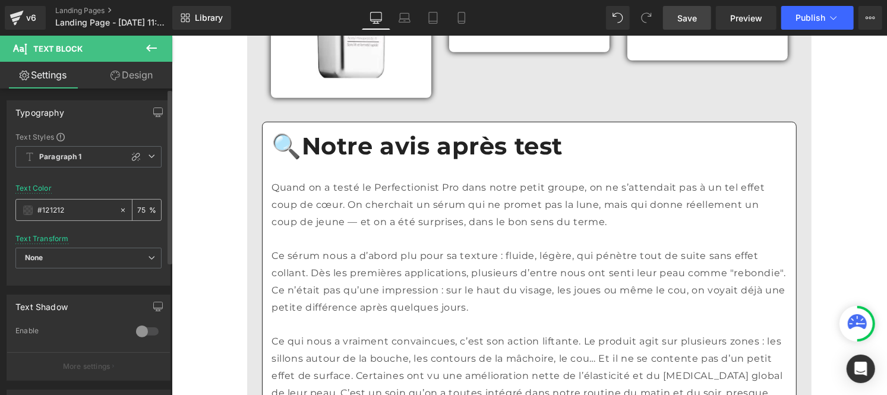
click at [80, 212] on input "#121212" at bounding box center [75, 210] width 76 height 13
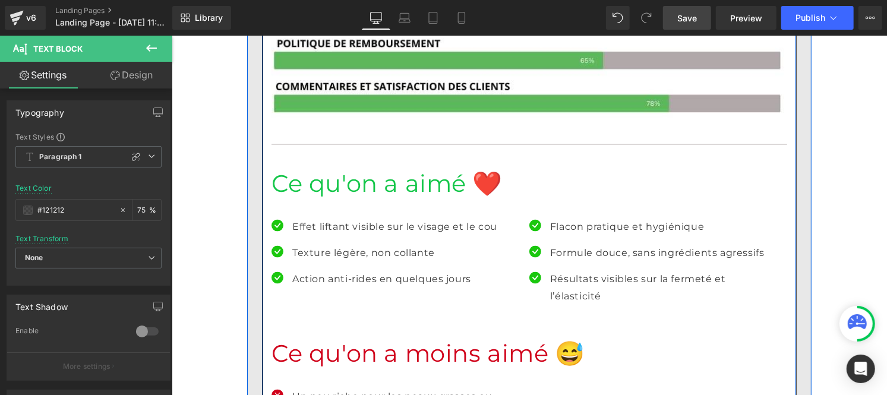
scroll to position [6532, 0]
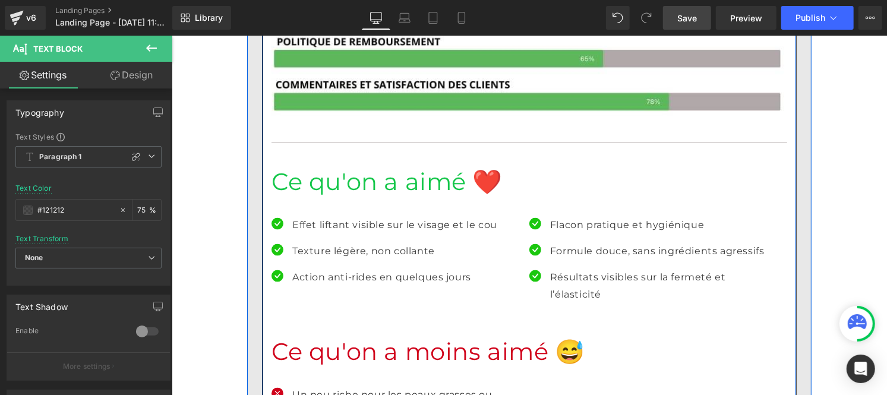
click at [321, 180] on h1 "Ce qu'on a aimé ❤️" at bounding box center [529, 181] width 516 height 31
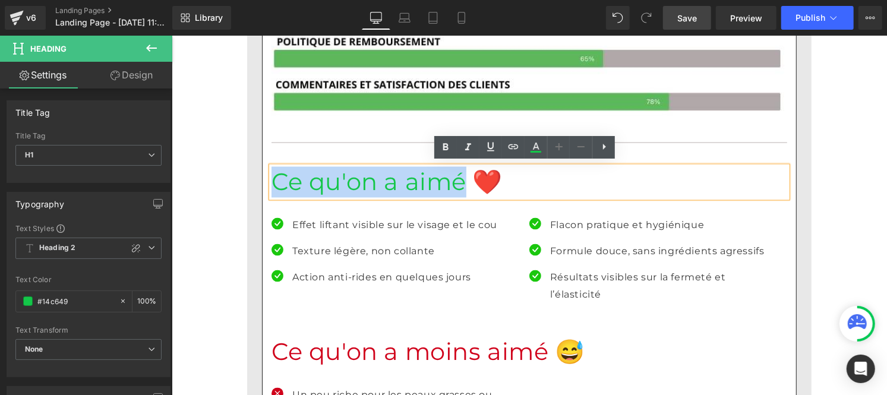
drag, startPoint x: 409, startPoint y: 174, endPoint x: 260, endPoint y: 170, distance: 149.8
click at [262, 170] on div "🔍 Notre avis après test Heading Quand on a testé le Perfectionist Pro dans notr…" at bounding box center [529, 166] width 534 height 1499
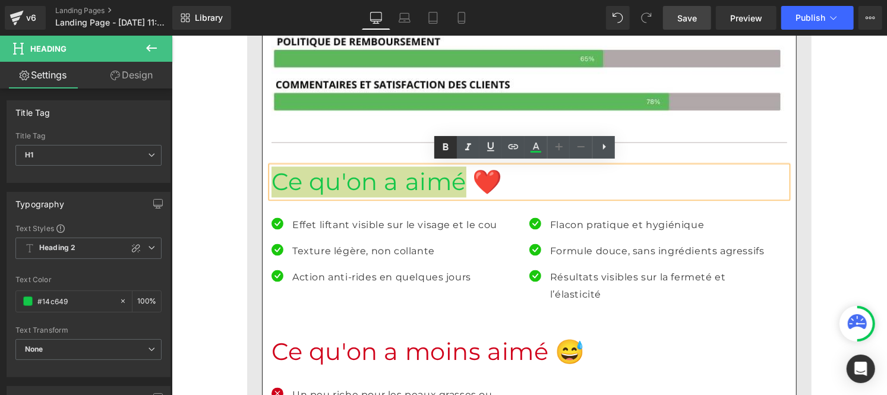
click at [446, 152] on icon at bounding box center [445, 147] width 14 height 14
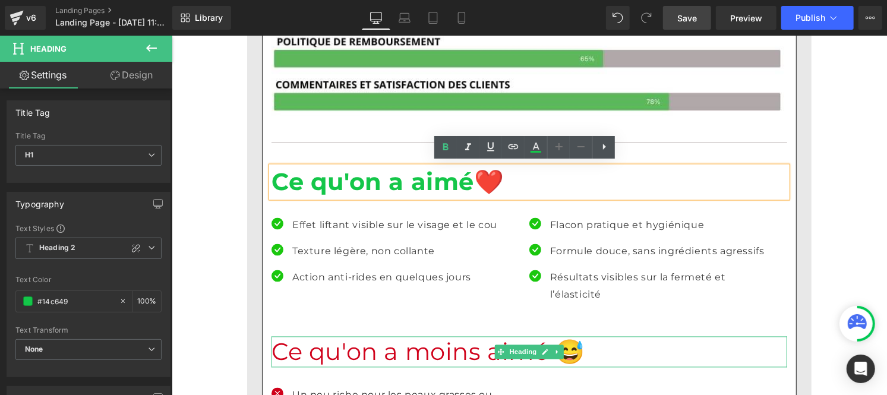
click at [400, 346] on h1 "Ce qu'on a moins aimé 😅" at bounding box center [529, 351] width 516 height 31
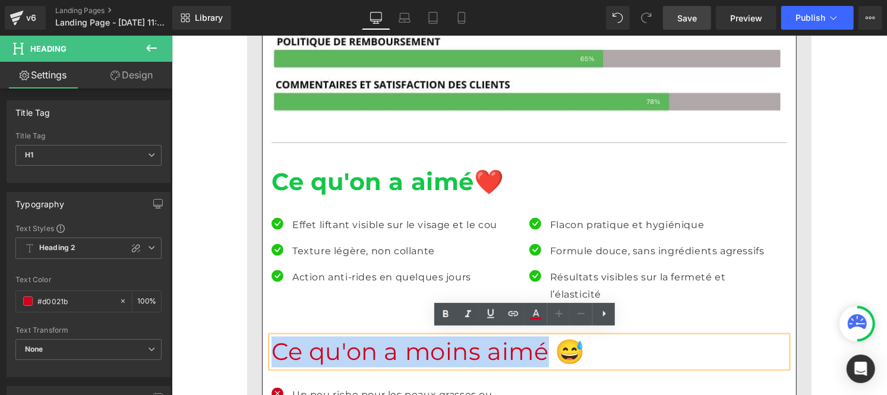
drag, startPoint x: 469, startPoint y: 340, endPoint x: 247, endPoint y: 326, distance: 222.6
click at [247, 326] on div "3- Perfectionist Pro Serum Heading Row Image Row Score global Heading B Heading…" at bounding box center [529, 39] width 564 height 1813
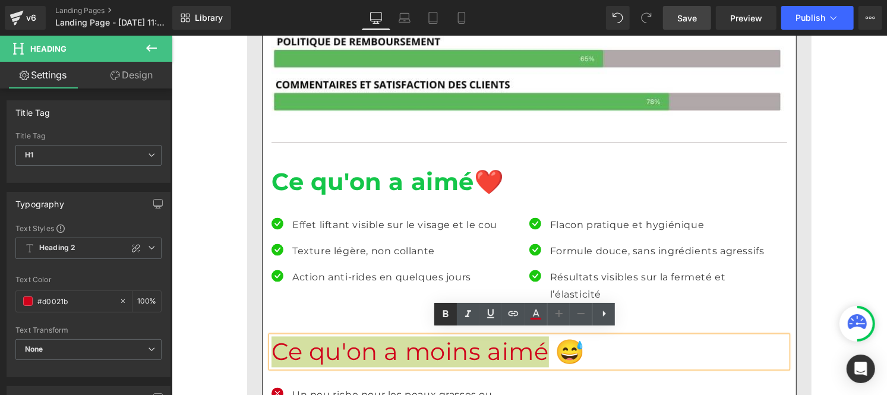
click at [448, 321] on icon at bounding box center [445, 314] width 14 height 14
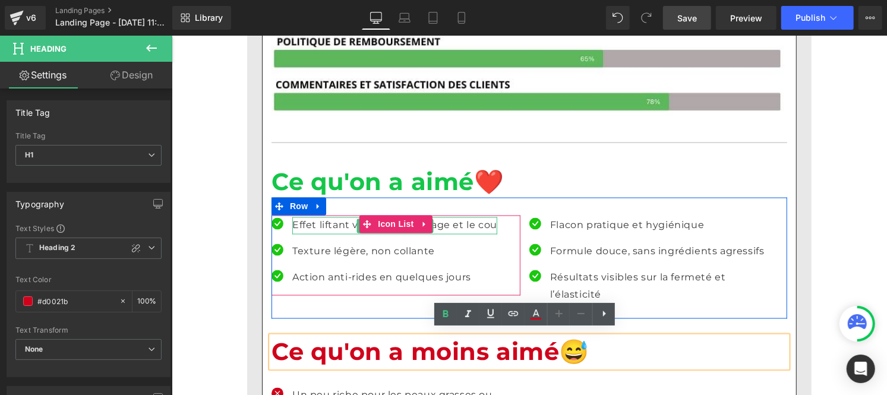
click at [305, 217] on p "Effet liftant visible sur le visage et le cou" at bounding box center [394, 225] width 205 height 17
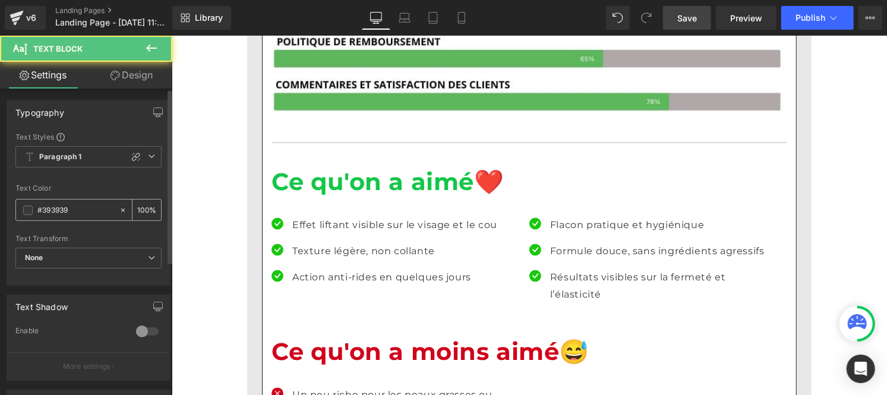
click at [75, 216] on input "#393939" at bounding box center [75, 210] width 76 height 13
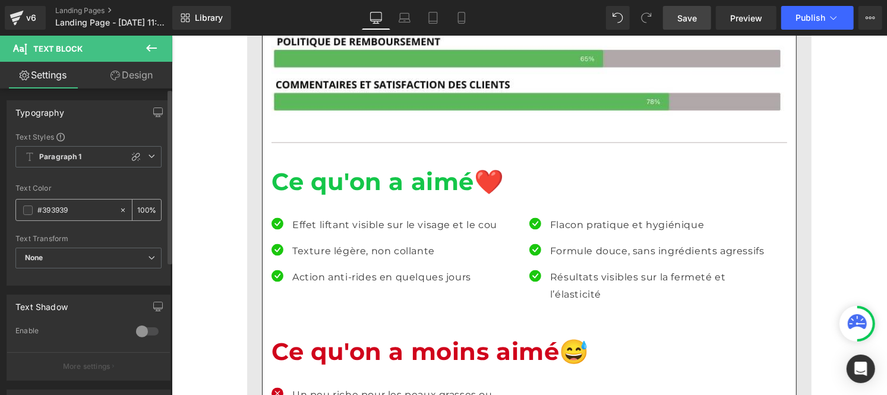
paste input "121212"
type input "#121212"
click at [144, 209] on div "100 %" at bounding box center [146, 210] width 29 height 21
click at [144, 208] on div "100 %" at bounding box center [146, 210] width 29 height 21
click at [141, 205] on input "100" at bounding box center [143, 209] width 12 height 13
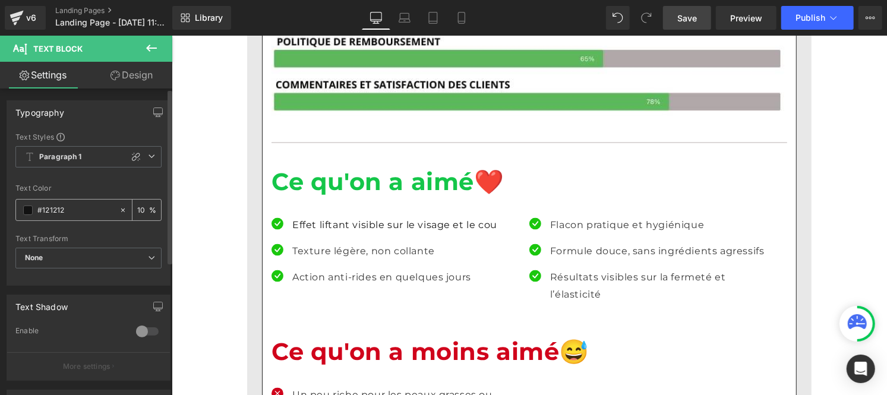
type input "0"
type input "75"
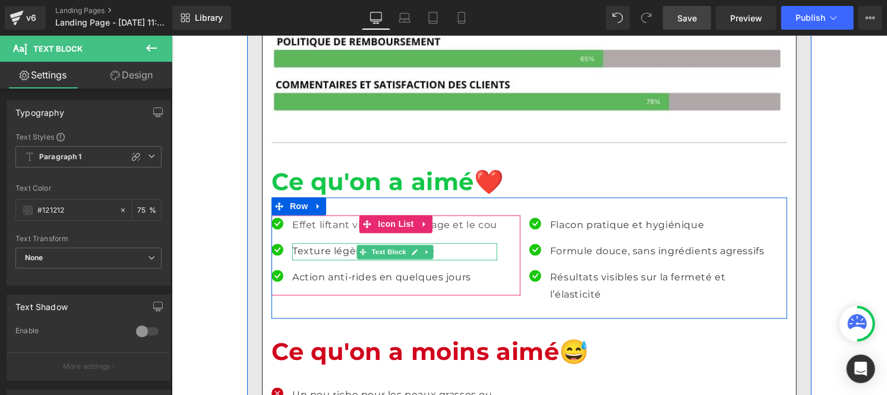
click at [323, 243] on p "Texture légère, non collante" at bounding box center [394, 251] width 205 height 17
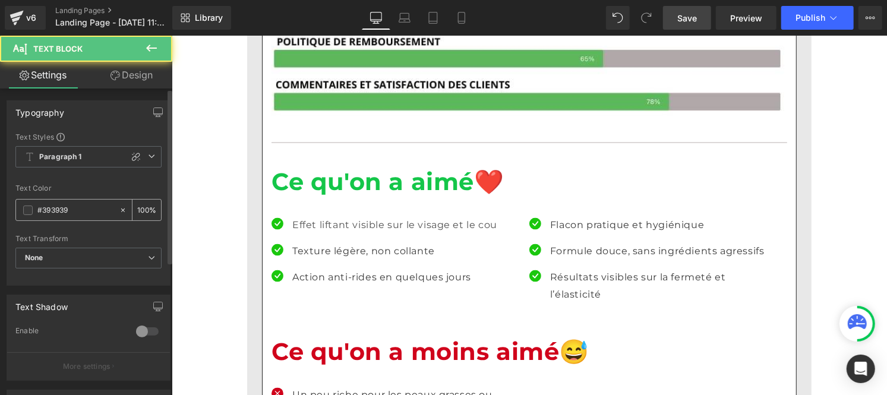
click at [85, 207] on input "#393939" at bounding box center [75, 210] width 76 height 13
